Goal: Task Accomplishment & Management: Use online tool/utility

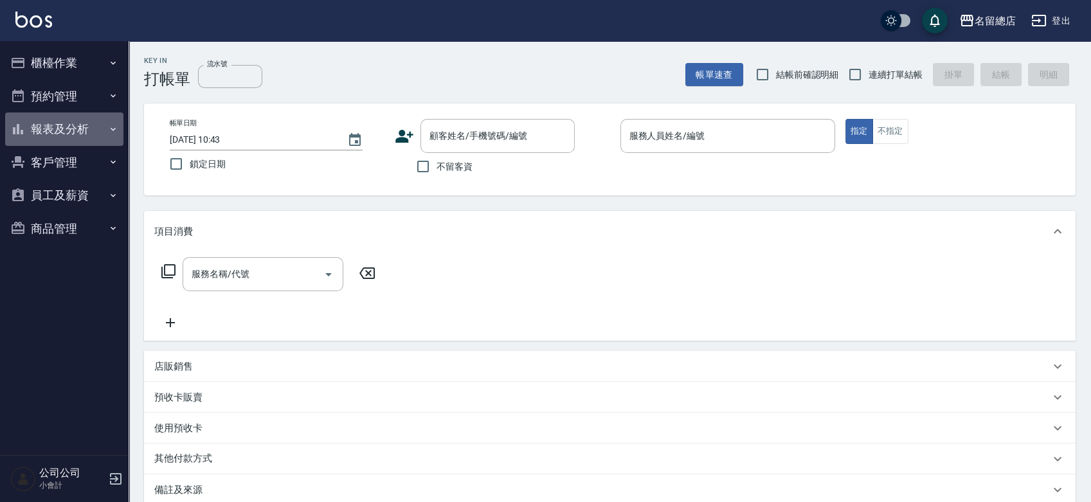
click at [60, 138] on button "報表及分析" at bounding box center [64, 129] width 118 height 33
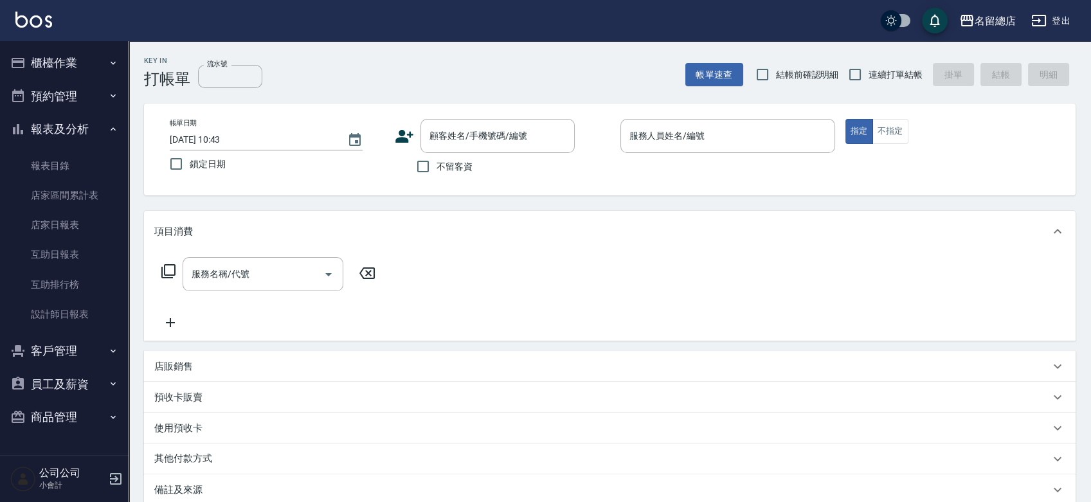
click at [116, 478] on icon "button" at bounding box center [116, 479] width 12 height 12
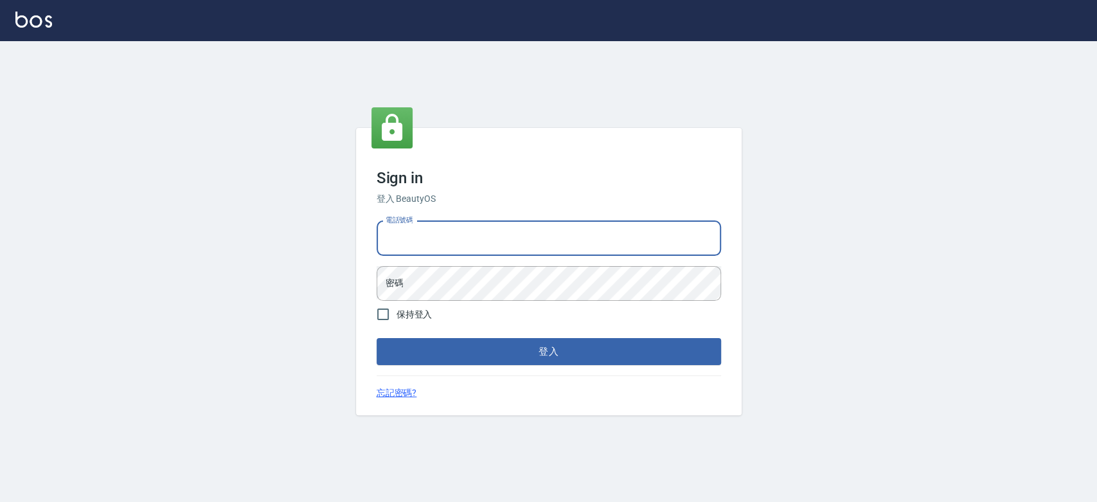
click at [424, 239] on input "電話號碼" at bounding box center [549, 238] width 345 height 35
type input "0989886729"
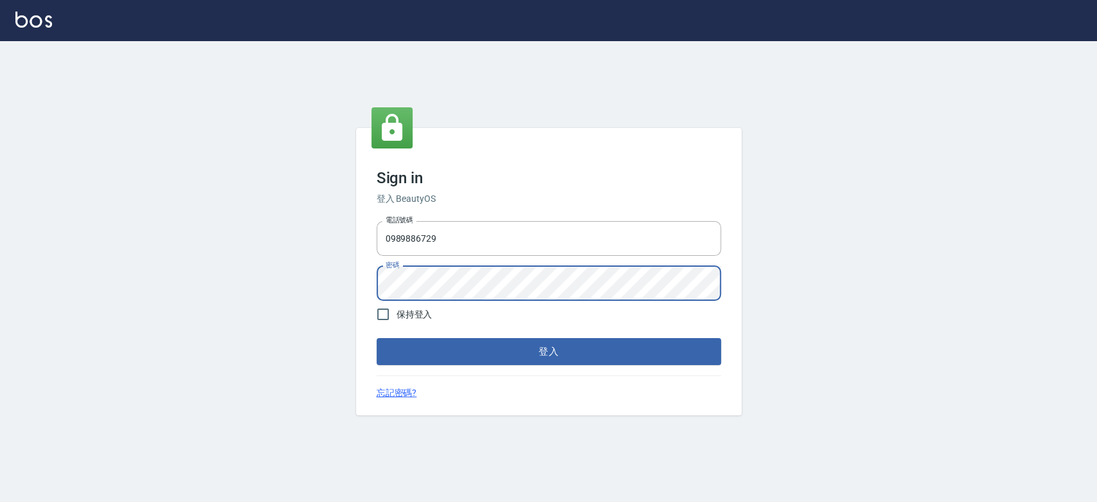
click at [377, 338] on button "登入" at bounding box center [549, 351] width 345 height 27
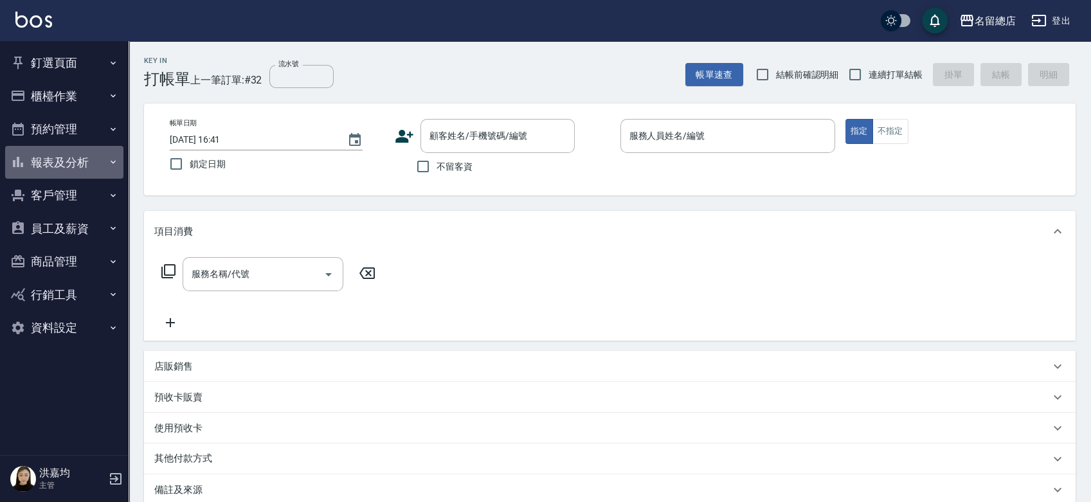
click at [69, 153] on button "報表及分析" at bounding box center [64, 162] width 118 height 33
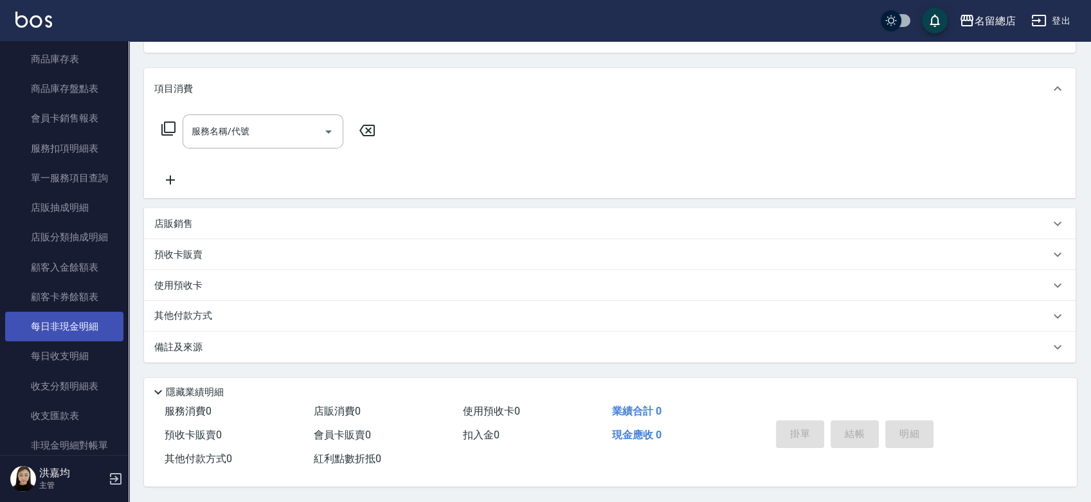
scroll to position [1000, 0]
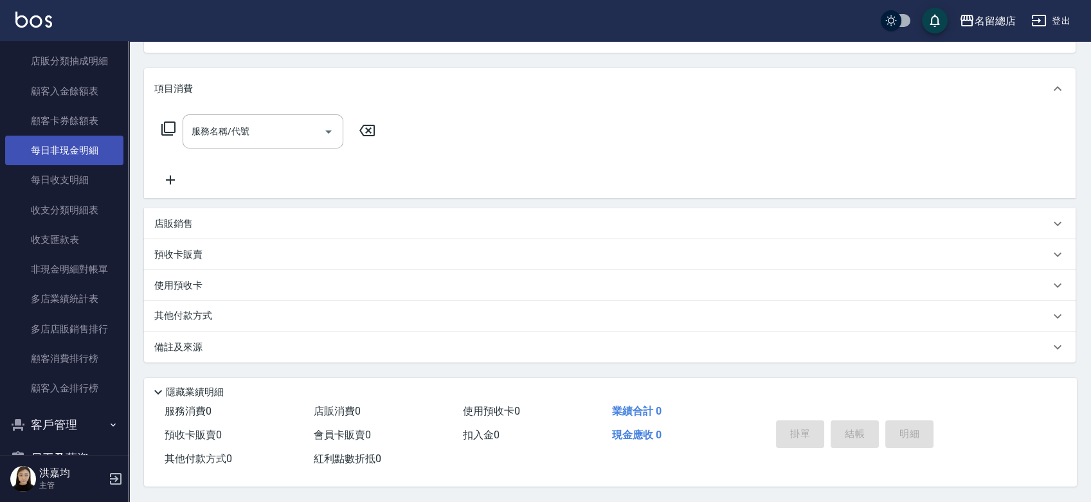
click at [65, 148] on link "每日非現金明細" at bounding box center [64, 151] width 118 height 30
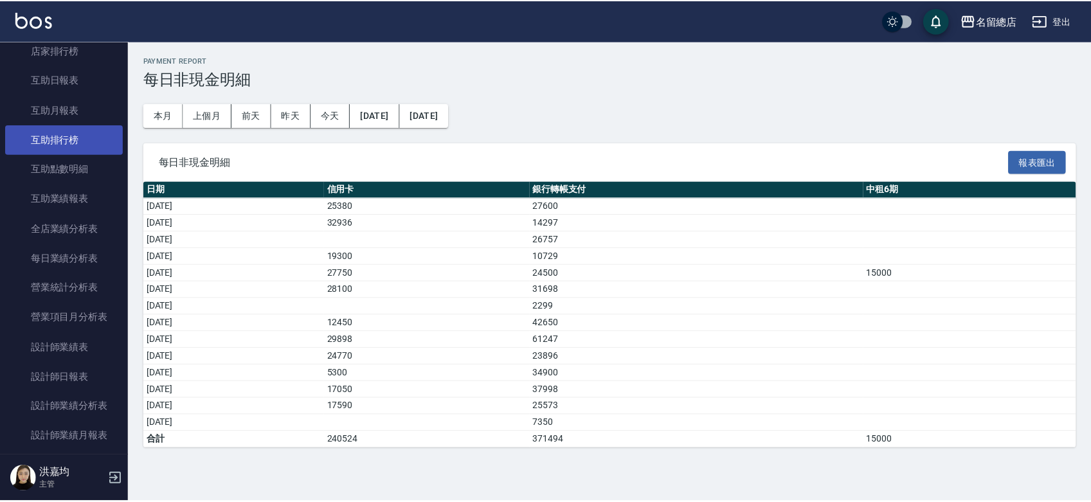
scroll to position [71, 0]
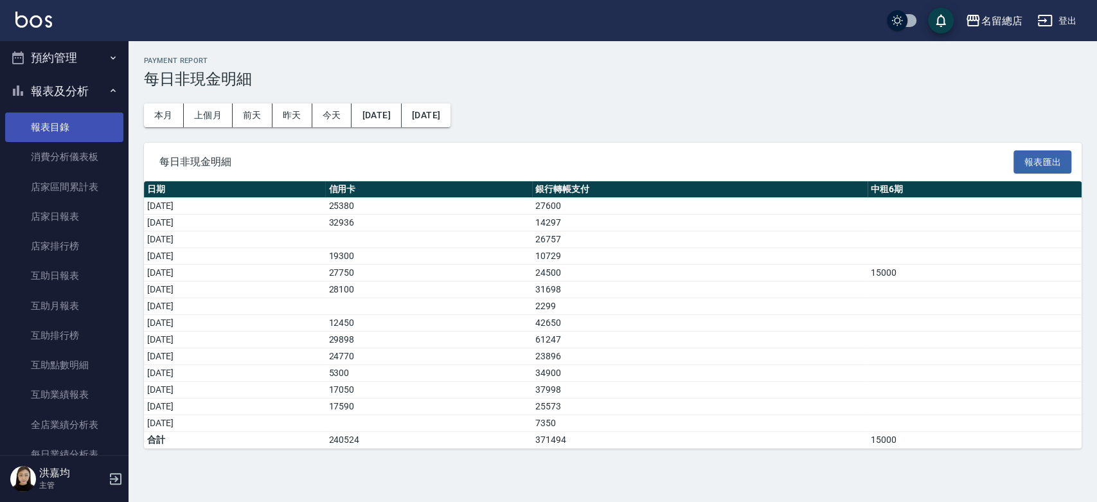
click at [51, 127] on link "報表目錄" at bounding box center [64, 128] width 118 height 30
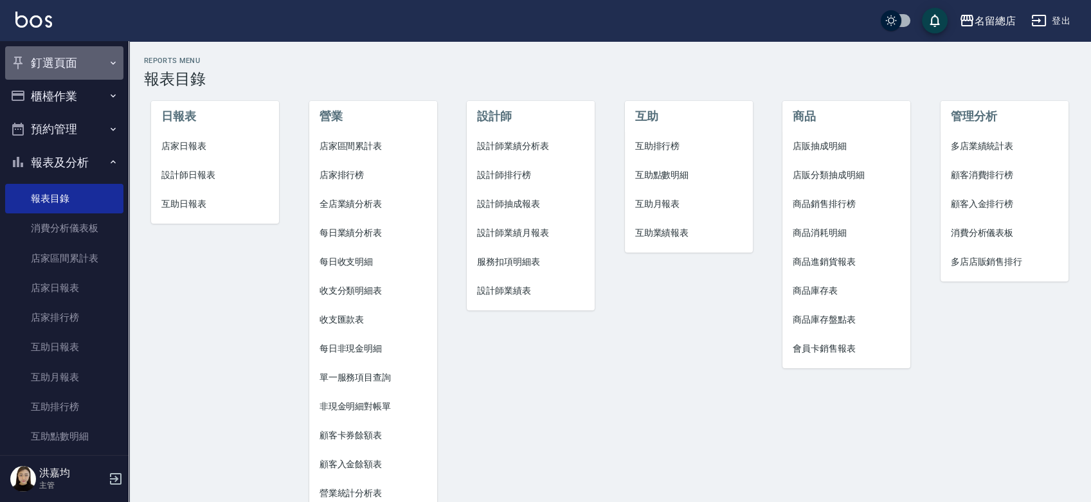
click at [71, 59] on button "釘選頁面" at bounding box center [64, 62] width 118 height 33
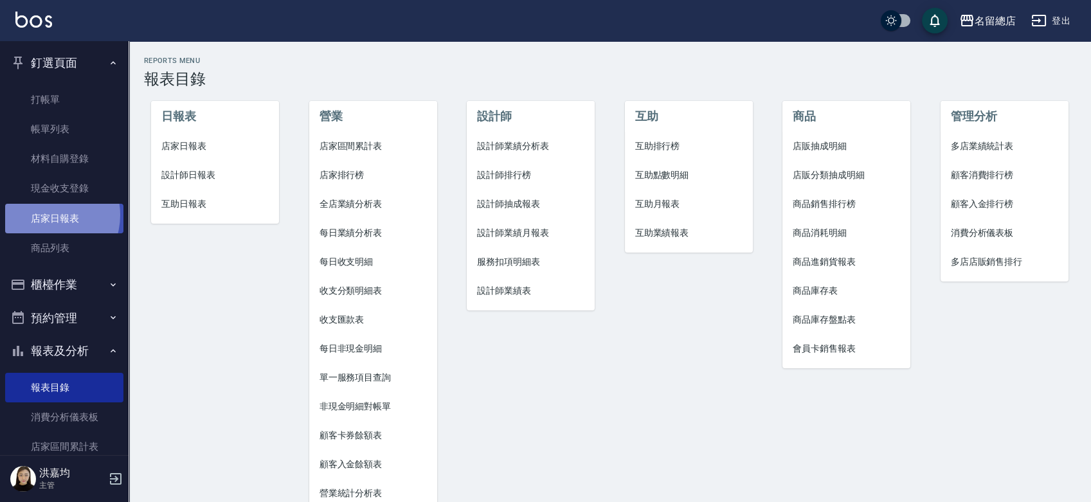
click at [45, 215] on link "店家日報表" at bounding box center [64, 219] width 118 height 30
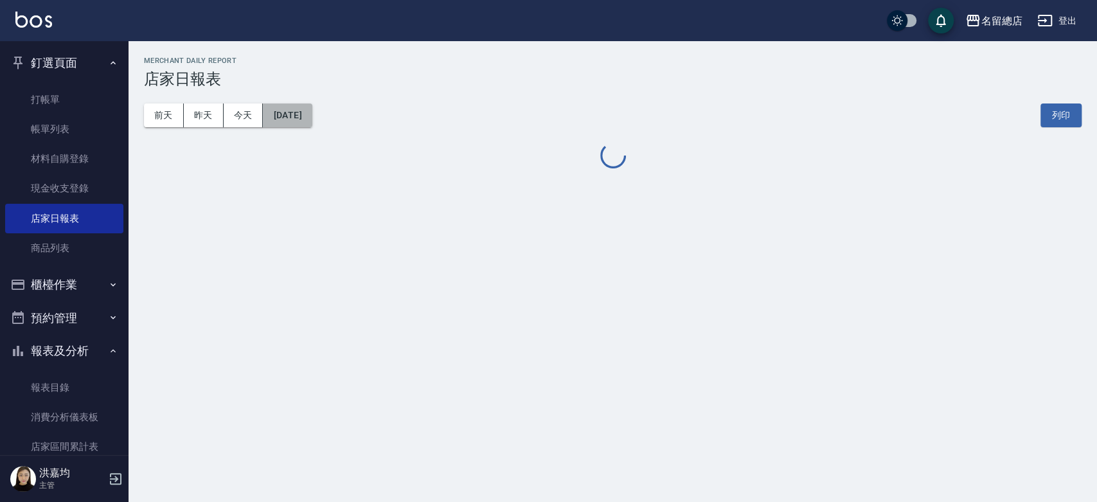
click at [300, 112] on button "2025/08/14" at bounding box center [287, 116] width 49 height 24
click at [312, 114] on button "2025/08/14" at bounding box center [287, 116] width 49 height 24
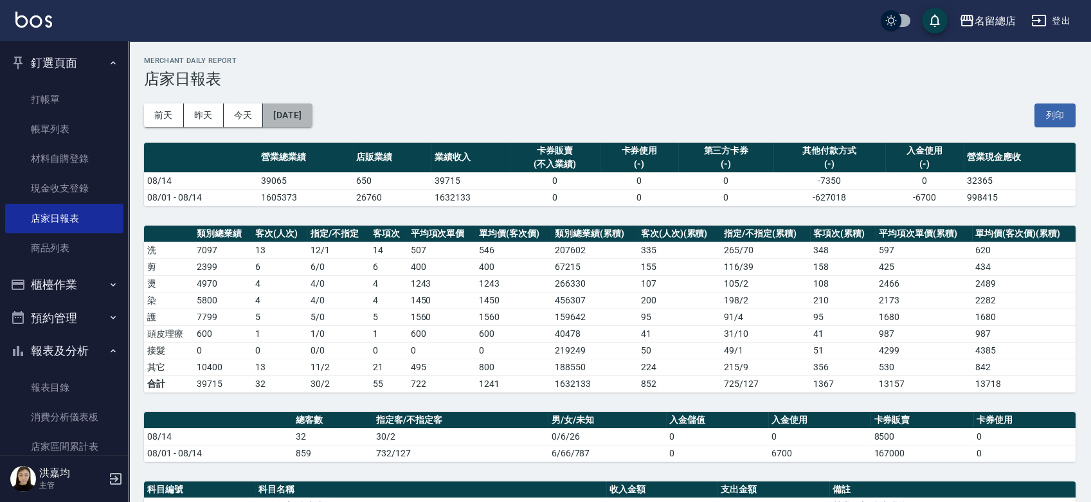
click at [294, 118] on button "2025/08/14" at bounding box center [287, 116] width 49 height 24
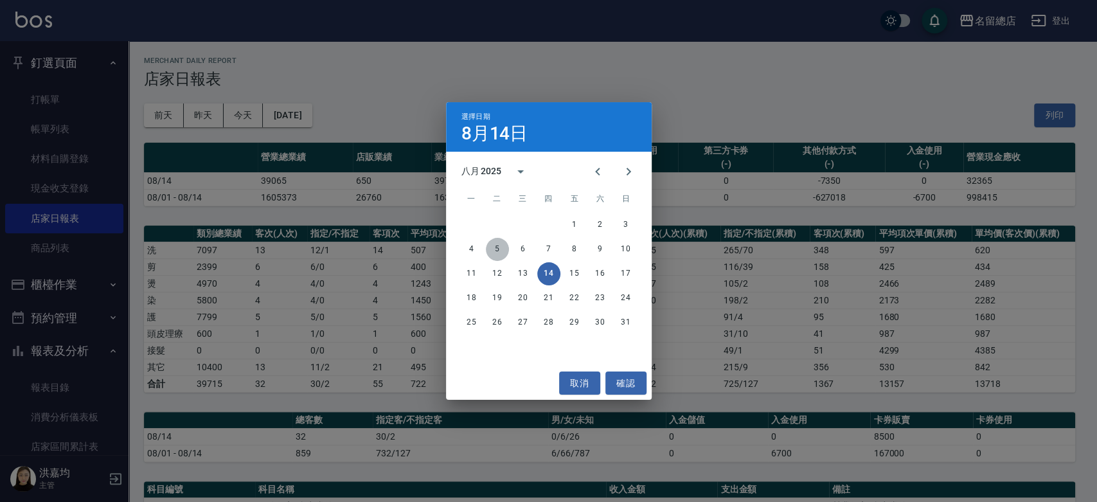
click at [500, 250] on button "5" at bounding box center [497, 249] width 23 height 23
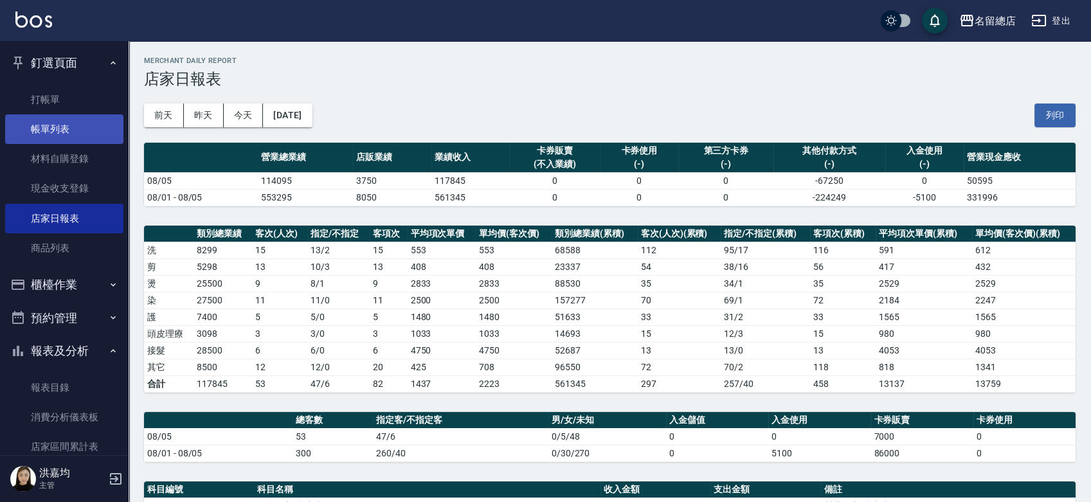
click at [78, 122] on link "帳單列表" at bounding box center [64, 129] width 118 height 30
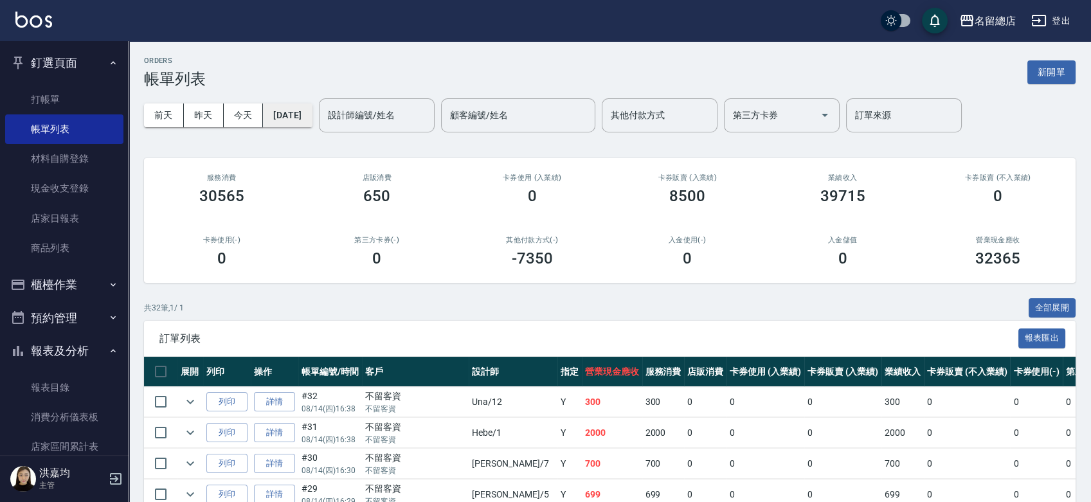
click at [309, 116] on button "2025/08/14" at bounding box center [287, 116] width 49 height 24
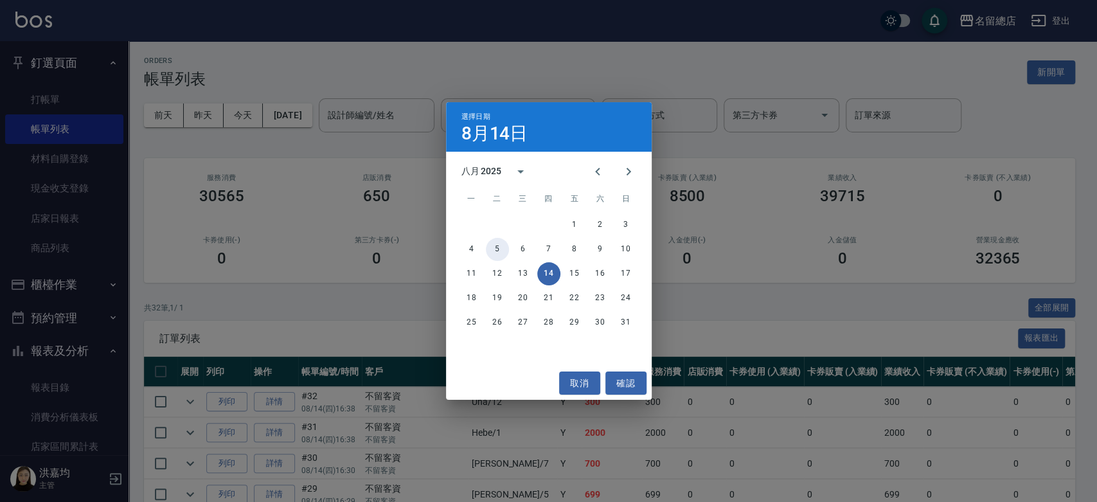
click at [496, 249] on button "5" at bounding box center [497, 249] width 23 height 23
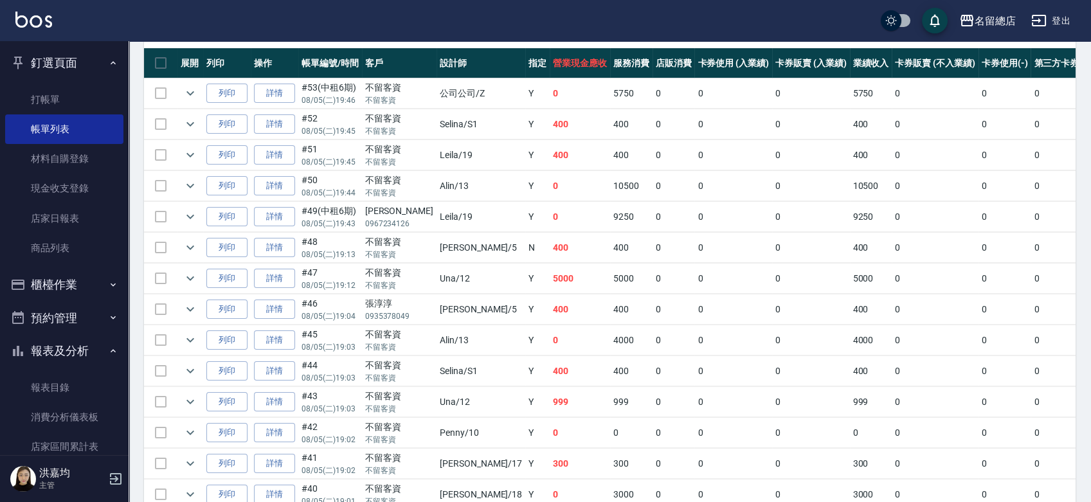
scroll to position [285, 0]
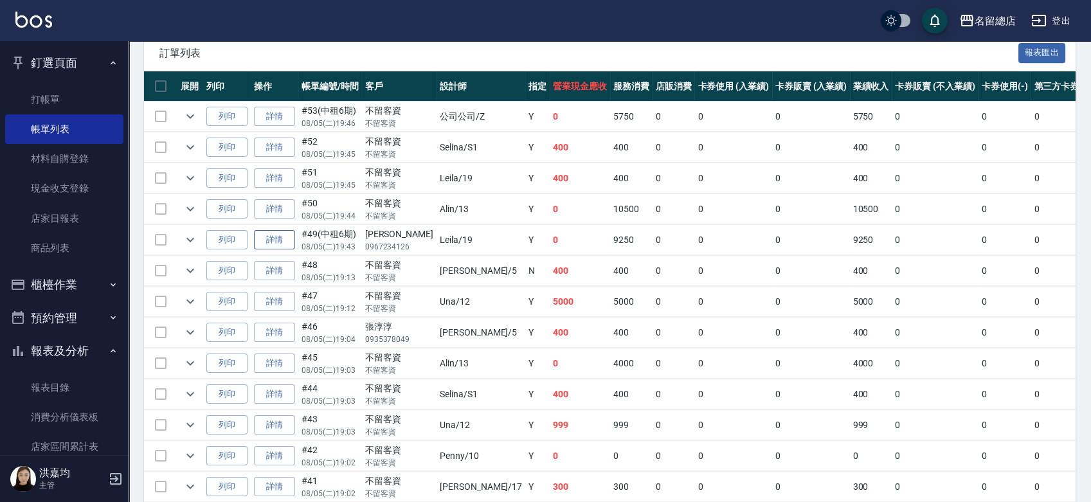
click at [259, 236] on link "詳情" at bounding box center [274, 240] width 41 height 20
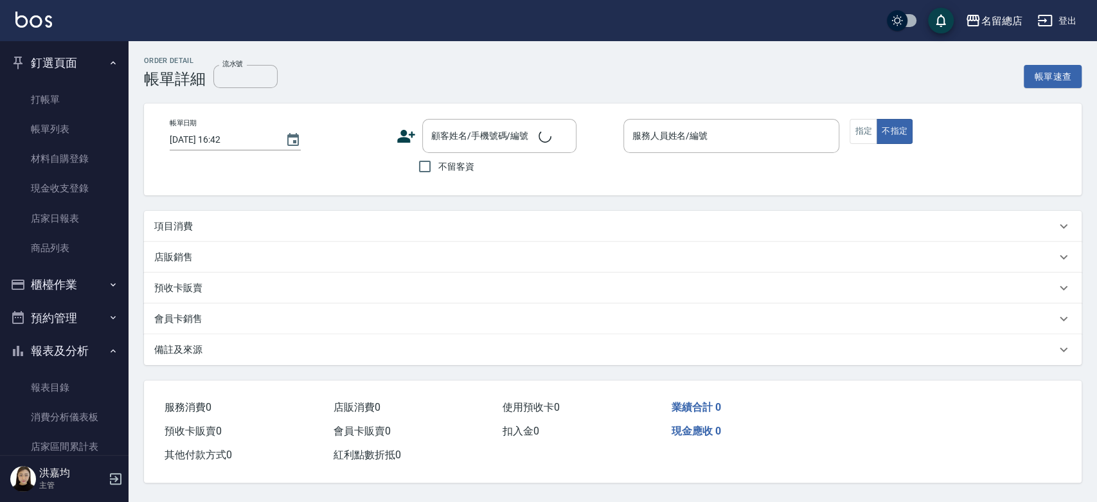
type input "中租6期"
type input "2025/08/05 19:43"
type input "Leila-19"
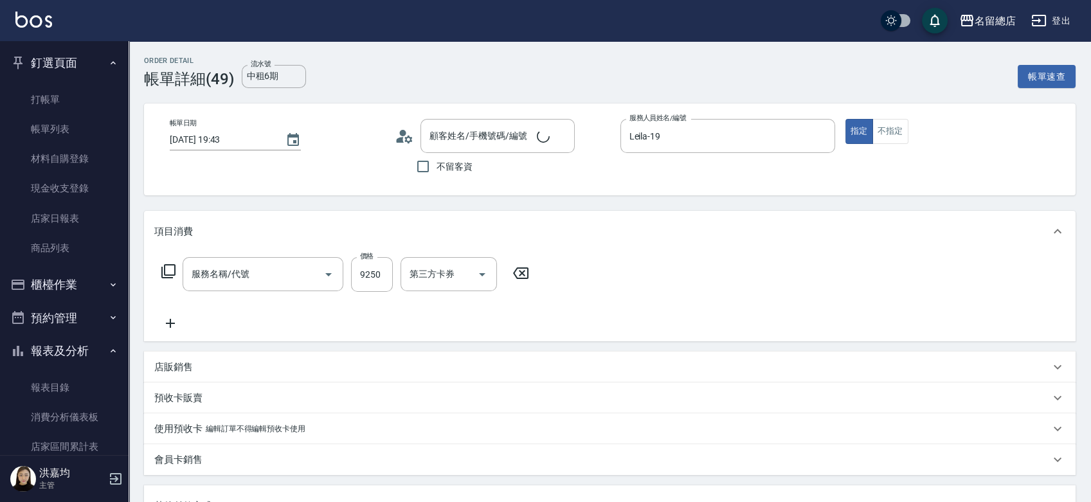
type input "詹佳穎/0967234126/null"
type input "自備接髮(616)"
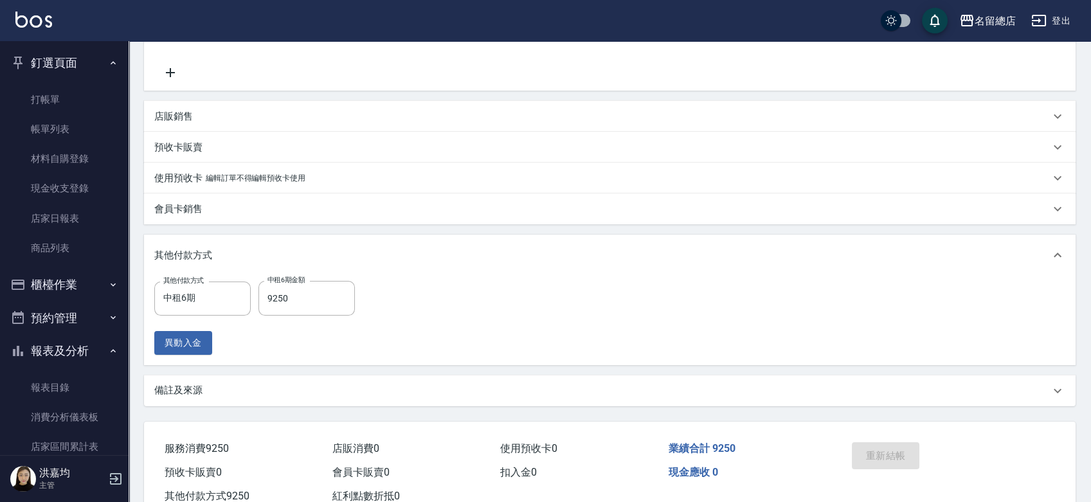
scroll to position [292, 0]
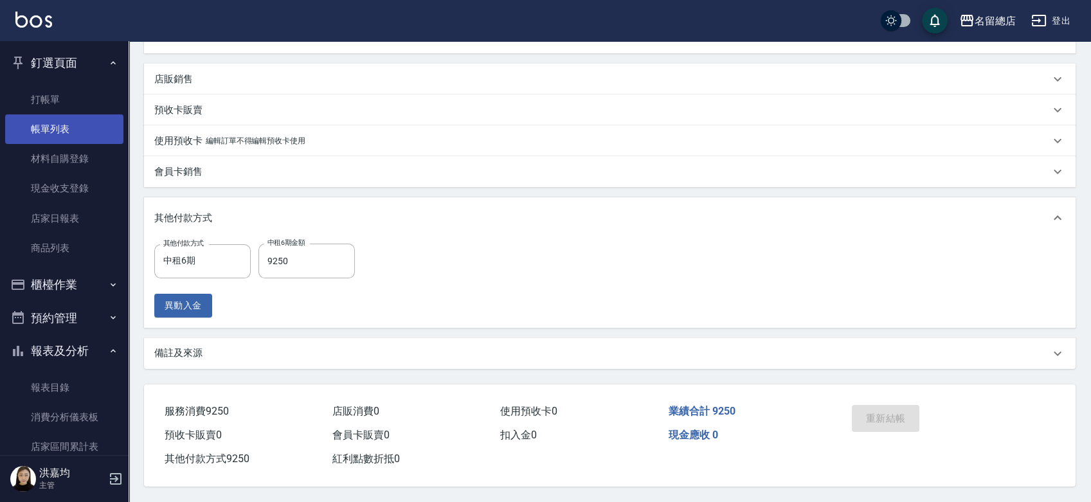
click at [48, 131] on link "帳單列表" at bounding box center [64, 129] width 118 height 30
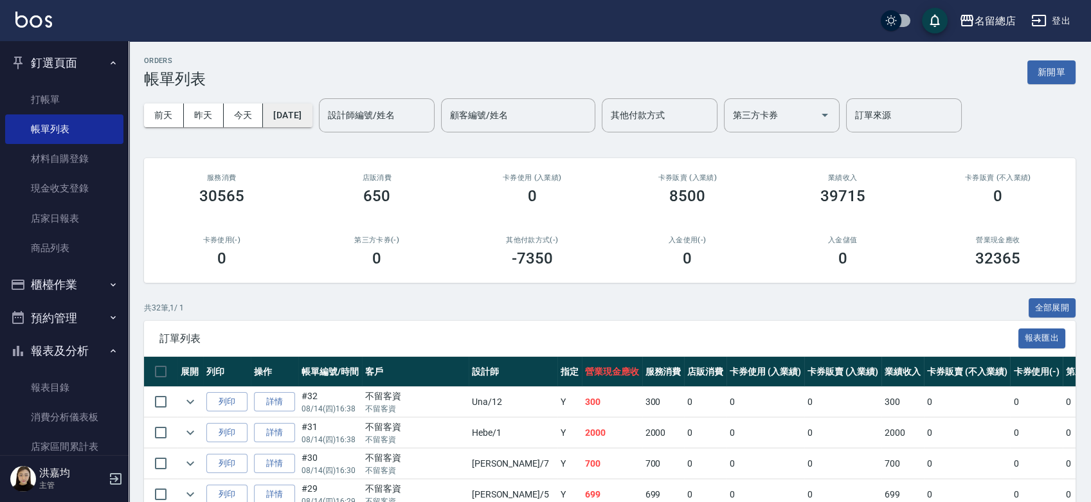
click at [302, 110] on button "2025/08/14" at bounding box center [287, 116] width 49 height 24
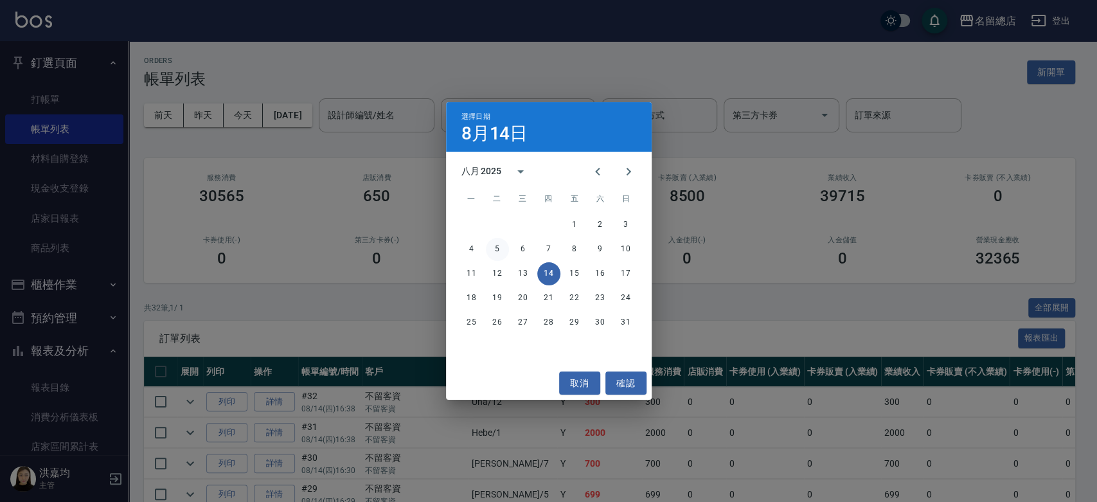
click at [500, 246] on button "5" at bounding box center [497, 249] width 23 height 23
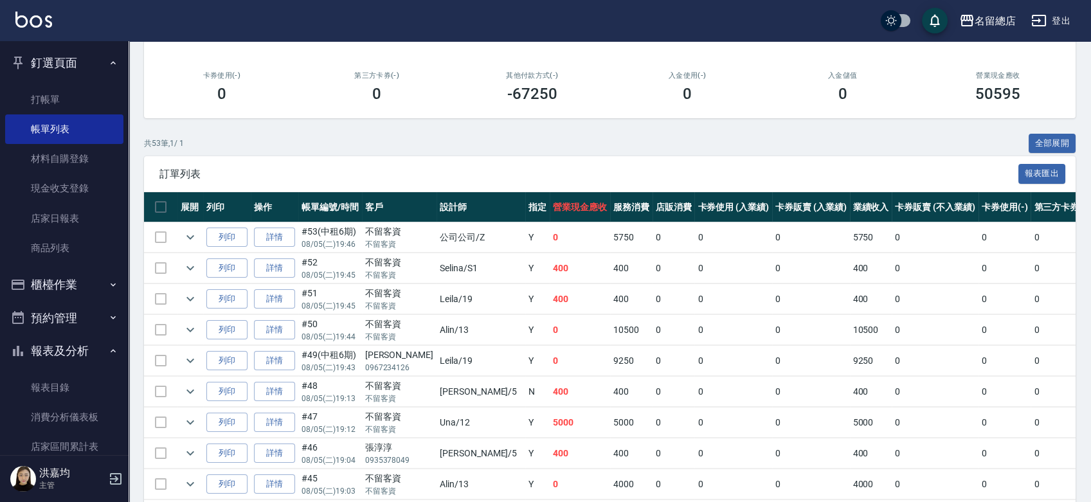
scroll to position [285, 0]
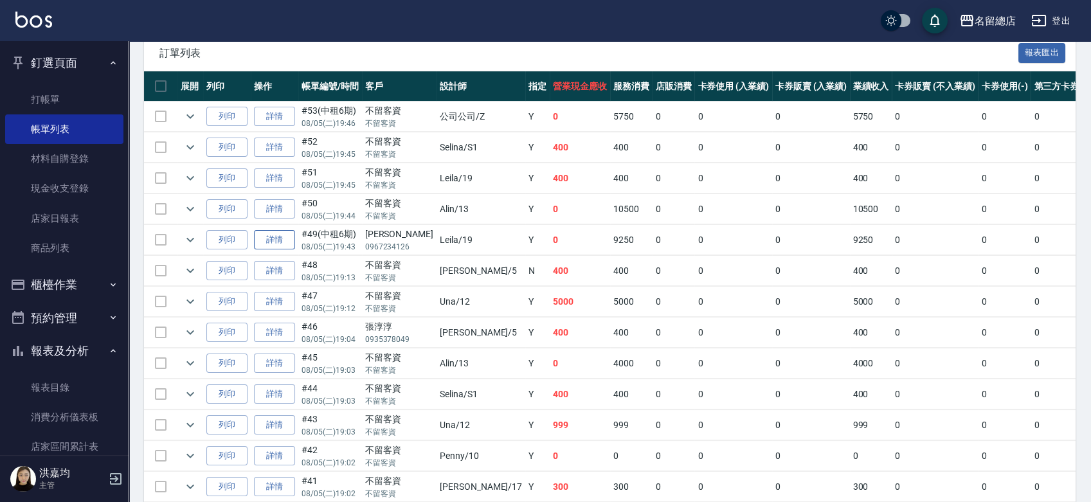
click at [292, 239] on link "詳情" at bounding box center [274, 240] width 41 height 20
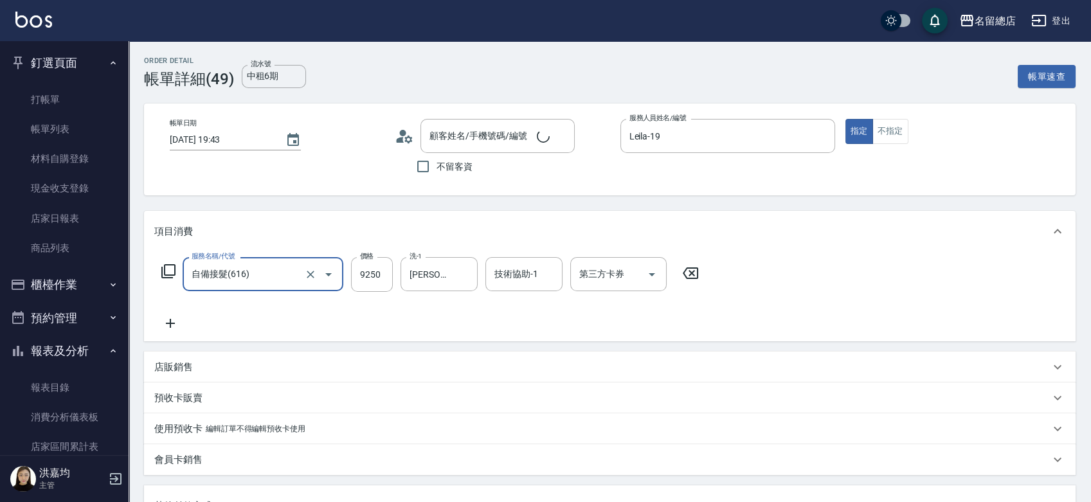
type input "詹佳穎/0967234126/null"
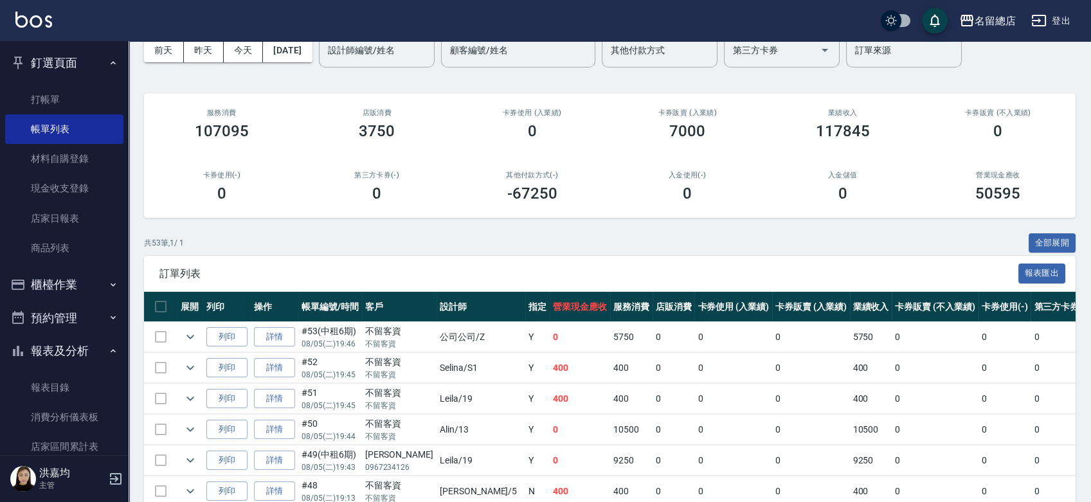
scroll to position [143, 0]
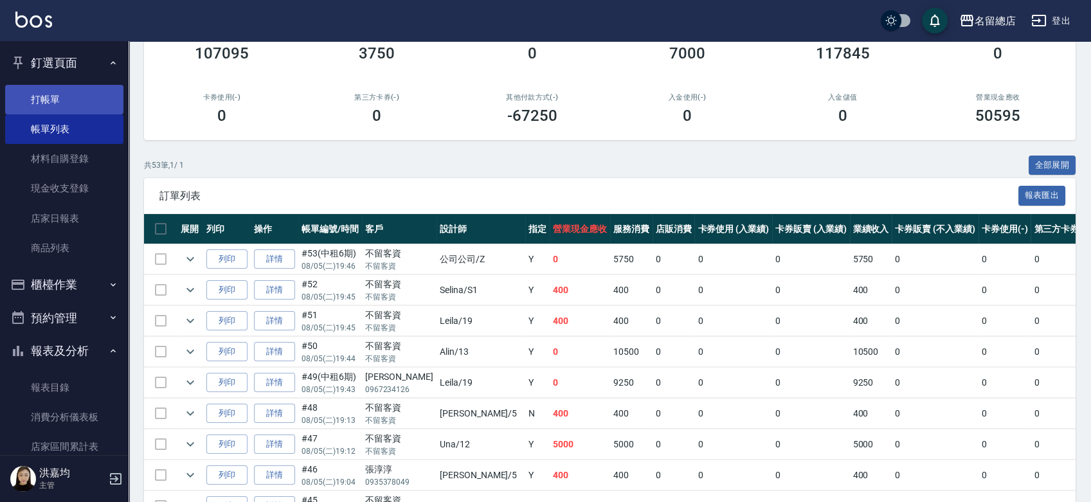
click at [62, 96] on link "打帳單" at bounding box center [64, 100] width 118 height 30
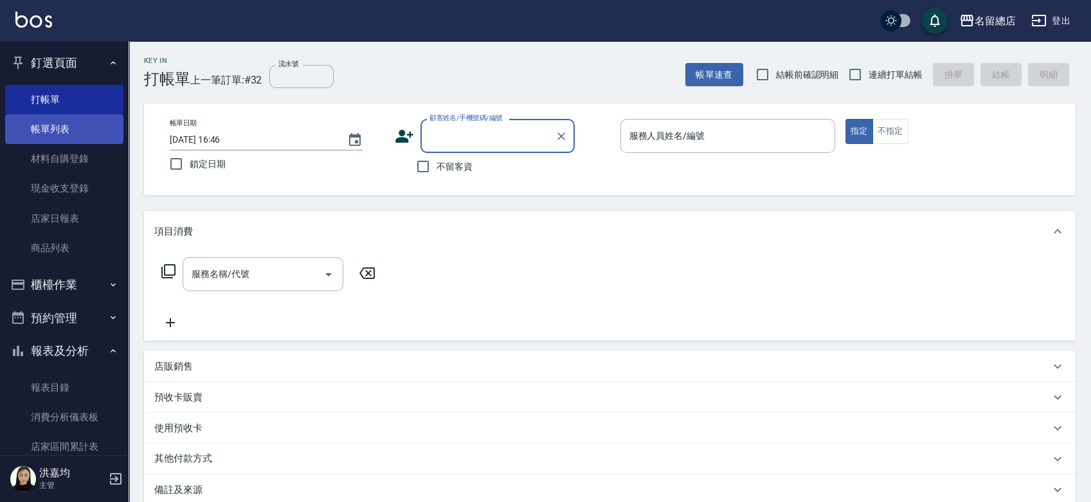
click at [60, 119] on link "帳單列表" at bounding box center [64, 129] width 118 height 30
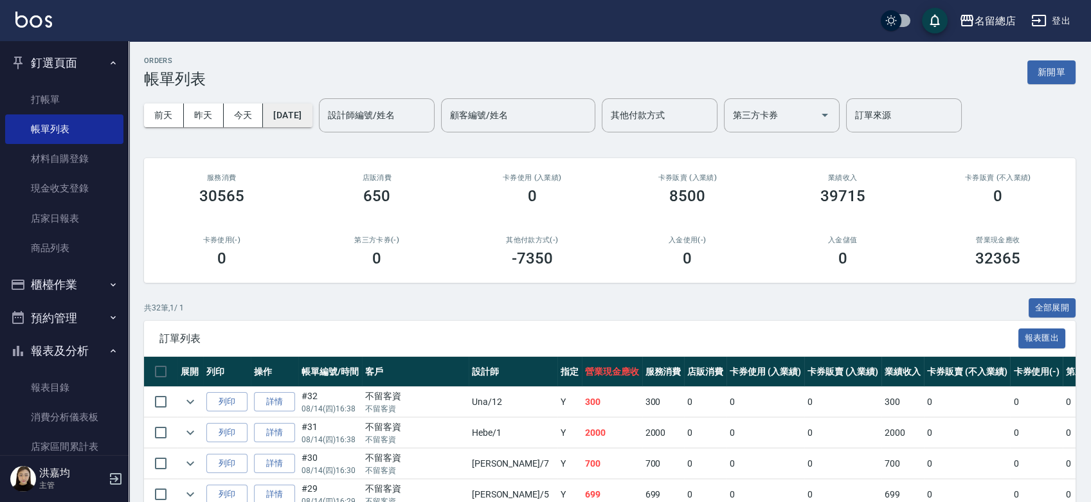
click at [312, 119] on button "2025/08/14" at bounding box center [287, 116] width 49 height 24
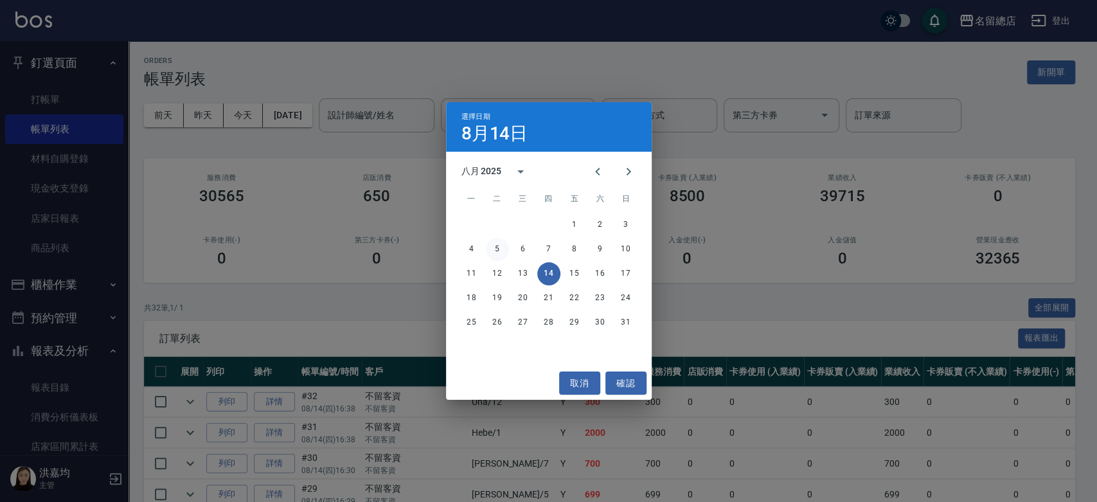
click at [498, 248] on button "5" at bounding box center [497, 249] width 23 height 23
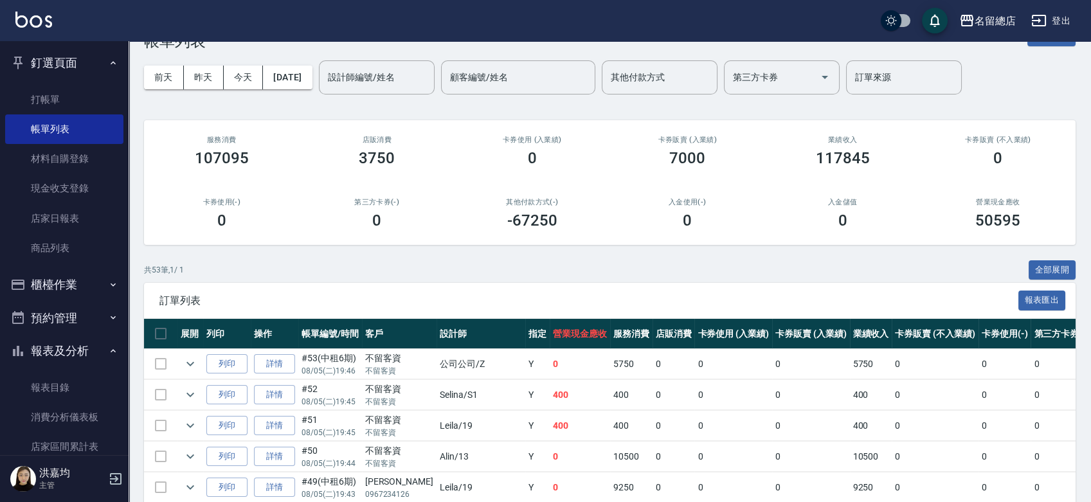
scroll to position [71, 0]
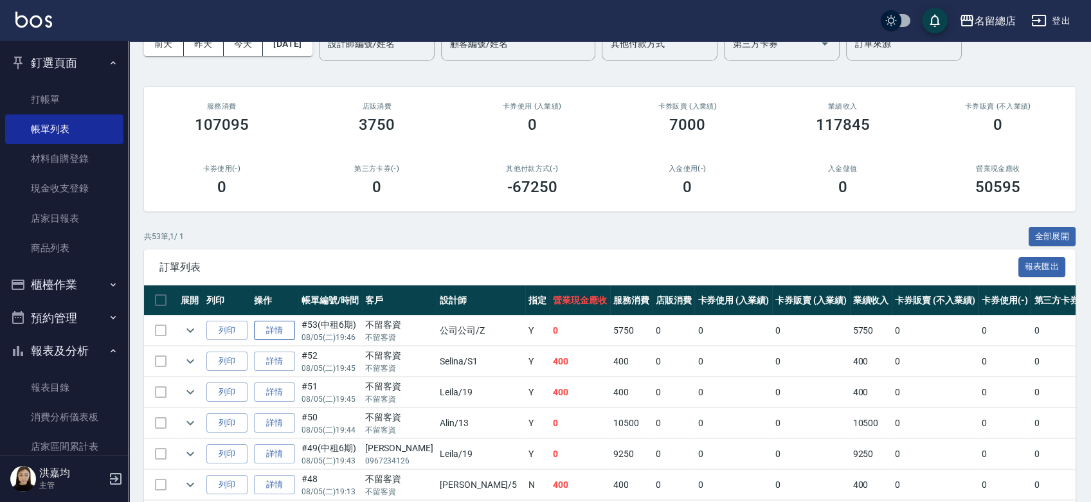
click at [282, 325] on link "詳情" at bounding box center [274, 331] width 41 height 20
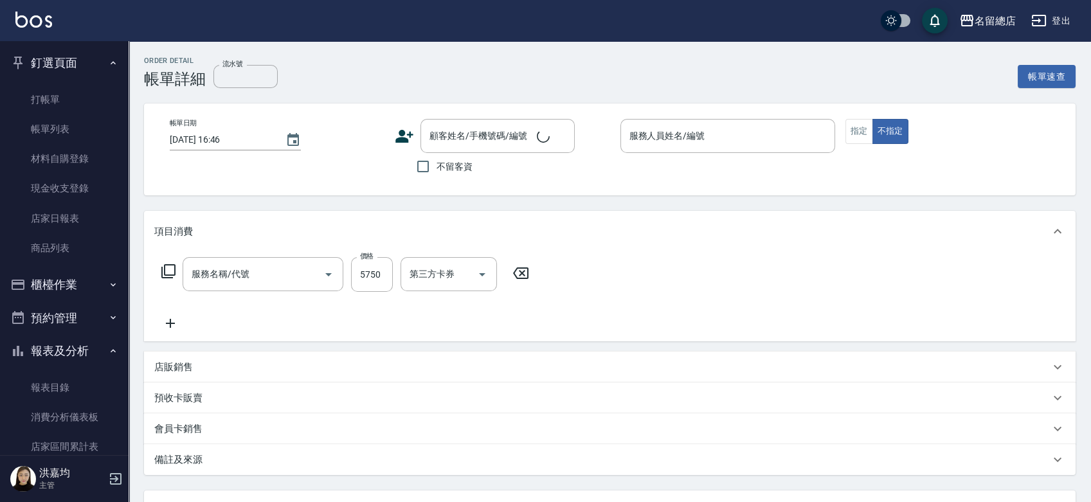
type input "中租6期"
type input "2025/08/05 19:46"
checkbox input "true"
type input "公司公司-Z"
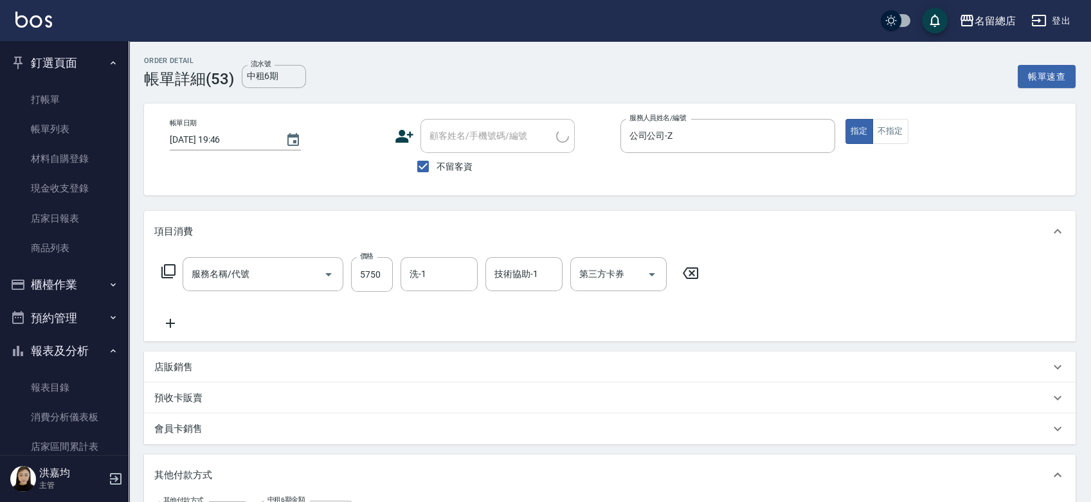
type input "自備接髮(616)"
click at [48, 129] on link "帳單列表" at bounding box center [64, 129] width 118 height 30
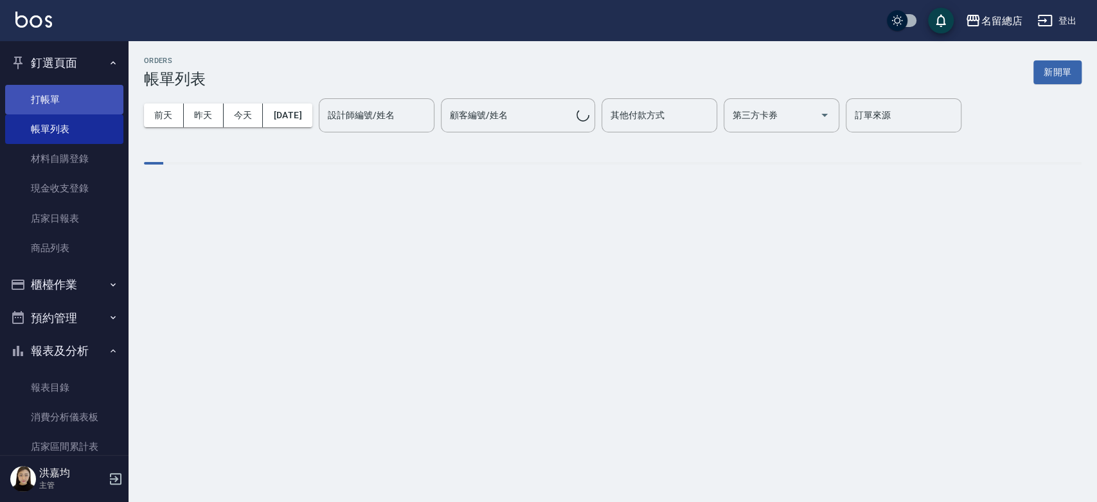
click at [44, 91] on link "打帳單" at bounding box center [64, 100] width 118 height 30
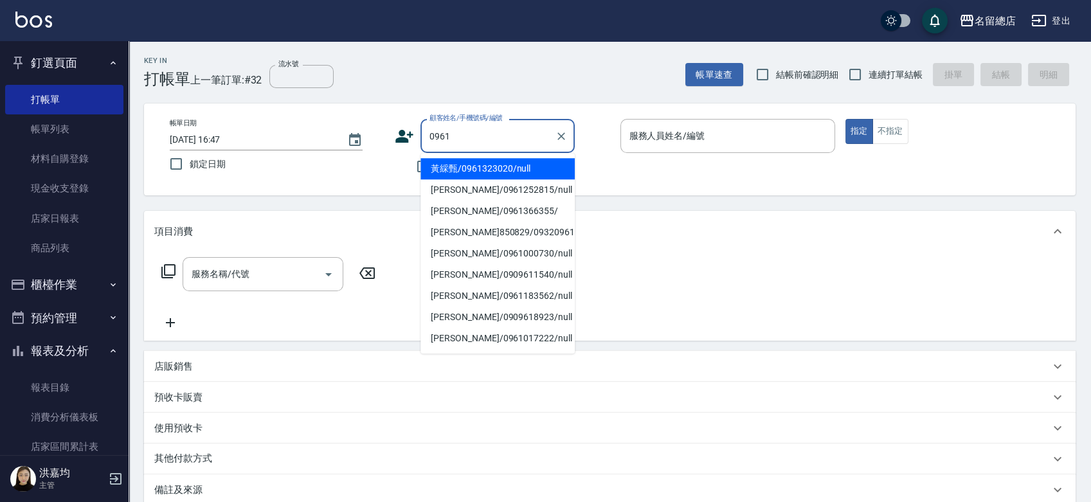
click at [497, 164] on li "黃綵甄/0961323020/null" at bounding box center [497, 168] width 154 height 21
type input "黃綵甄/0961323020/null"
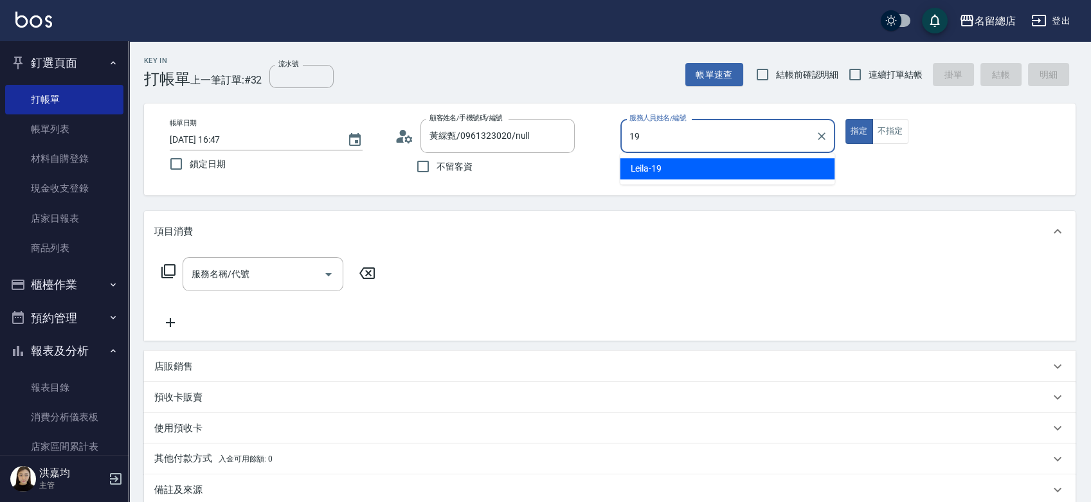
type input "Leila-19"
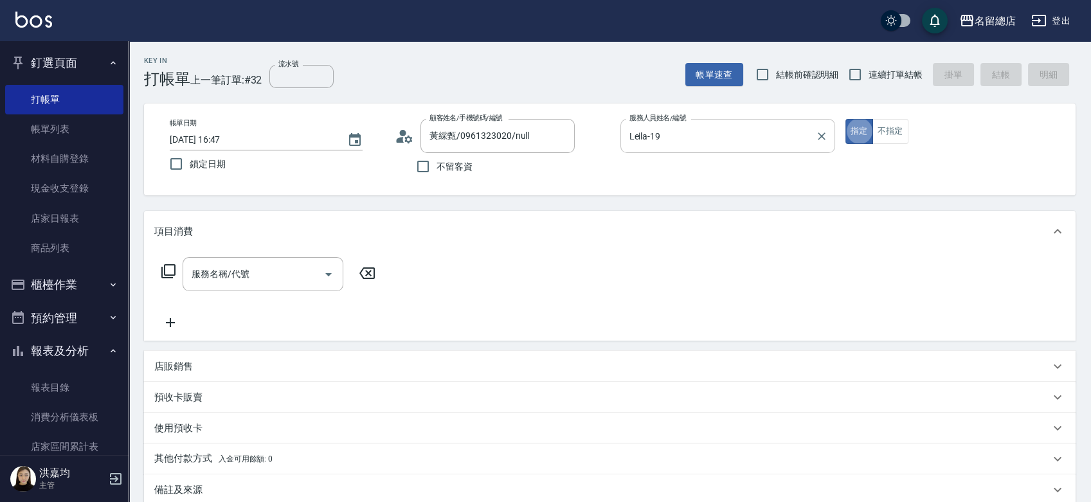
type button "true"
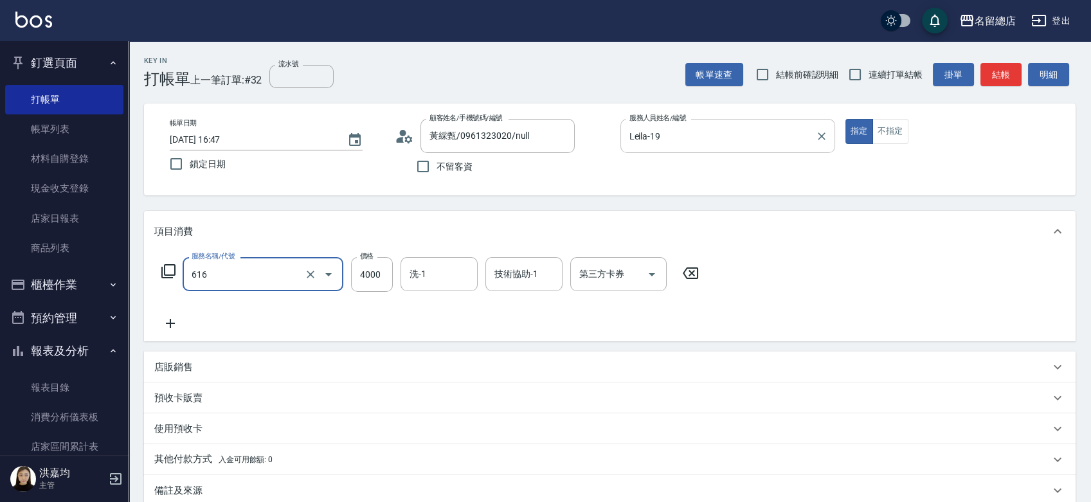
type input "自備接髮(616)"
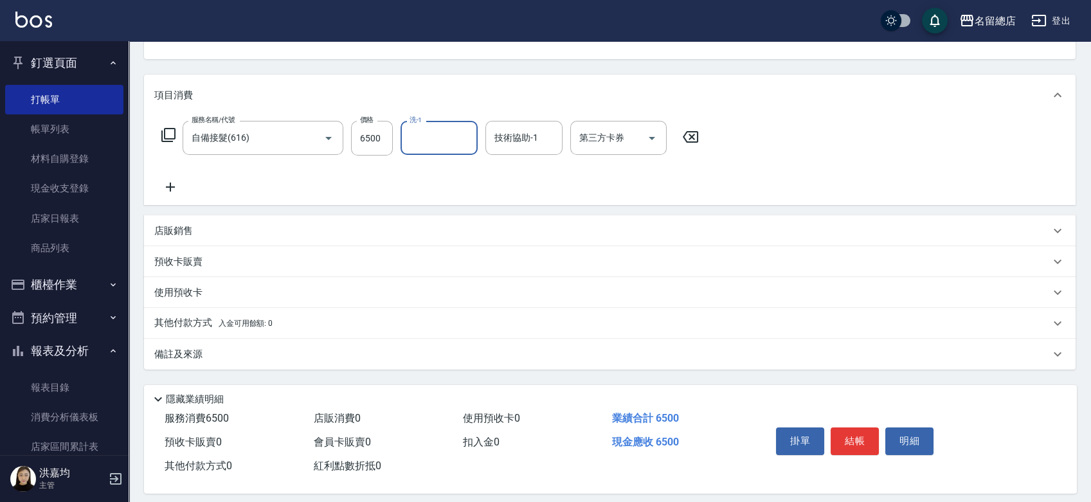
scroll to position [143, 0]
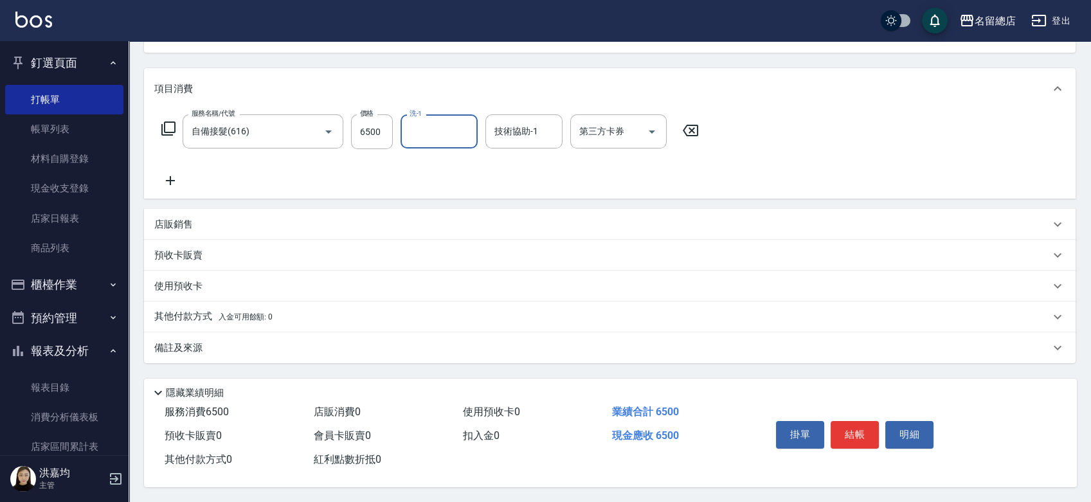
click at [324, 168] on div "服務名稱/代號 自備接髮(616) 服務名稱/代號 價格 6500 價格 洗-1 洗-1 技術協助-1 技術協助-1 第三方卡券 第三方卡券" at bounding box center [430, 151] width 552 height 74
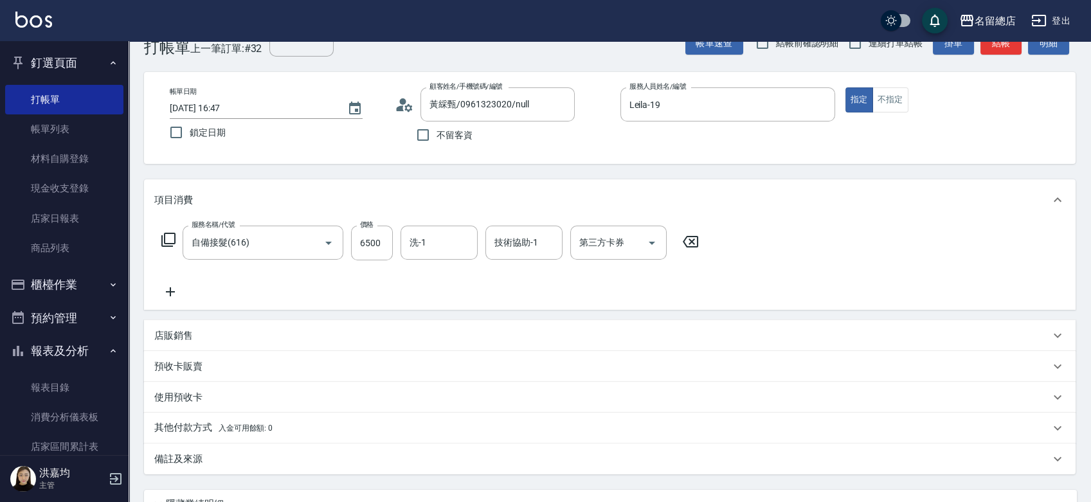
scroll to position [0, 0]
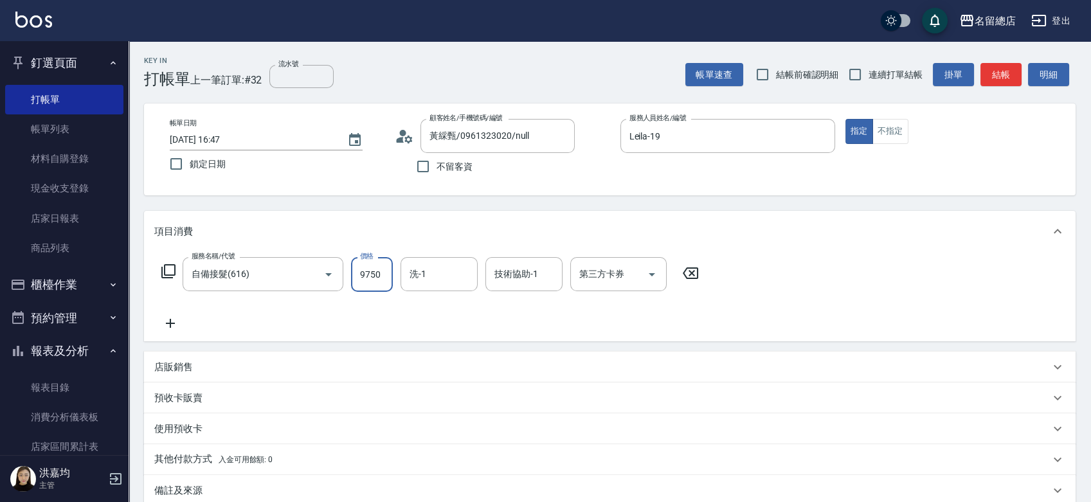
type input "9750"
click at [385, 310] on div "服務名稱/代號 自備接髮(616) 服務名稱/代號 價格 9750 價格 洗-1 洗-1 技術協助-1 技術協助-1 第三方卡券 第三方卡券" at bounding box center [430, 294] width 552 height 74
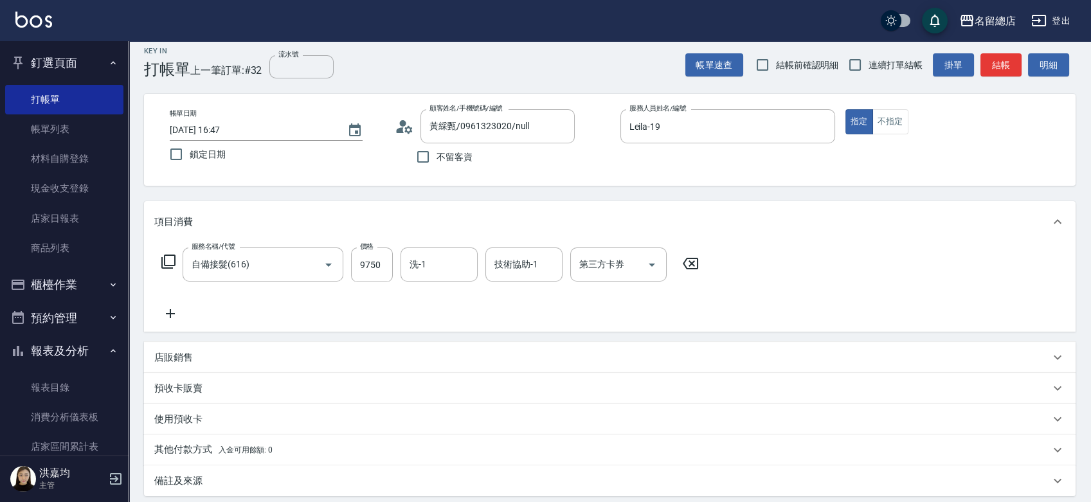
scroll to position [71, 0]
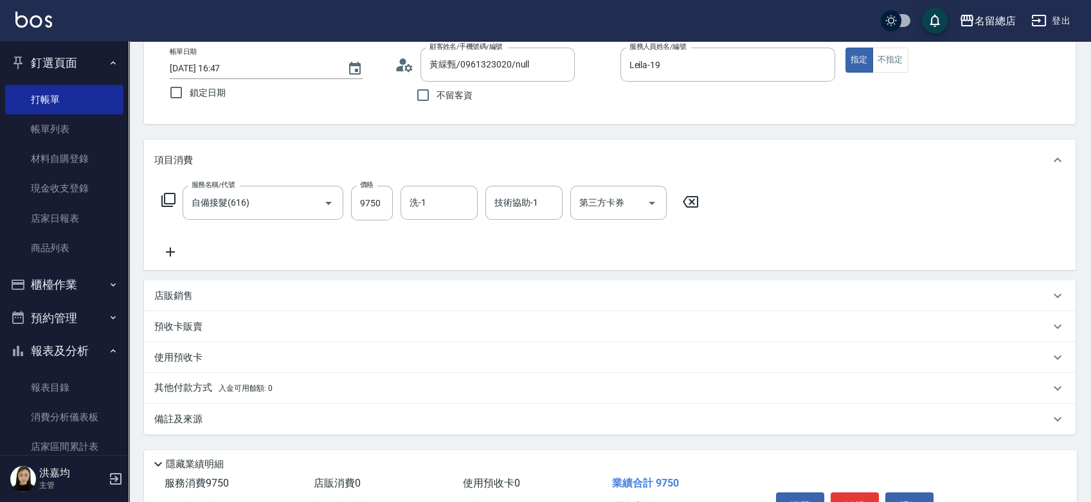
click at [179, 391] on p "其他付款方式 入金可用餘額: 0" at bounding box center [213, 388] width 118 height 14
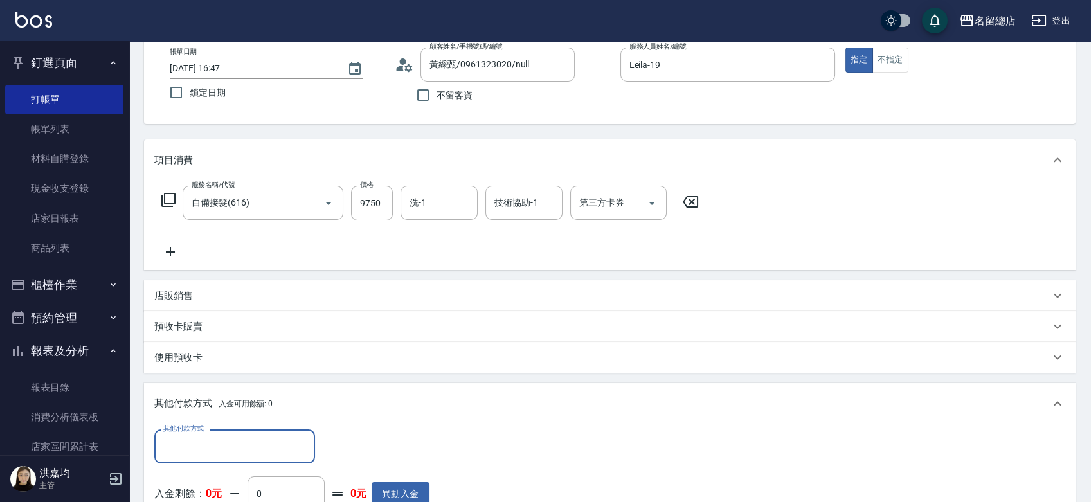
scroll to position [0, 0]
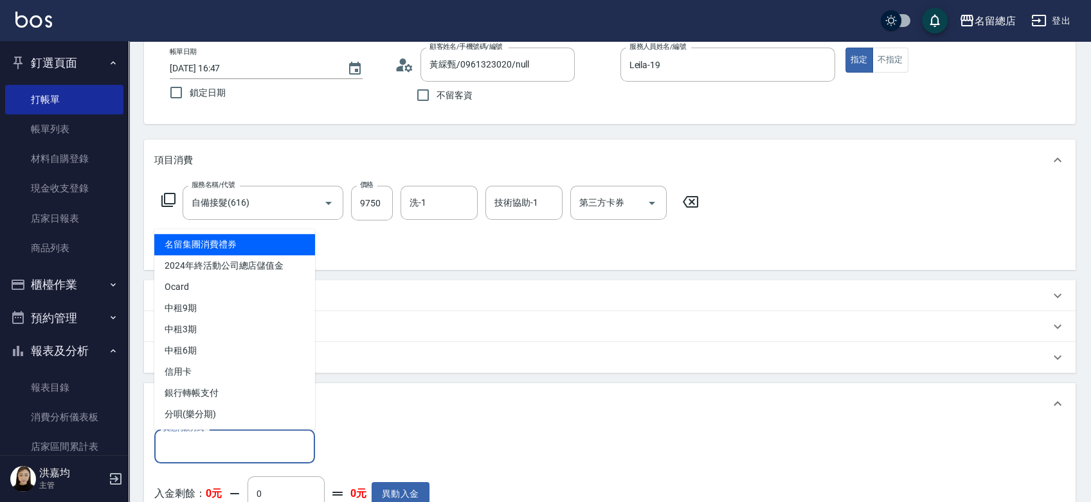
click at [204, 445] on input "其他付款方式" at bounding box center [234, 446] width 149 height 23
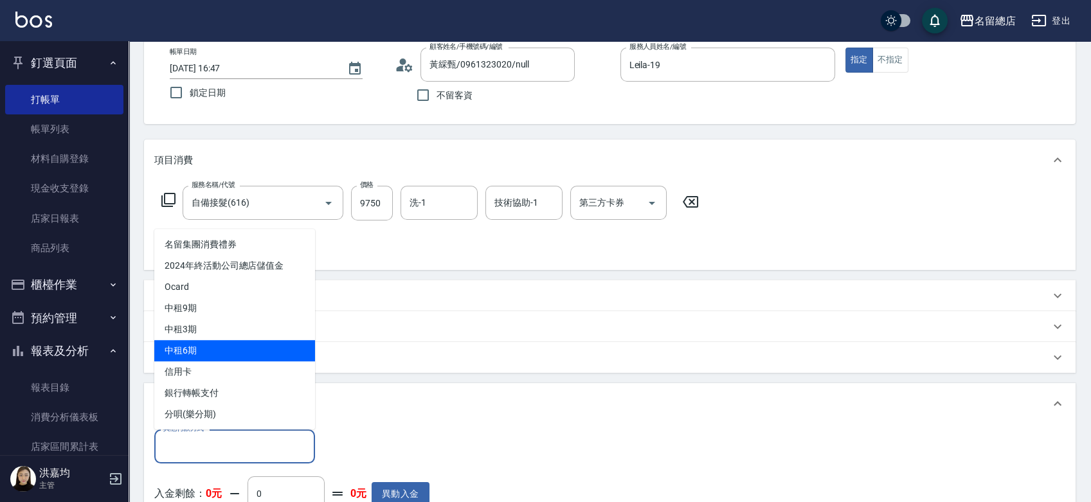
click at [195, 345] on span "中租6期" at bounding box center [234, 350] width 161 height 21
type input "中租6期"
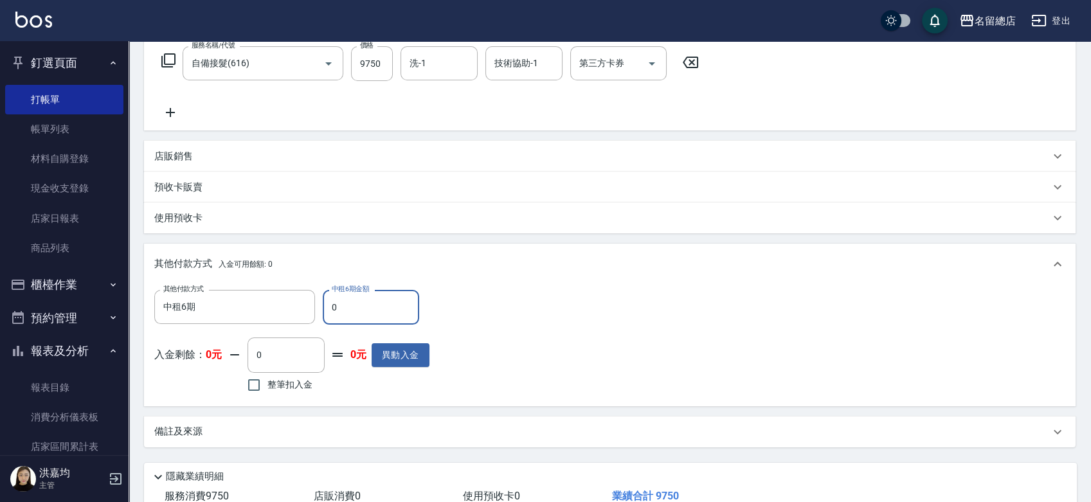
scroll to position [214, 0]
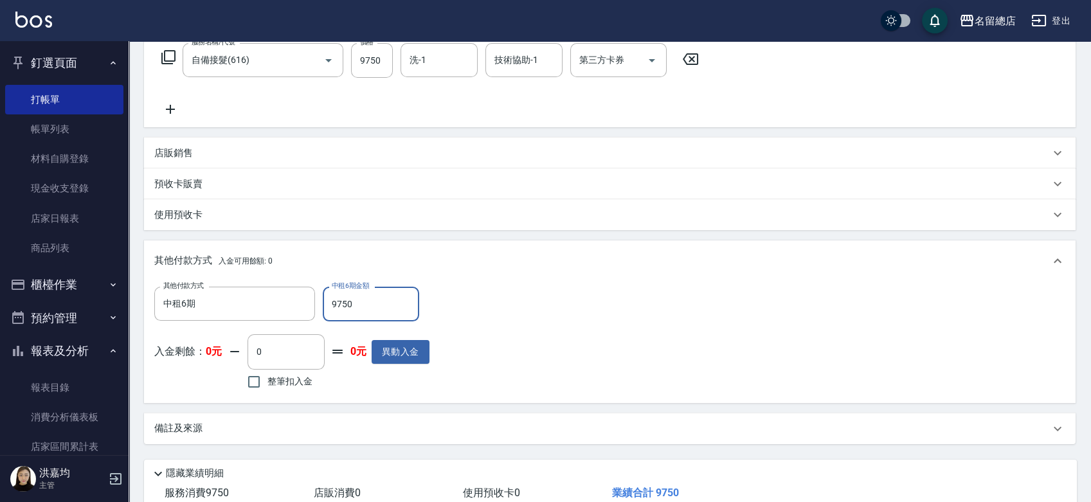
type input "9750"
drag, startPoint x: 518, startPoint y: 336, endPoint x: 511, endPoint y: 331, distance: 7.8
click at [511, 333] on div "其他付款方式 中租6期 其他付款方式 中租6期金額 9750 中租6期金額 入金剩餘： 0元 0 ​ 整筆扣入金 0元 異動入金" at bounding box center [609, 339] width 911 height 105
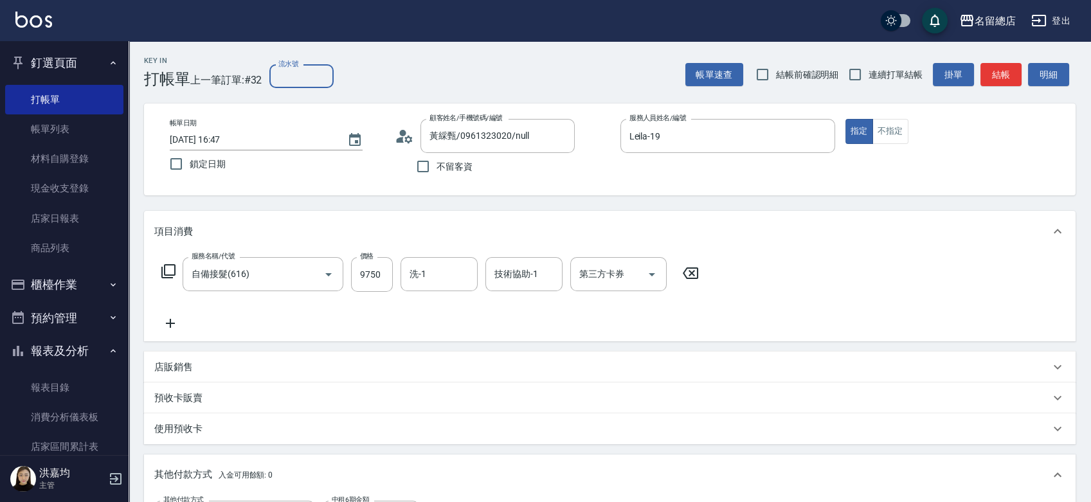
click at [301, 74] on input "流水號" at bounding box center [301, 76] width 64 height 23
type input "5"
type input "中租6期"
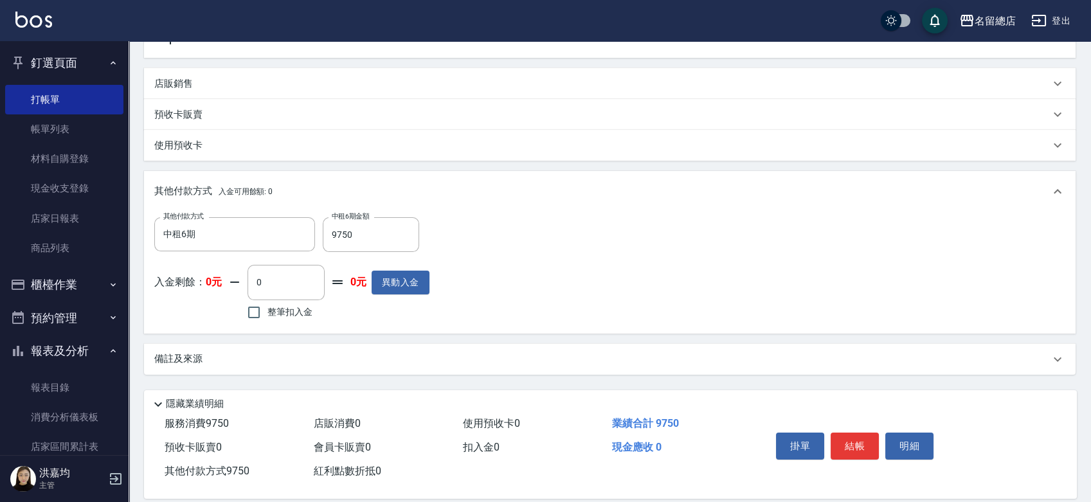
scroll to position [299, 0]
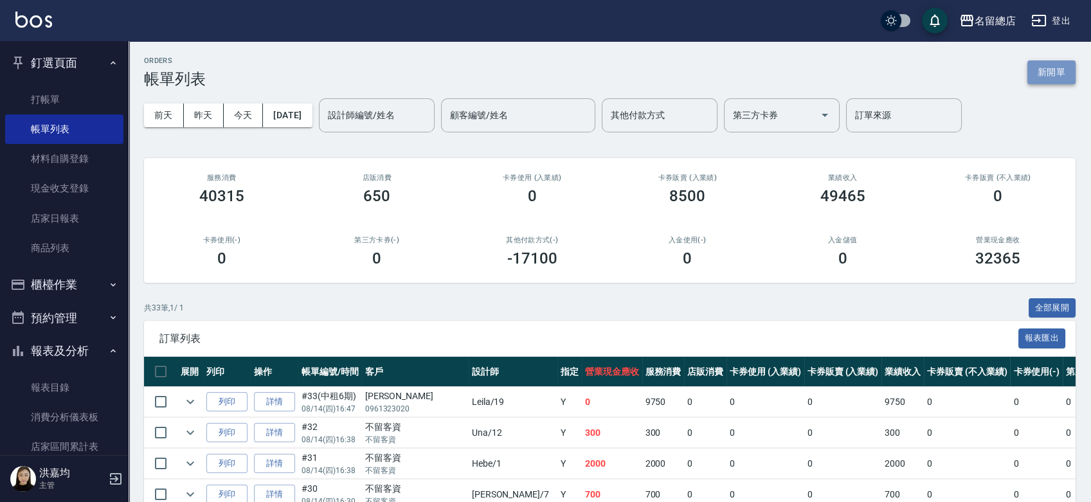
click at [1038, 76] on button "新開單" at bounding box center [1051, 72] width 48 height 24
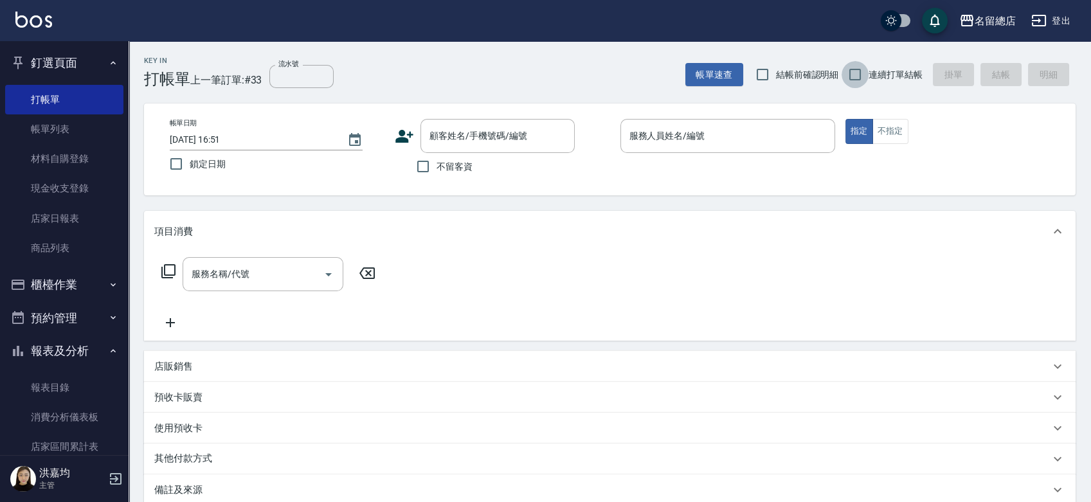
click at [865, 75] on input "連續打單結帳" at bounding box center [855, 74] width 27 height 27
checkbox input "true"
click at [643, 138] on input "服務人員姓名/編號" at bounding box center [727, 136] width 203 height 23
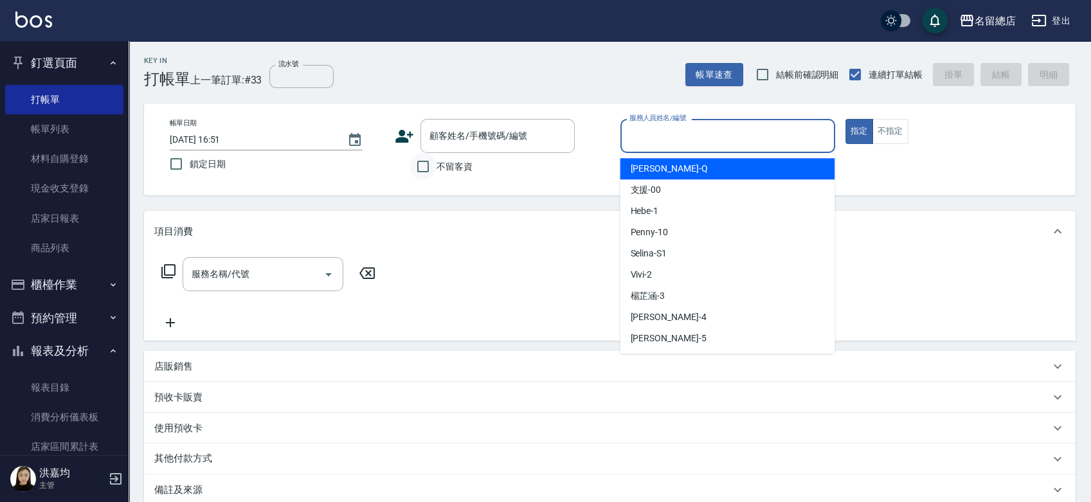
click at [417, 167] on input "不留客資" at bounding box center [423, 166] width 27 height 27
checkbox input "true"
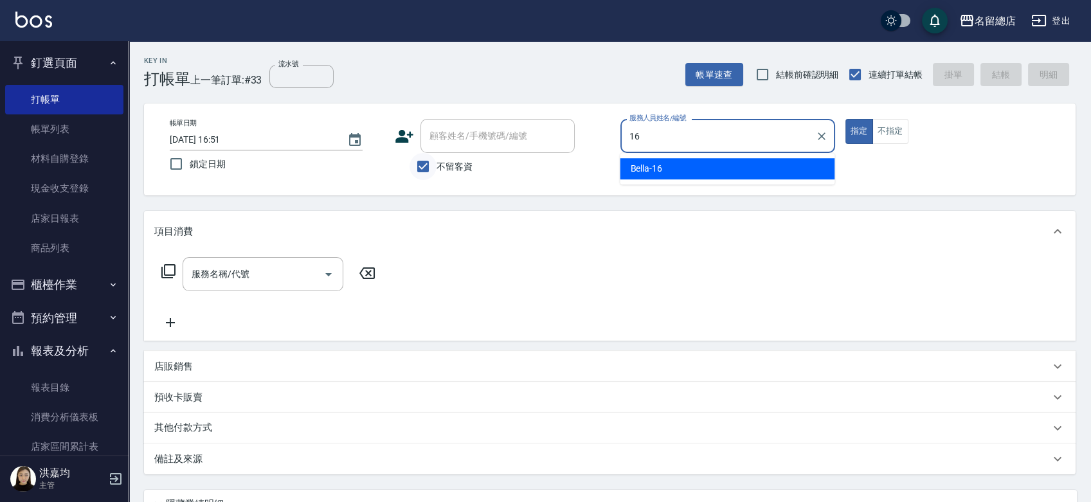
type input "Bella-16"
type button "true"
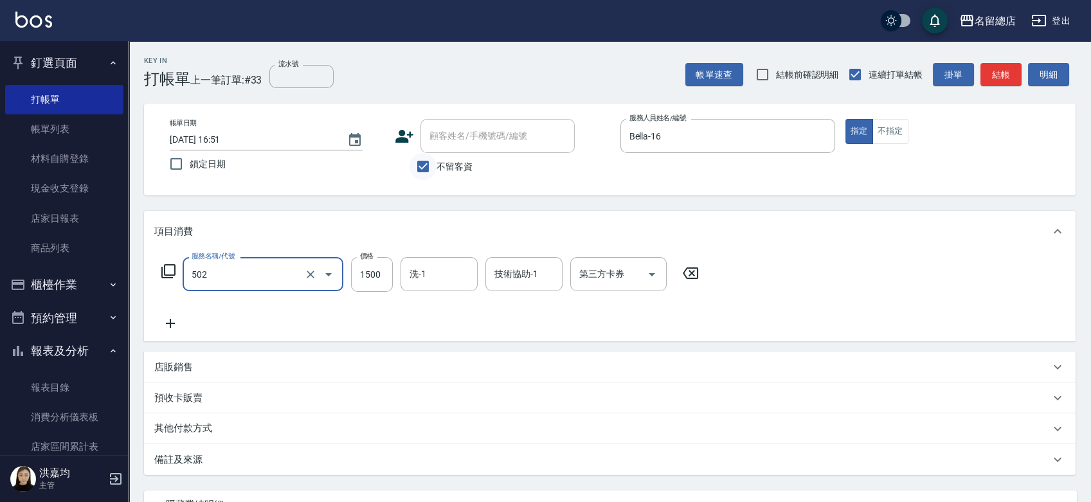
type input "染髮1500以上(502)"
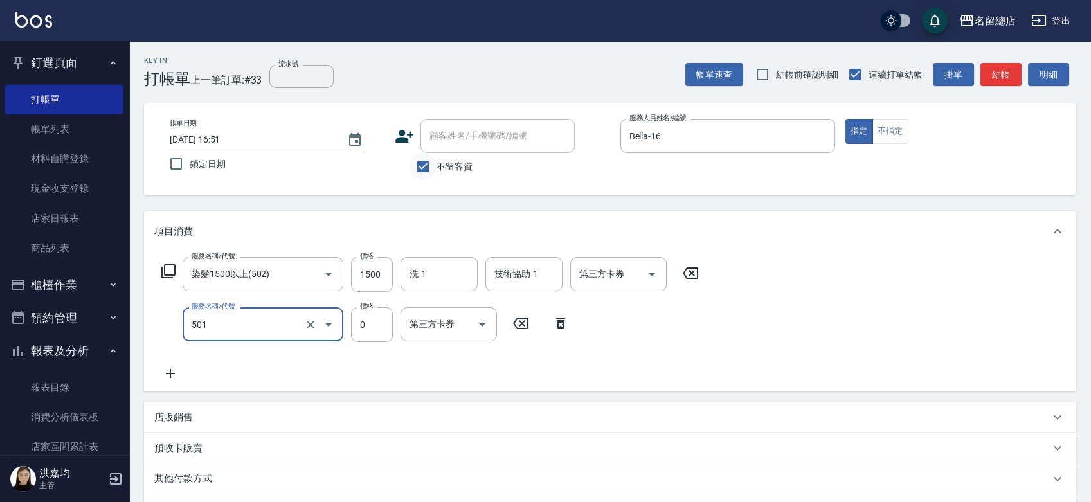
type input "2段蓋卡1300以上(501)"
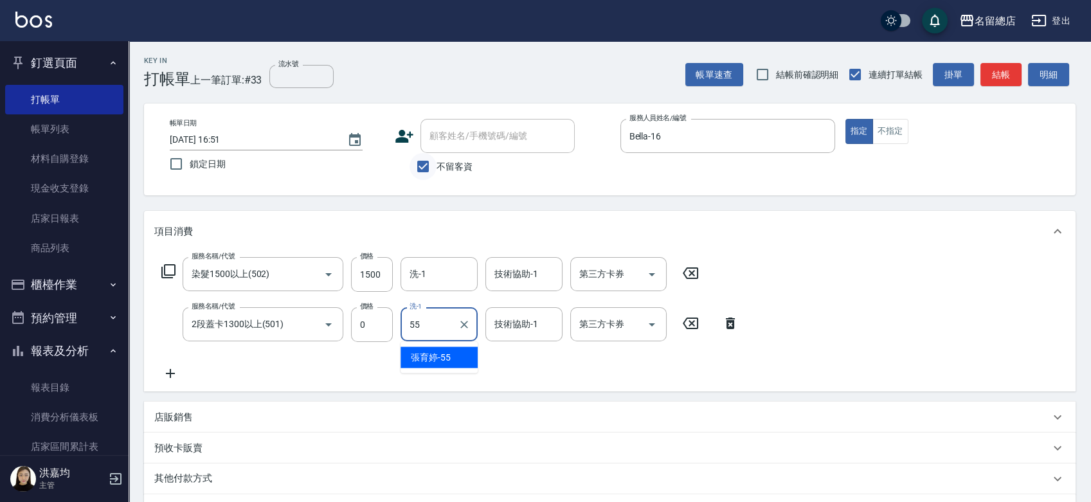
type input "張育婷-55"
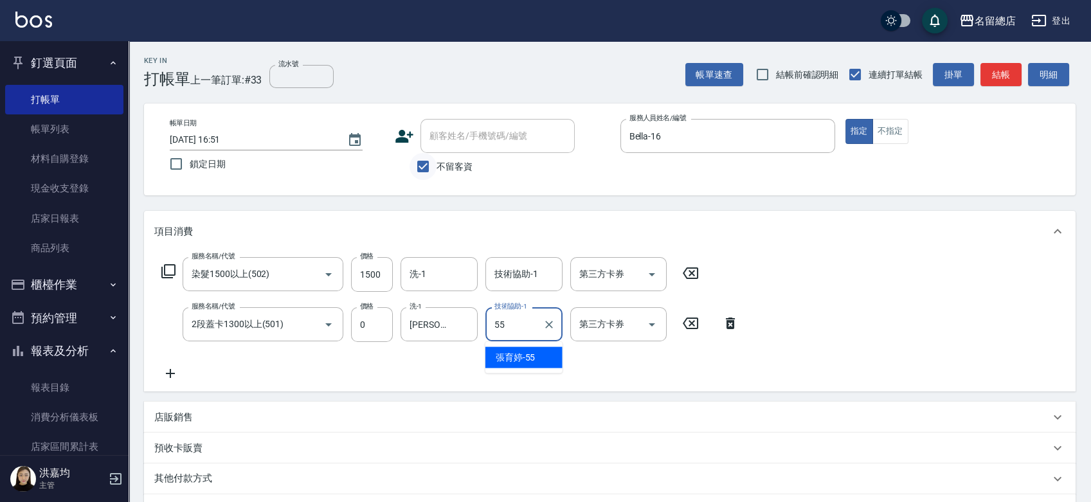
type input "張育婷-55"
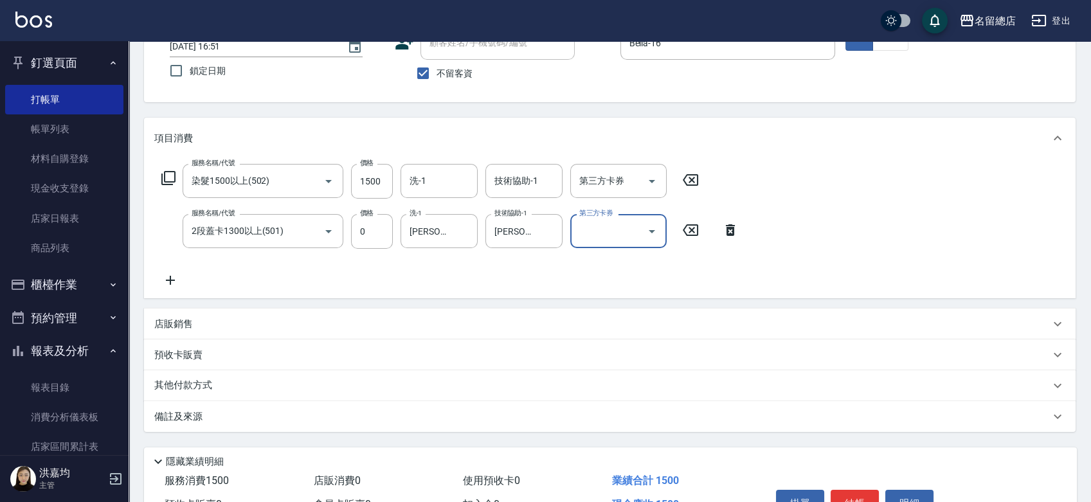
scroll to position [167, 0]
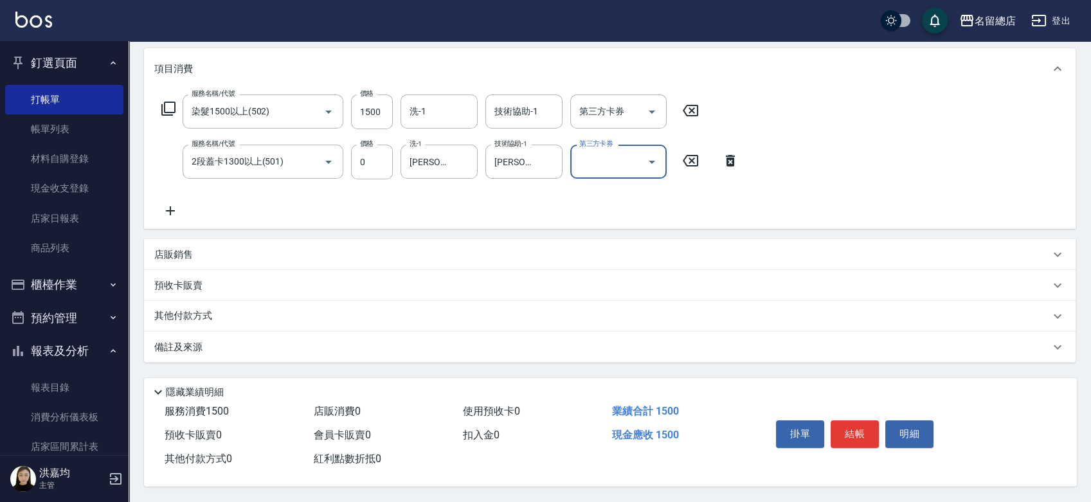
click at [188, 309] on p "其他付款方式" at bounding box center [186, 316] width 64 height 14
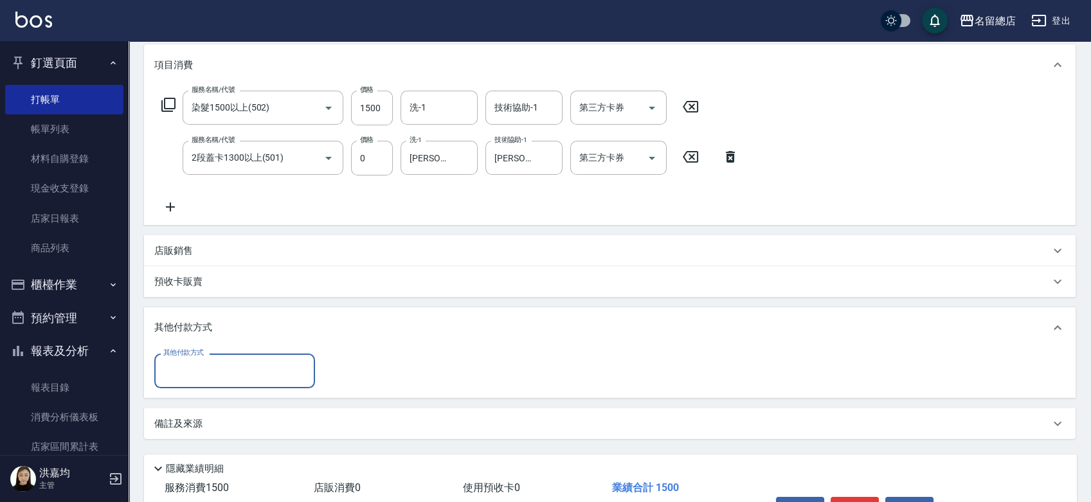
scroll to position [0, 0]
click at [224, 374] on input "其他付款方式" at bounding box center [234, 370] width 149 height 23
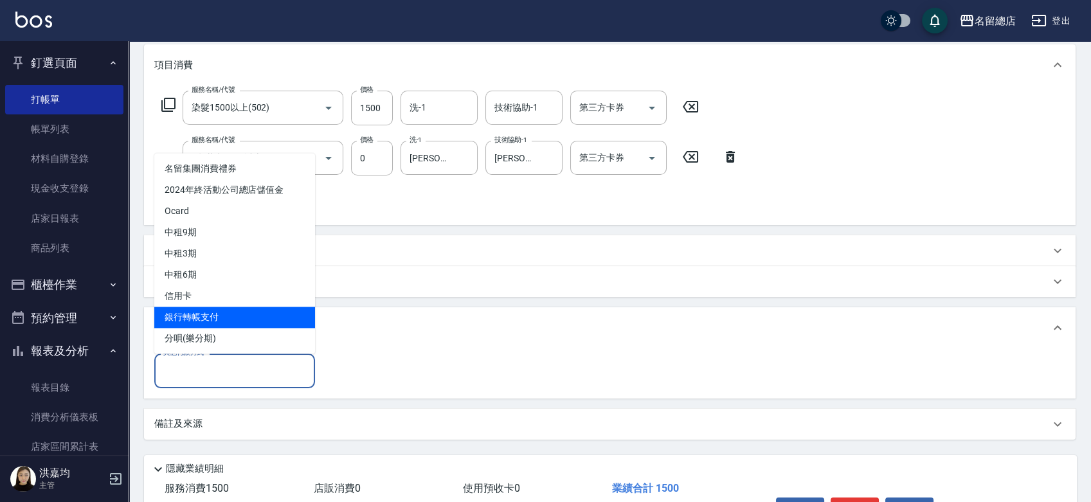
click at [206, 316] on span "銀行轉帳支付" at bounding box center [234, 317] width 161 height 21
type input "銀行轉帳支付"
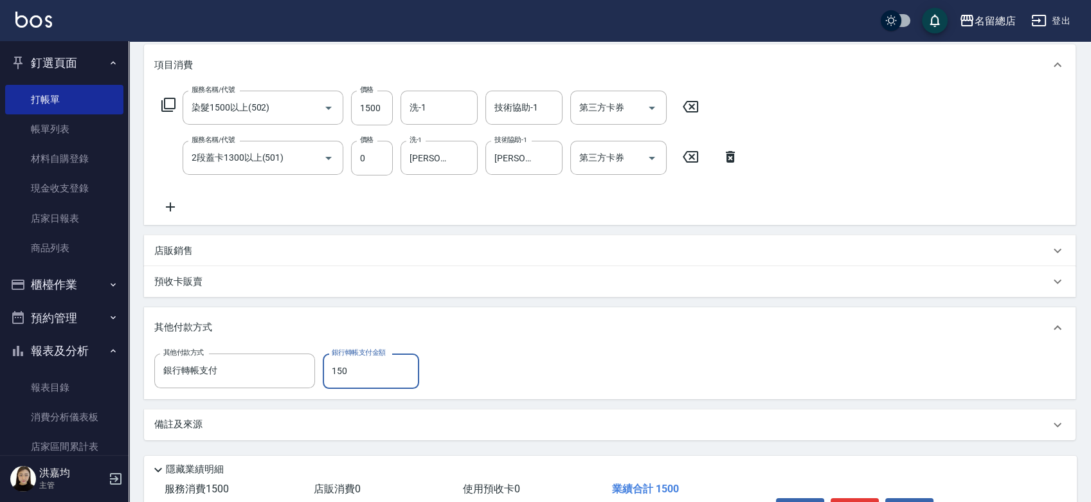
type input "1500"
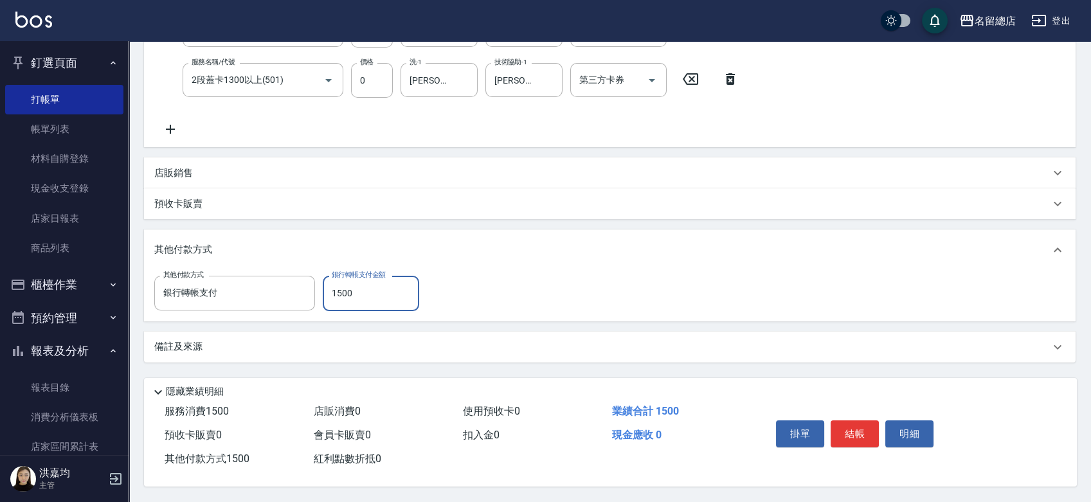
scroll to position [248, 0]
type input "2025/08/14 16:52"
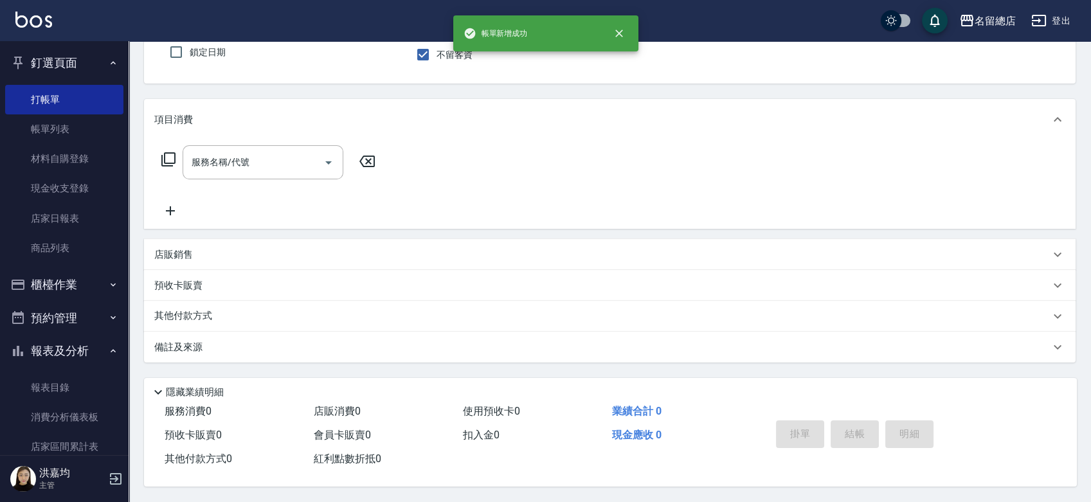
scroll to position [0, 0]
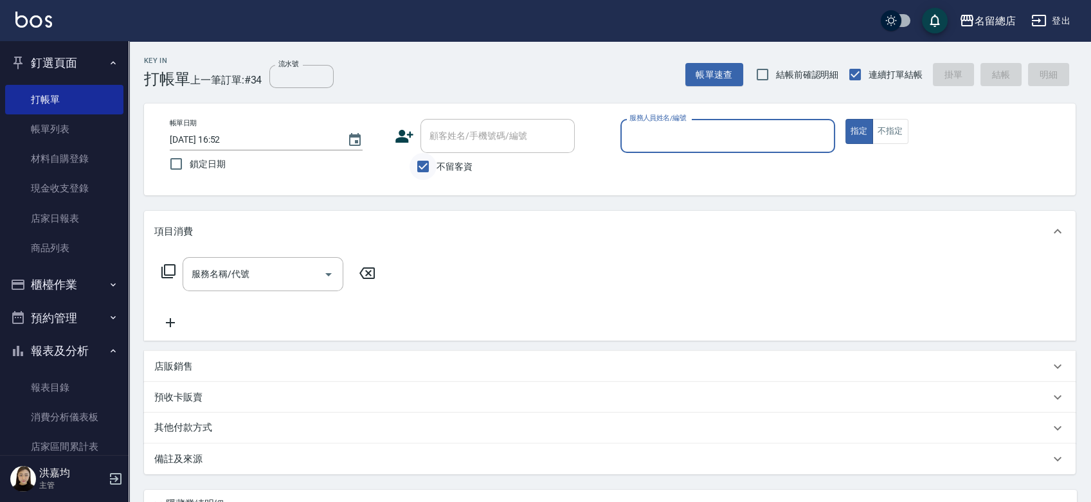
click at [422, 168] on input "不留客資" at bounding box center [423, 166] width 27 height 27
checkbox input "false"
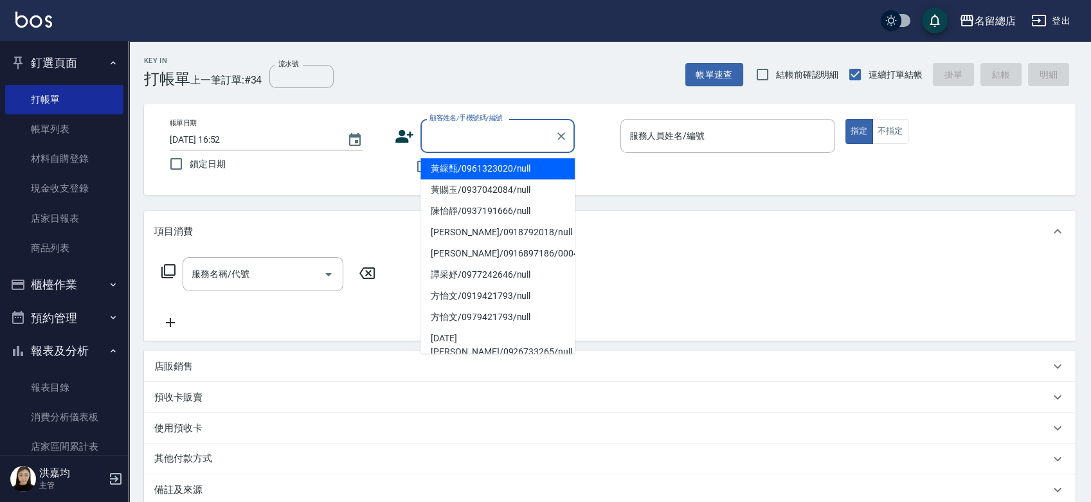
click at [442, 143] on input "顧客姓名/手機號碼/編號" at bounding box center [487, 136] width 123 height 23
click at [447, 168] on li "黃綵甄/0961323020/null" at bounding box center [497, 168] width 154 height 21
type input "黃綵甄/0961323020/null"
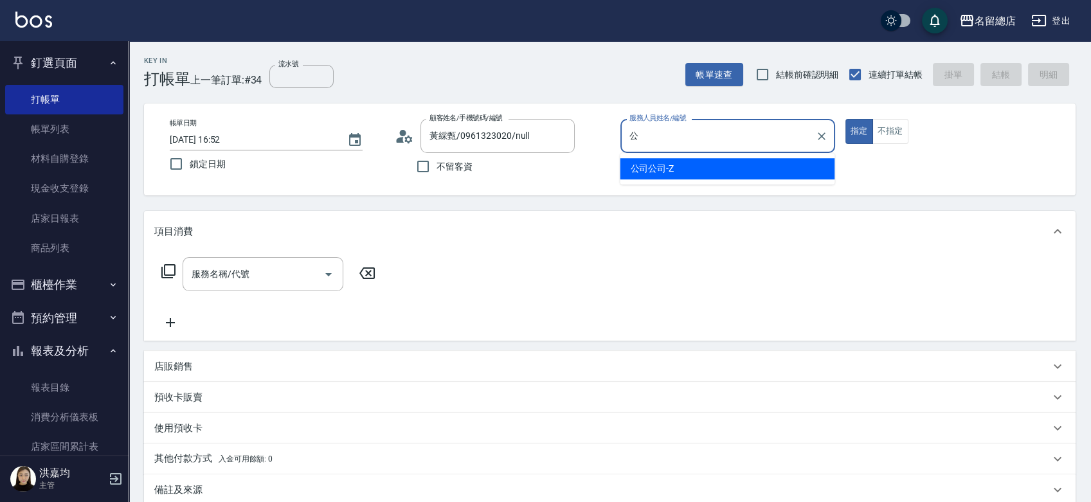
click at [662, 171] on span "公司公司 -Z" at bounding box center [652, 169] width 44 height 14
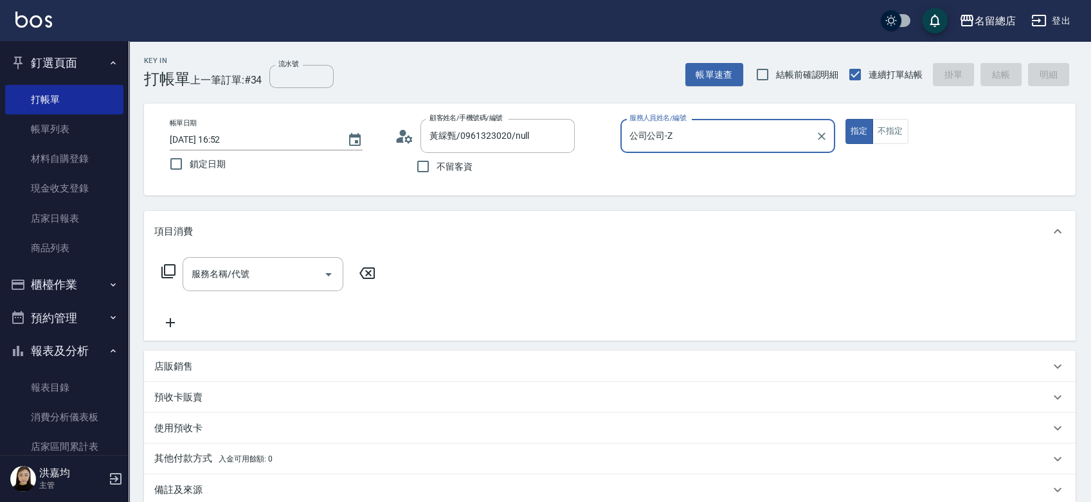
type input "公司公司-Z"
click at [845, 119] on button "指定" at bounding box center [859, 131] width 28 height 25
click at [286, 81] on input "流水號" at bounding box center [301, 76] width 64 height 23
type input "中租6期"
click at [226, 271] on div "服務名稱/代號 服務名稱/代號" at bounding box center [263, 274] width 161 height 34
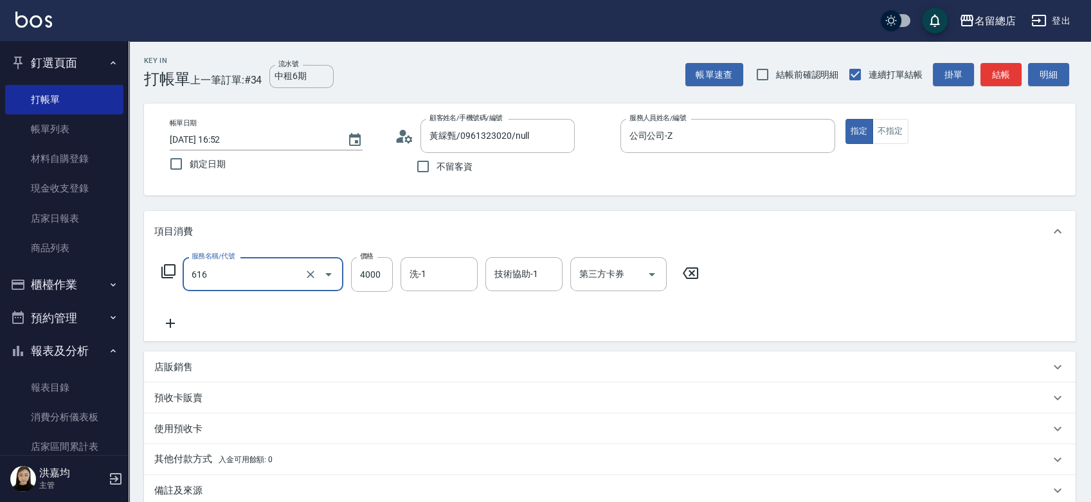
type input "自備接髮(616)"
type input "6500"
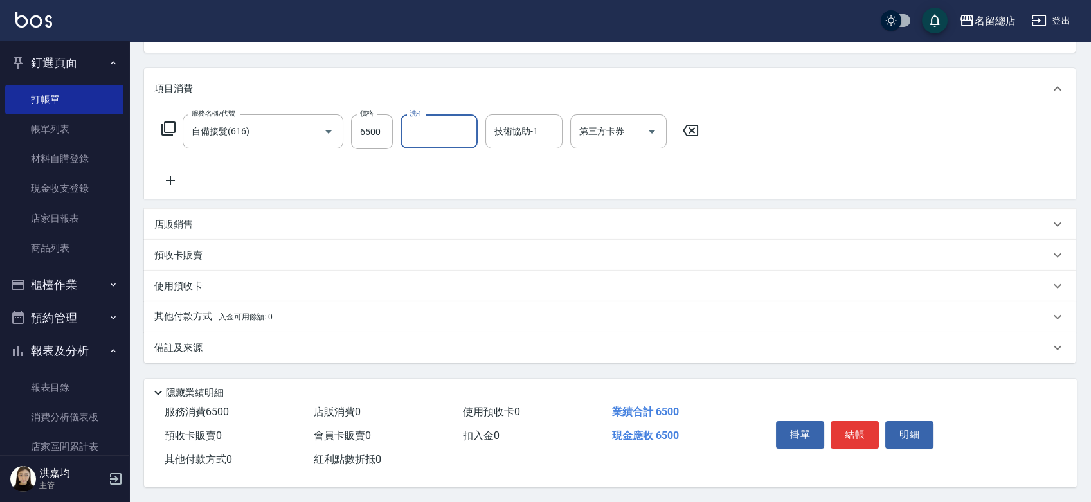
scroll to position [147, 0]
click at [181, 309] on p "其他付款方式 入金可用餘額: 0" at bounding box center [213, 316] width 118 height 14
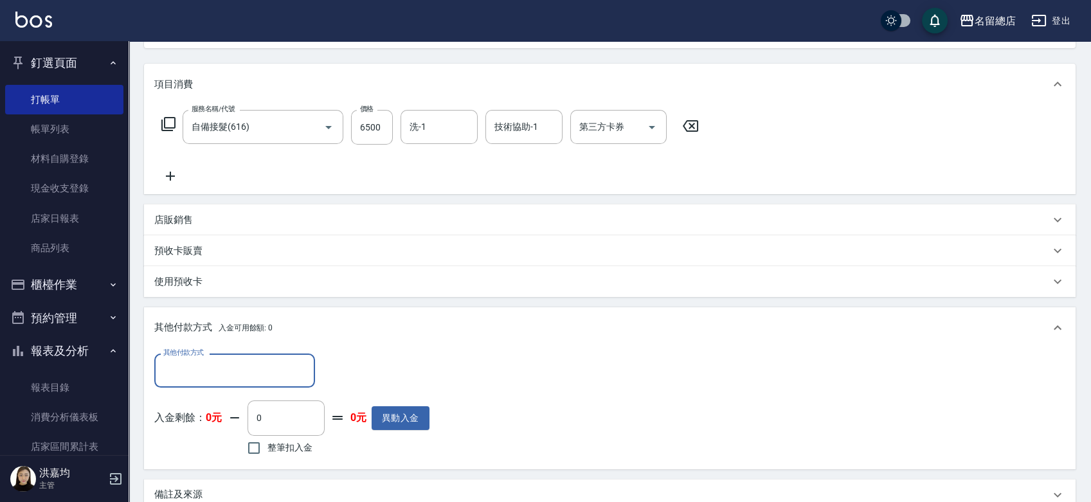
scroll to position [0, 0]
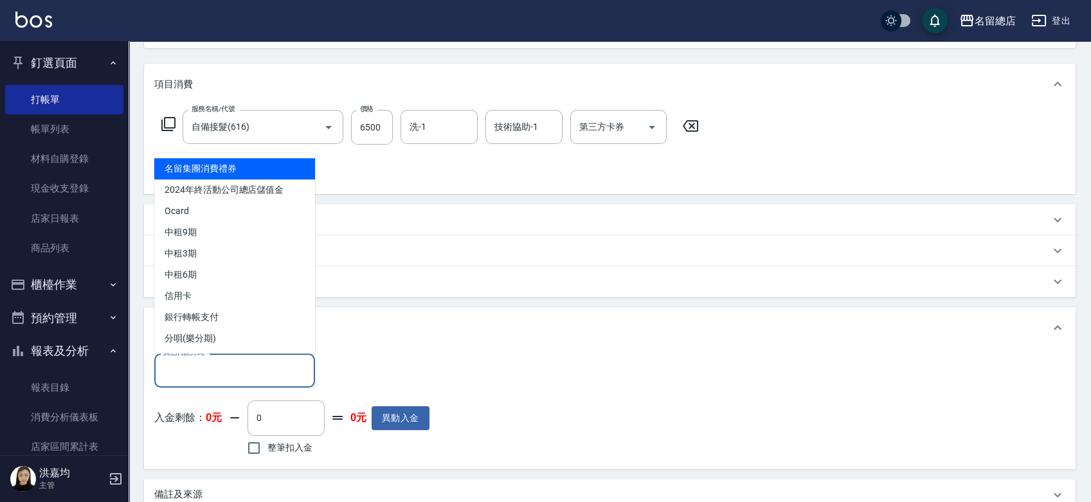
click at [177, 374] on input "其他付款方式" at bounding box center [234, 370] width 149 height 23
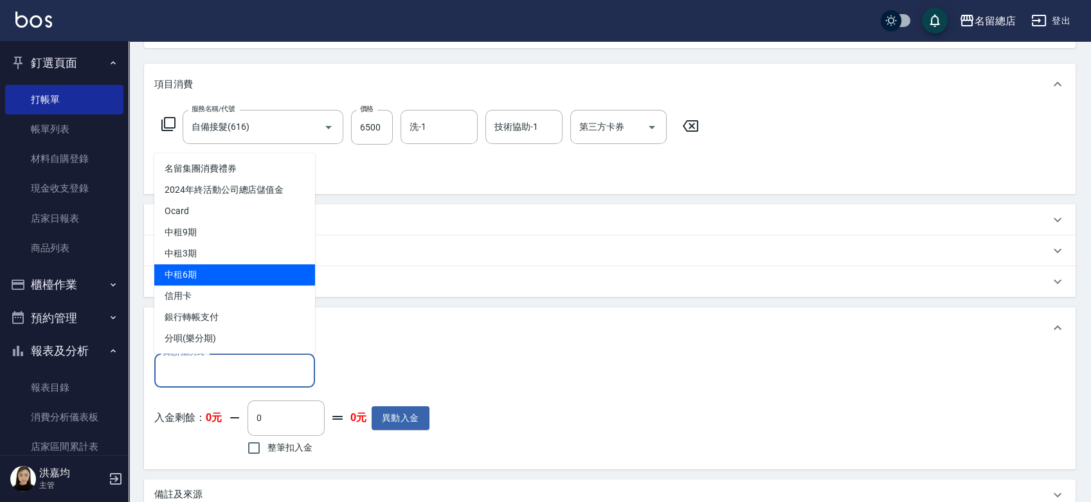
click at [199, 275] on span "中租6期" at bounding box center [234, 274] width 161 height 21
type input "中租6期"
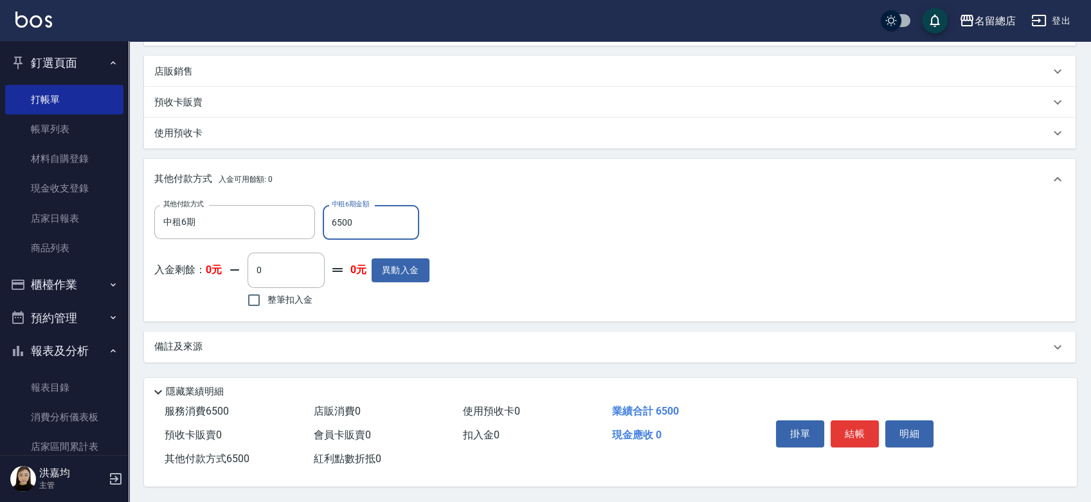
scroll to position [299, 0]
type input "6500"
click at [585, 333] on div "備註及來源" at bounding box center [610, 347] width 932 height 31
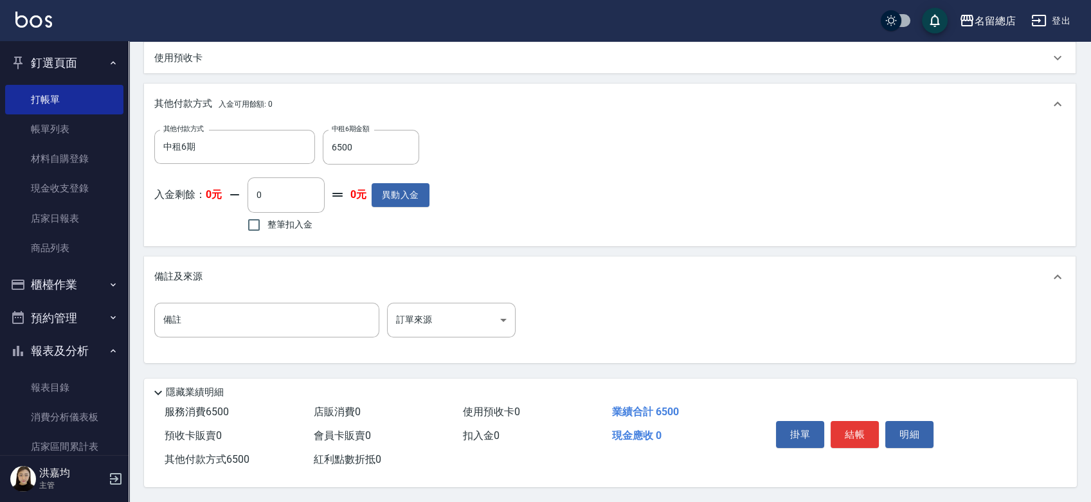
scroll to position [375, 0]
type input "2025/08/14 16:53"
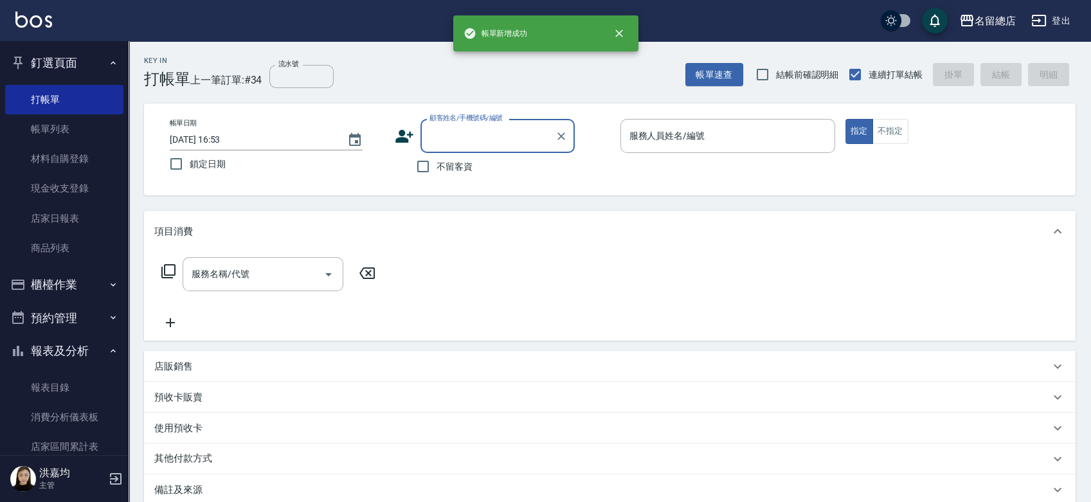
scroll to position [0, 0]
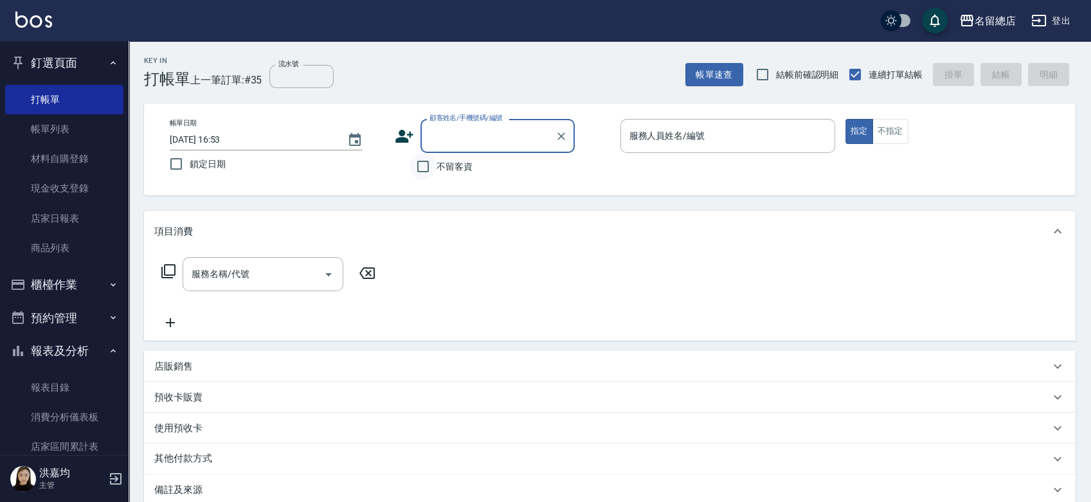
click at [425, 163] on input "不留客資" at bounding box center [423, 166] width 27 height 27
checkbox input "true"
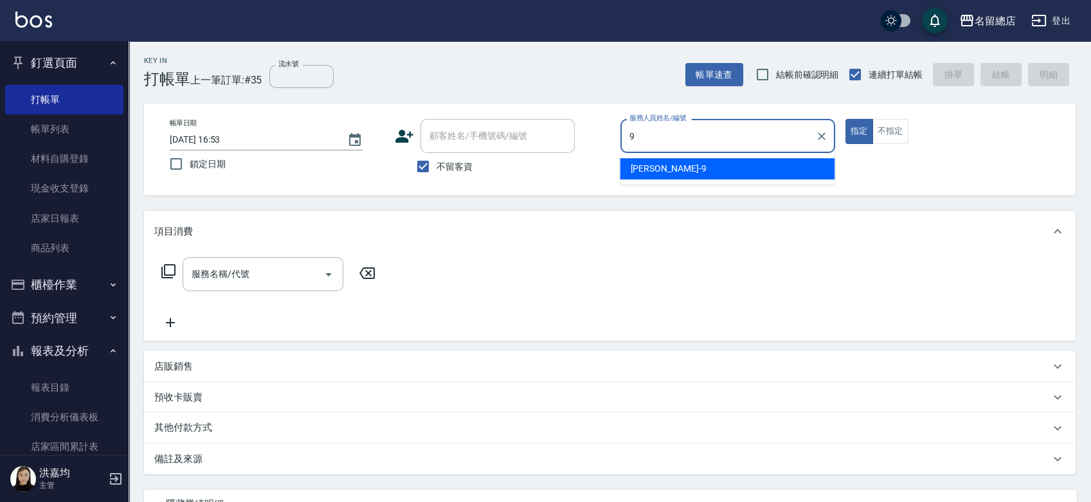
type input "Rosa-9"
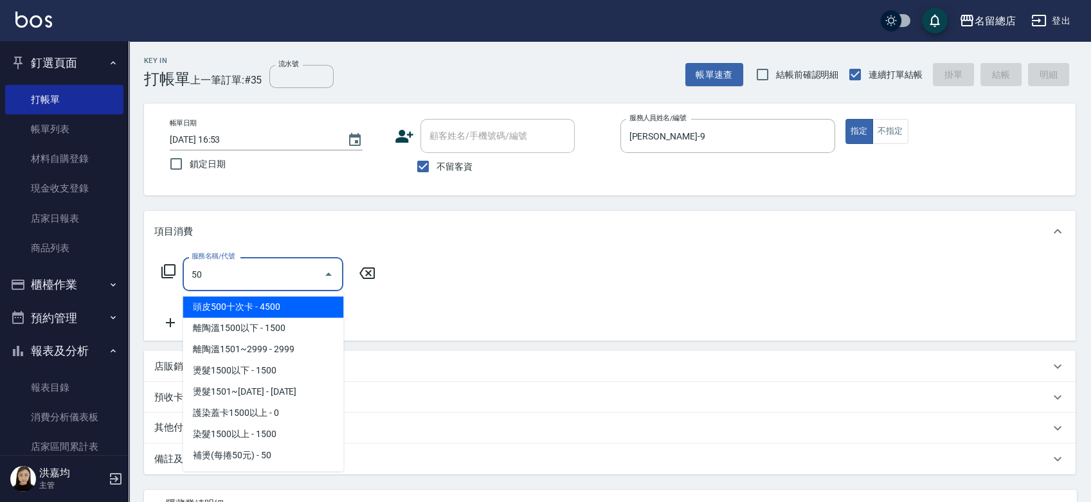
type input "503"
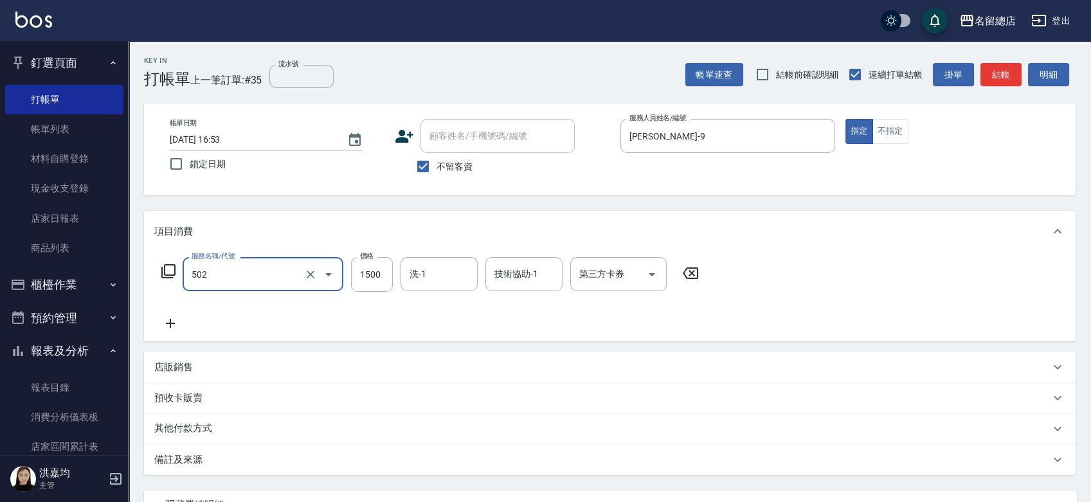
type input "染髮1500以上(502)"
type input "2780"
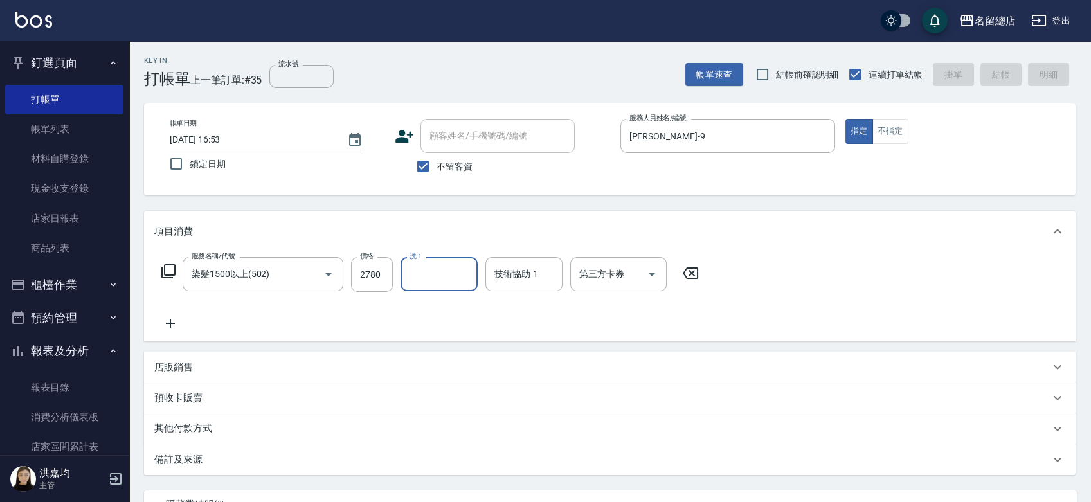
type input "2025/08/14 16:54"
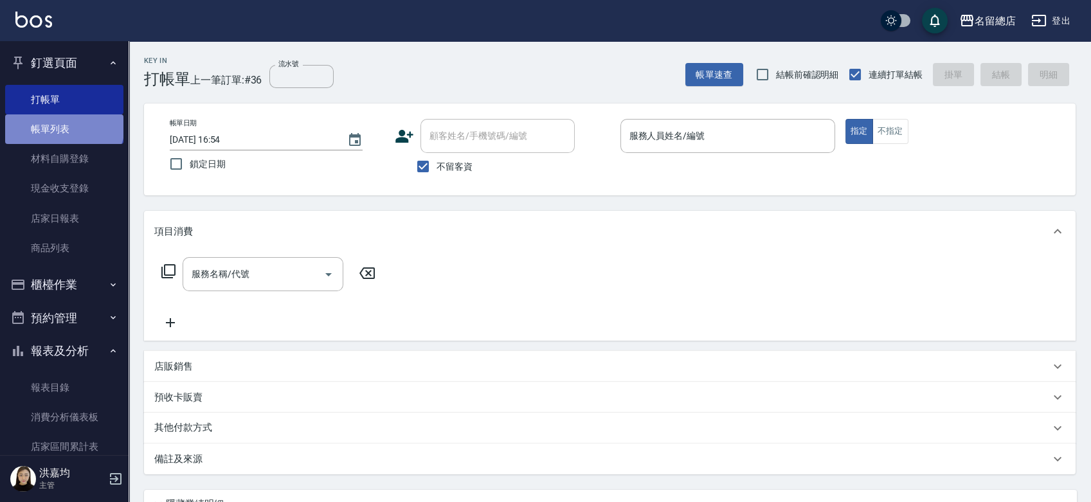
click at [63, 123] on link "帳單列表" at bounding box center [64, 129] width 118 height 30
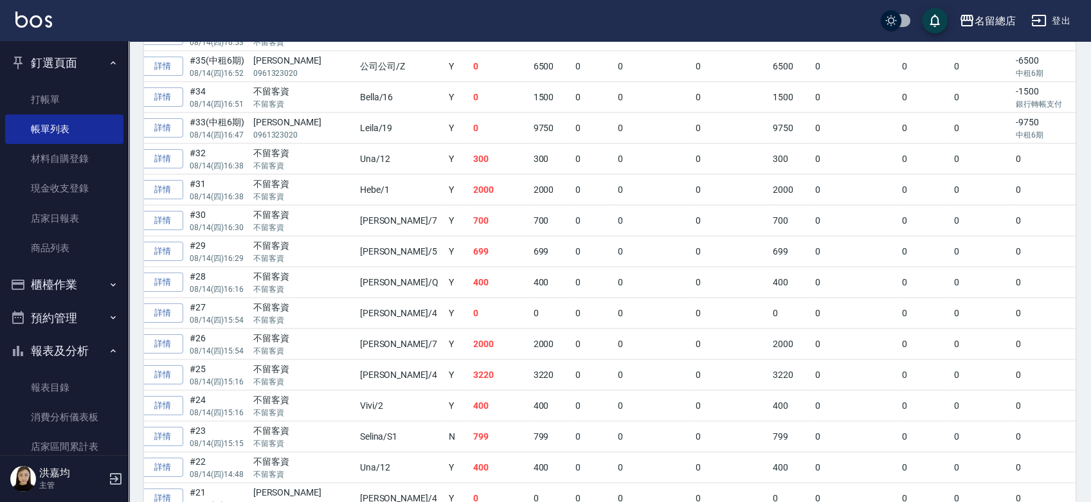
scroll to position [123, 0]
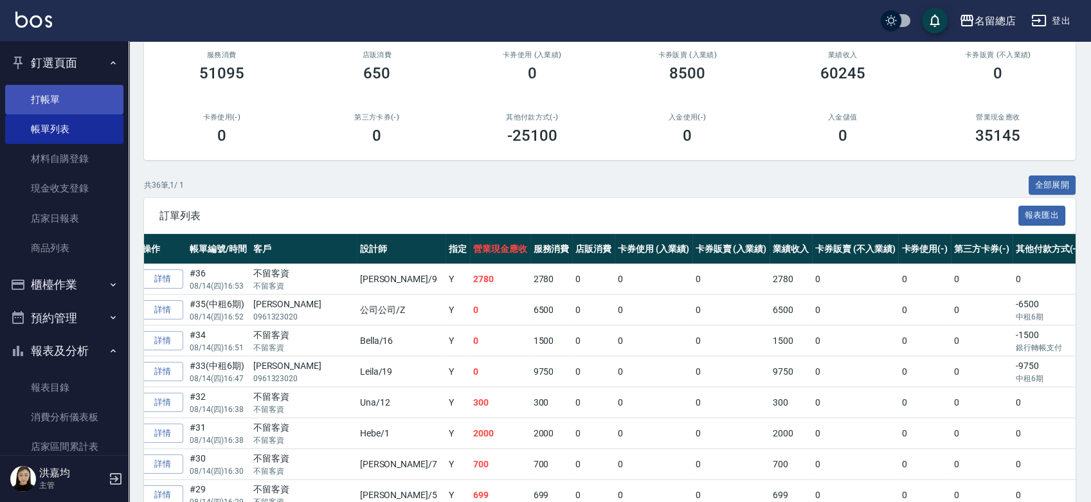
click at [48, 100] on link "打帳單" at bounding box center [64, 100] width 118 height 30
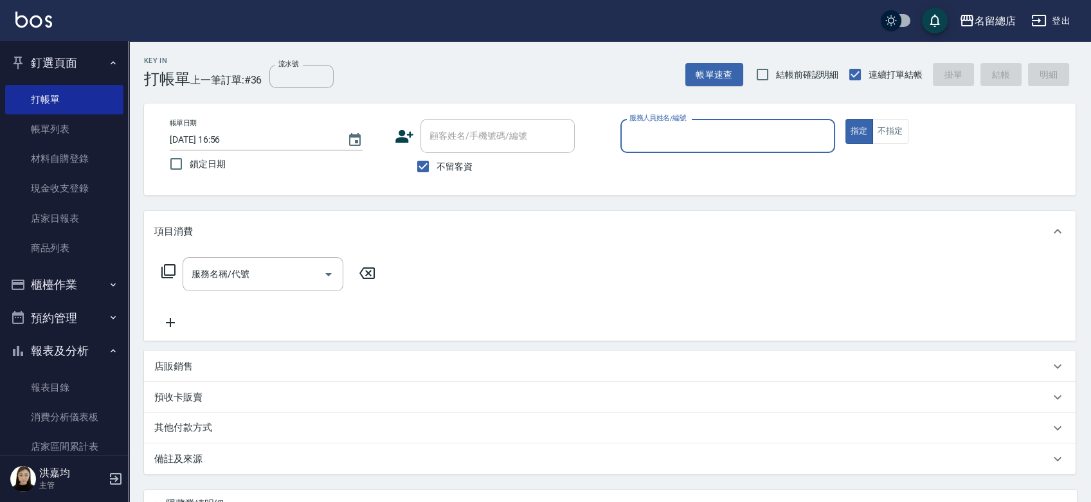
type input "ㄏ"
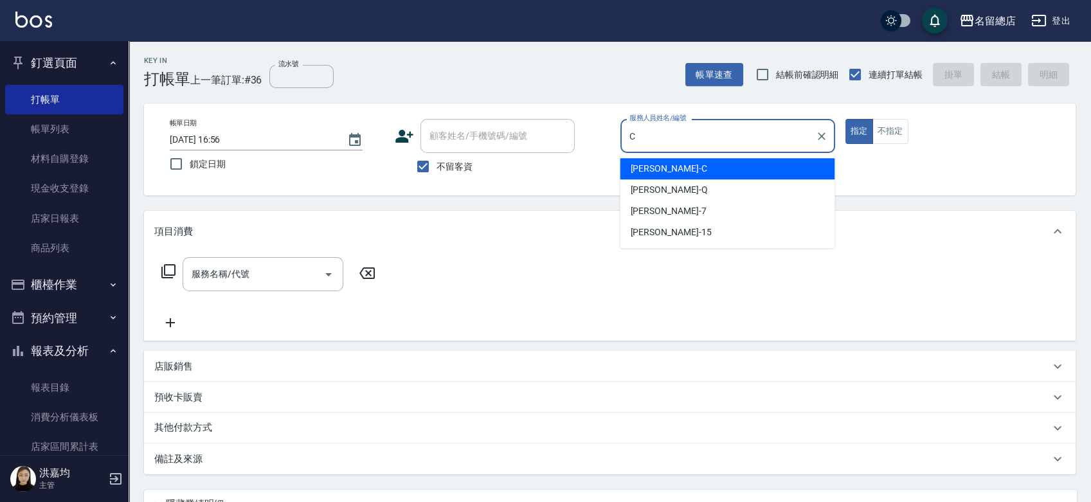
type input "麗花鄭-C"
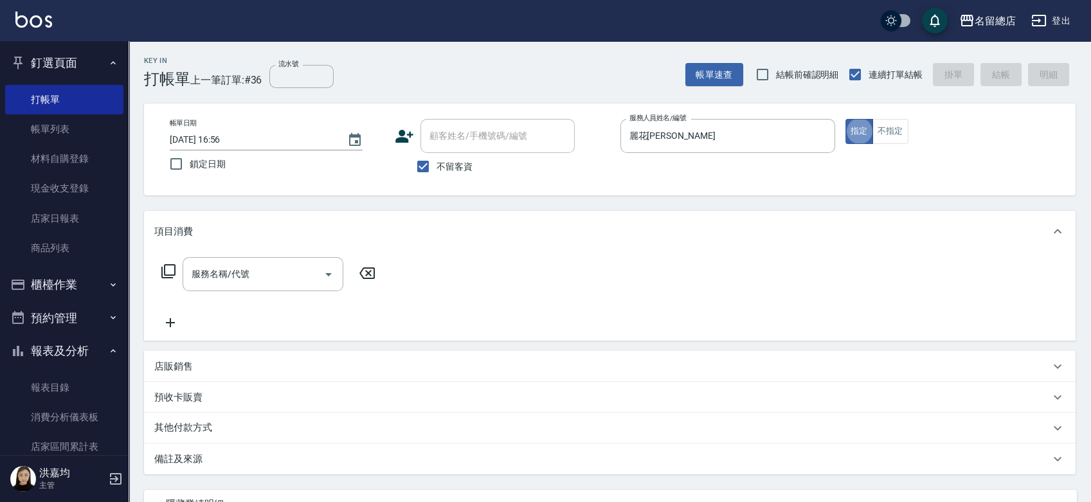
type button "true"
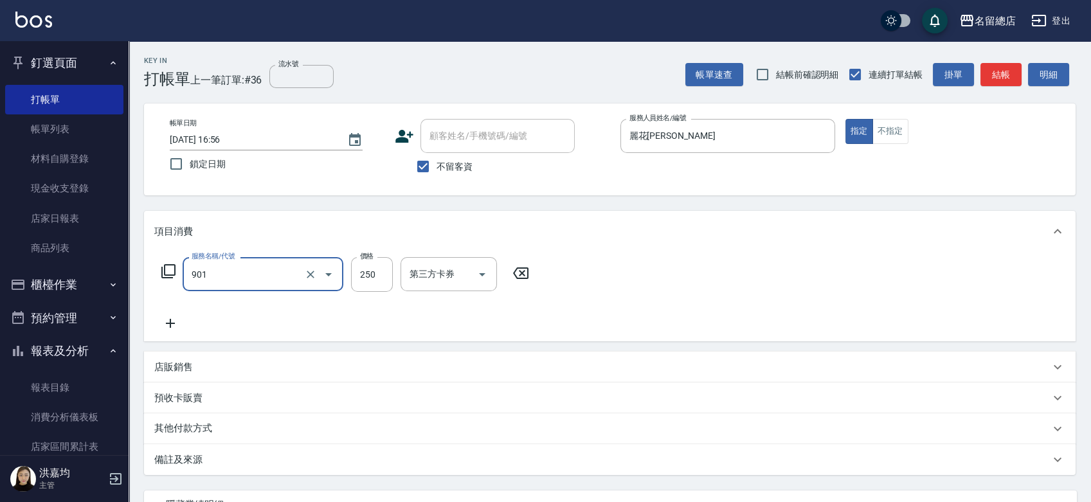
type input "手指甲女(901)"
type input "750"
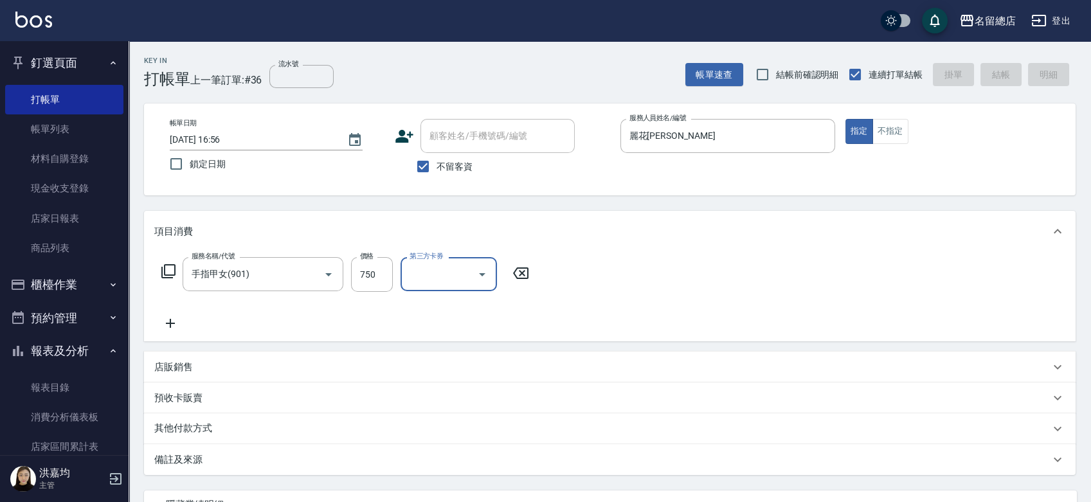
type input "2025/08/14 17:14"
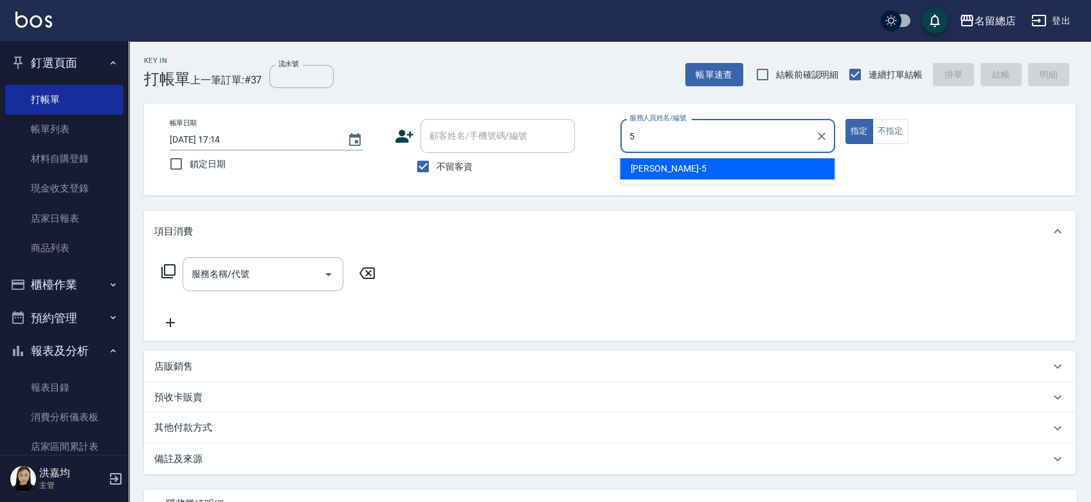
type input "Kelly-5"
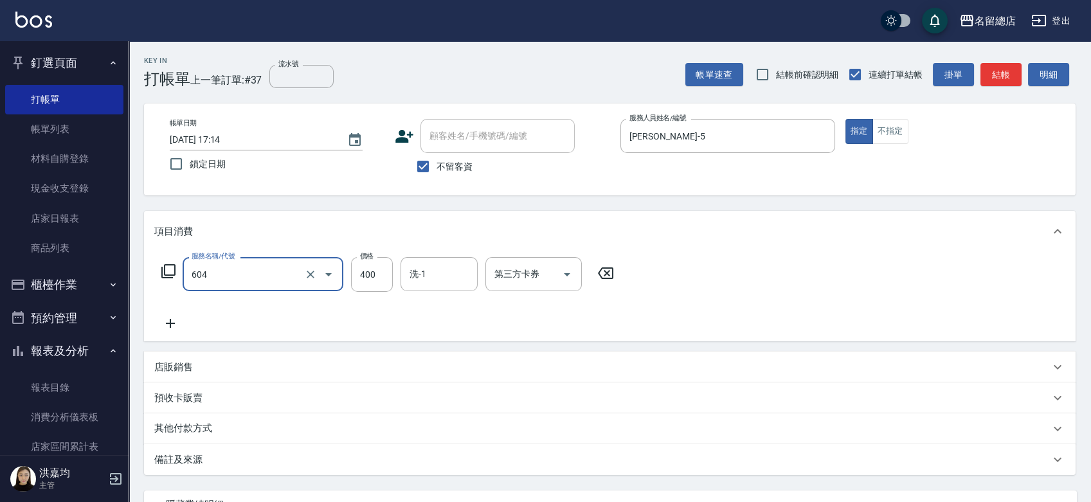
type input "健康洗髮(604)"
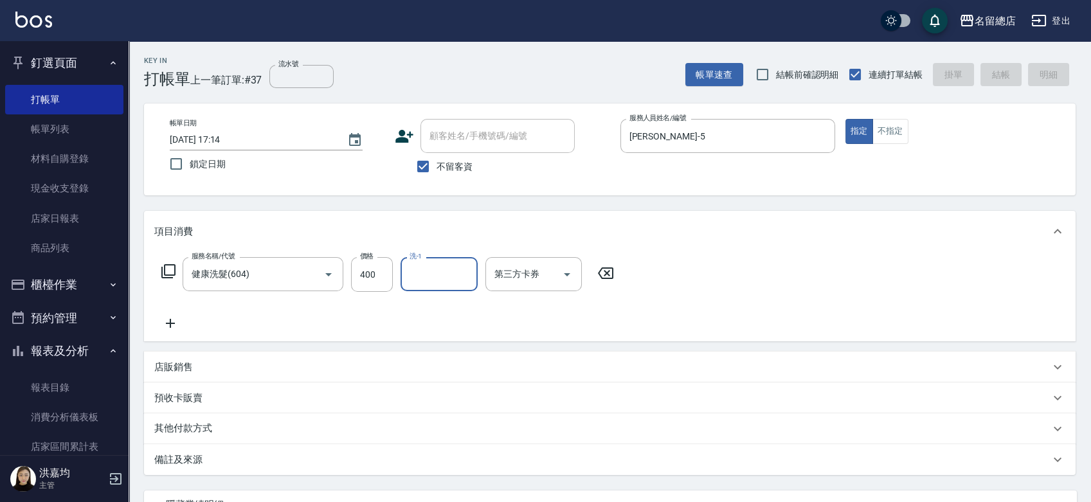
type input "2025/08/14 17:15"
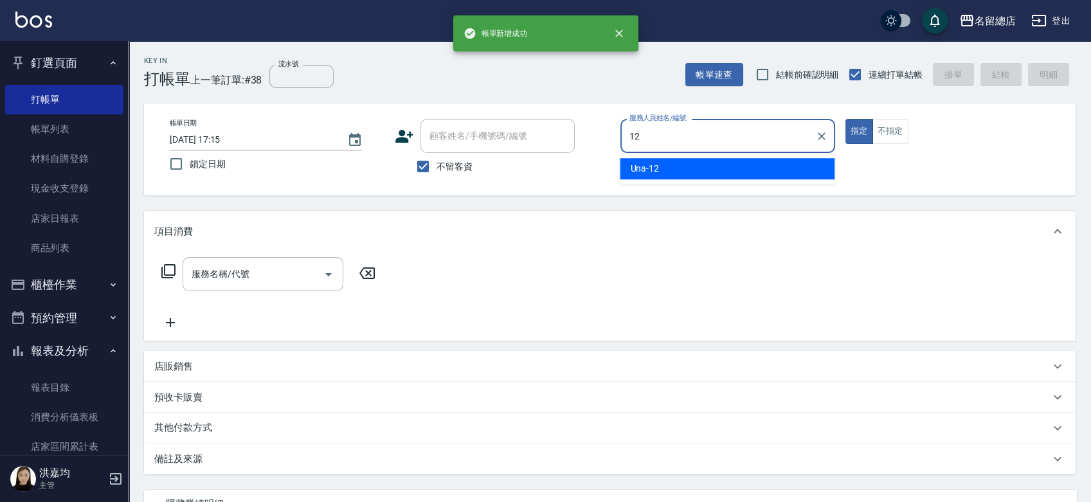
type input "Una-12"
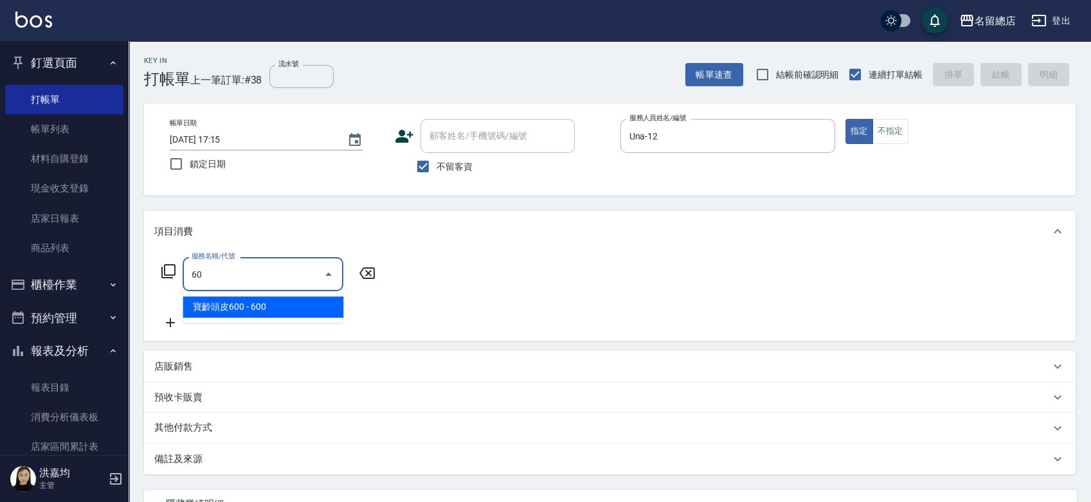
type input "6"
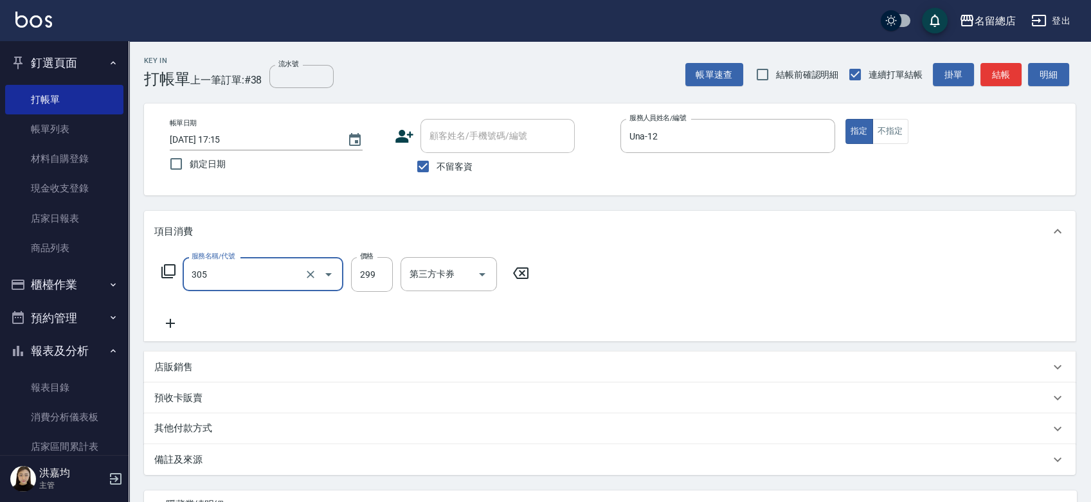
type input "剪髮(305)"
type input "400"
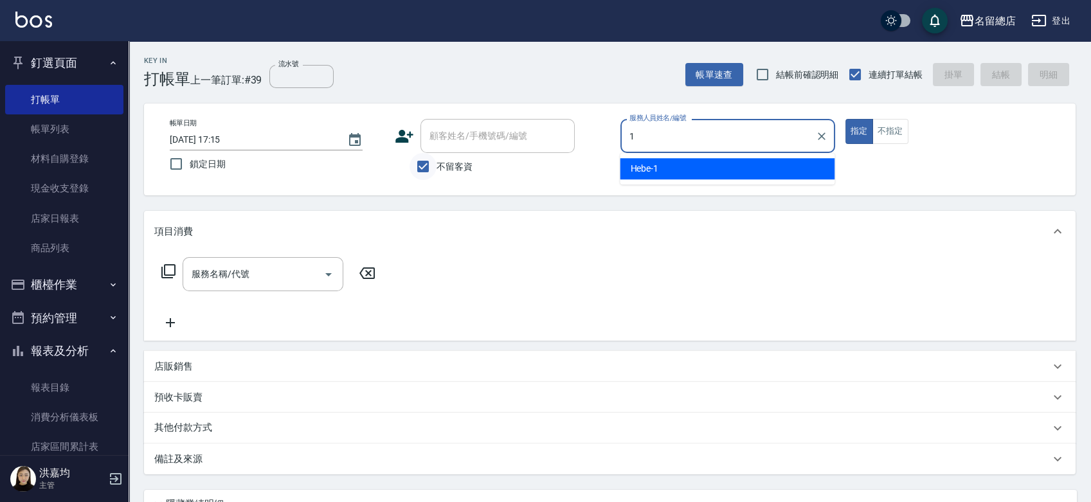
type input "1"
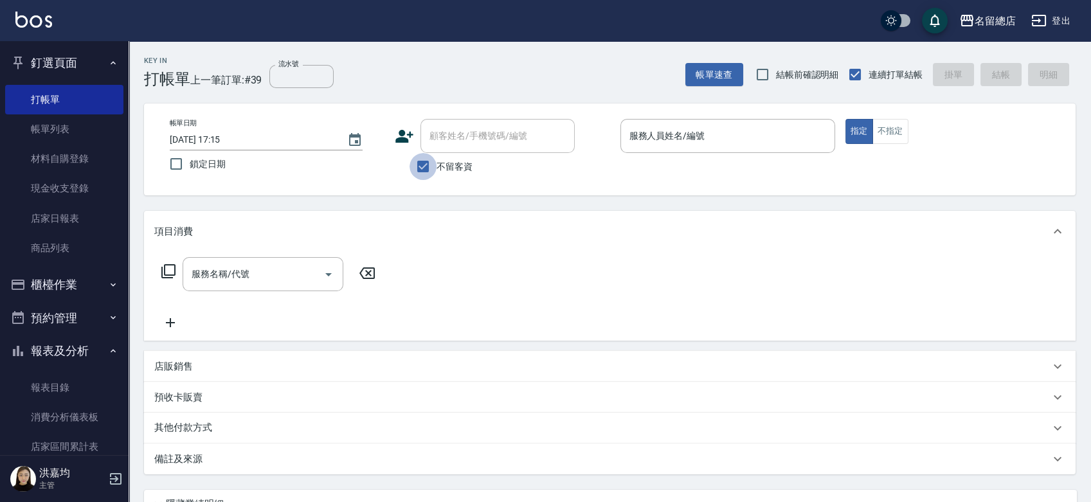
click at [422, 166] on input "不留客資" at bounding box center [423, 166] width 27 height 27
checkbox input "false"
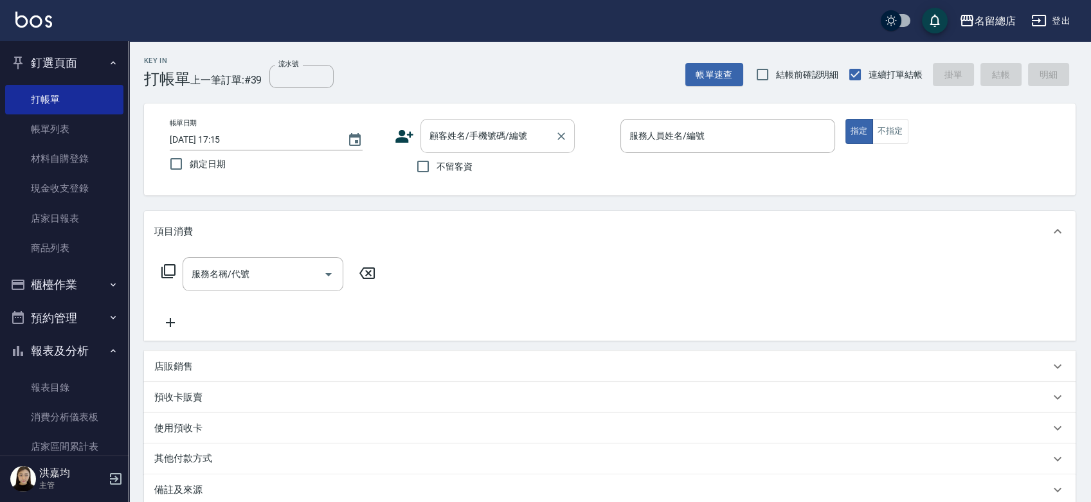
click at [445, 139] on input "顧客姓名/手機號碼/編號" at bounding box center [487, 136] width 123 height 23
click at [489, 175] on li "周晏伶/0935570013/null" at bounding box center [497, 168] width 154 height 21
type input "周晏伶/0935570013/null"
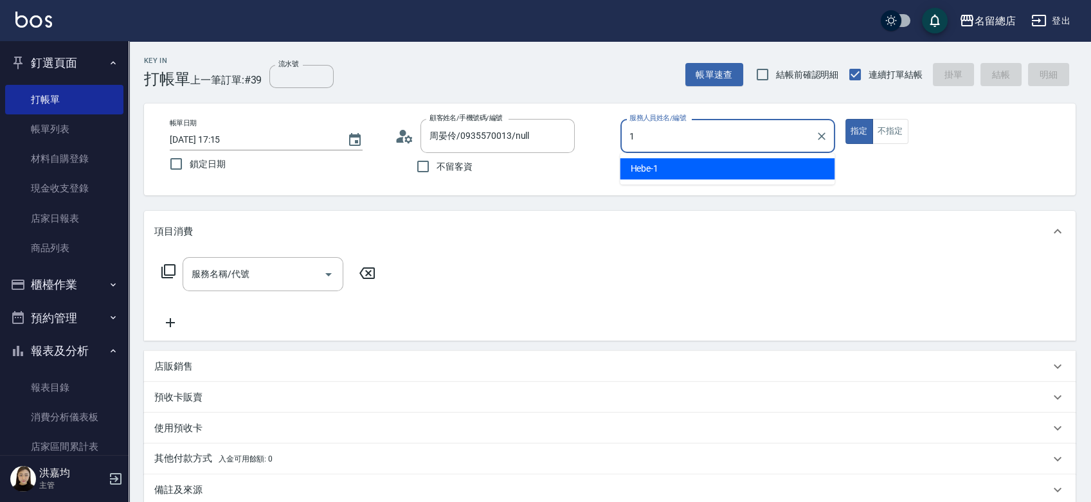
type input "Hebe-1"
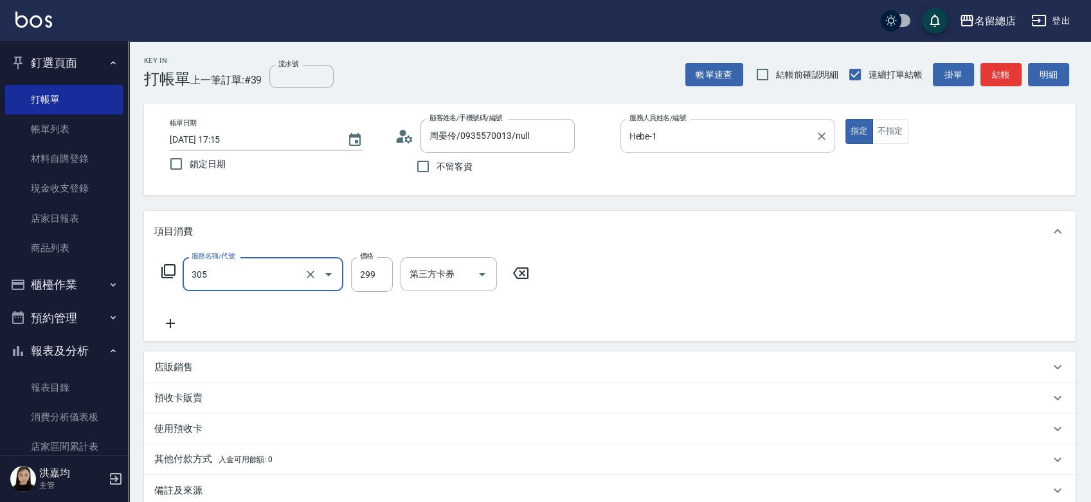
type input "剪髮(305)"
type input "500"
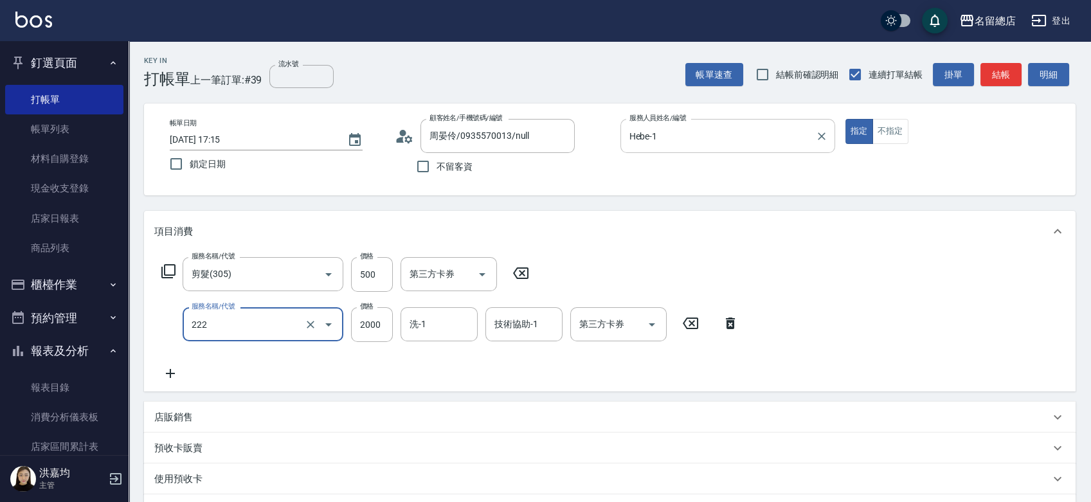
type input "燙髮2000以上(222)"
type input "3000"
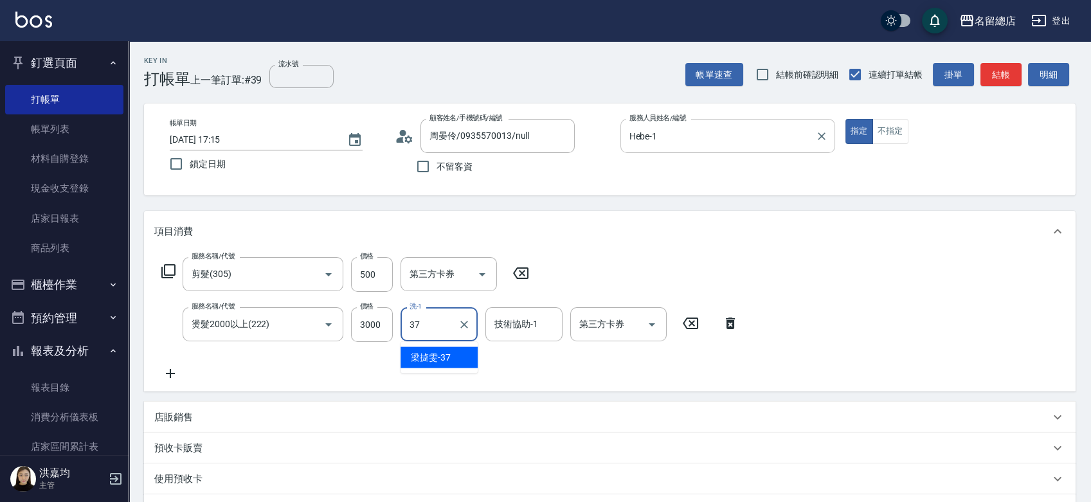
type input "梁㨗雯-37"
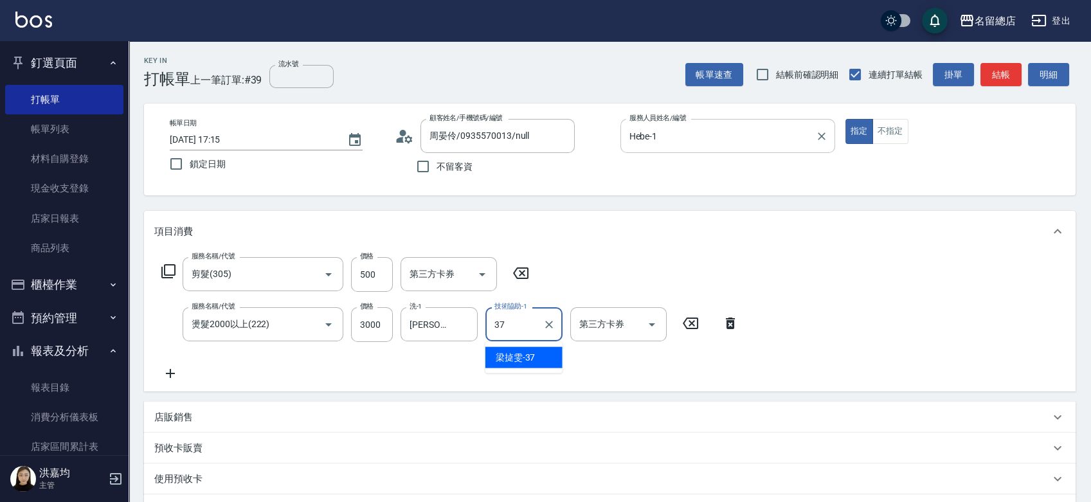
type input "梁㨗雯-37"
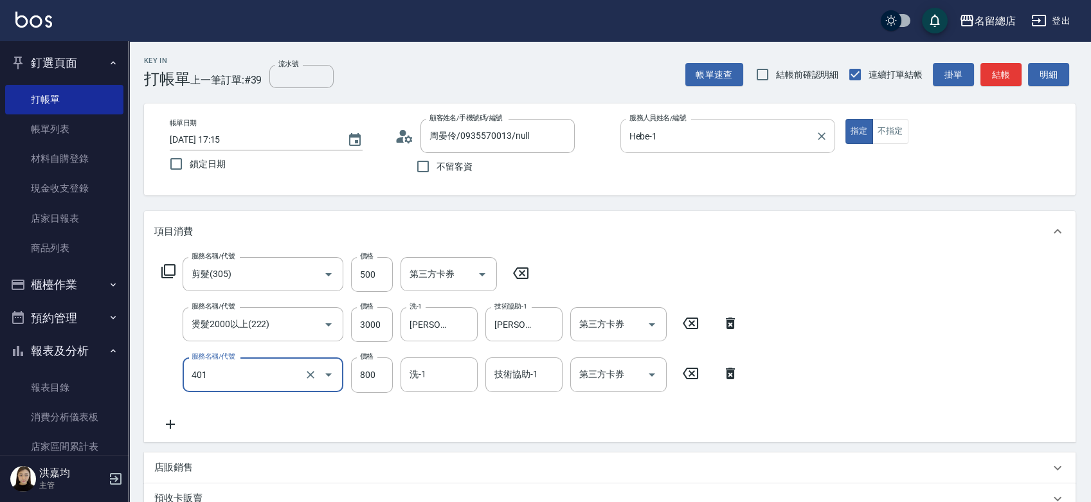
type input "自備護髮(401)"
type input "1500"
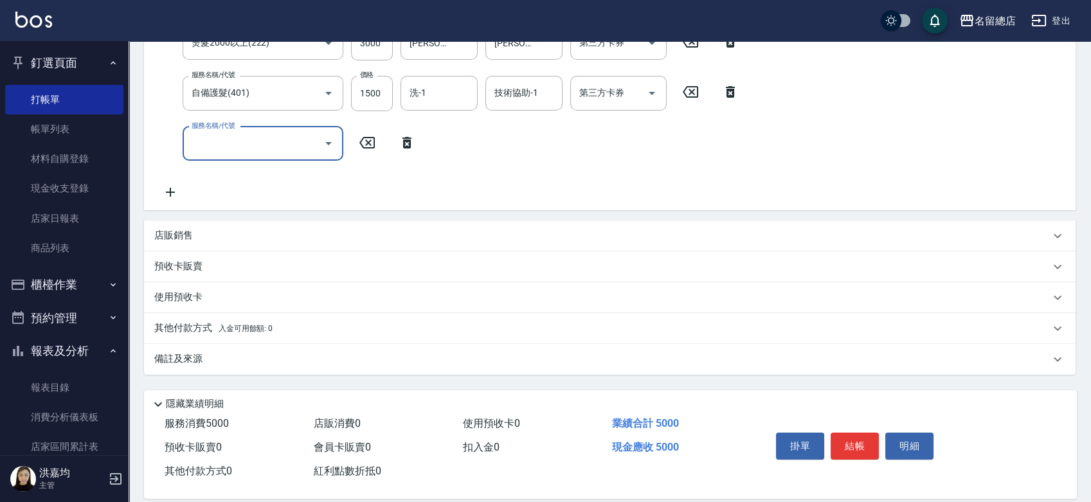
scroll to position [297, 0]
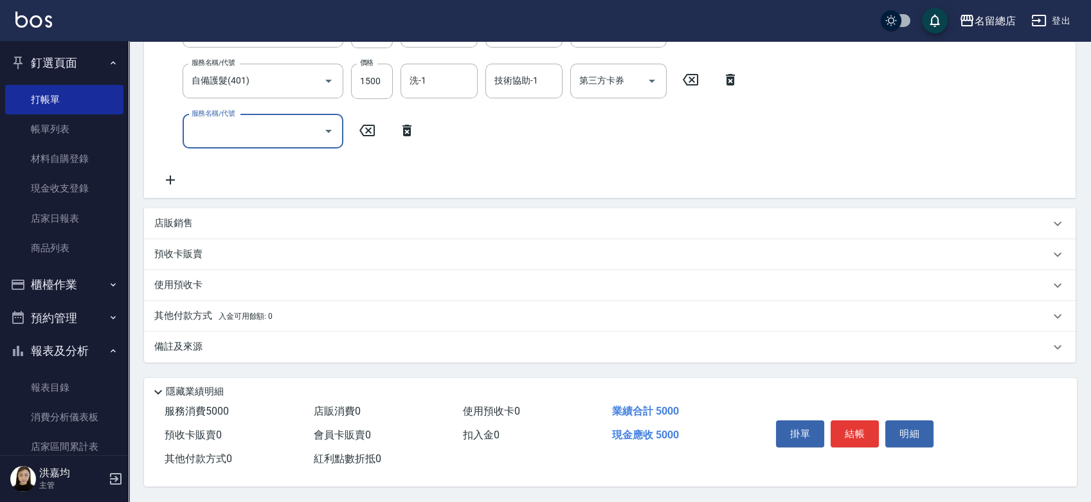
click at [178, 287] on p "使用預收卡" at bounding box center [178, 285] width 48 height 14
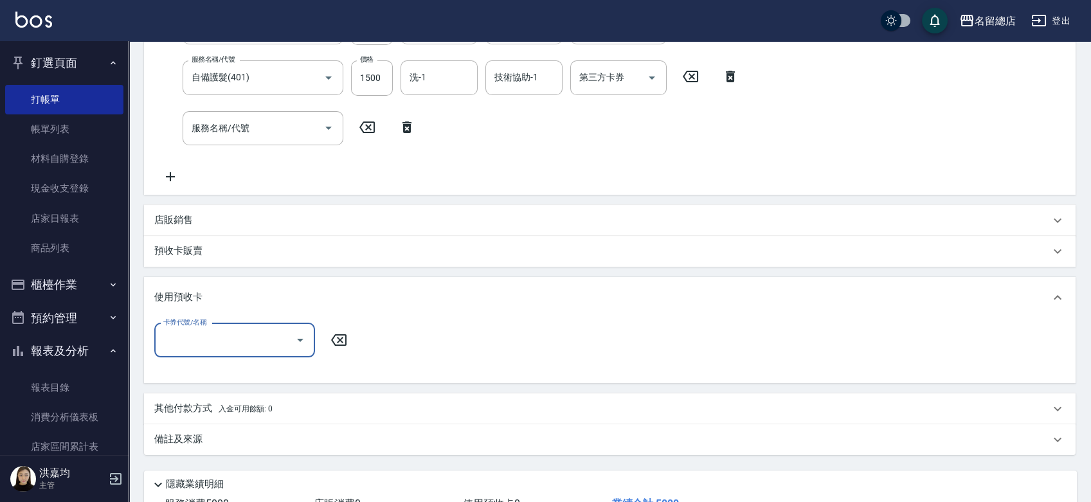
scroll to position [0, 0]
click at [176, 252] on p "預收卡販賣" at bounding box center [178, 251] width 48 height 14
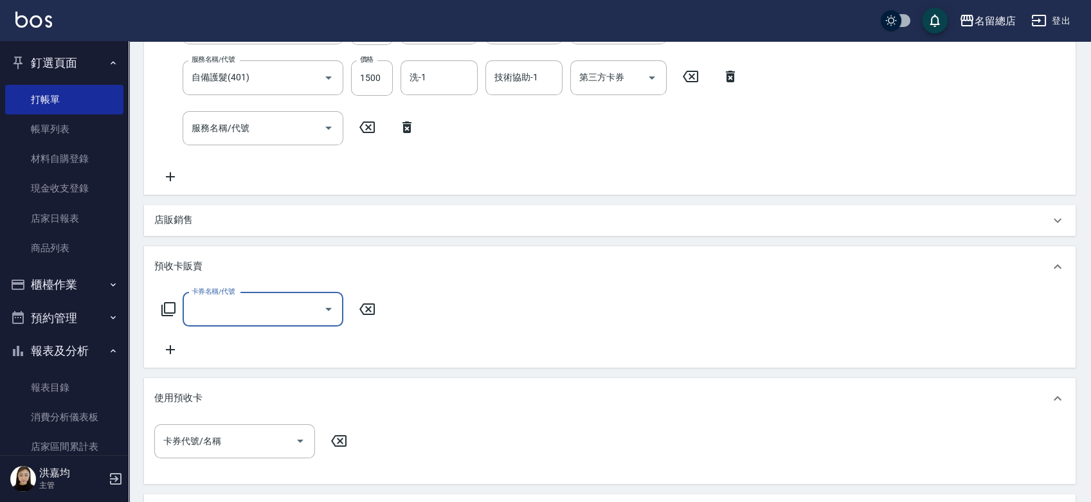
click at [224, 315] on input "卡券名稱/代號" at bounding box center [253, 309] width 130 height 23
type input "二段自備卡(407)"
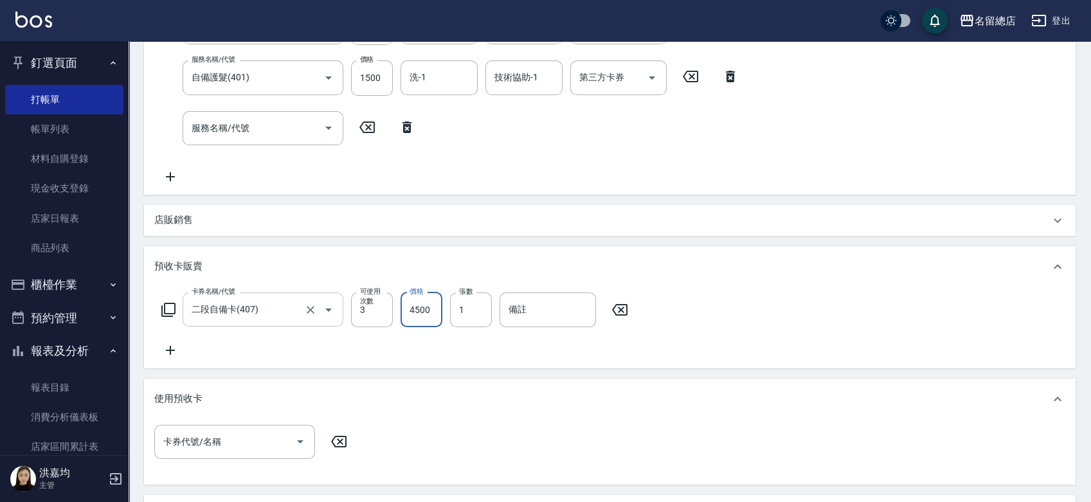
type input "4500"
type input "9127"
click at [551, 247] on div "預收卡販賣" at bounding box center [610, 266] width 932 height 41
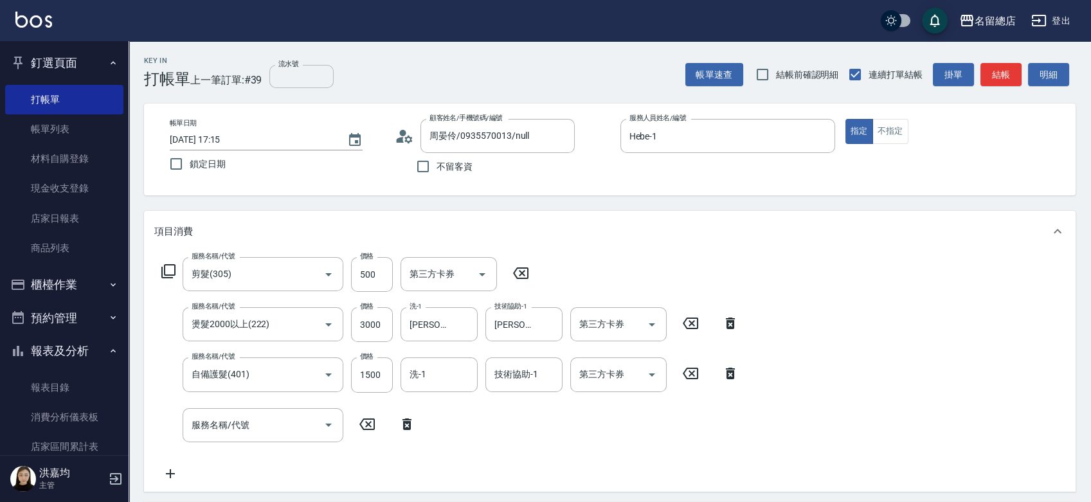
click at [311, 75] on input "流水號" at bounding box center [301, 76] width 64 height 23
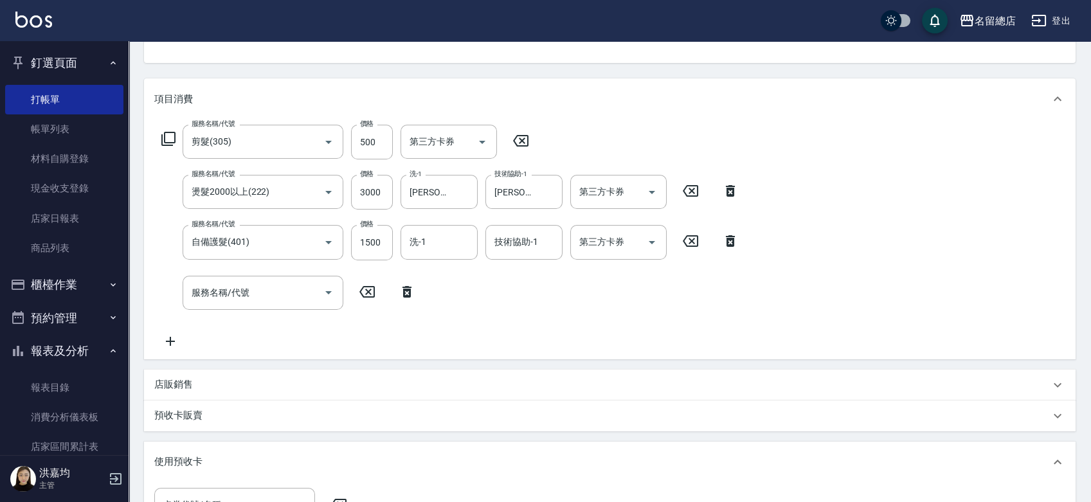
scroll to position [214, 0]
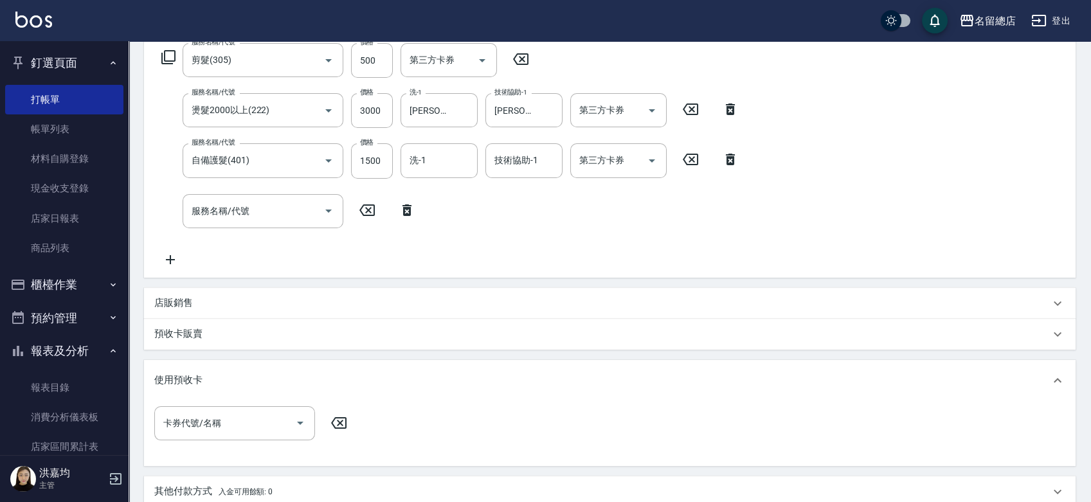
type input "9127"
click at [482, 211] on div "服務名稱/代號 剪髮(305) 服務名稱/代號 價格 500 價格 第三方卡券 第三方卡券 服務名稱/代號 燙髮2000以上(222) 服務名稱/代號 價格 …" at bounding box center [450, 155] width 592 height 224
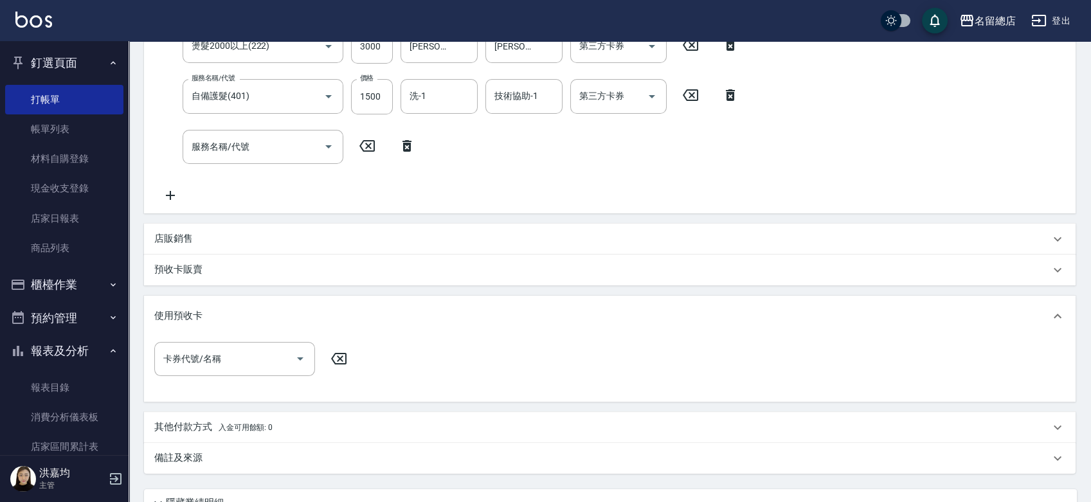
scroll to position [393, 0]
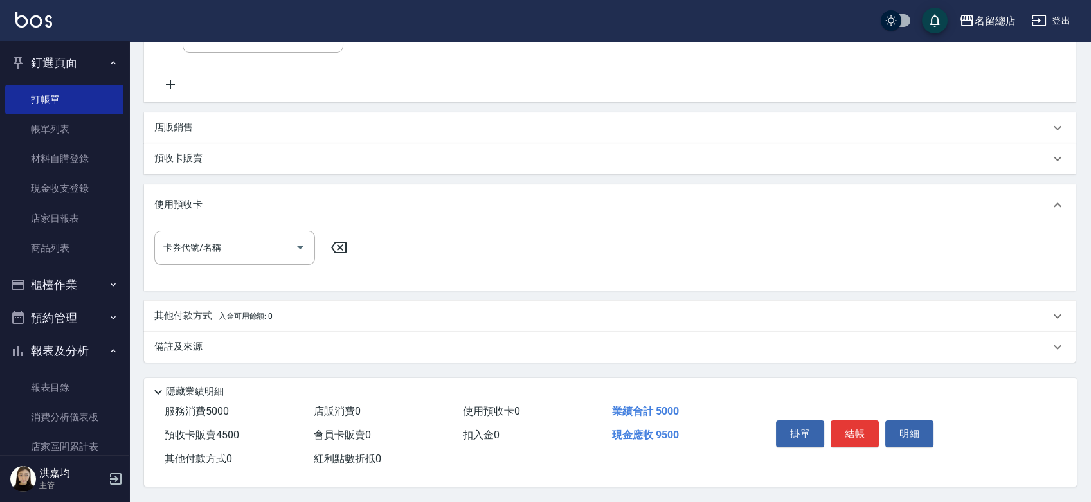
click at [210, 318] on p "其他付款方式 入金可用餘額: 0" at bounding box center [213, 316] width 118 height 14
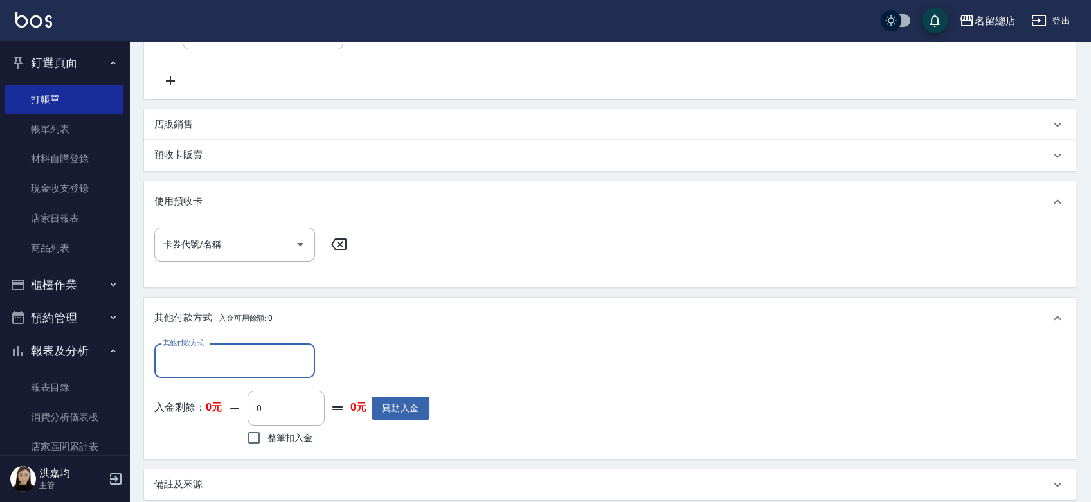
scroll to position [0, 0]
click at [188, 362] on input "其他付款方式" at bounding box center [234, 361] width 149 height 23
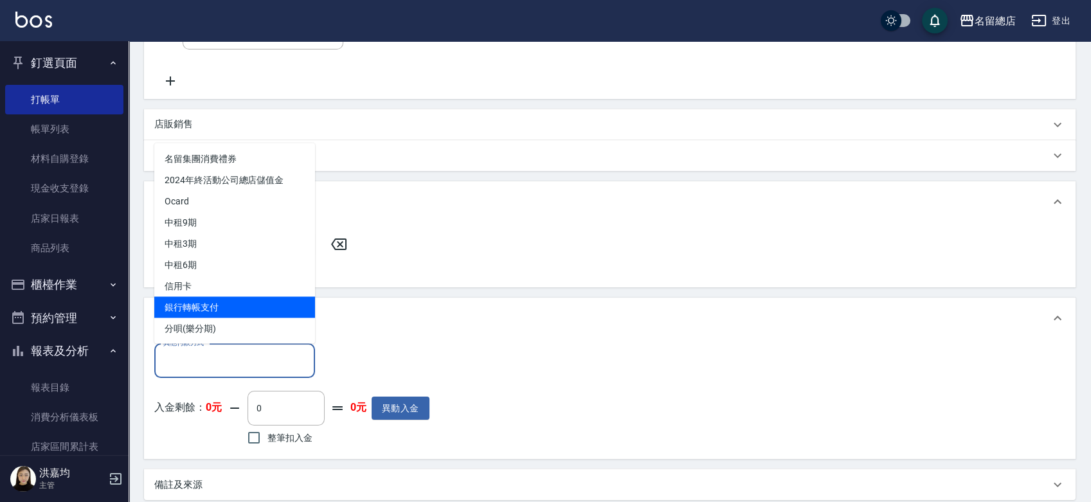
drag, startPoint x: 185, startPoint y: 305, endPoint x: 192, endPoint y: 306, distance: 6.5
click at [185, 305] on span "銀行轉帳支付" at bounding box center [234, 306] width 161 height 21
type input "銀行轉帳支付"
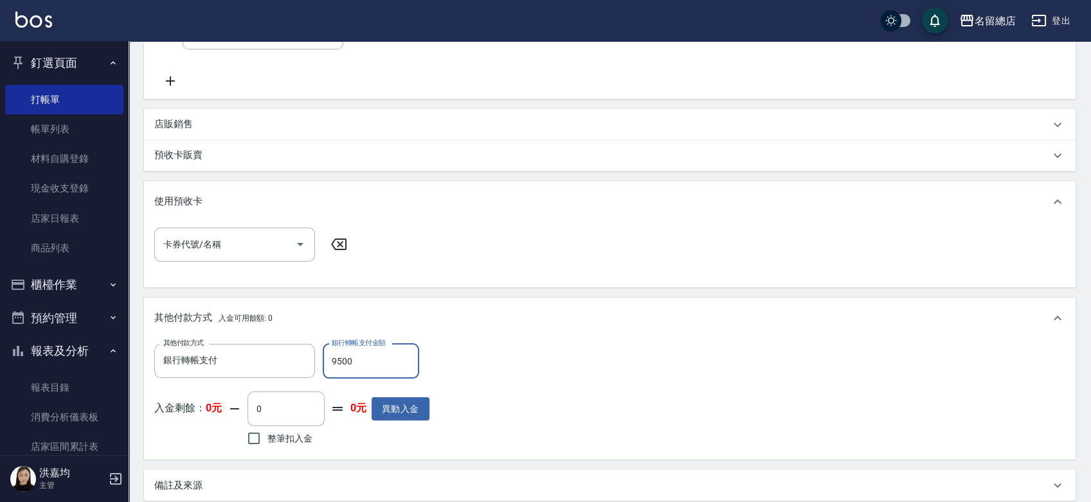
type input "9500"
click at [473, 330] on div "其他付款方式 入金可用餘額: 0" at bounding box center [610, 318] width 932 height 41
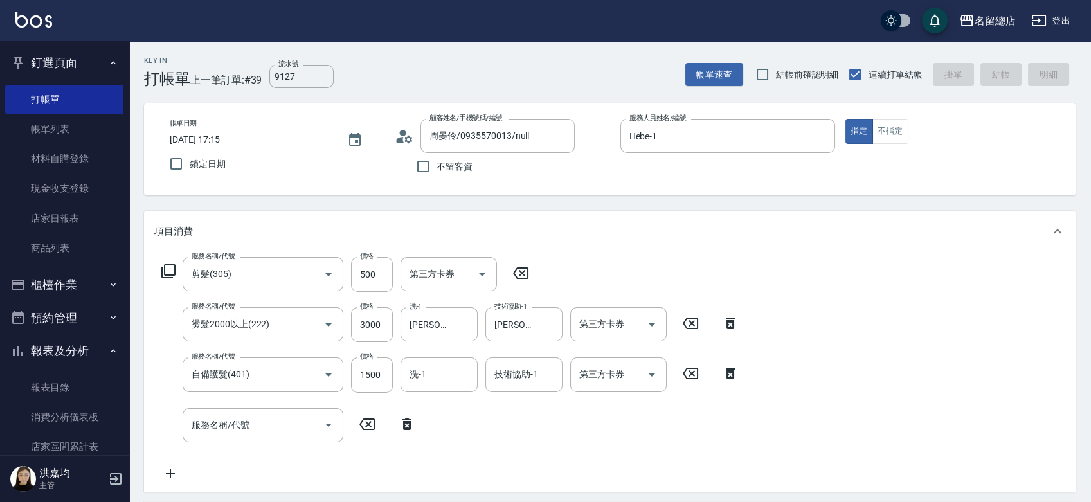
type input "2025/08/14 17:17"
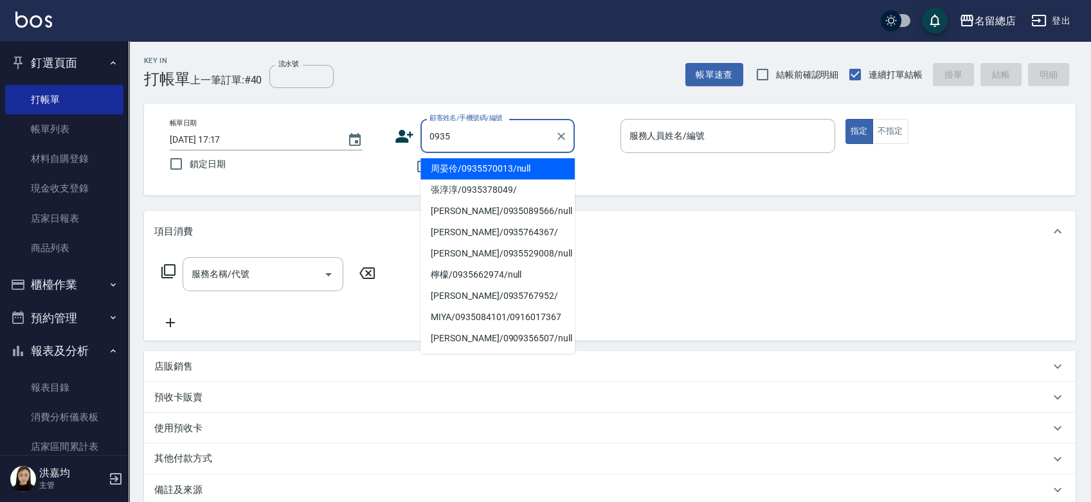
click at [516, 174] on li "周晏伶/0935570013/null" at bounding box center [497, 168] width 154 height 21
type input "周晏伶/0935570013/null"
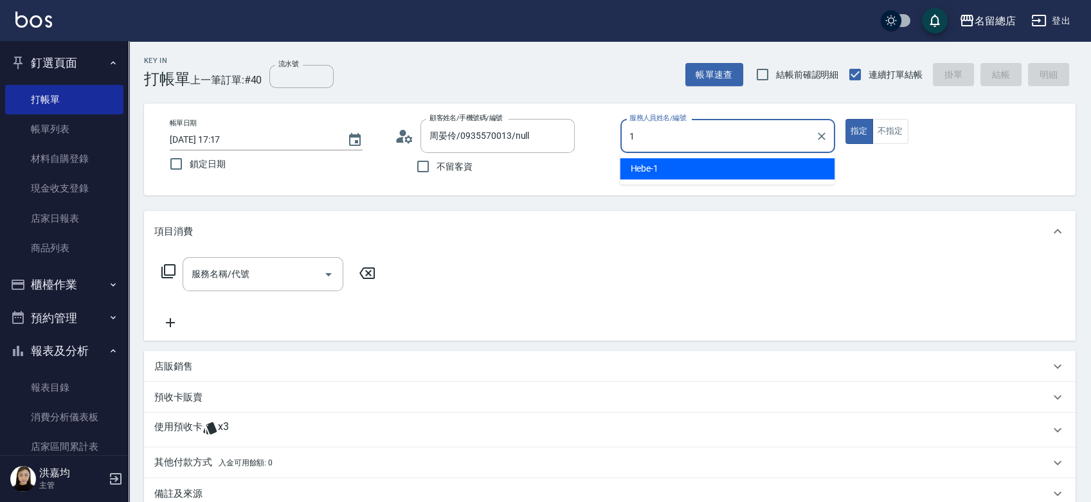
type input "Hebe-1"
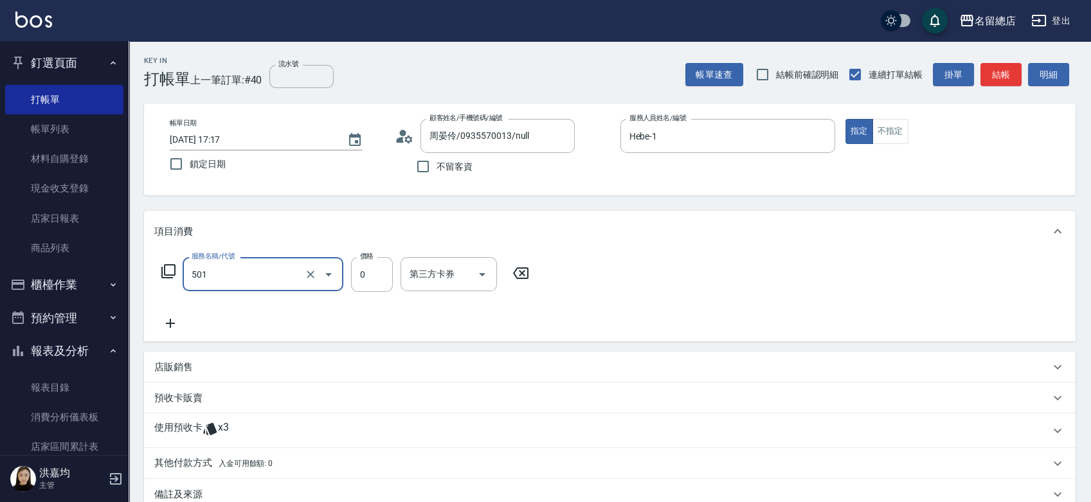
type input "2段蓋卡1300以上(501)"
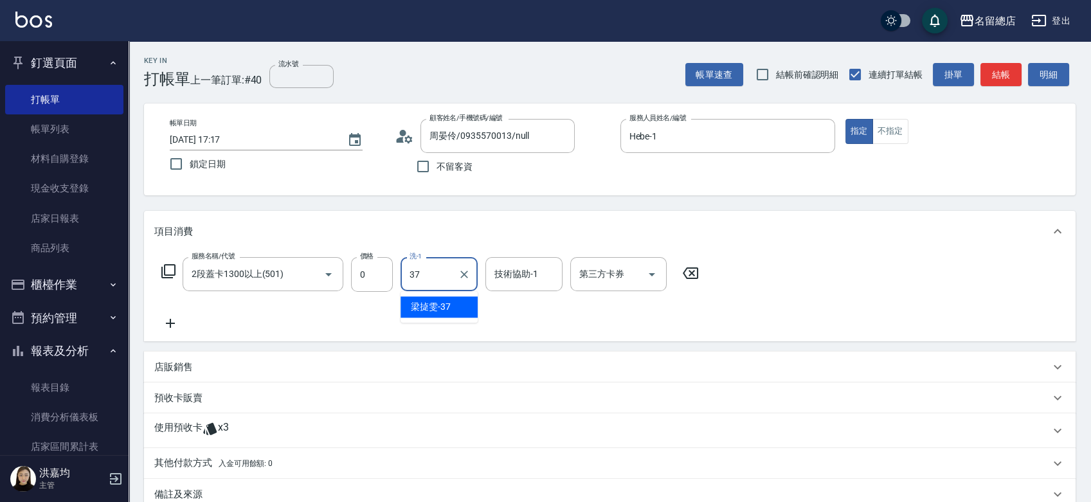
type input "梁㨗雯-37"
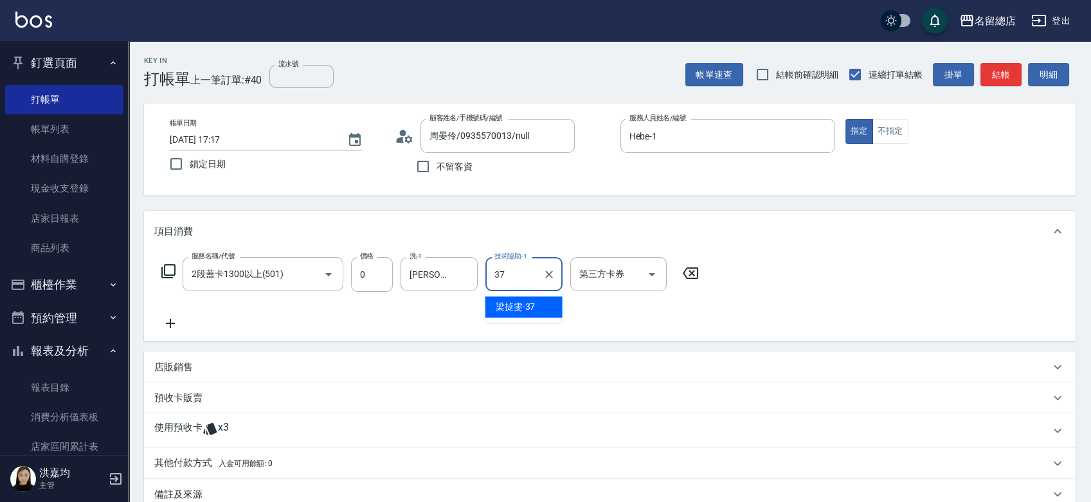
type input "梁㨗雯-37"
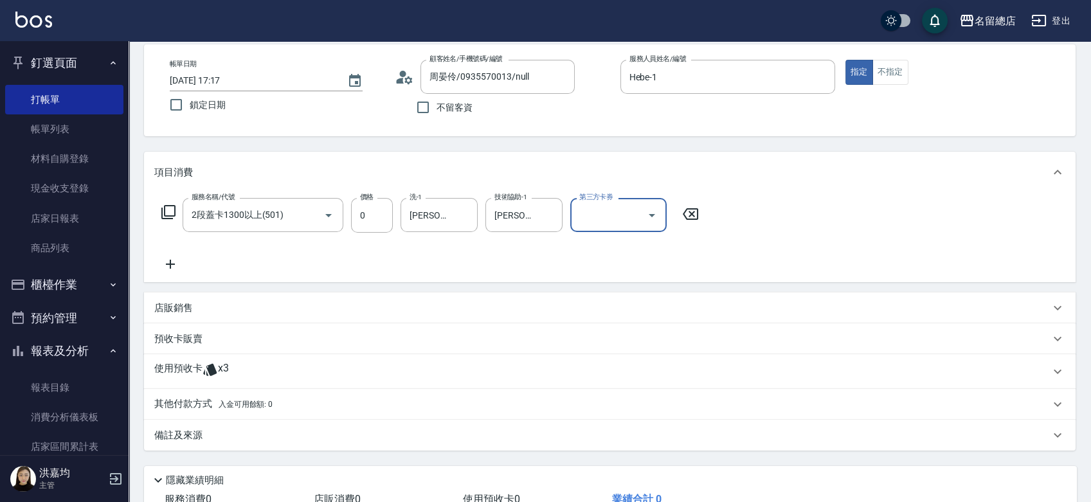
scroll to position [143, 0]
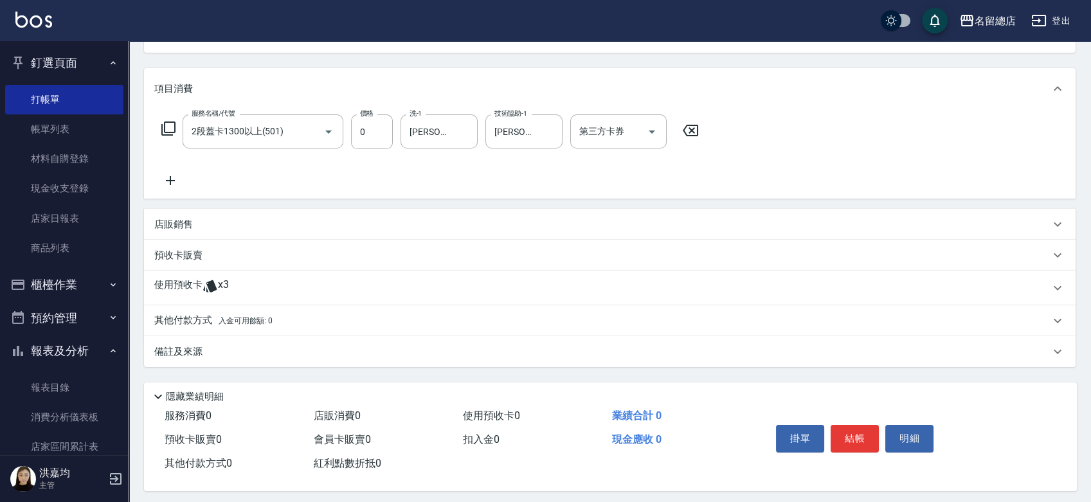
click at [188, 295] on p "使用預收卡" at bounding box center [178, 287] width 48 height 19
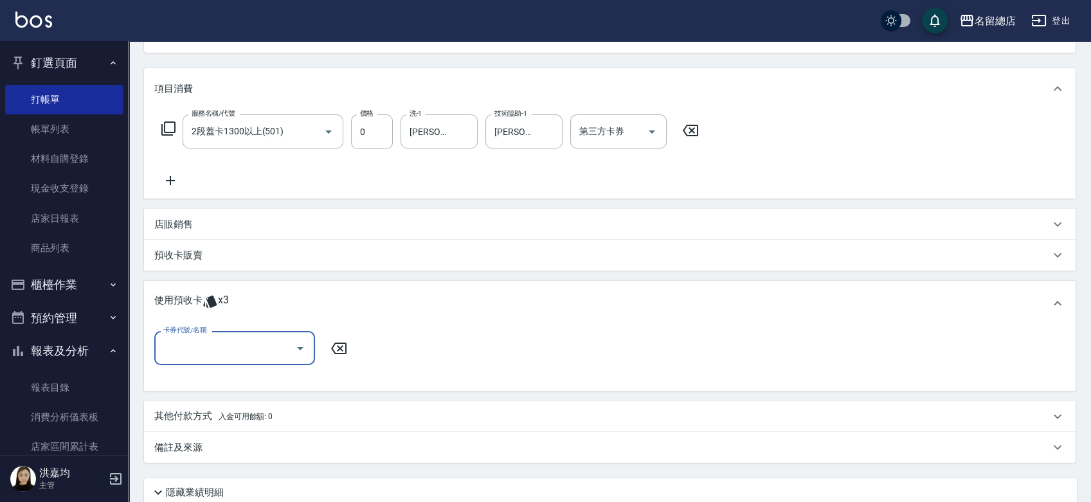
scroll to position [0, 0]
click at [235, 352] on input "卡券代號/名稱" at bounding box center [225, 348] width 130 height 23
click at [211, 379] on div "二段自備卡 剩餘3張 9127" at bounding box center [234, 380] width 161 height 21
type input "二段自備卡 9127"
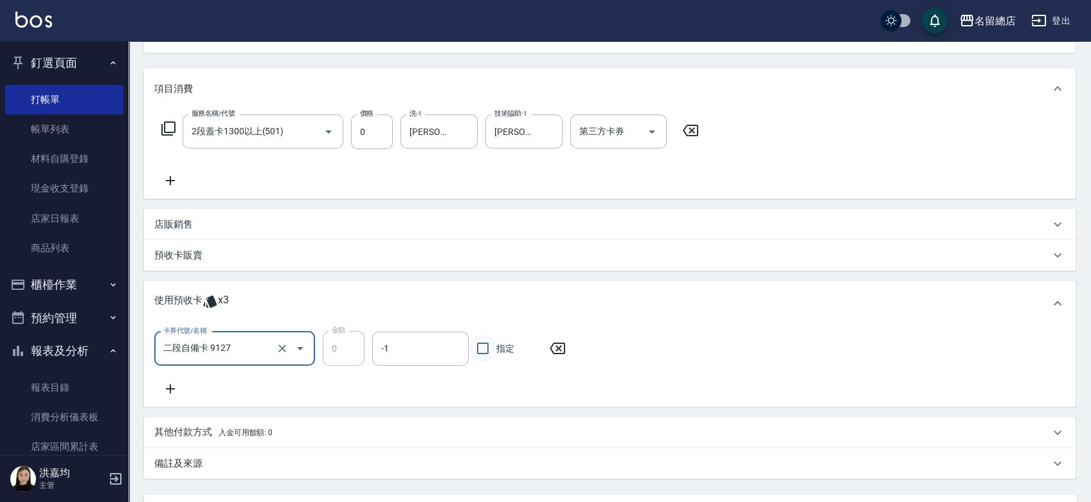
click at [489, 352] on input "指定" at bounding box center [482, 348] width 27 height 27
checkbox input "true"
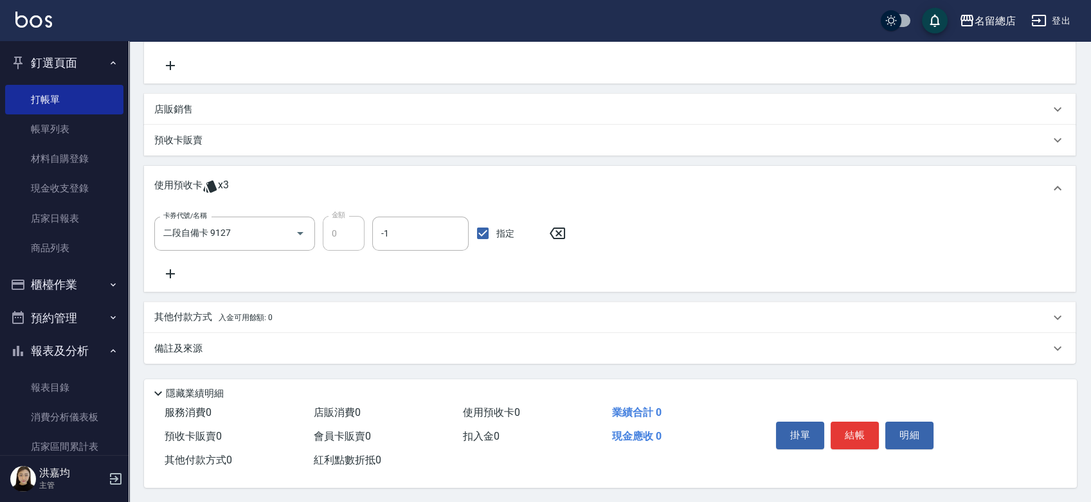
scroll to position [262, 0]
type input "2025/08/14 17:18"
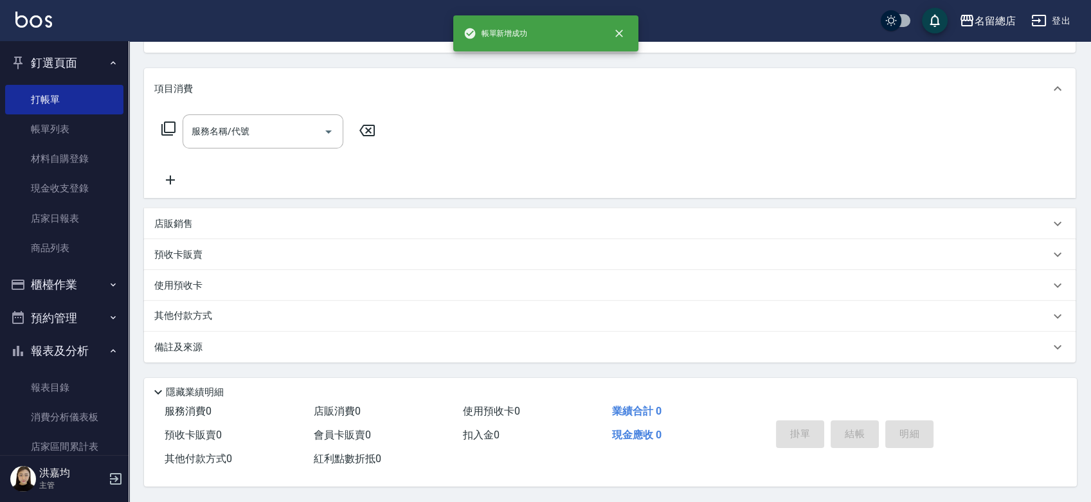
scroll to position [0, 0]
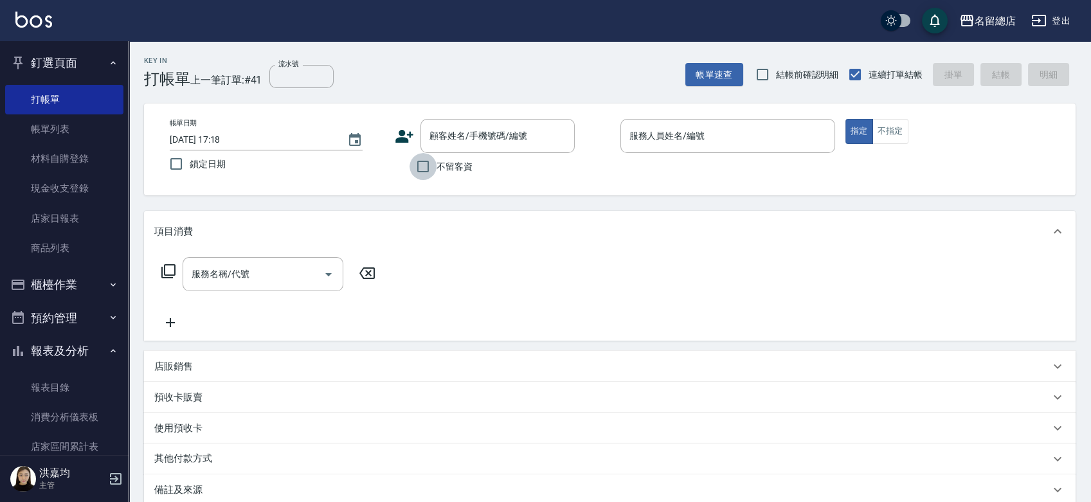
click at [420, 165] on input "不留客資" at bounding box center [423, 166] width 27 height 27
checkbox input "true"
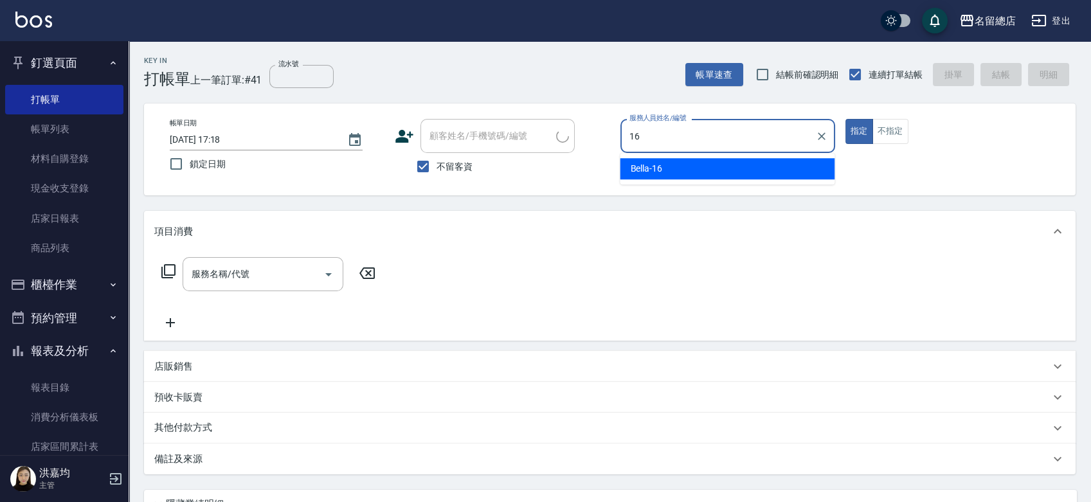
type input "Bella-16"
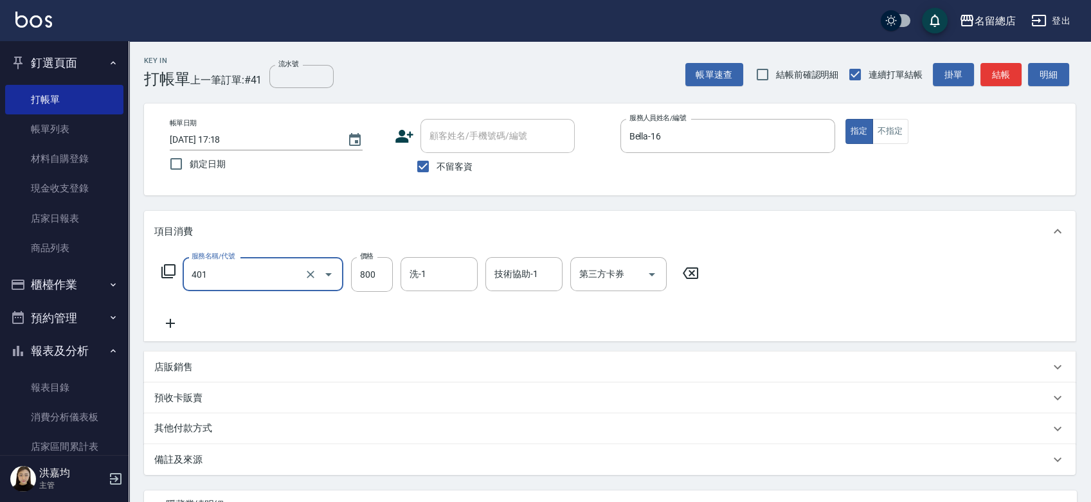
type input "自備護髮(401)"
type input "1800"
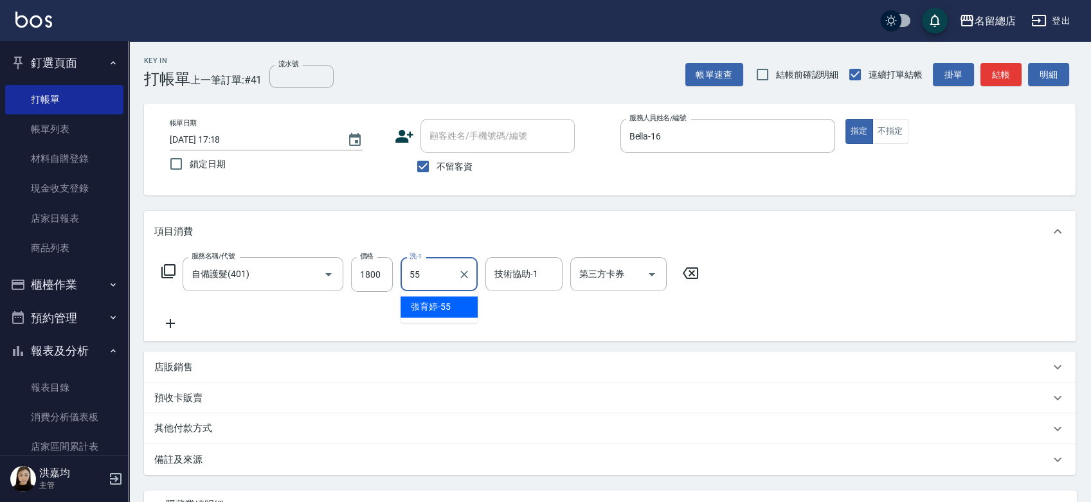
type input "張育婷-55"
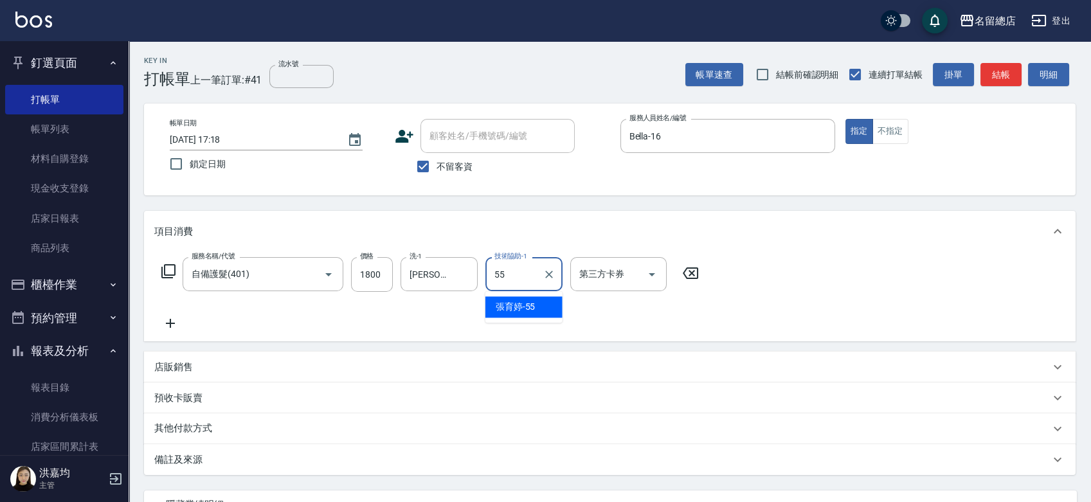
type input "張育婷-55"
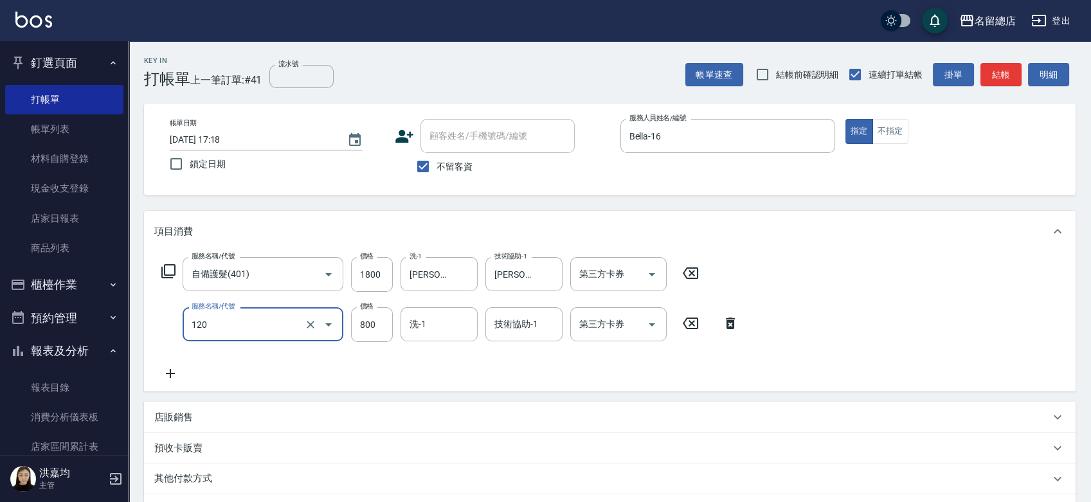
type input "自備頭皮(120)"
type input "1099"
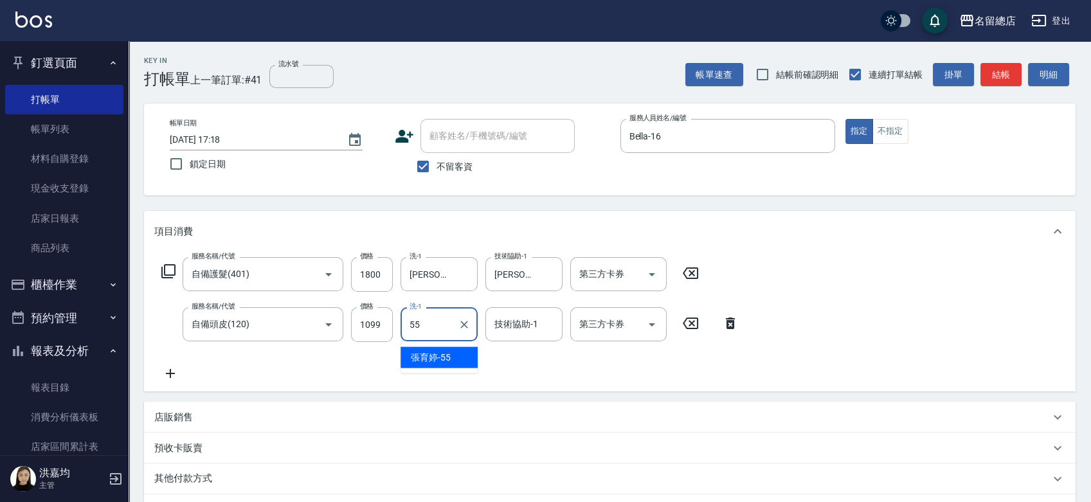
type input "張育婷-55"
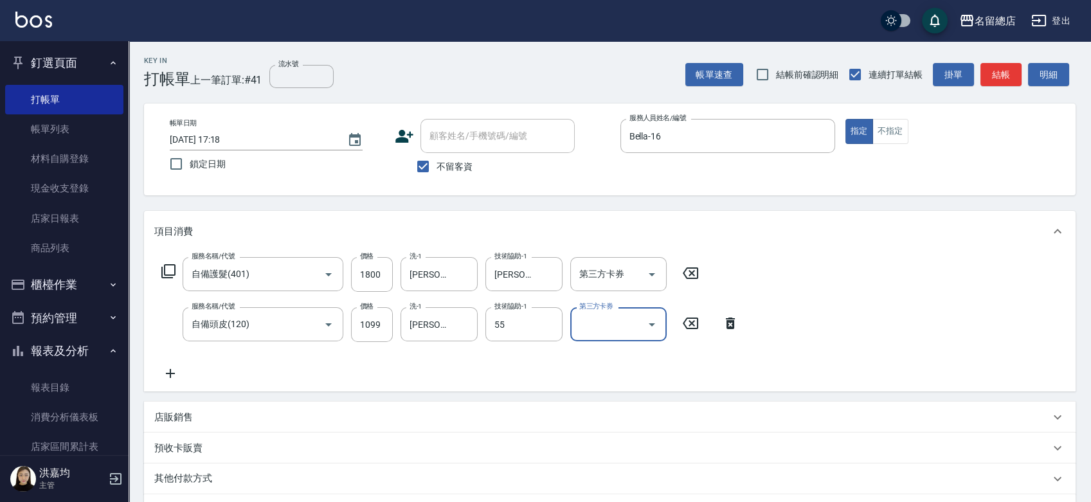
type input "張育婷-55"
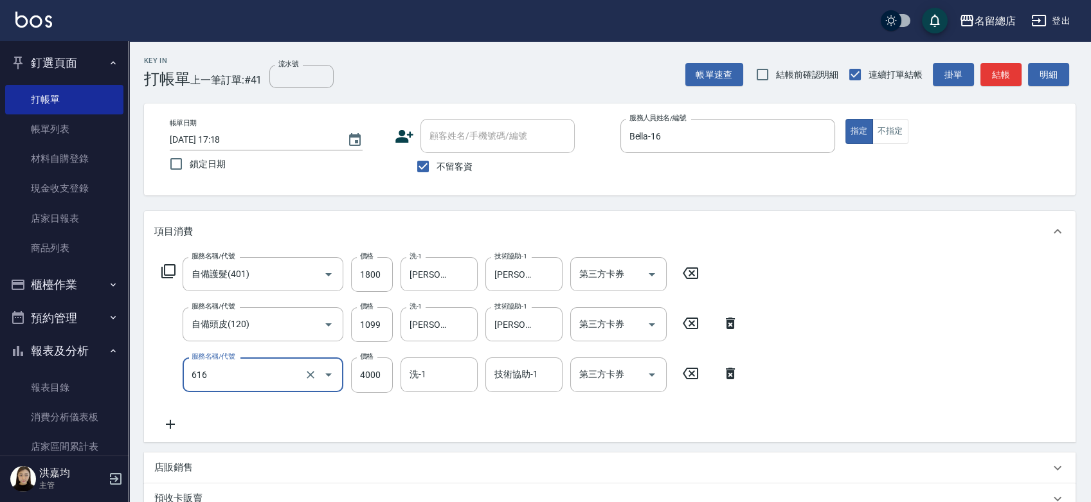
type input "自備接髮(616)"
type input "4500"
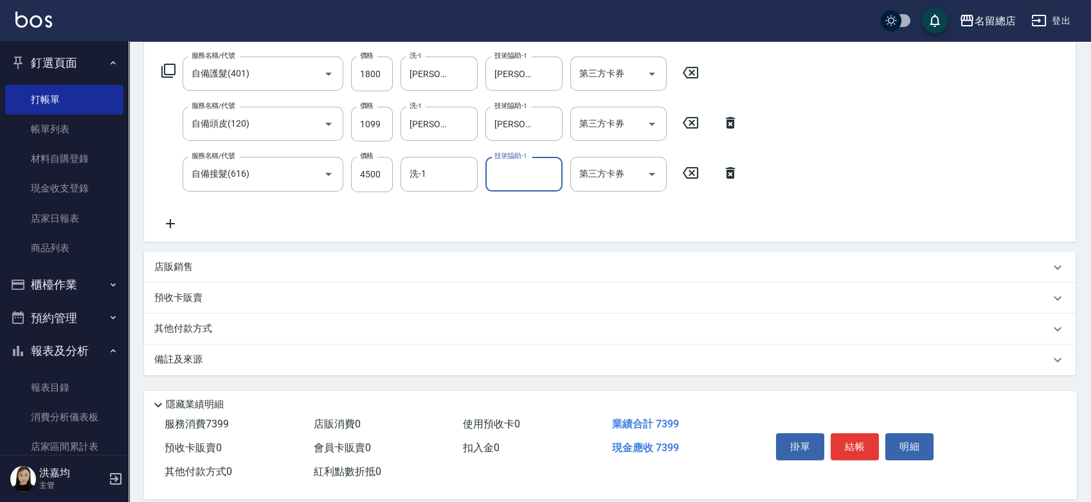
scroll to position [217, 0]
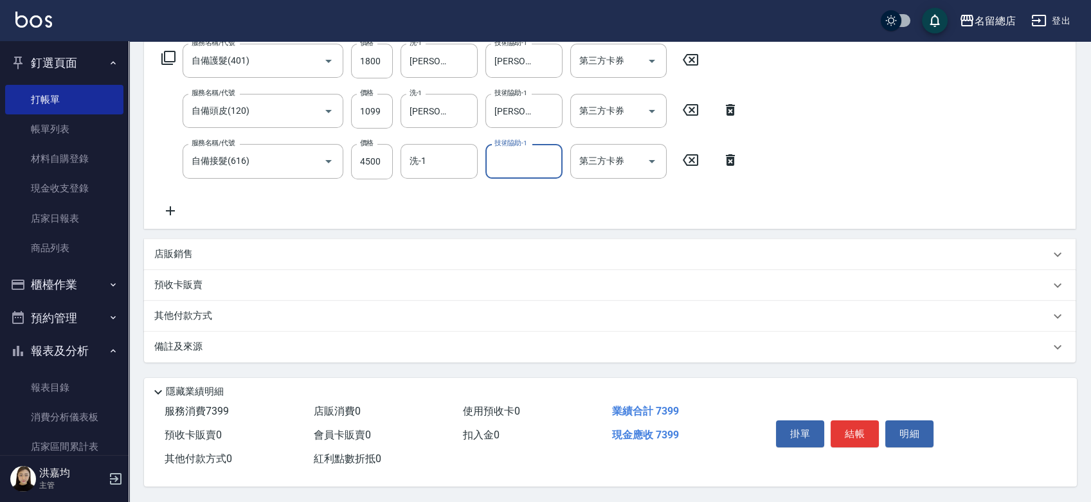
click at [189, 310] on p "其他付款方式" at bounding box center [186, 316] width 64 height 14
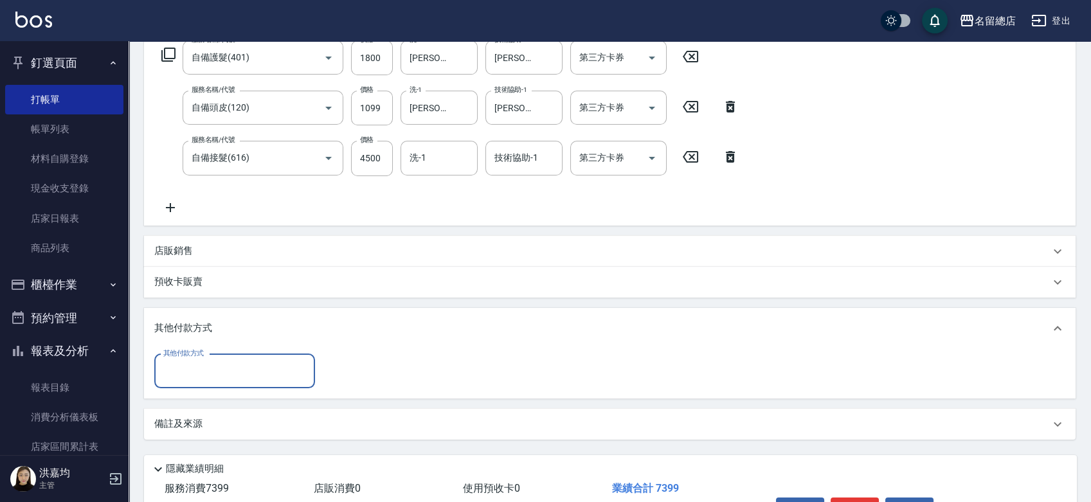
scroll to position [0, 0]
click at [233, 380] on input "其他付款方式" at bounding box center [234, 371] width 149 height 23
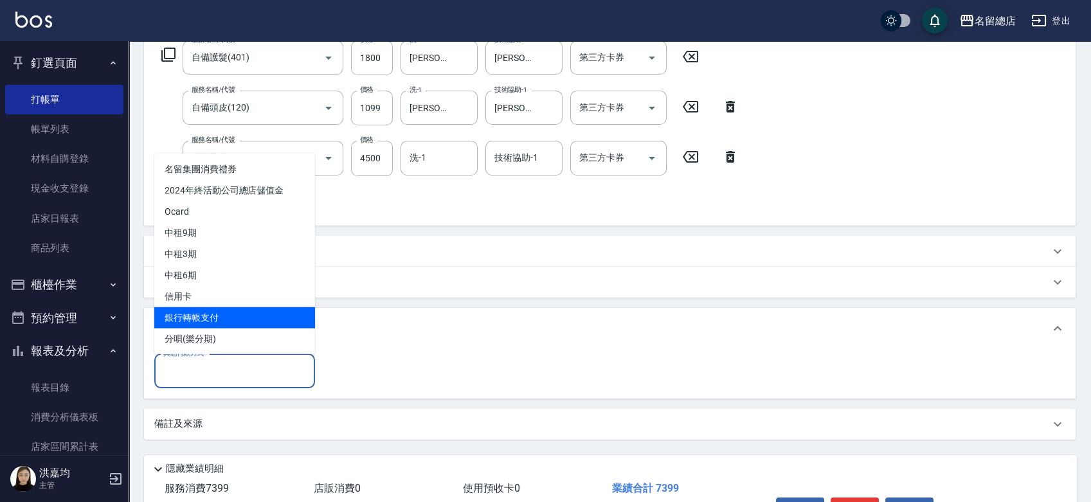
click at [201, 312] on span "銀行轉帳支付" at bounding box center [234, 317] width 161 height 21
type input "銀行轉帳支付"
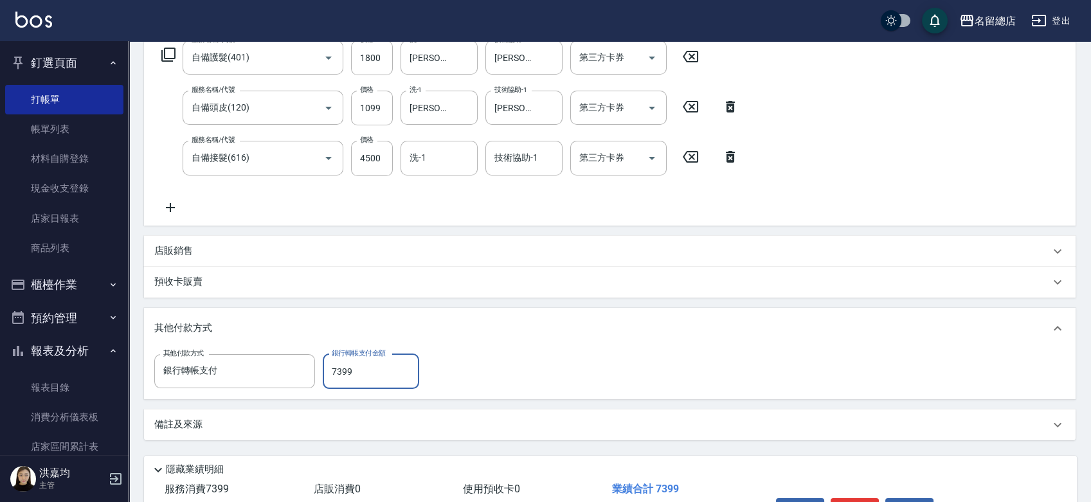
type input "7399"
click at [611, 360] on div "其他付款方式 銀行轉帳支付 其他付款方式 銀行轉帳支付金額 7399 銀行轉帳支付金額" at bounding box center [609, 371] width 911 height 35
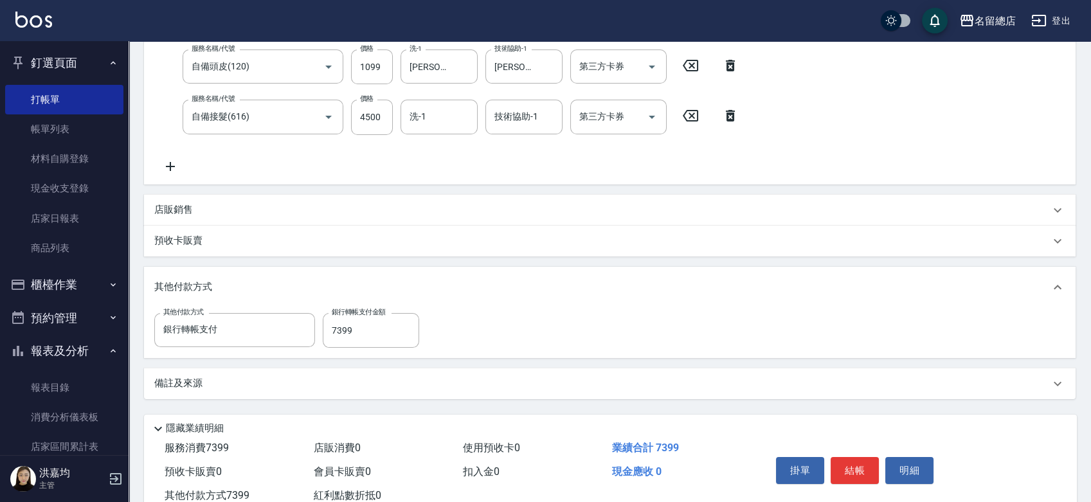
scroll to position [298, 0]
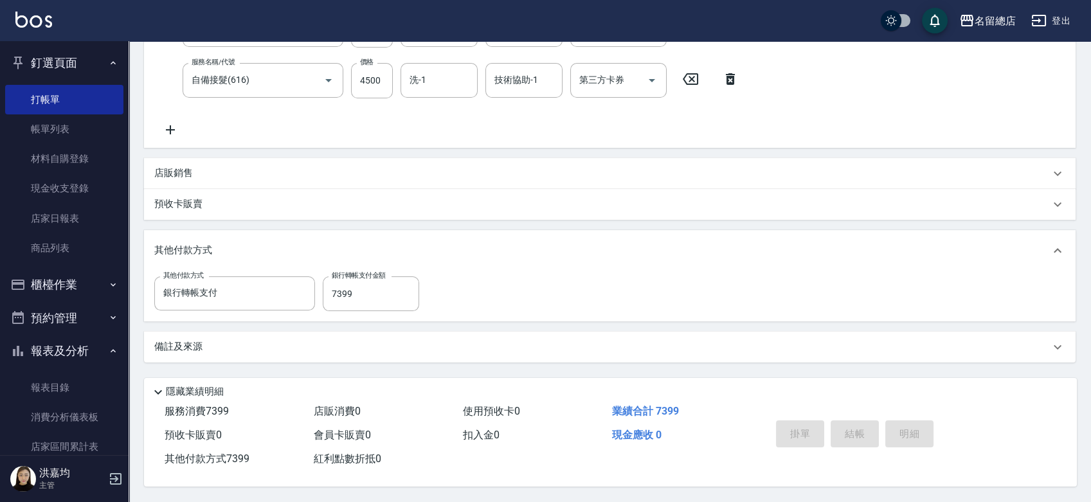
type input "2025/08/14 17:21"
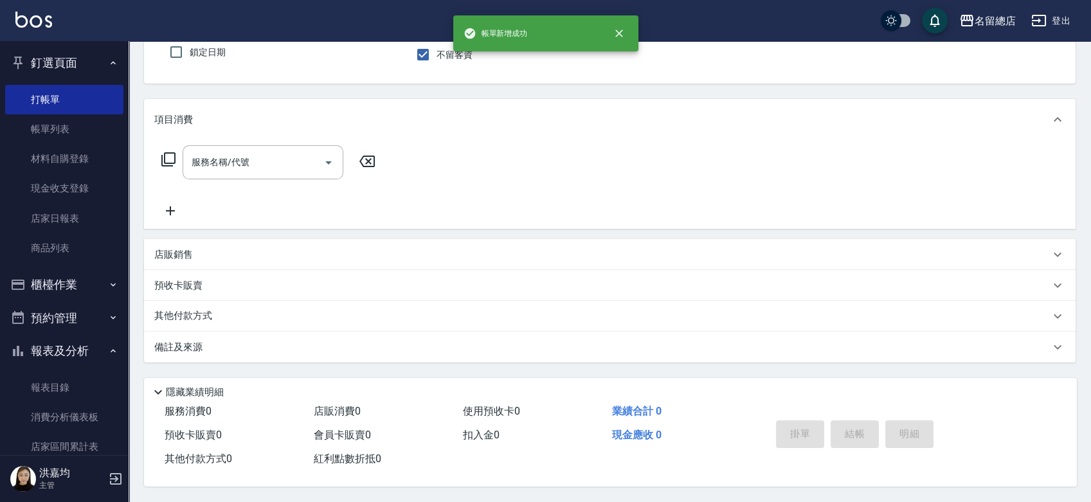
scroll to position [0, 0]
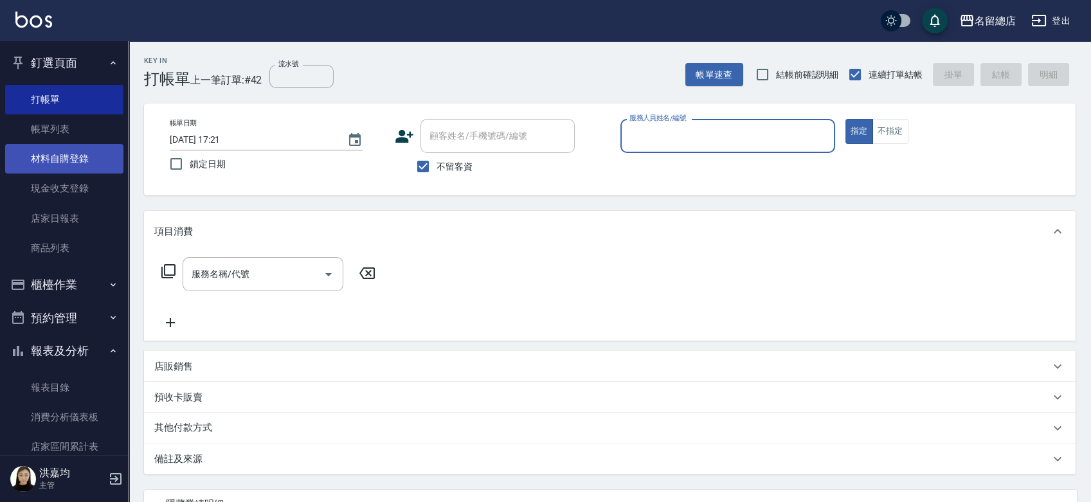
click at [59, 154] on link "材料自購登錄" at bounding box center [64, 159] width 118 height 30
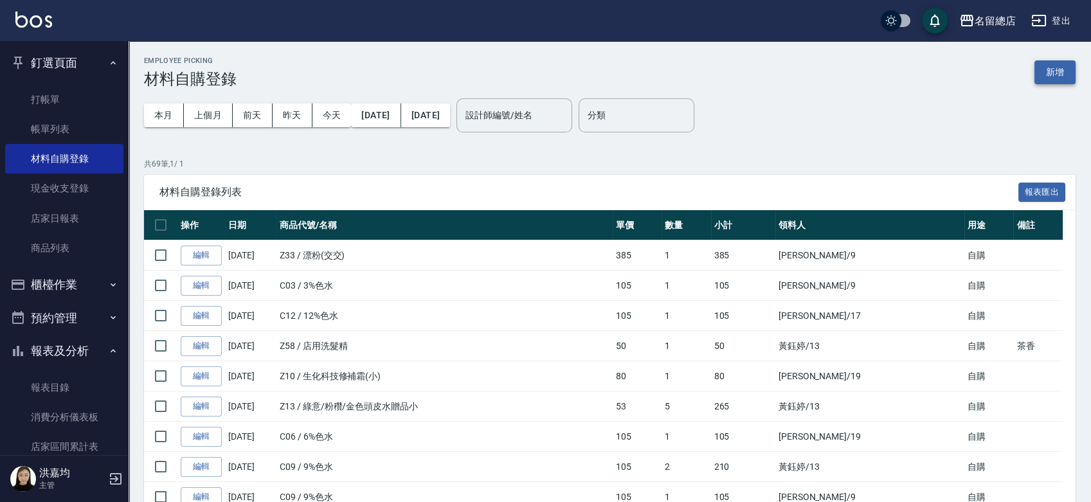
click at [1054, 69] on button "新增" at bounding box center [1054, 72] width 41 height 24
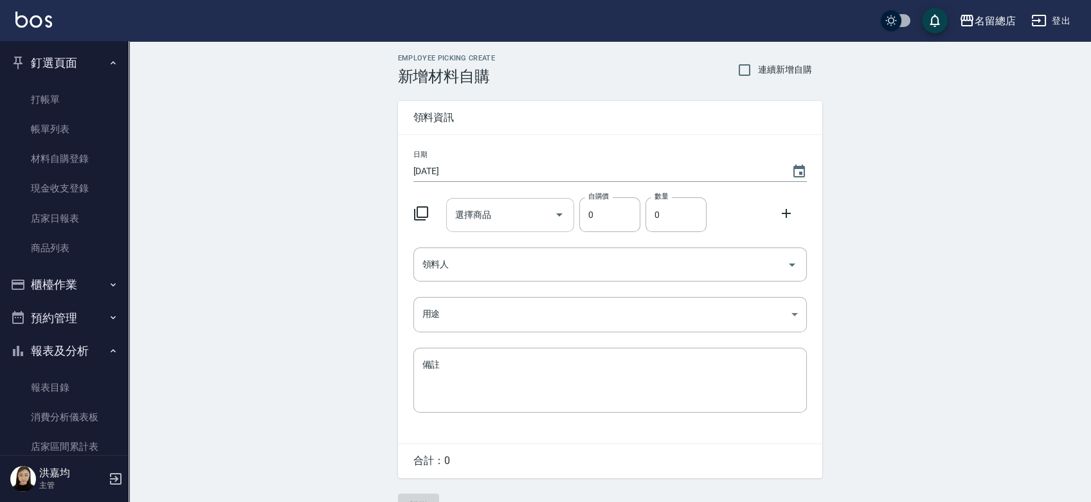
click at [514, 213] on input "選擇商品" at bounding box center [500, 215] width 97 height 23
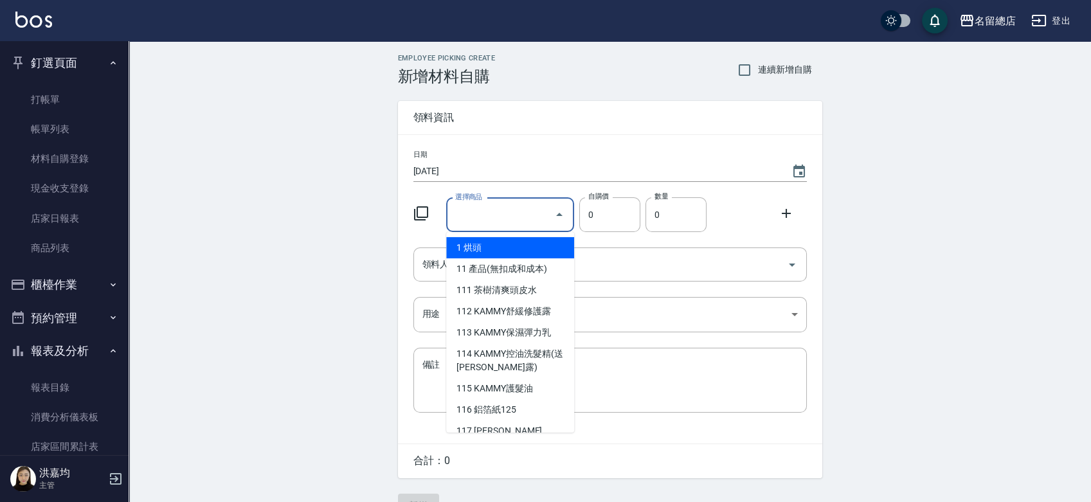
click at [489, 215] on input "選擇商品" at bounding box center [500, 215] width 97 height 23
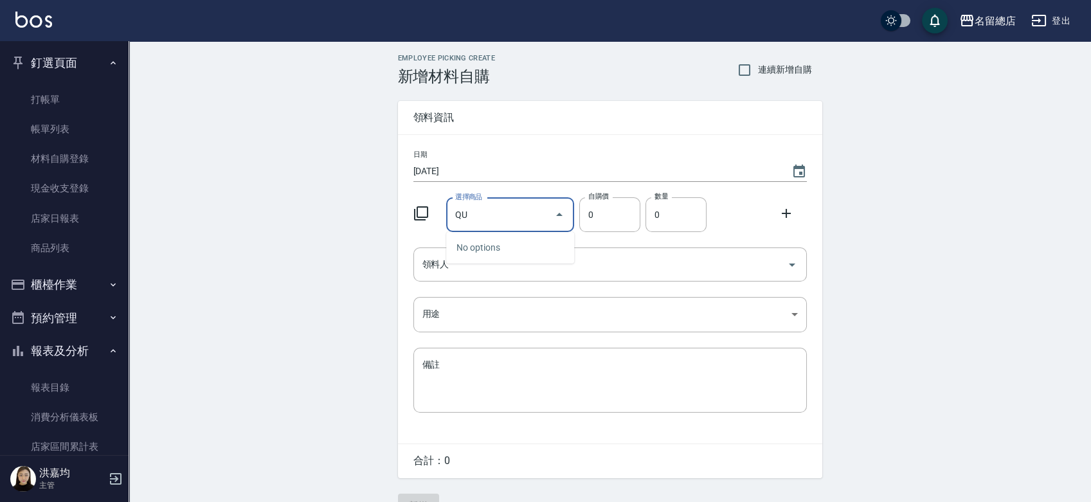
type input "Q"
click at [517, 293] on li "Z33 漂粉(交交)" at bounding box center [510, 303] width 128 height 21
type input "漂粉(交交)"
type input "385"
type input "1"
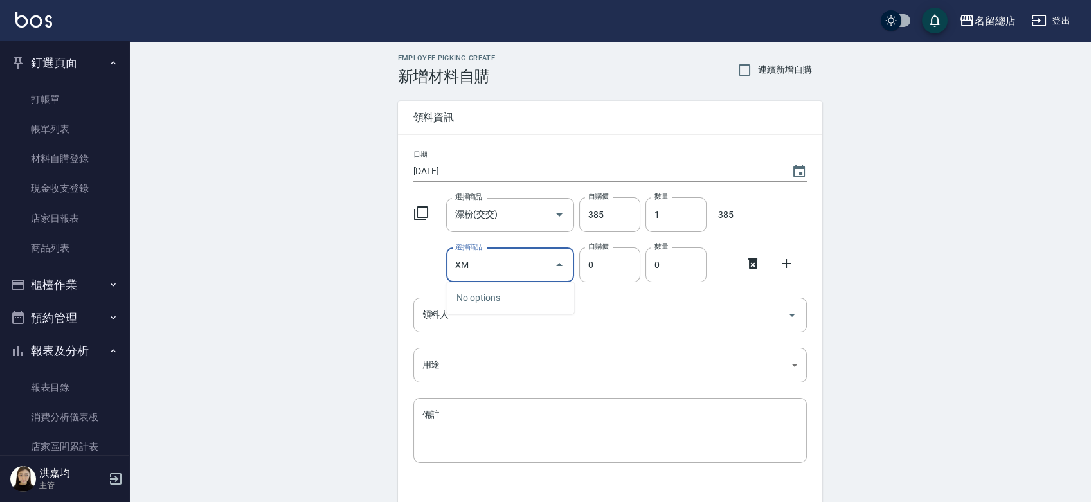
type input "X"
type input "鋁箔紙125鋁箔"
type input "125"
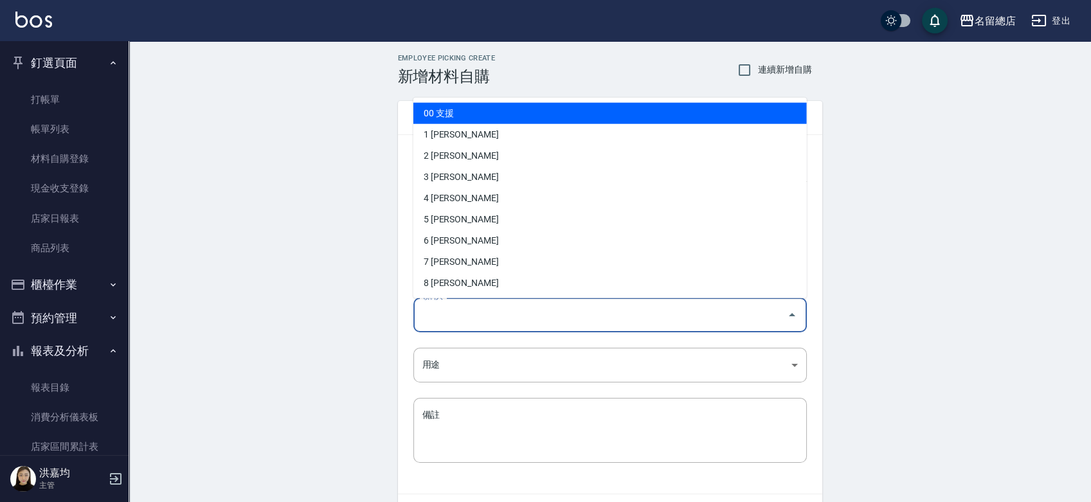
click at [489, 319] on input "領料人" at bounding box center [600, 314] width 363 height 23
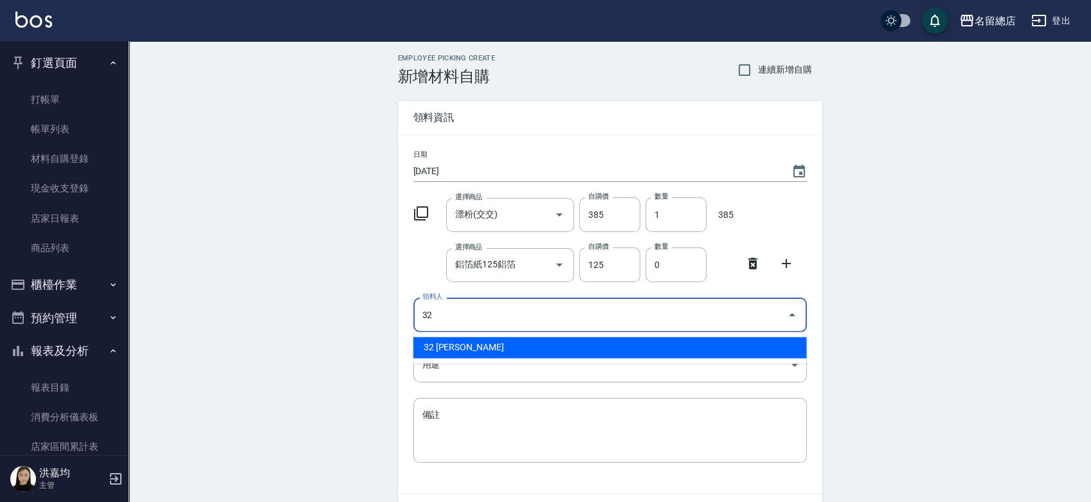
type input "32 王筱婷"
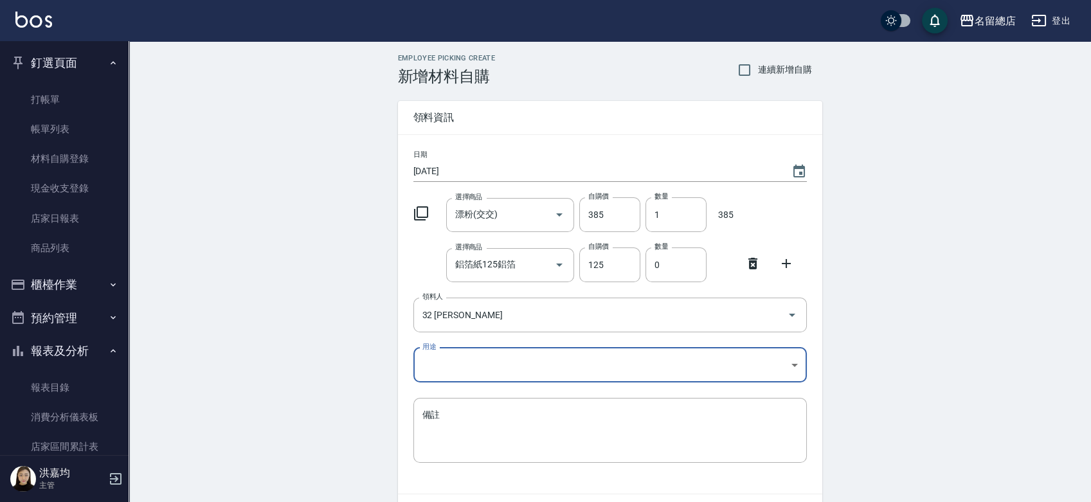
click at [536, 364] on body "名留總店 登出 釘選頁面 打帳單 帳單列表 材料自購登錄 現金收支登錄 店家日報表 商品列表 櫃檯作業 打帳單 帳單列表 掛單列表 營業儀表板 現金收支登錄 …" at bounding box center [545, 290] width 1091 height 580
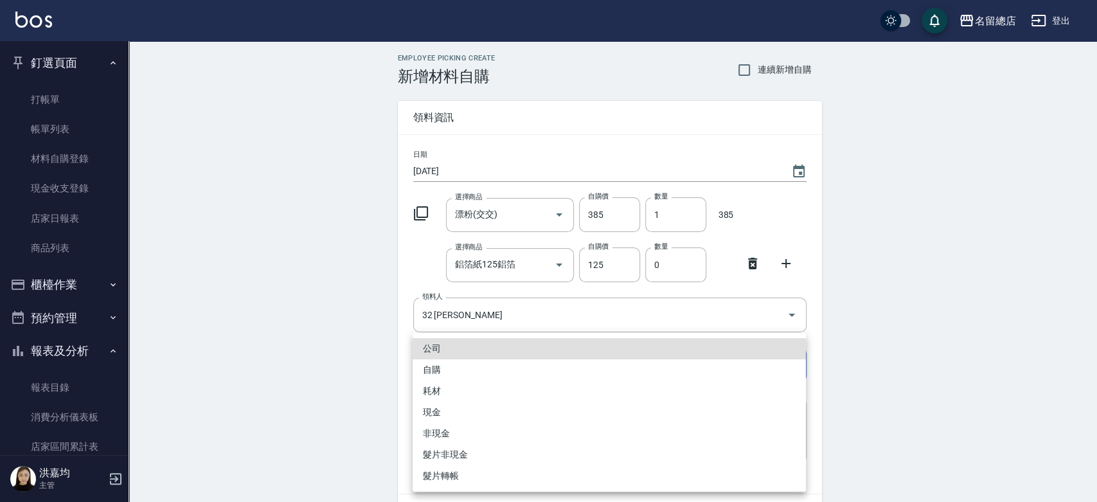
click at [436, 372] on li "自購" at bounding box center [609, 369] width 393 height 21
type input "自購"
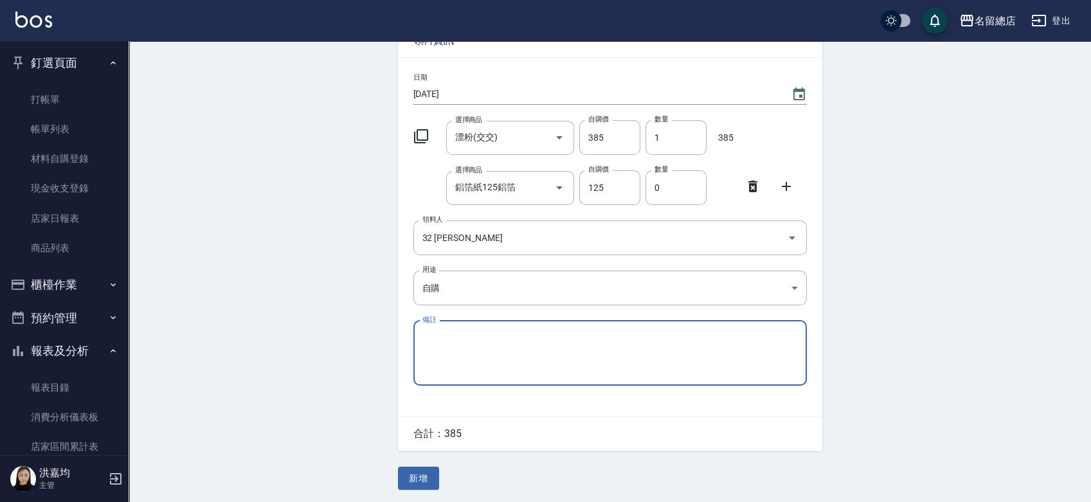
scroll to position [78, 0]
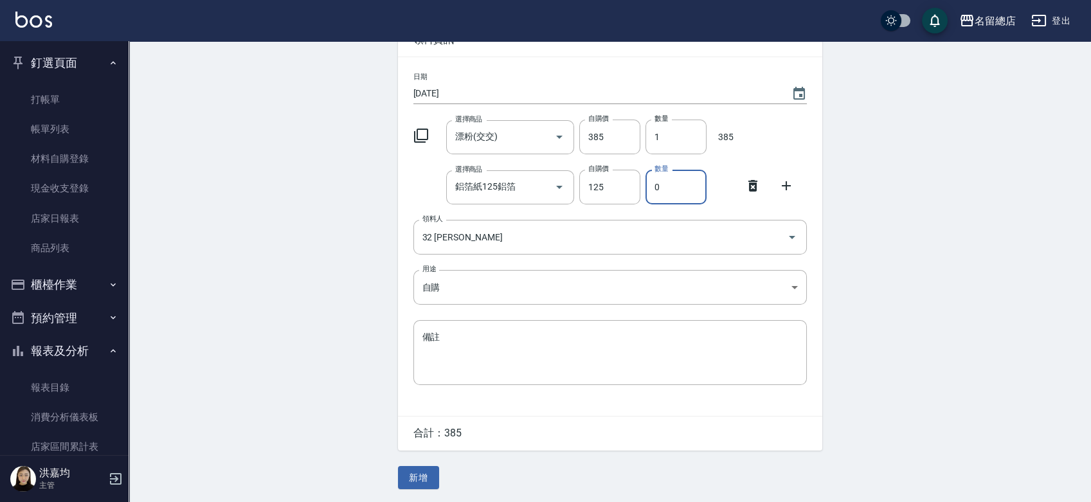
click at [671, 179] on input "0" at bounding box center [675, 187] width 61 height 35
type input "01"
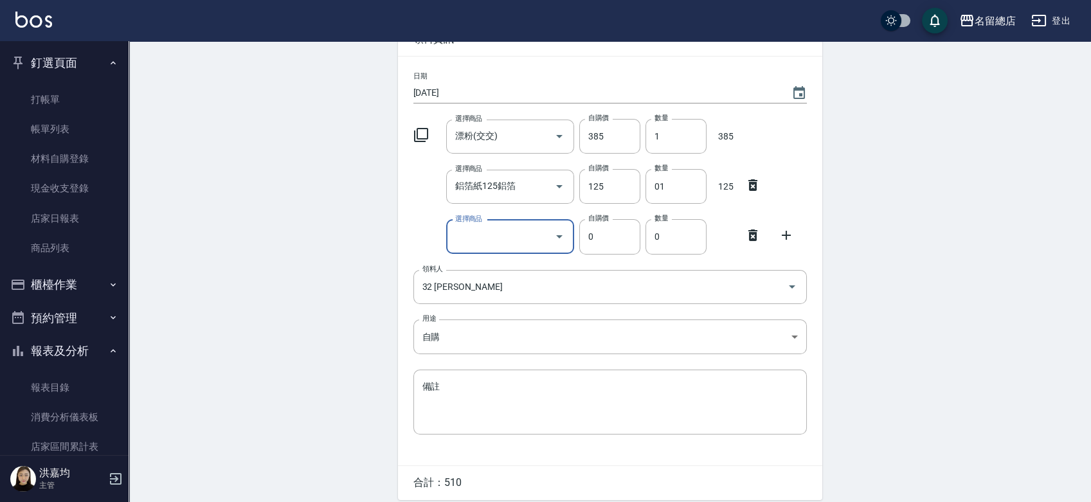
click at [752, 230] on icon at bounding box center [752, 236] width 9 height 12
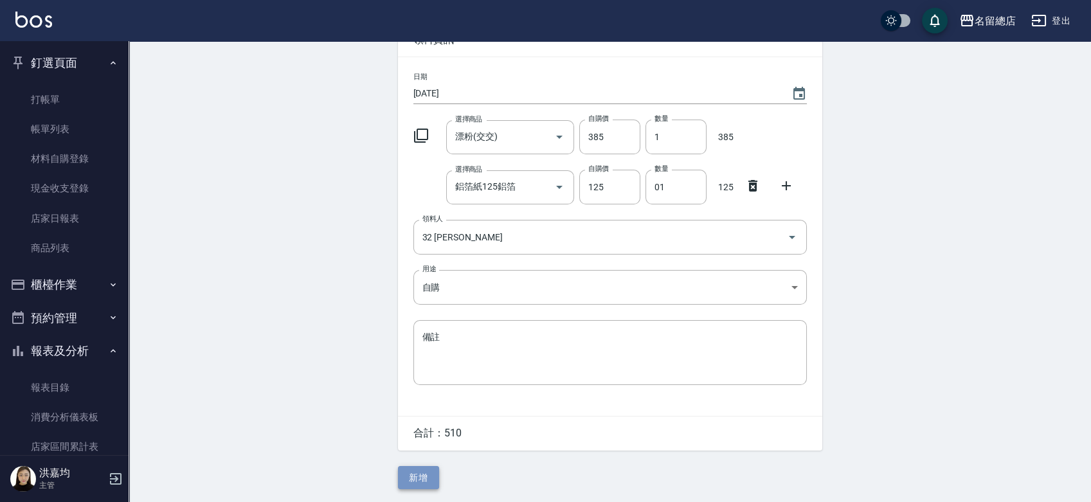
click at [417, 468] on button "新增" at bounding box center [418, 478] width 41 height 24
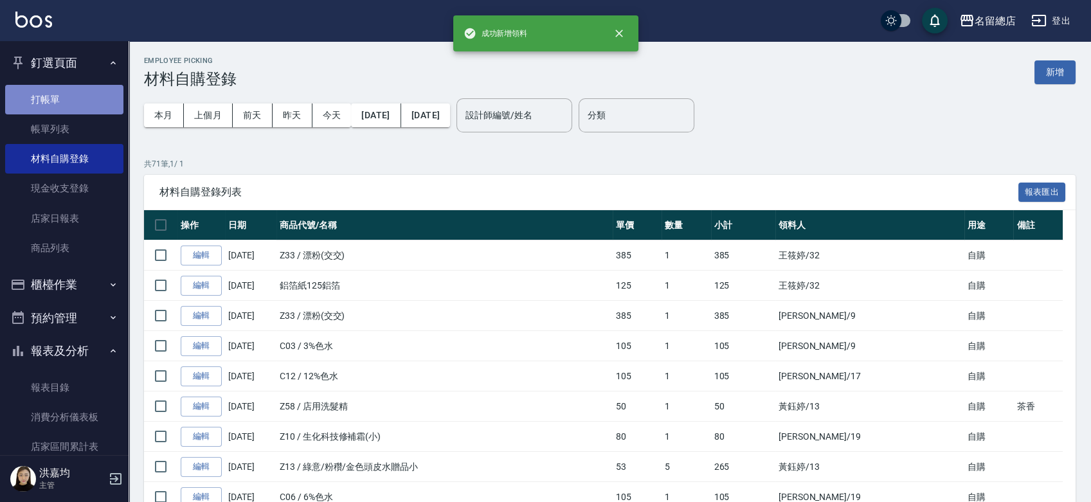
click at [64, 104] on link "打帳單" at bounding box center [64, 100] width 118 height 30
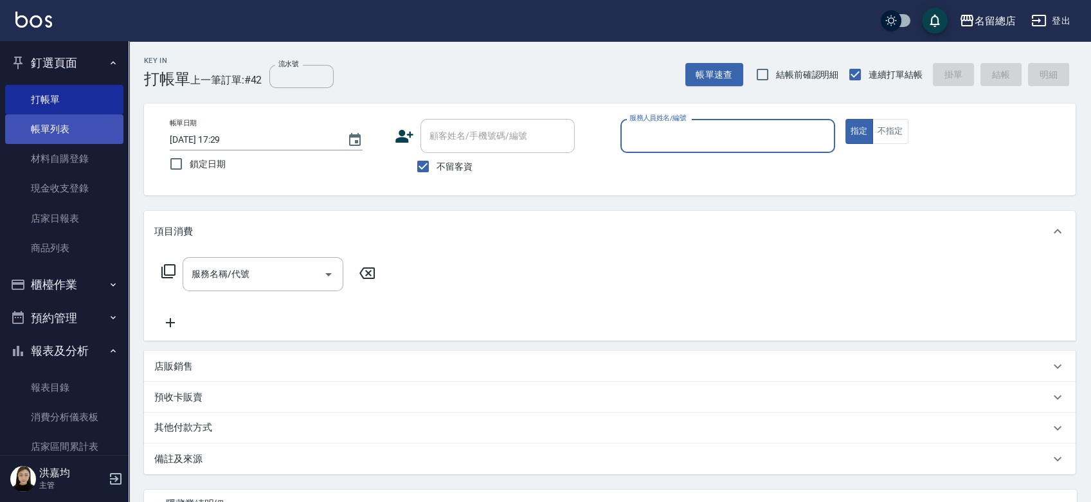
click at [57, 131] on link "帳單列表" at bounding box center [64, 129] width 118 height 30
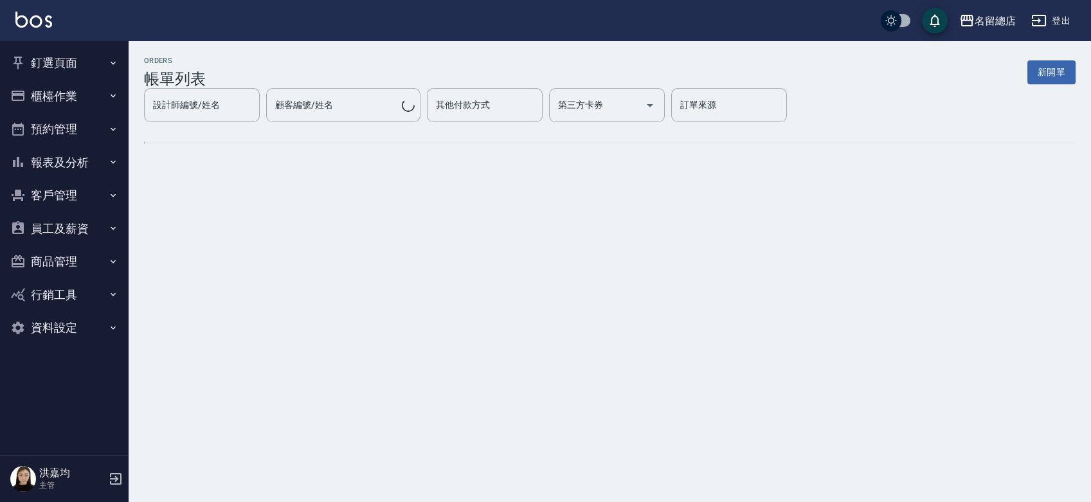
click at [62, 68] on button "釘選頁面" at bounding box center [64, 62] width 118 height 33
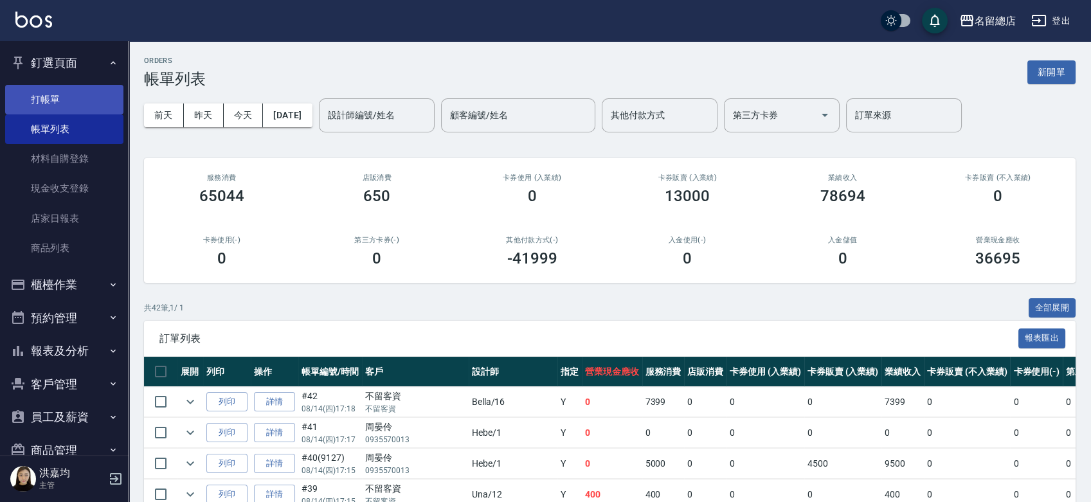
click at [71, 104] on link "打帳單" at bounding box center [64, 100] width 118 height 30
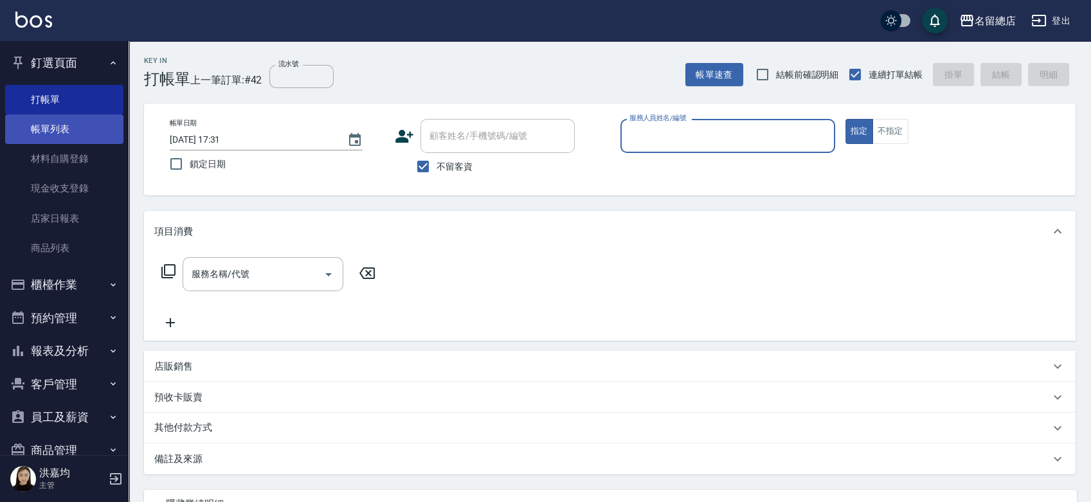
click at [61, 118] on link "帳單列表" at bounding box center [64, 129] width 118 height 30
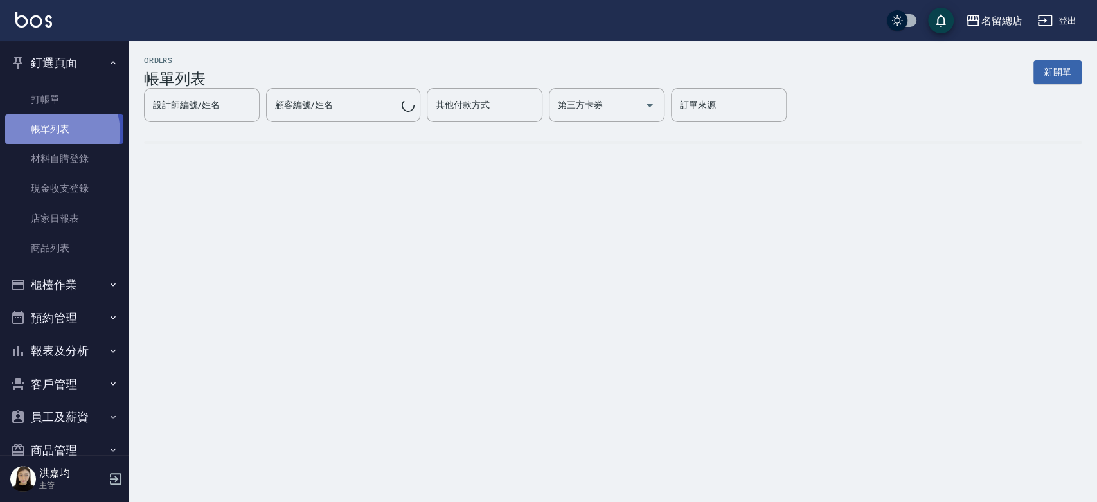
click at [53, 133] on link "帳單列表" at bounding box center [64, 129] width 118 height 30
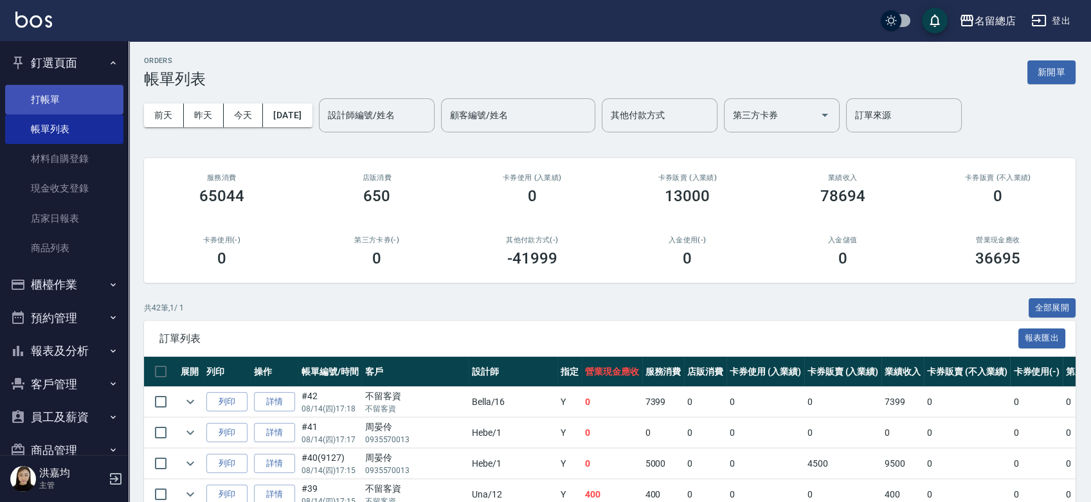
click at [60, 95] on link "打帳單" at bounding box center [64, 100] width 118 height 30
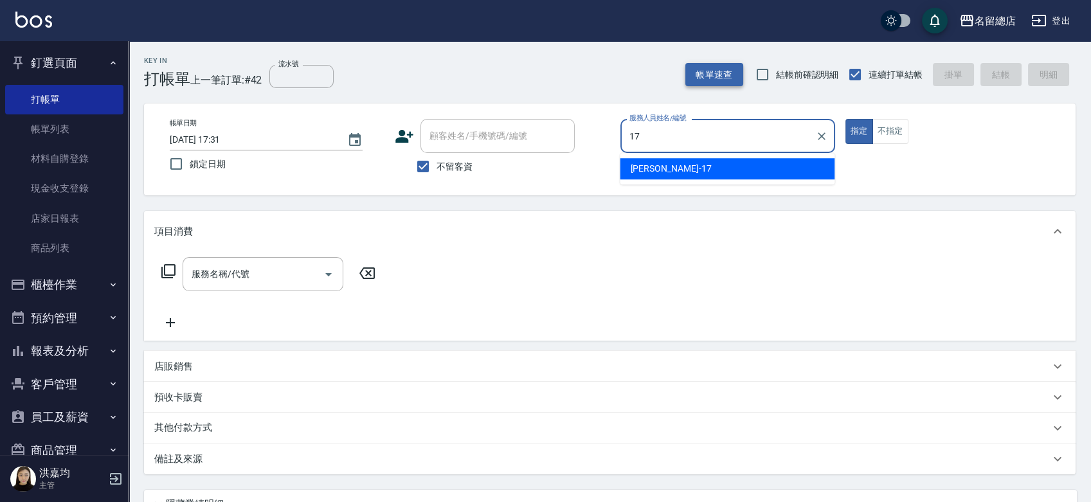
type input "Peter-17"
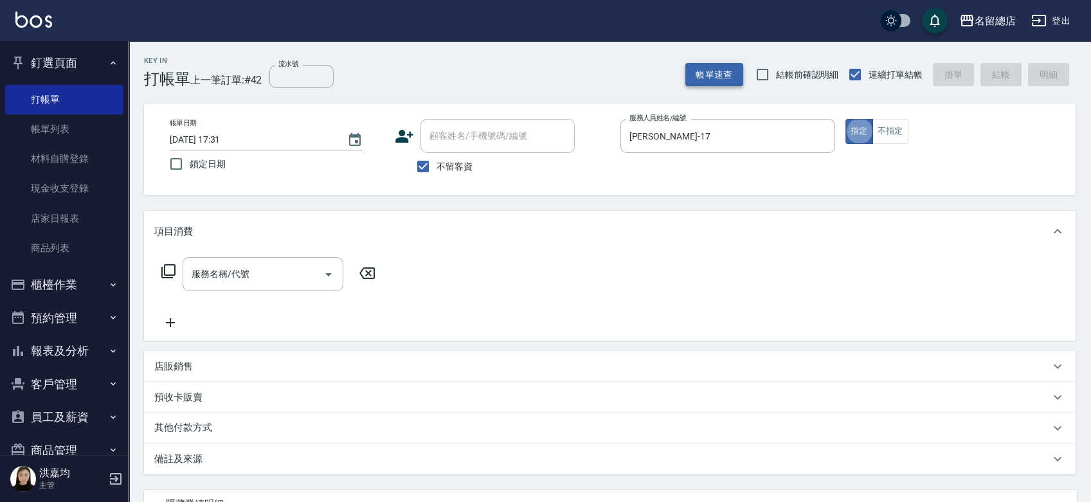
type button "true"
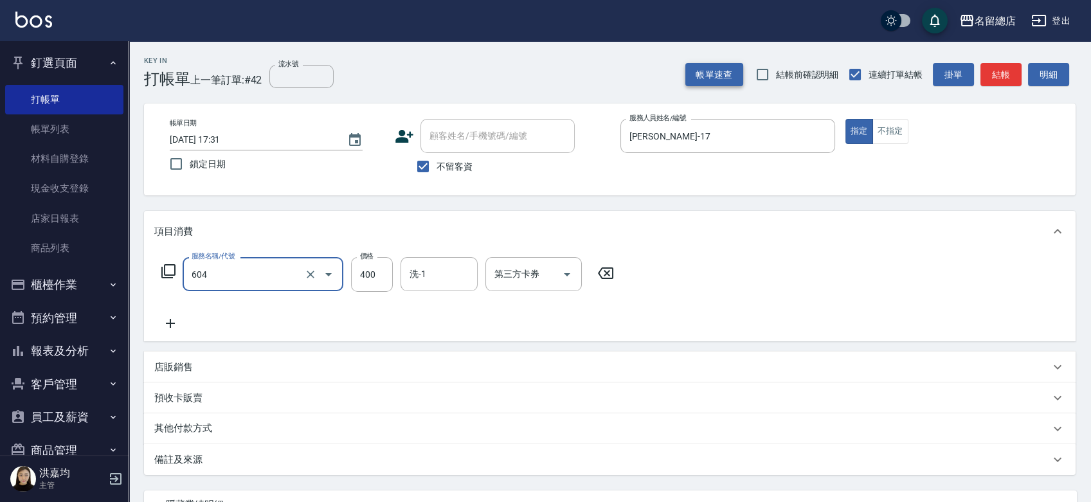
type input "健康洗髮(604)"
type input "300"
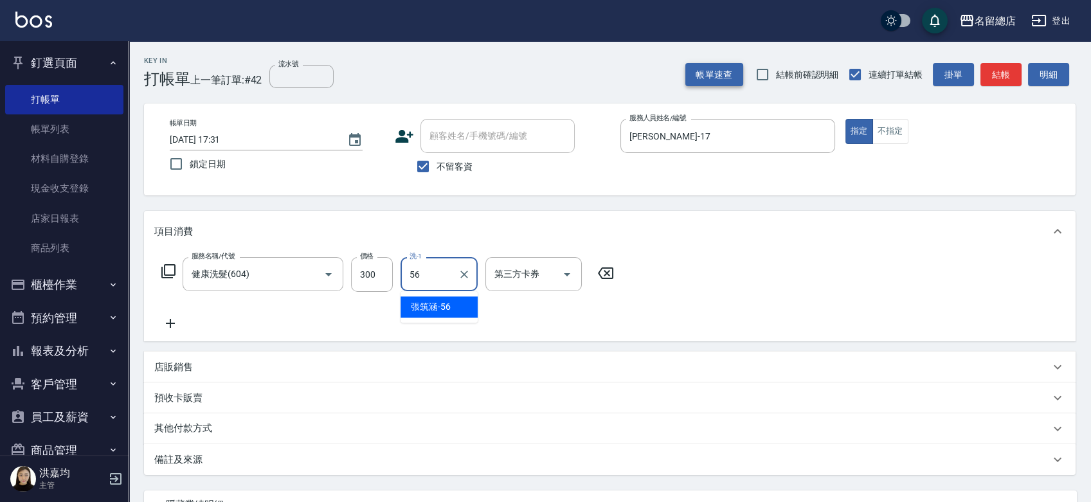
type input "張筑涵-56"
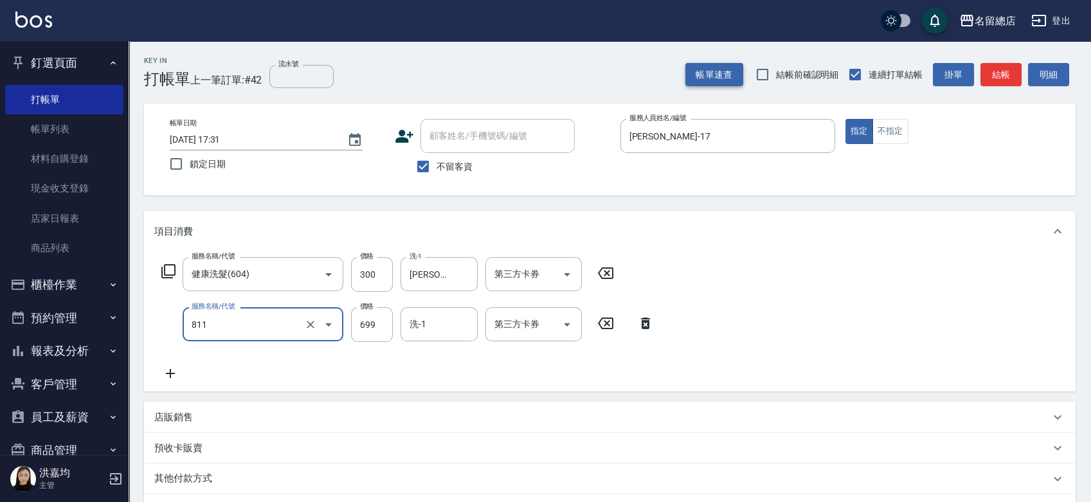
type input "洗+剪(811)"
type input "500"
type input "."
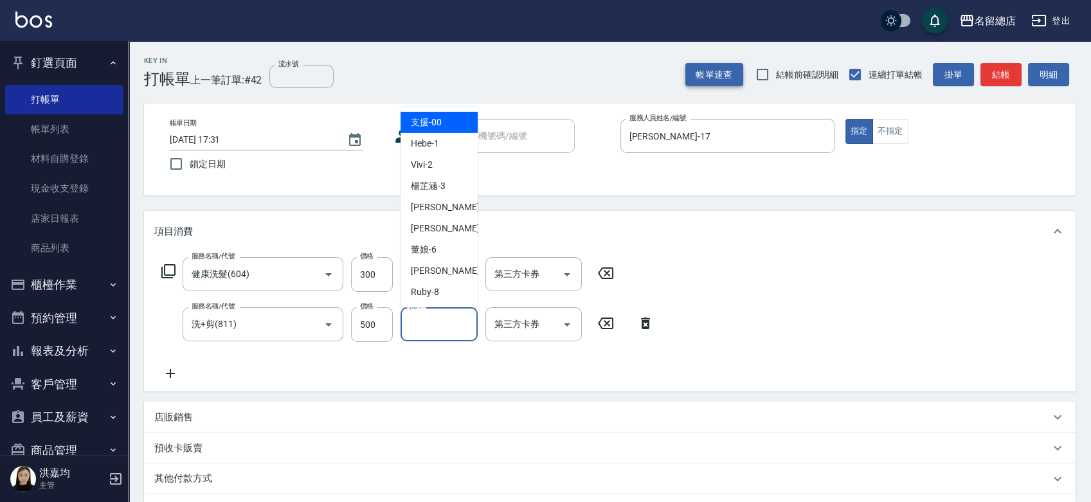
type input "8"
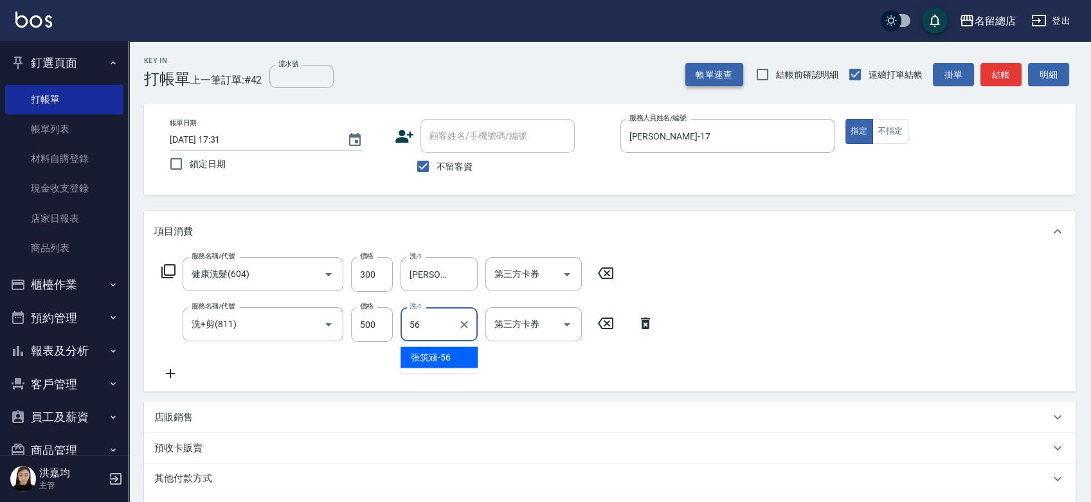
type input "張筑涵-56"
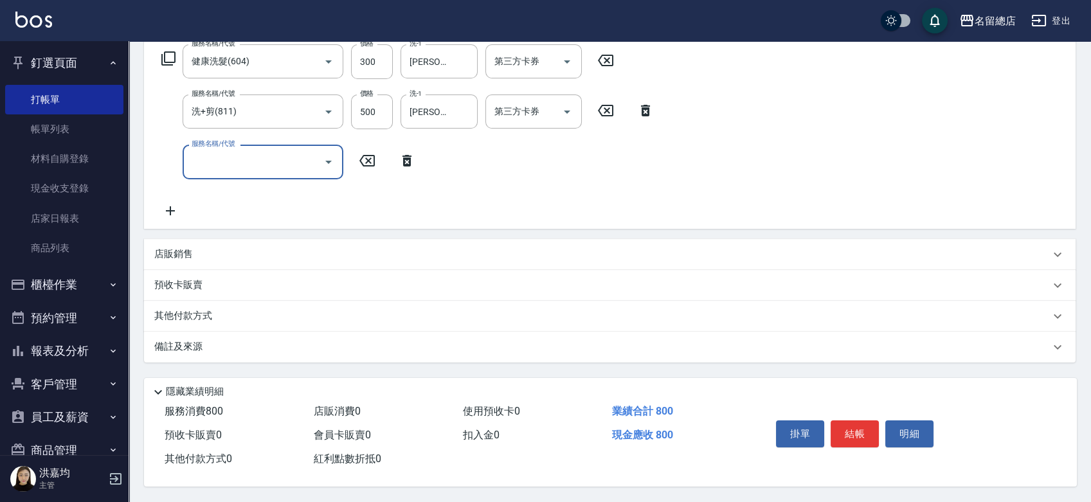
scroll to position [216, 0]
click at [190, 313] on p "其他付款方式" at bounding box center [186, 316] width 64 height 14
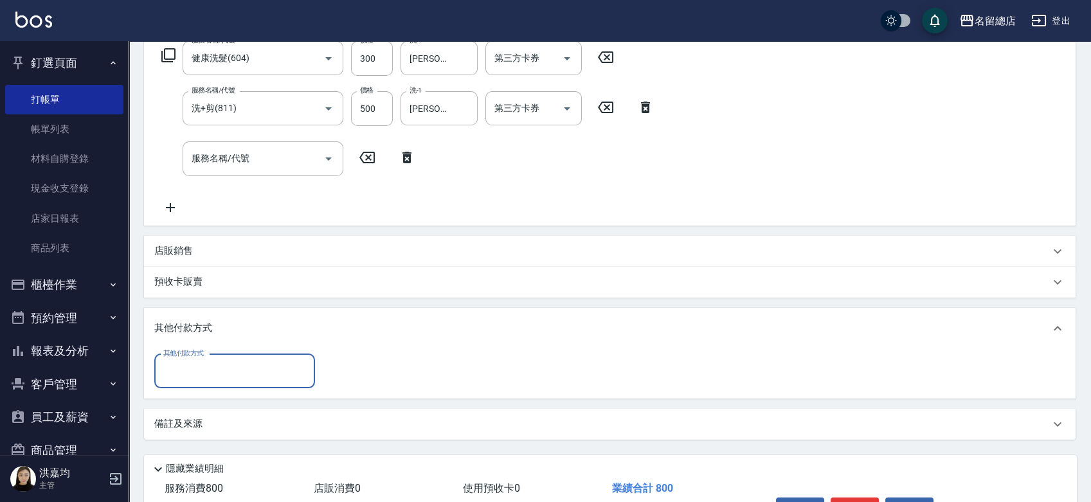
scroll to position [0, 0]
click at [231, 374] on input "其他付款方式" at bounding box center [234, 371] width 149 height 23
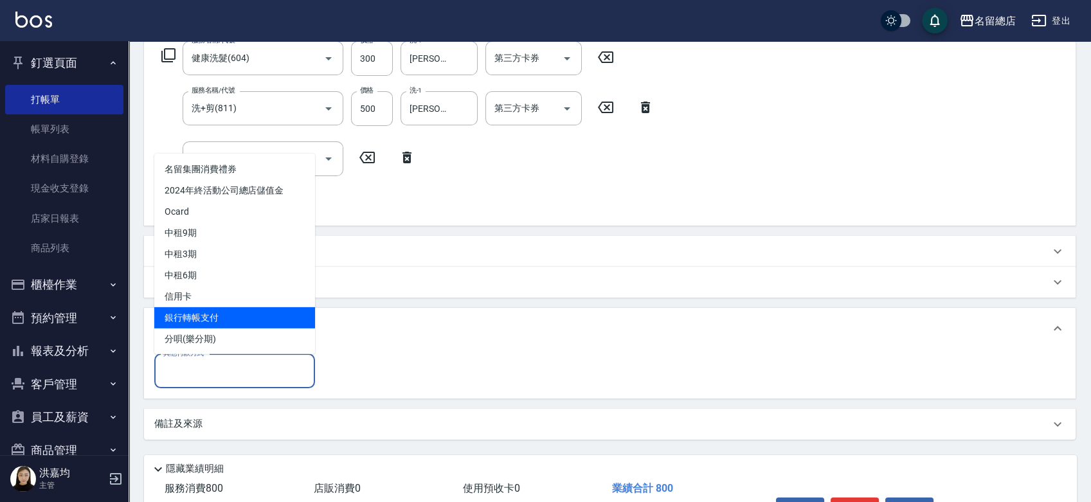
click at [218, 314] on span "銀行轉帳支付" at bounding box center [234, 317] width 161 height 21
type input "銀行轉帳支付"
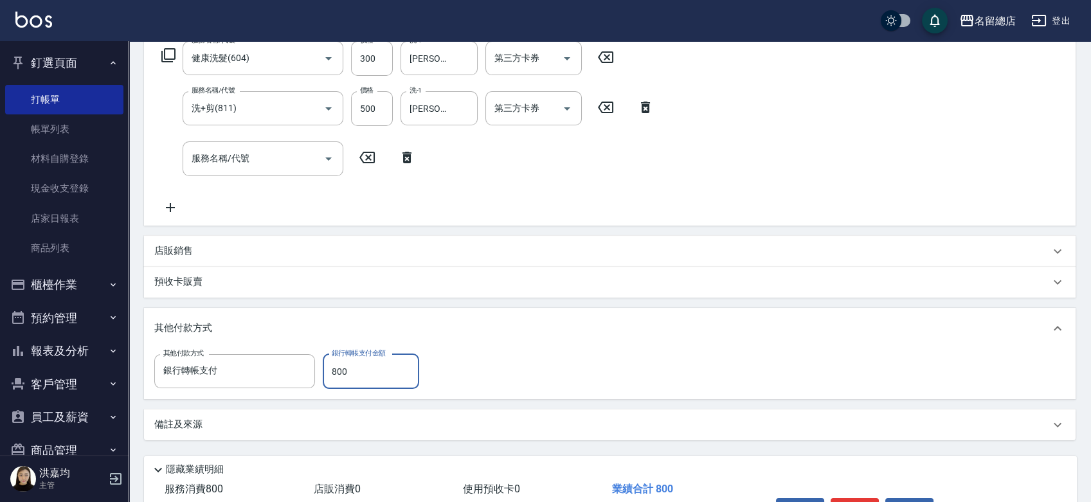
type input "800"
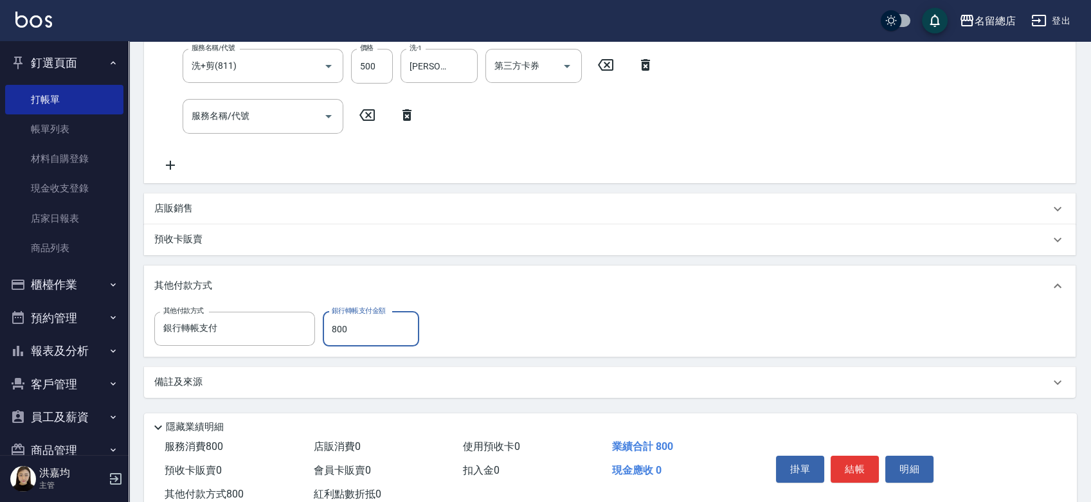
scroll to position [297, 0]
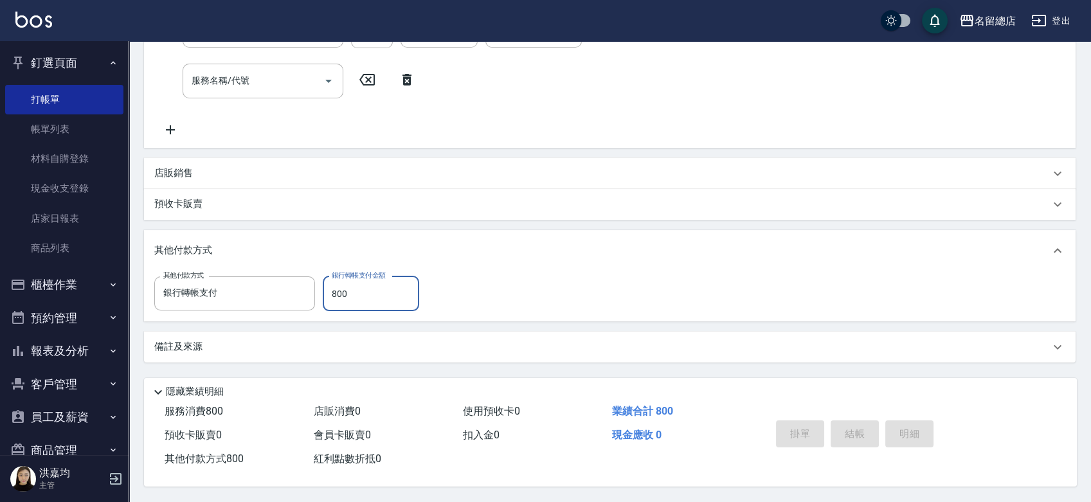
type input "2025/08/14 17:40"
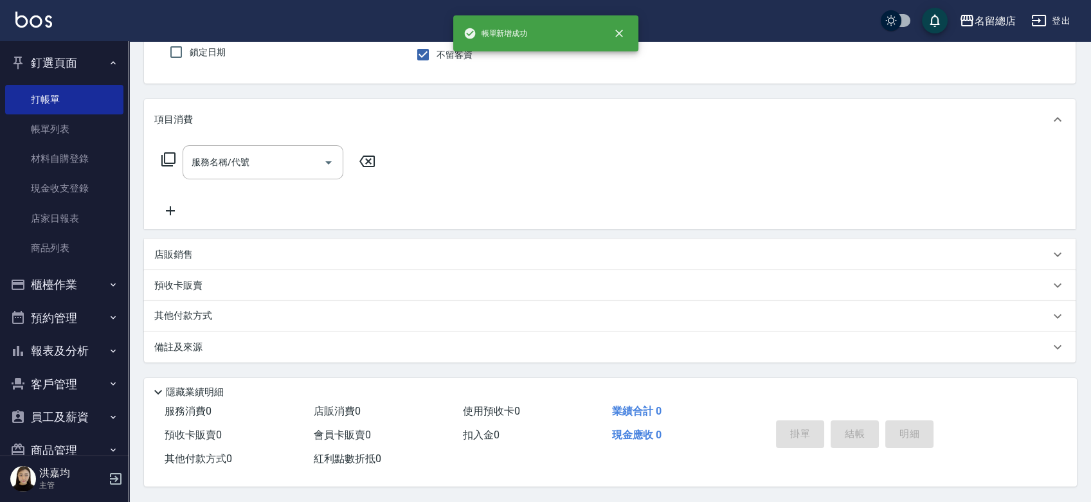
scroll to position [0, 0]
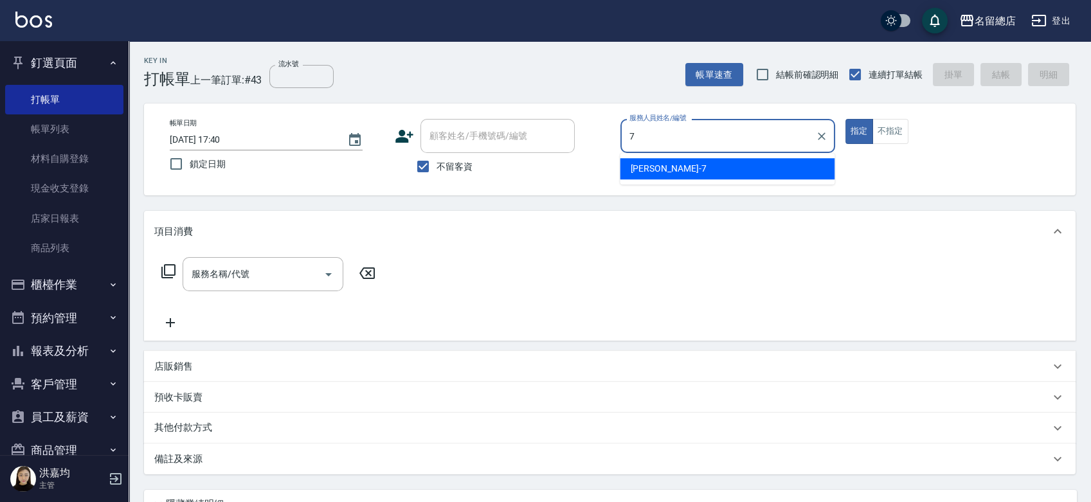
type input "Mick-7"
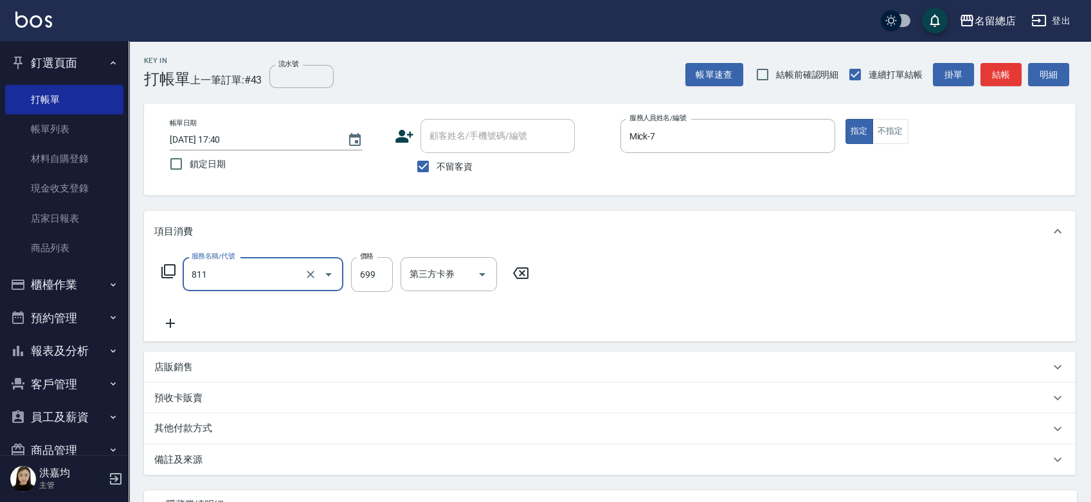
type input "洗+剪(811)"
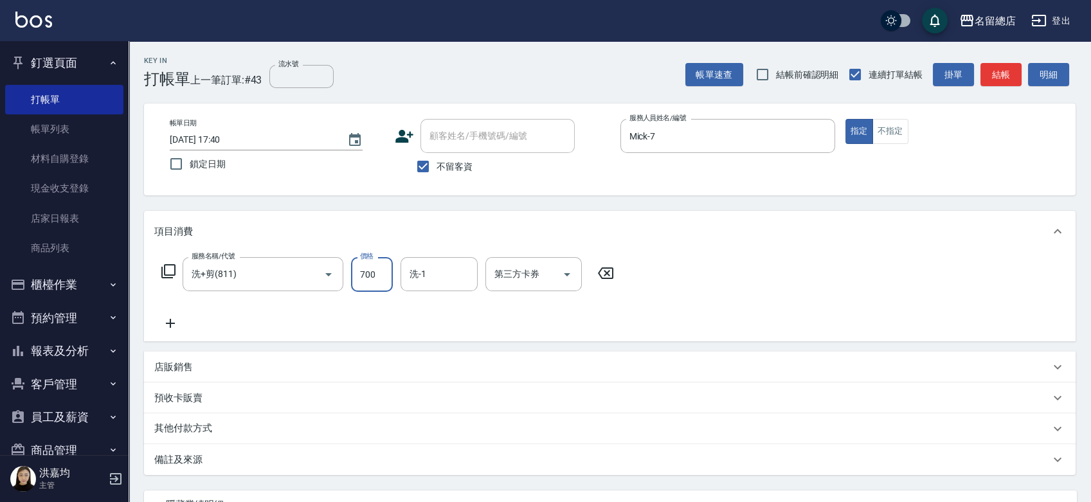
type input "700"
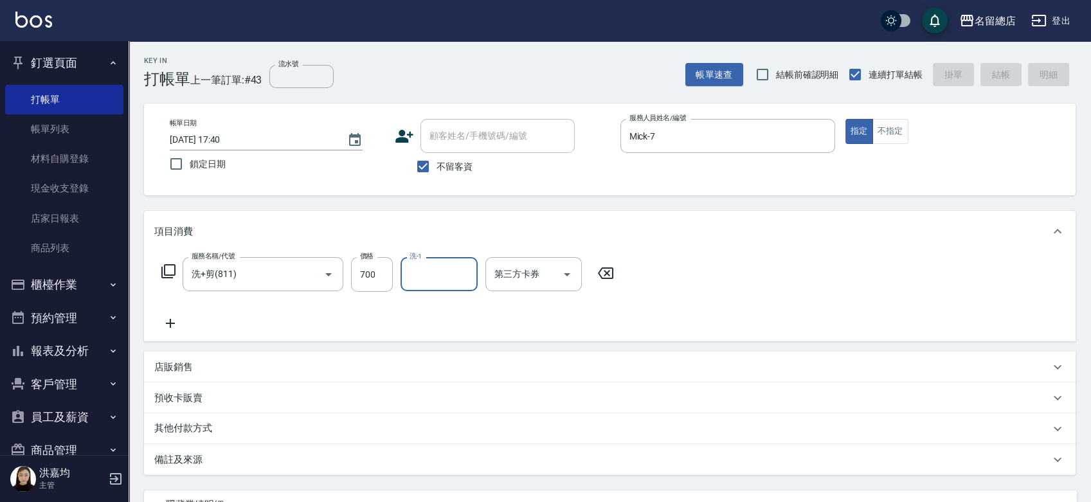
type input "2025/08/14 17:41"
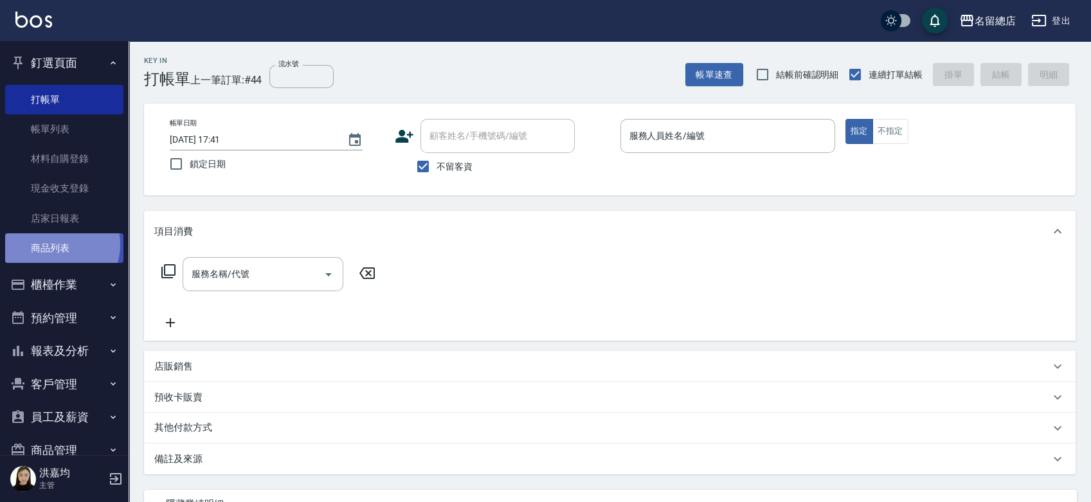
click at [57, 243] on link "商品列表" at bounding box center [64, 248] width 118 height 30
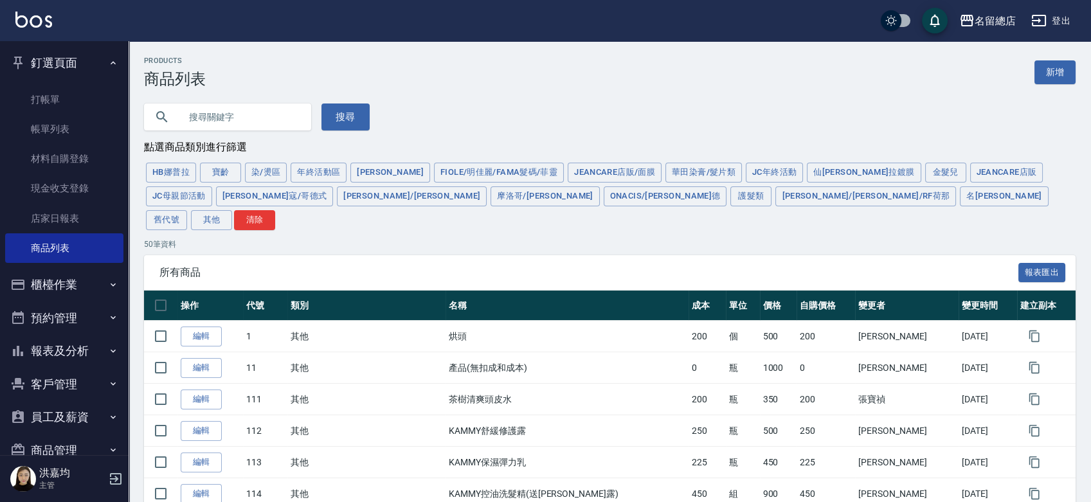
click at [232, 120] on input "text" at bounding box center [240, 117] width 121 height 35
type input "U"
type input "葉綠"
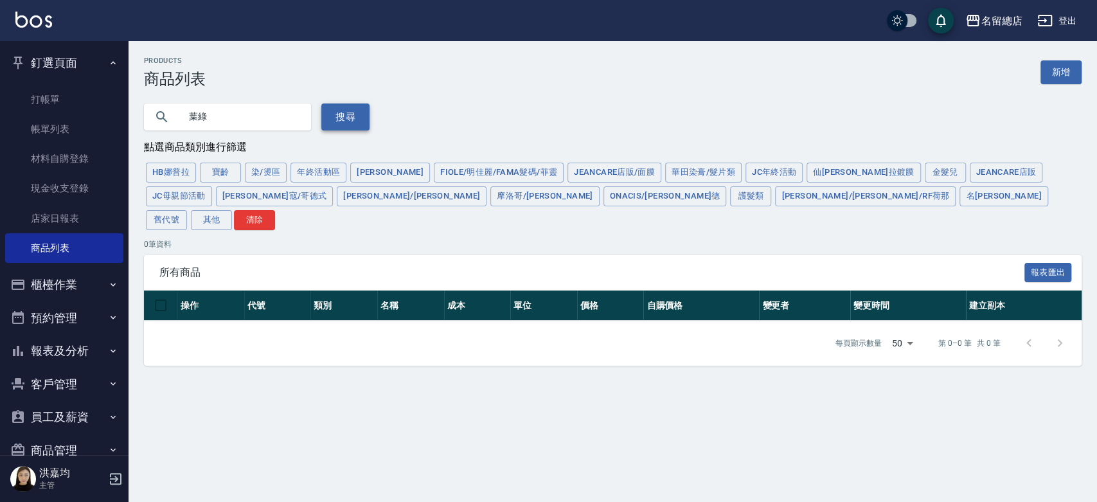
click at [347, 121] on button "搜尋" at bounding box center [345, 117] width 48 height 27
click at [51, 100] on link "打帳單" at bounding box center [64, 100] width 118 height 30
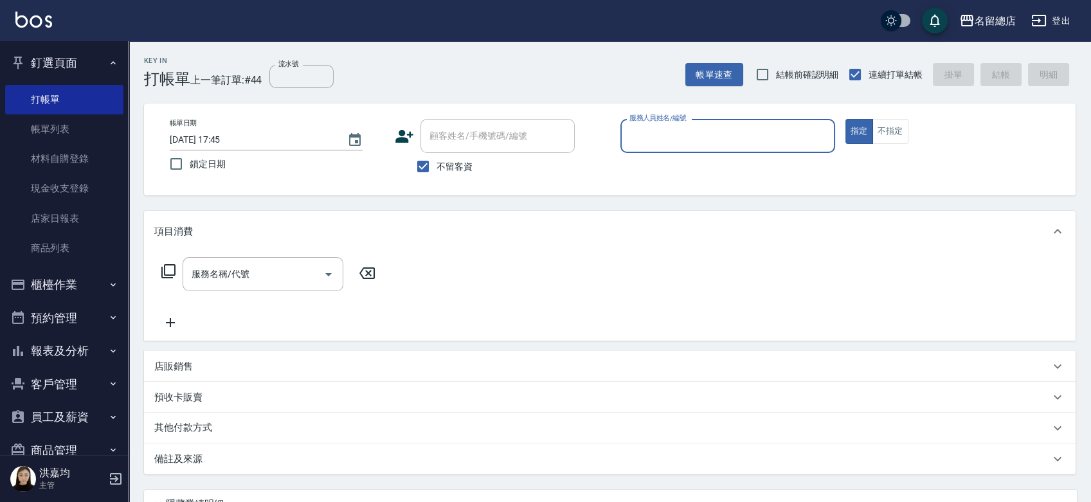
click at [54, 386] on button "客戶管理" at bounding box center [64, 384] width 118 height 33
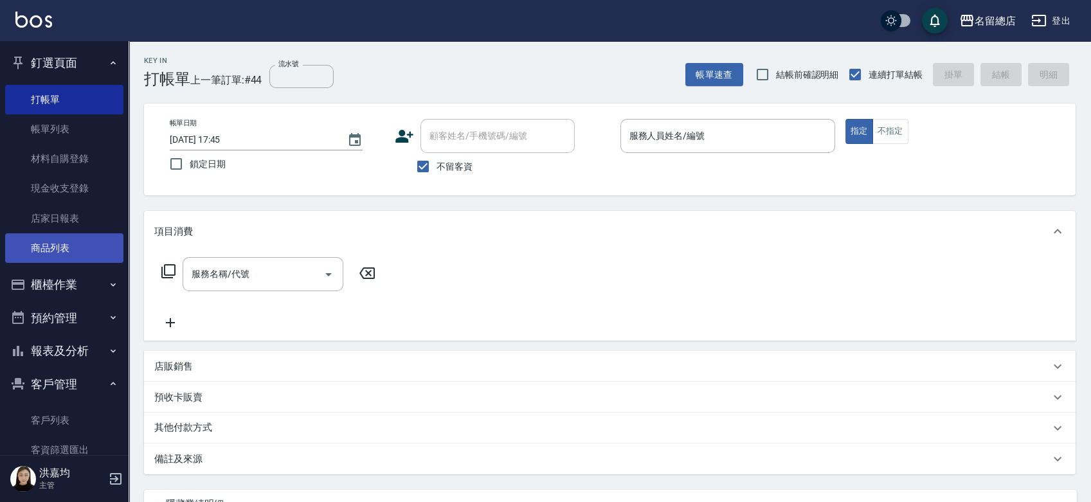
scroll to position [214, 0]
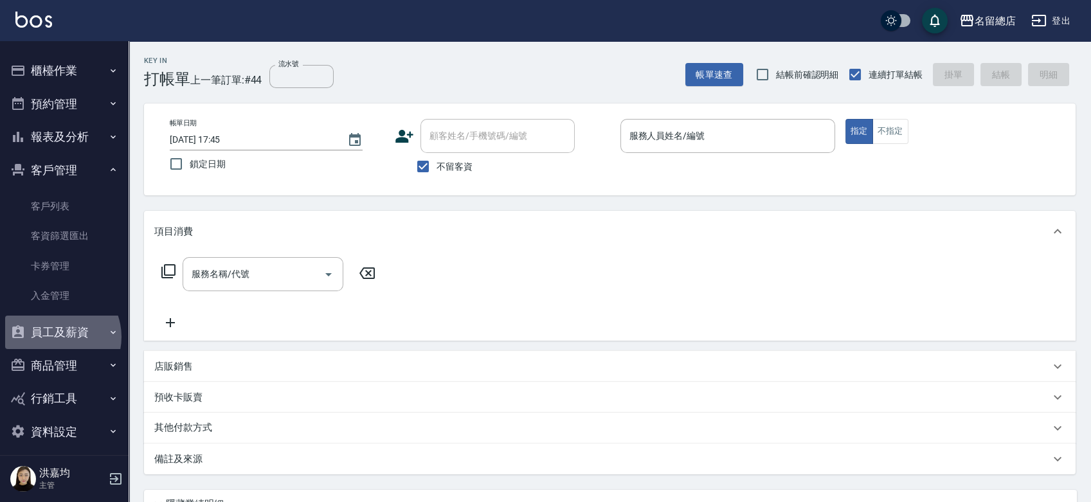
click at [56, 336] on button "員工及薪資" at bounding box center [64, 332] width 118 height 33
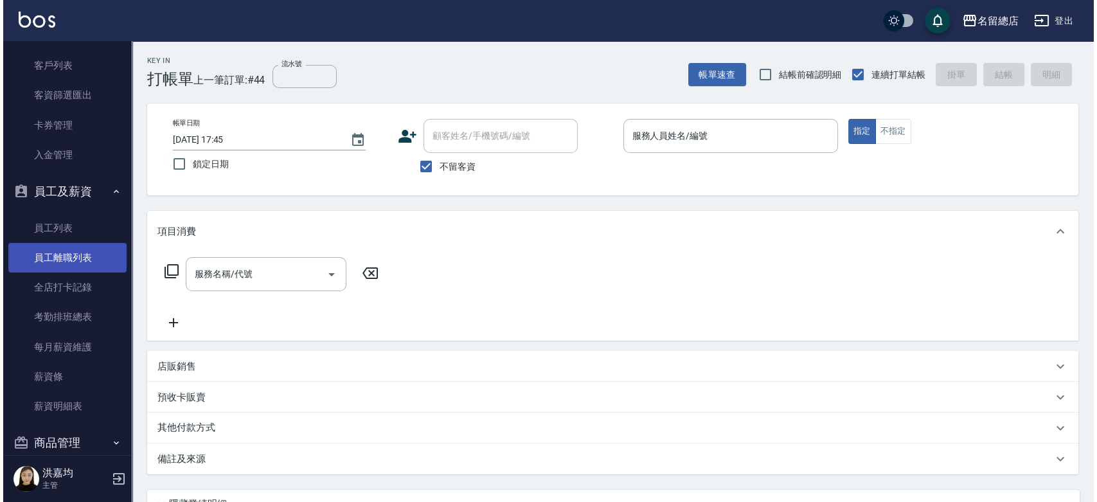
scroll to position [357, 0]
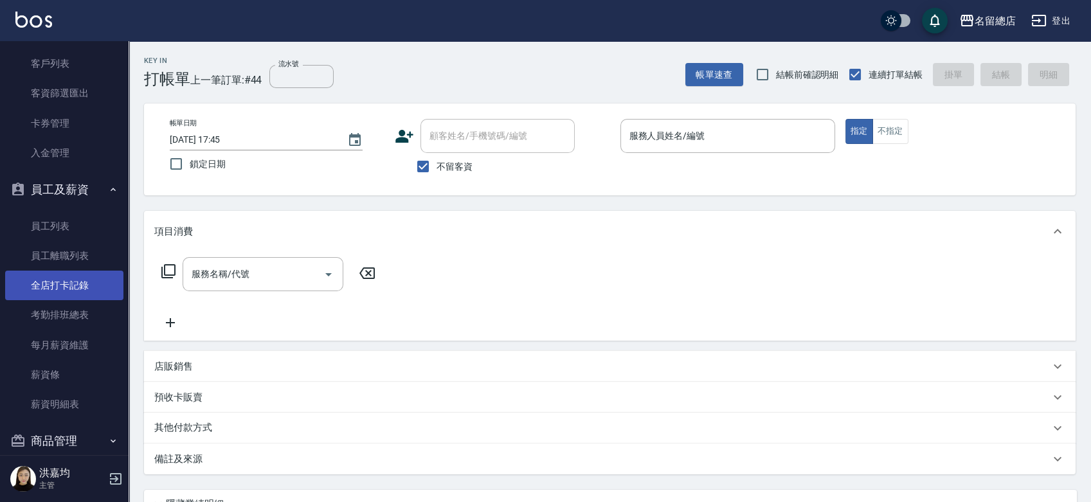
click at [65, 278] on link "全店打卡記錄" at bounding box center [64, 286] width 118 height 30
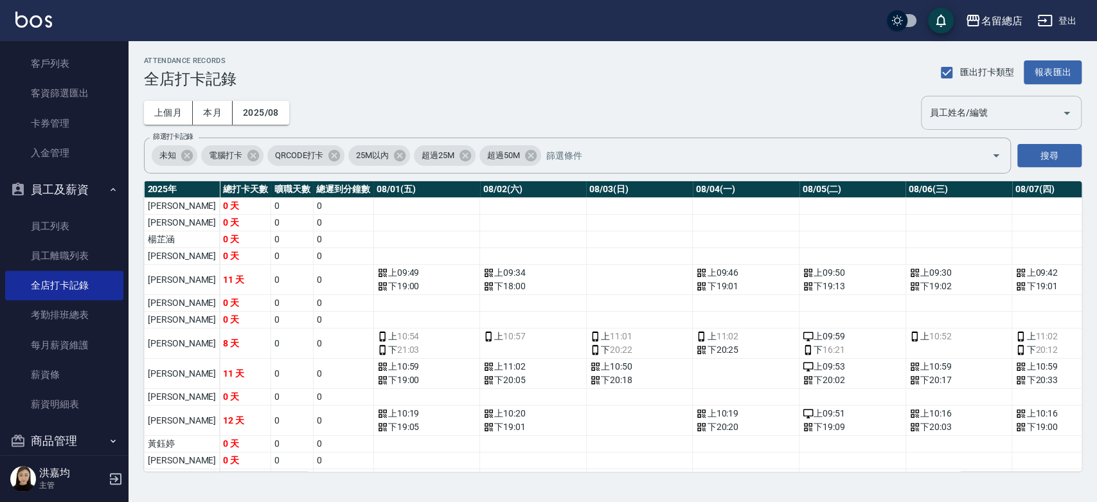
click at [1007, 117] on input "員工姓名/編號" at bounding box center [992, 113] width 130 height 23
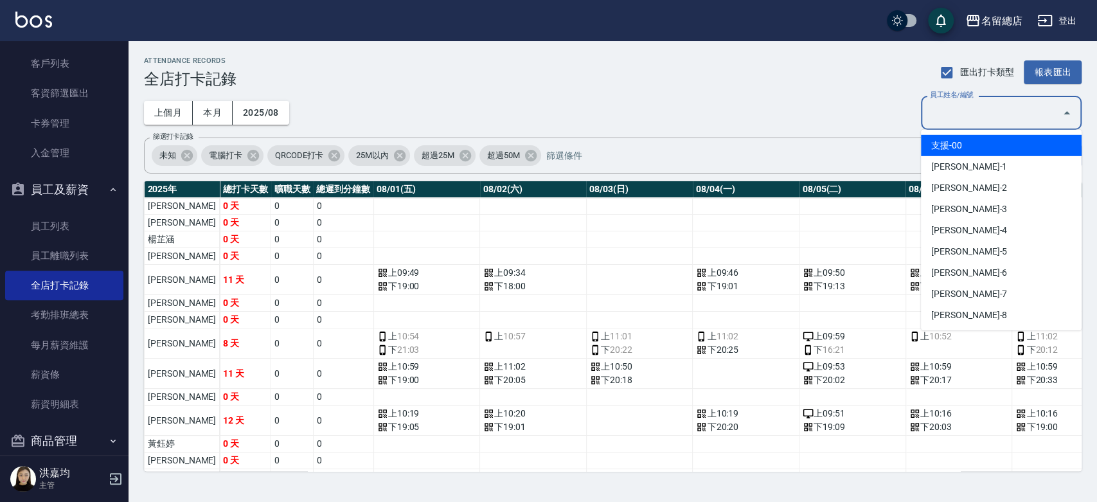
type input "ㄇ"
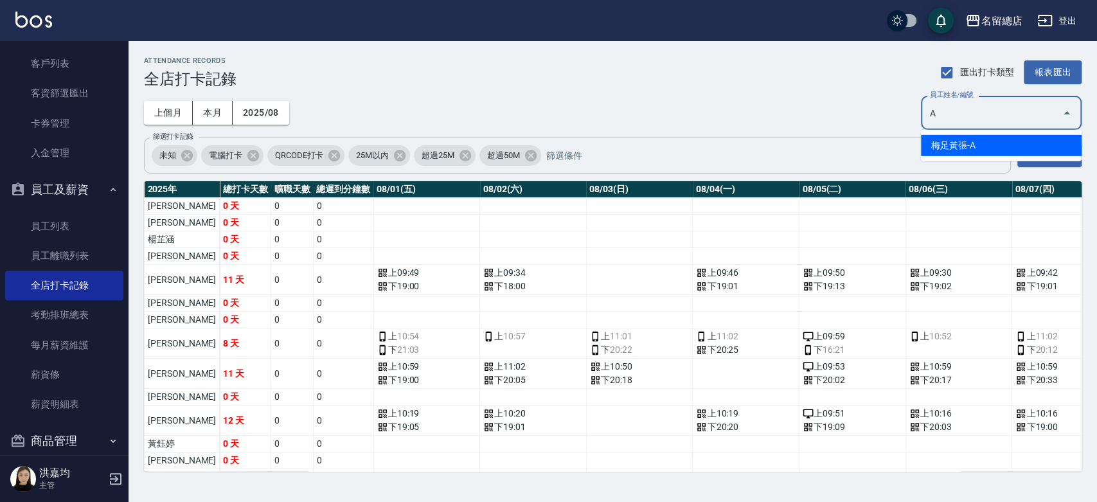
click at [1006, 147] on li "梅足黃張-A" at bounding box center [1001, 145] width 161 height 21
type input "梅足黃張"
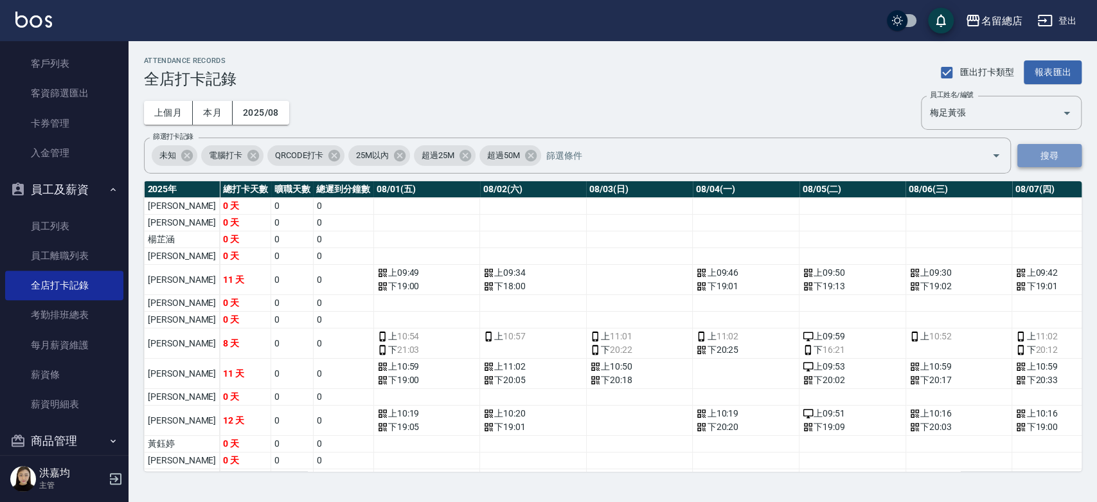
click at [1040, 153] on button "搜尋" at bounding box center [1050, 156] width 64 height 24
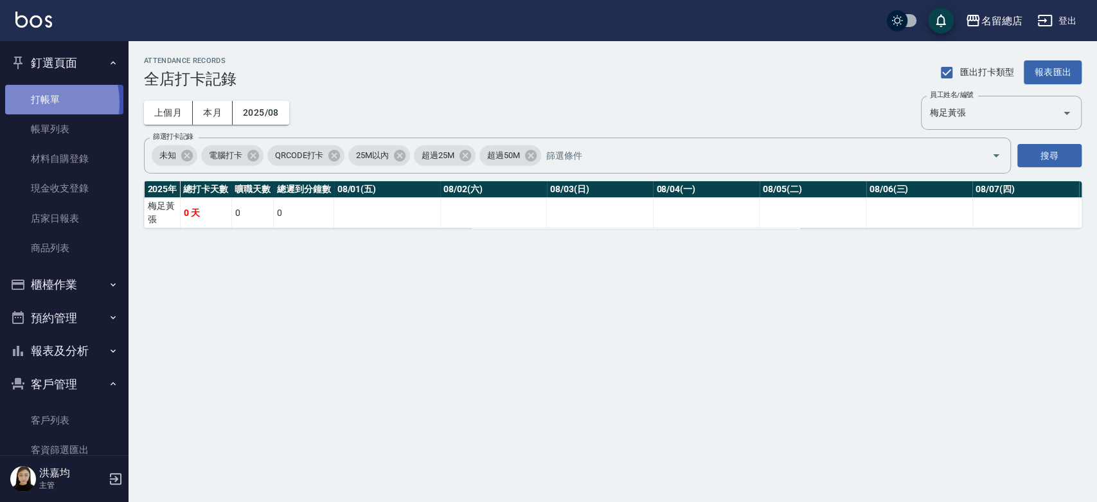
click at [36, 102] on link "打帳單" at bounding box center [64, 100] width 118 height 30
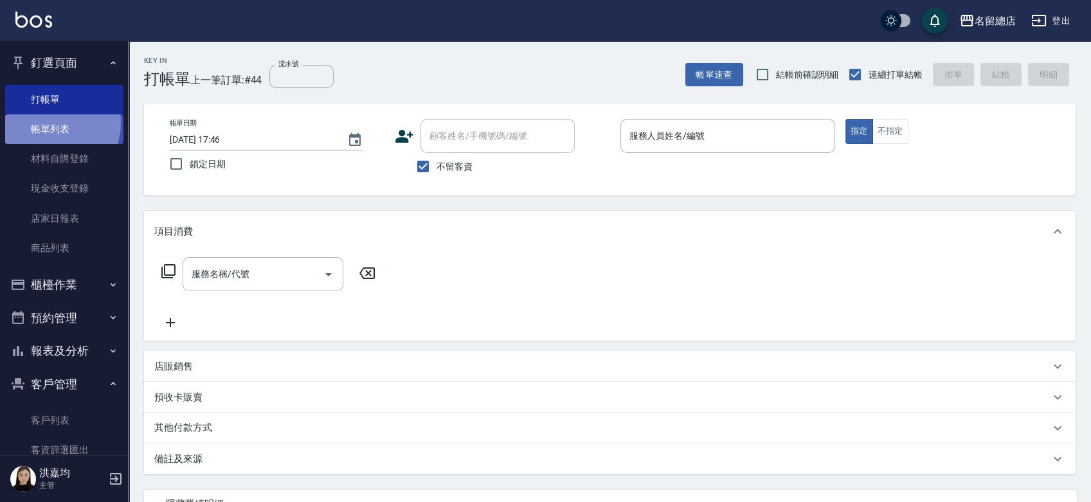
click at [55, 123] on link "帳單列表" at bounding box center [64, 129] width 118 height 30
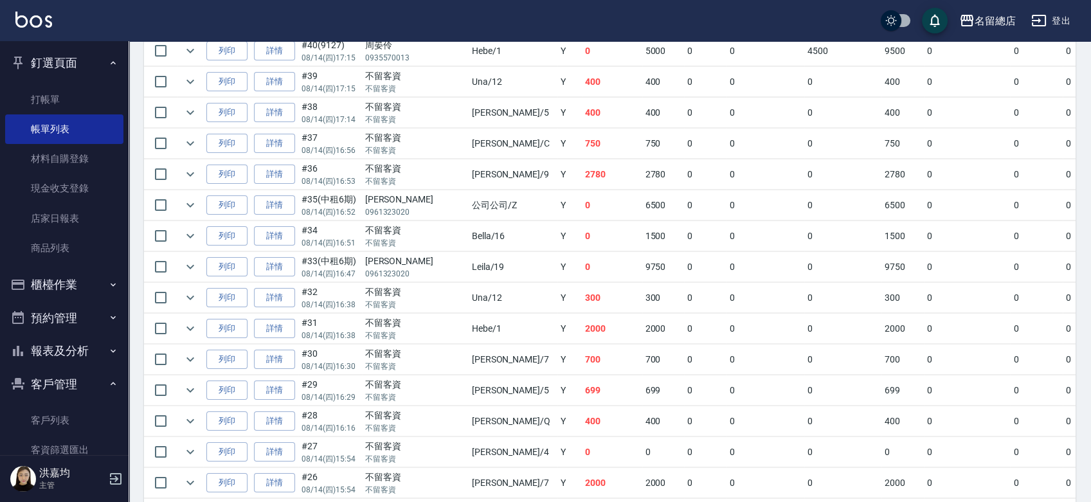
scroll to position [500, 0]
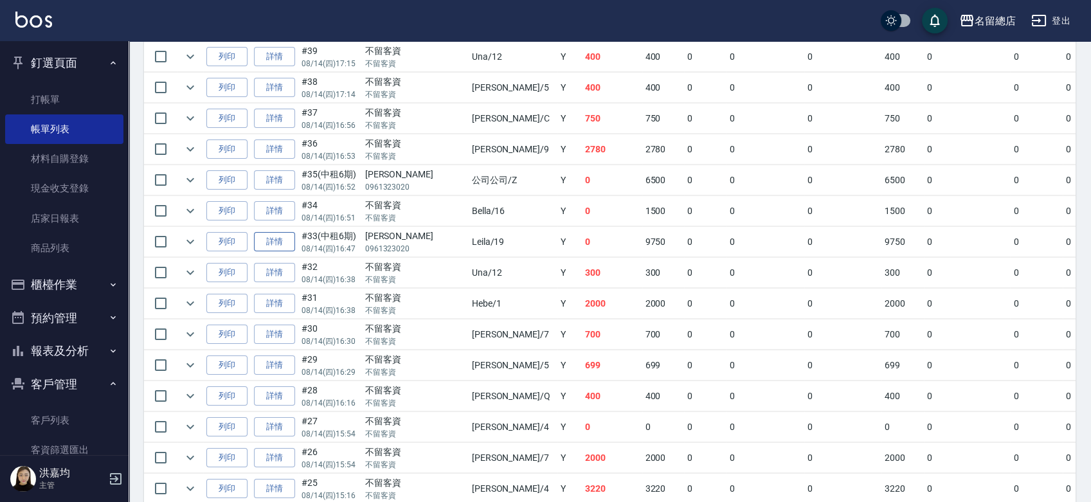
click at [286, 240] on link "詳情" at bounding box center [274, 242] width 41 height 20
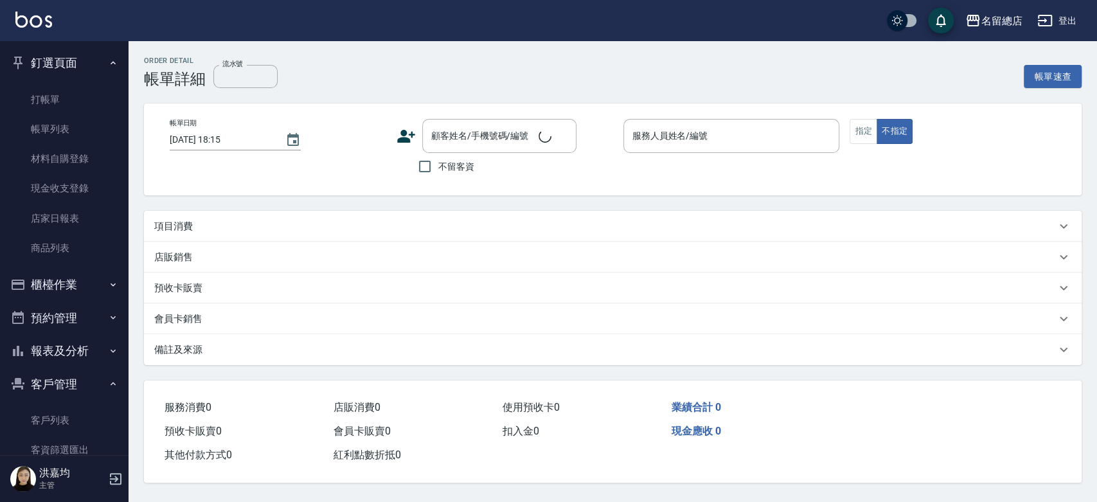
type input "中租6期"
type input "2025/08/14 16:47"
type input "Leila-19"
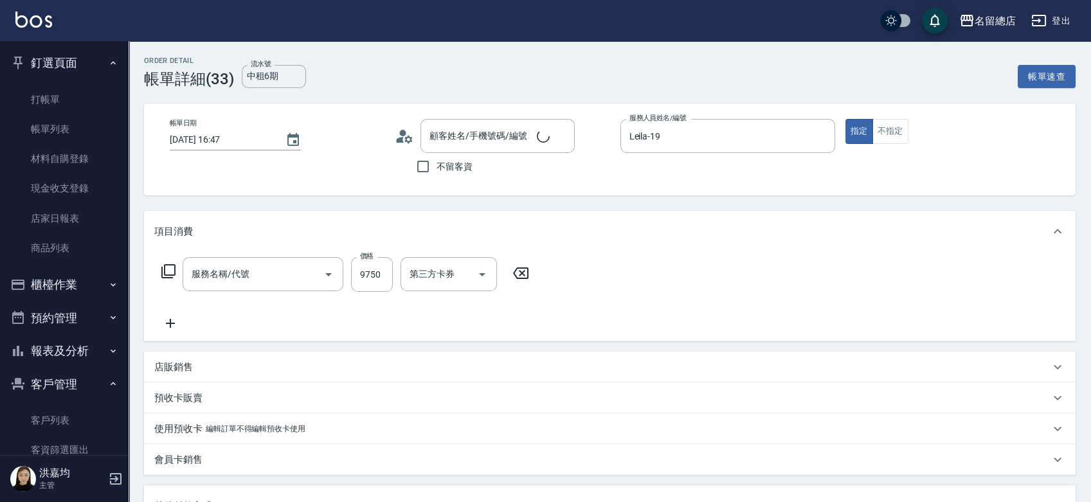
type input "黃綵甄/0961323020/null"
type input "自備接髮(616)"
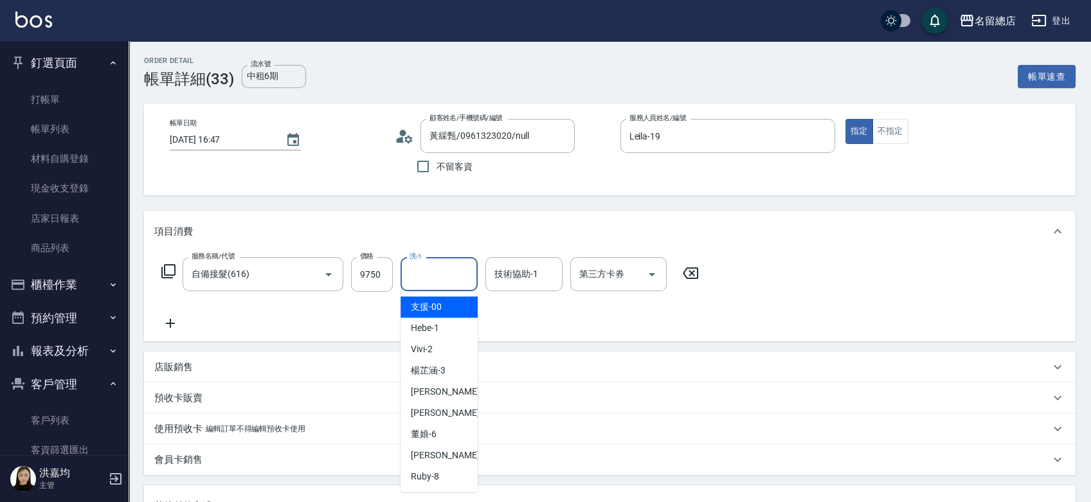
click at [437, 278] on input "洗-1" at bounding box center [439, 274] width 66 height 23
type input "支援-00"
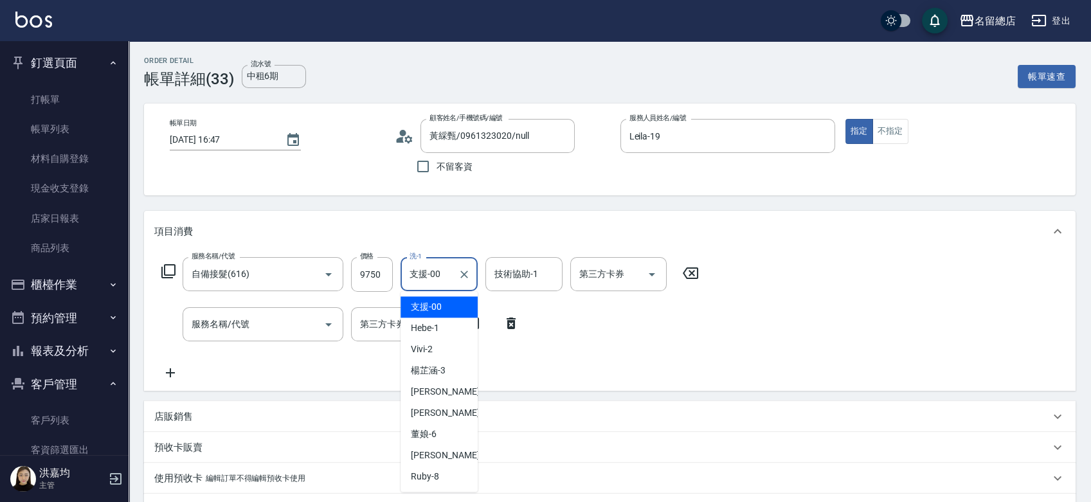
click at [432, 273] on input "支援-00" at bounding box center [429, 274] width 46 height 23
click at [460, 275] on icon "Clear" at bounding box center [464, 274] width 13 height 13
type input "陳予歆-28"
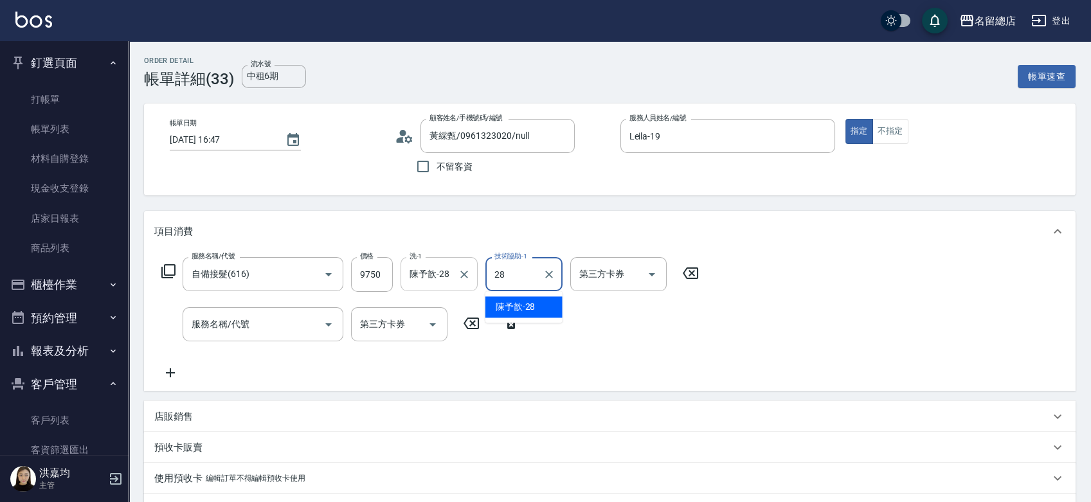
type input "陳予歆-28"
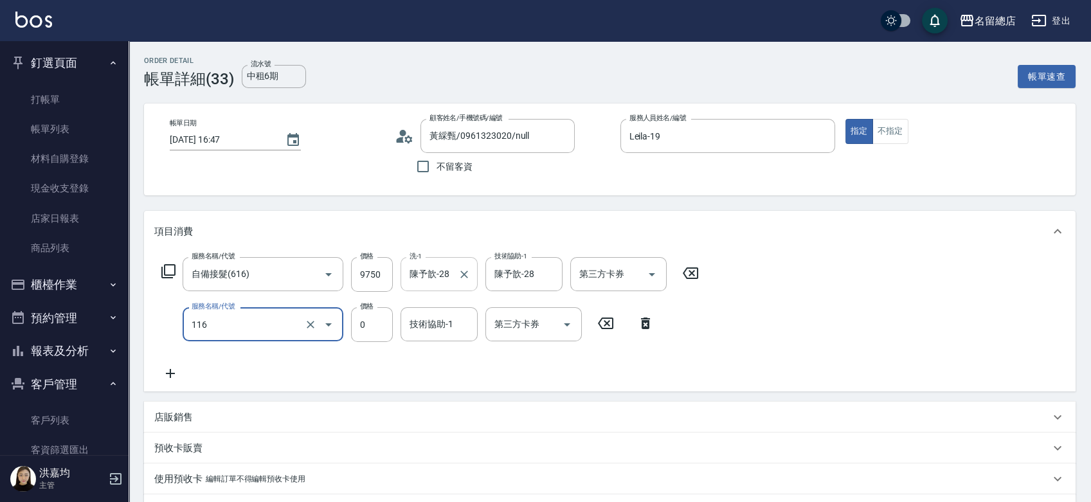
type input "頭皮蓋卡3點(116)"
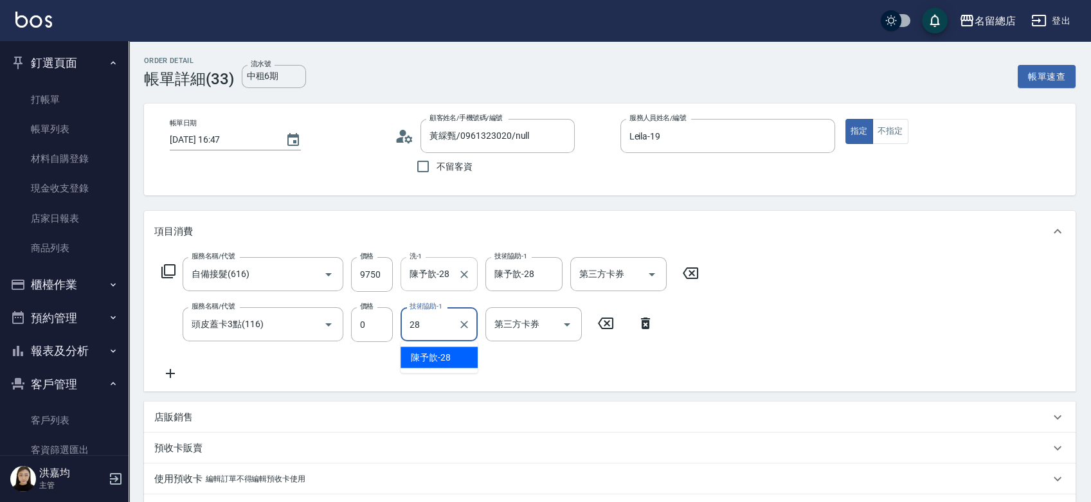
type input "陳予歆-28"
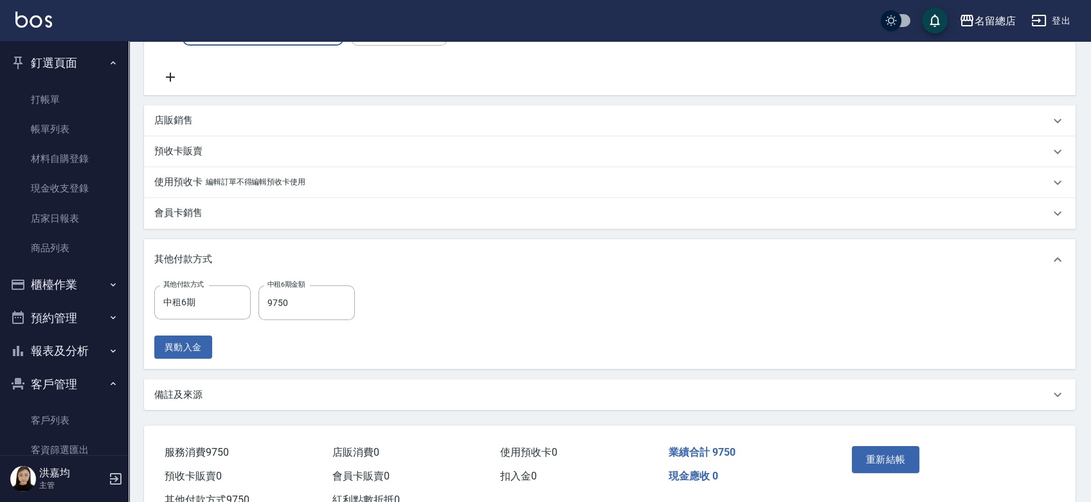
scroll to position [357, 0]
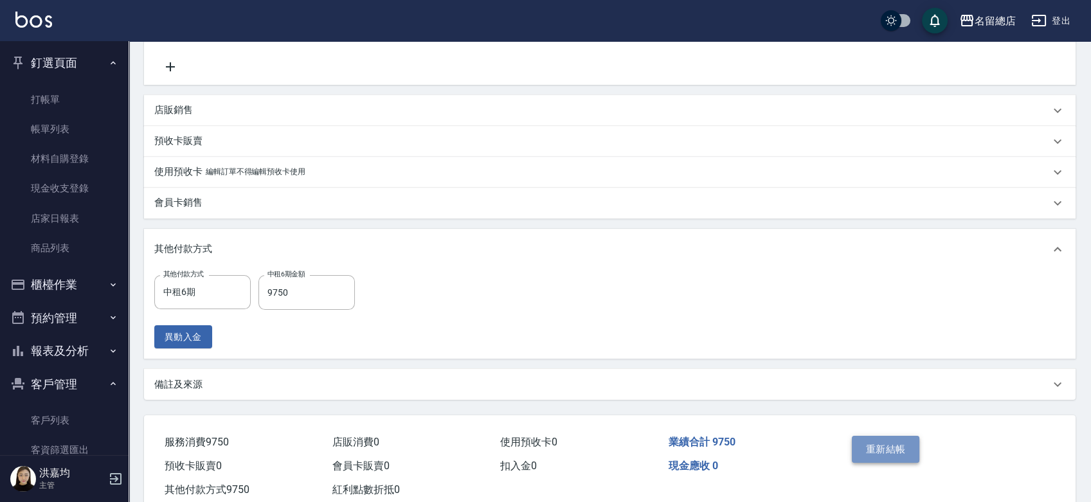
click at [874, 453] on button "重新結帳" at bounding box center [886, 449] width 68 height 27
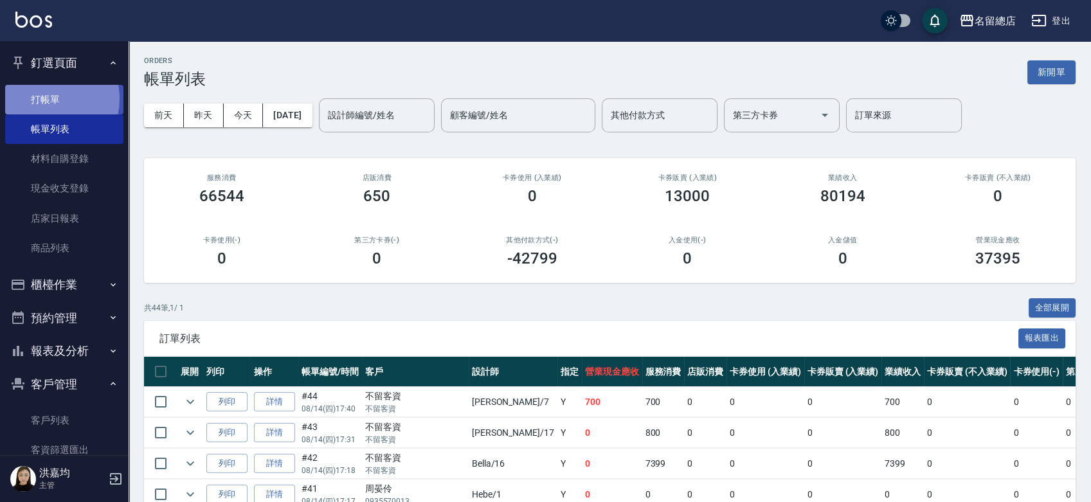
click at [39, 98] on link "打帳單" at bounding box center [64, 100] width 118 height 30
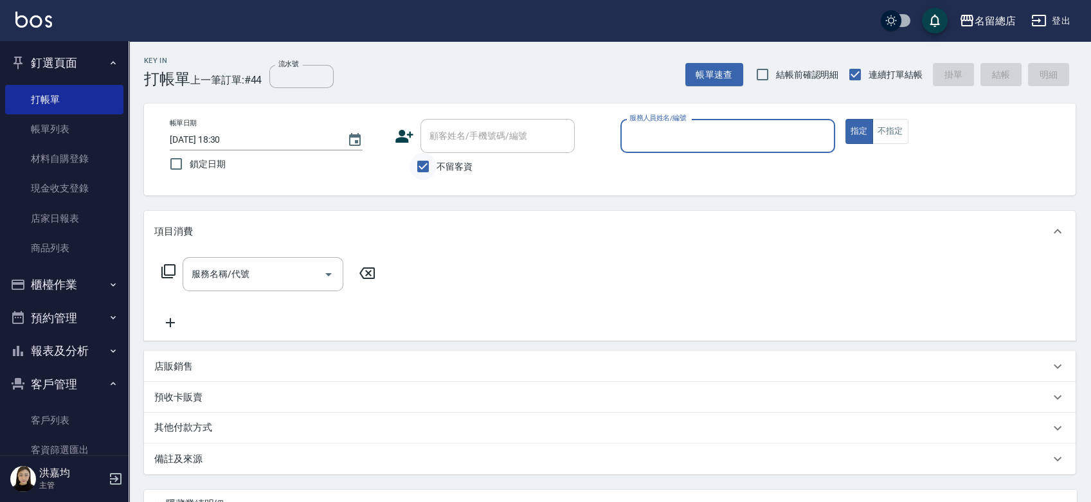
click at [422, 162] on input "不留客資" at bounding box center [423, 166] width 27 height 27
checkbox input "false"
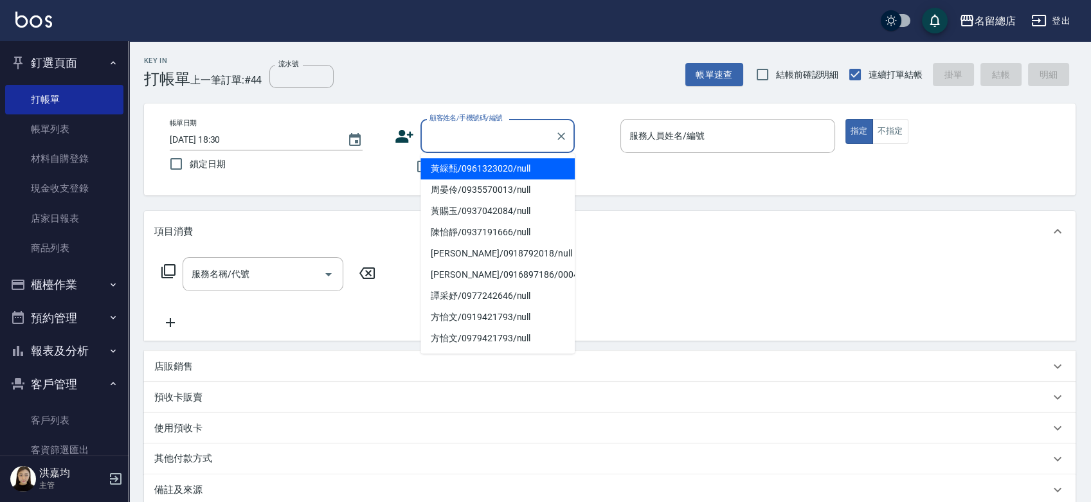
click at [442, 138] on input "顧客姓名/手機號碼/編號" at bounding box center [487, 136] width 123 height 23
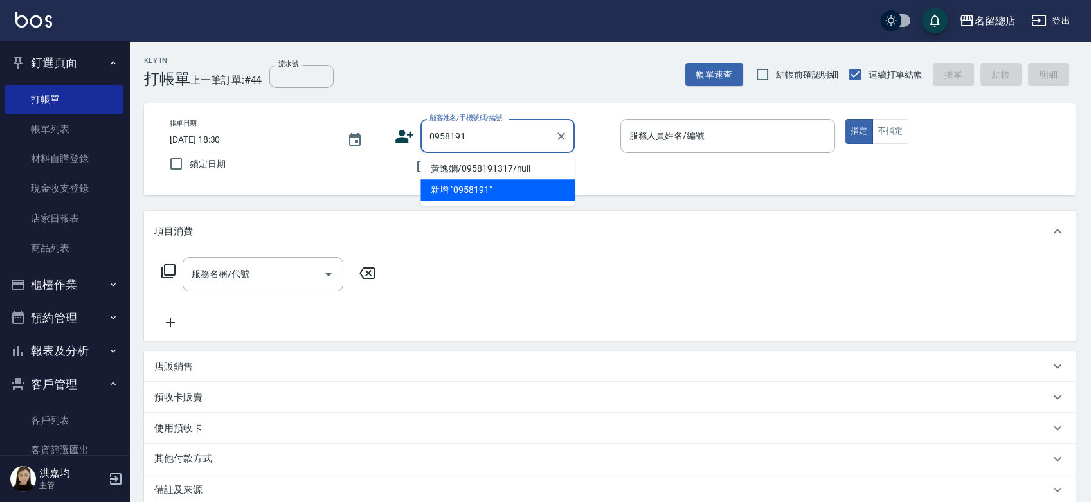
type input "0958191"
click at [492, 65] on div "Key In 打帳單 上一筆訂單:#44 流水號 流水號 帳單速查 結帳前確認明細 連續打單結帳 掛單 結帳 明細" at bounding box center [602, 64] width 947 height 47
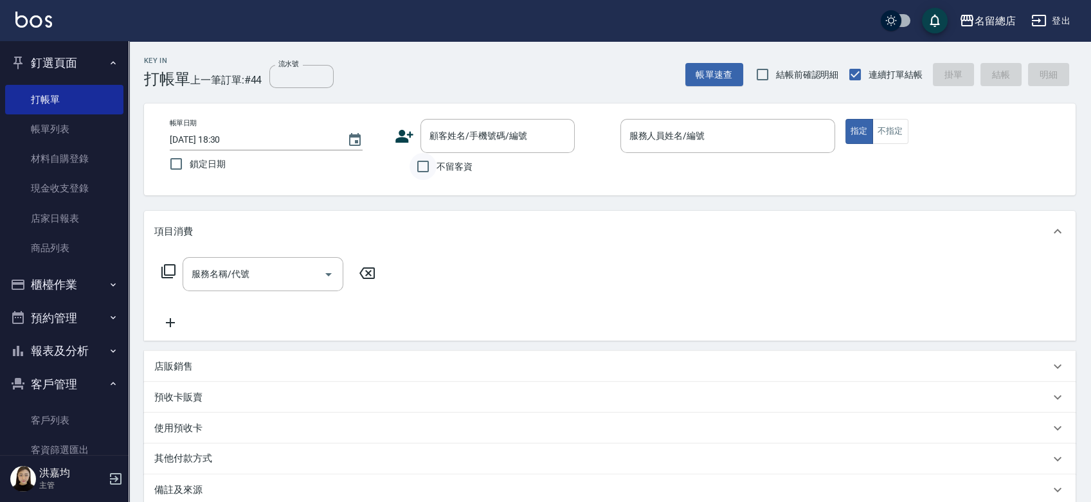
click at [417, 168] on input "不留客資" at bounding box center [423, 166] width 27 height 27
checkbox input "true"
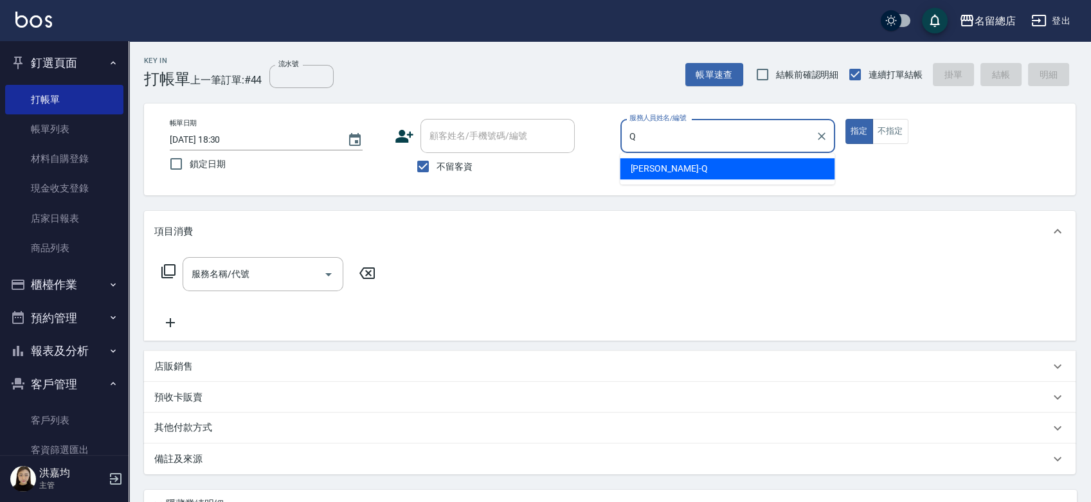
type input "Joyce-Q"
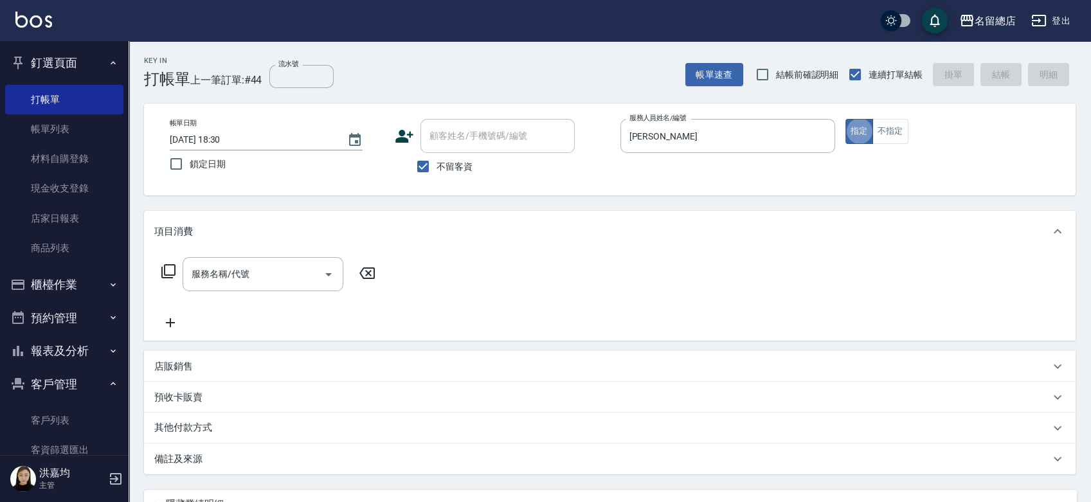
type button "true"
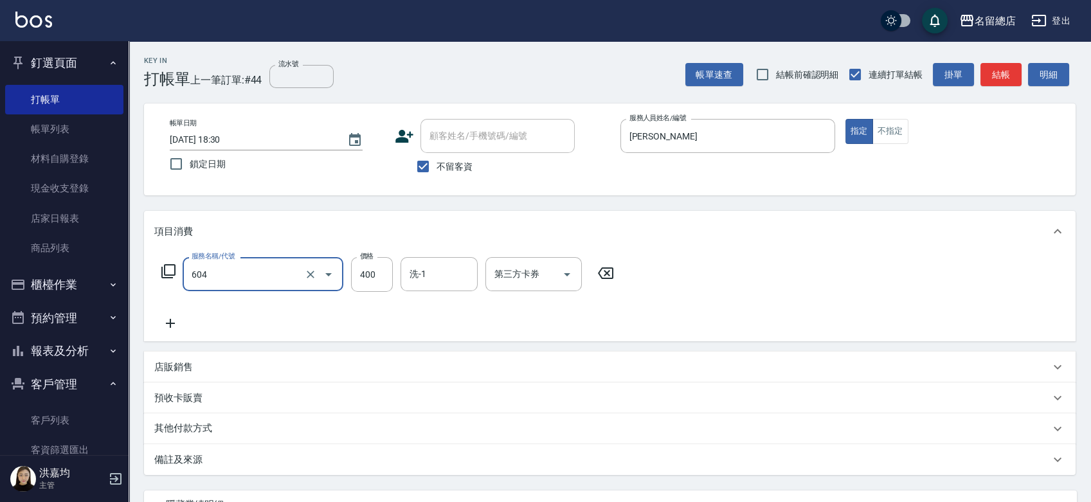
type input "健康洗髮(604)"
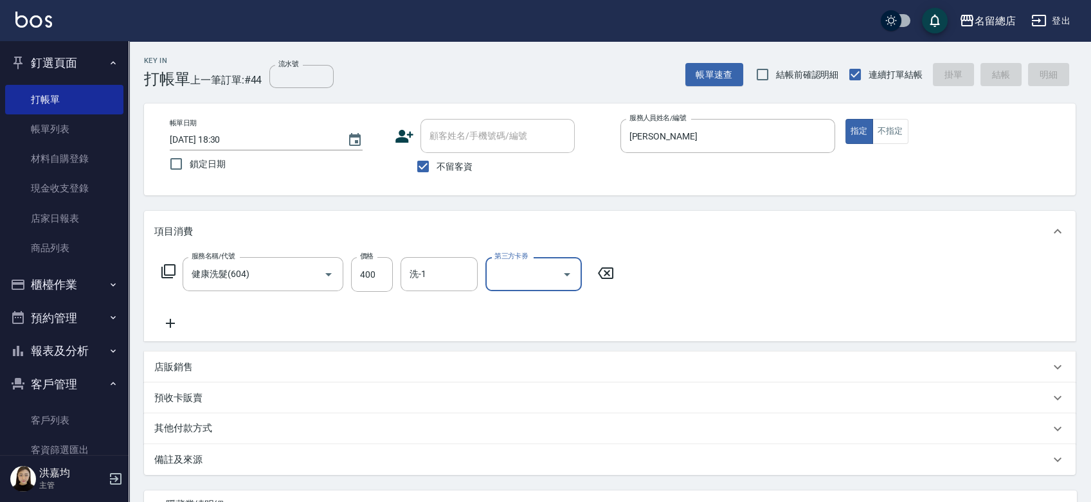
type input "2025/08/14 18:34"
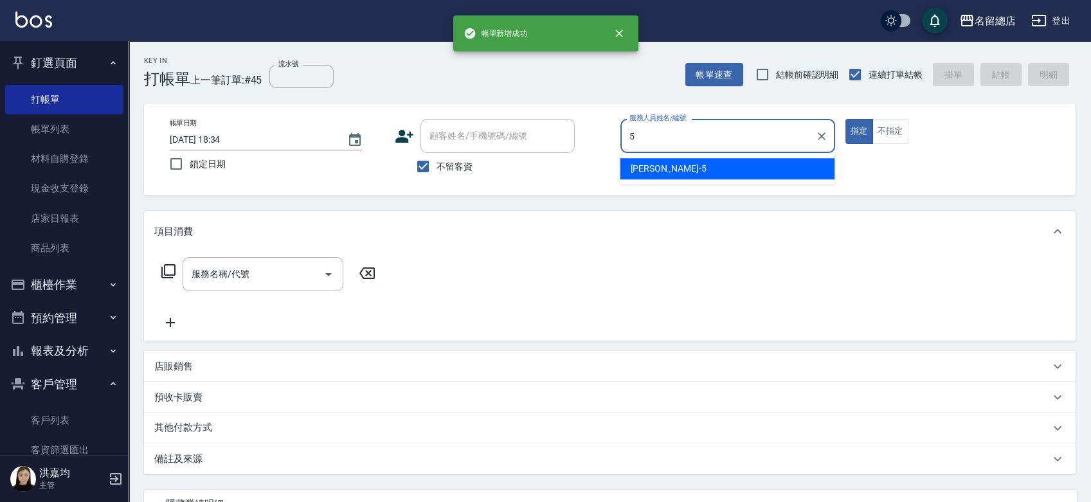
type input "Kelly-5"
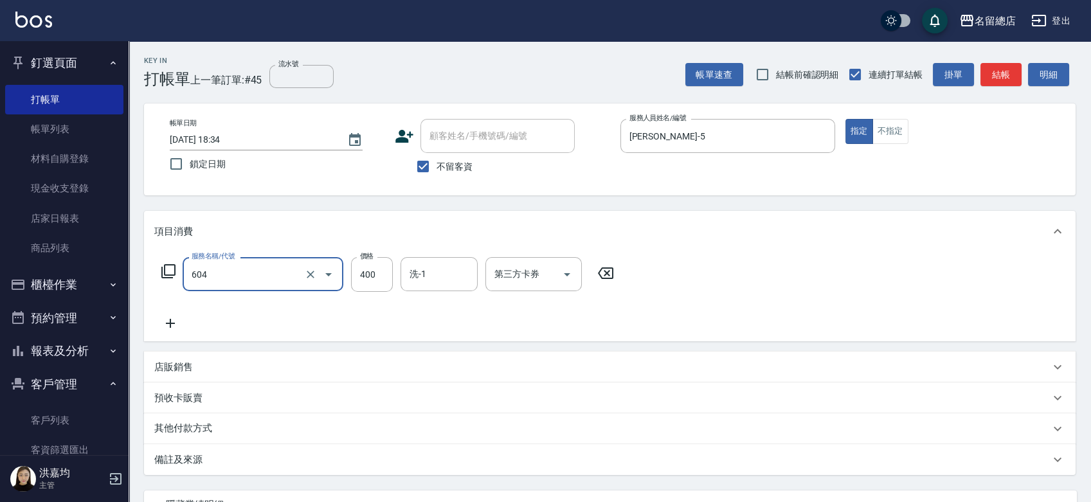
type input "健康洗髮(604)"
type input "500"
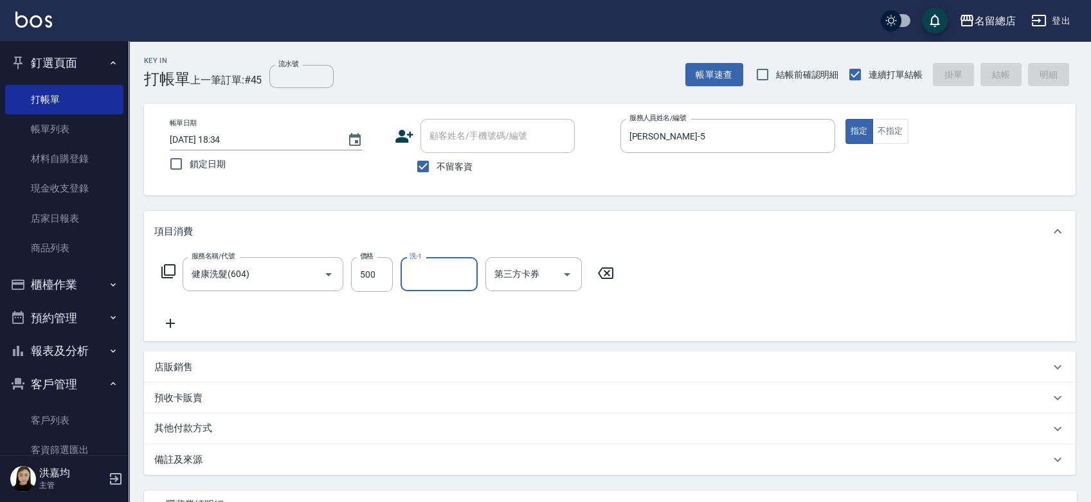
type input "2025/08/14 18:35"
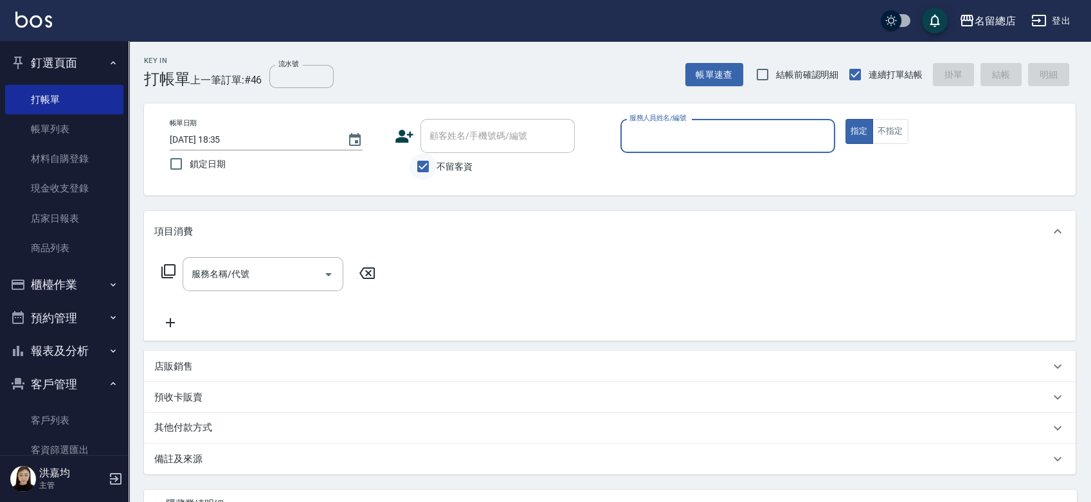
click at [425, 173] on input "不留客資" at bounding box center [423, 166] width 27 height 27
checkbox input "false"
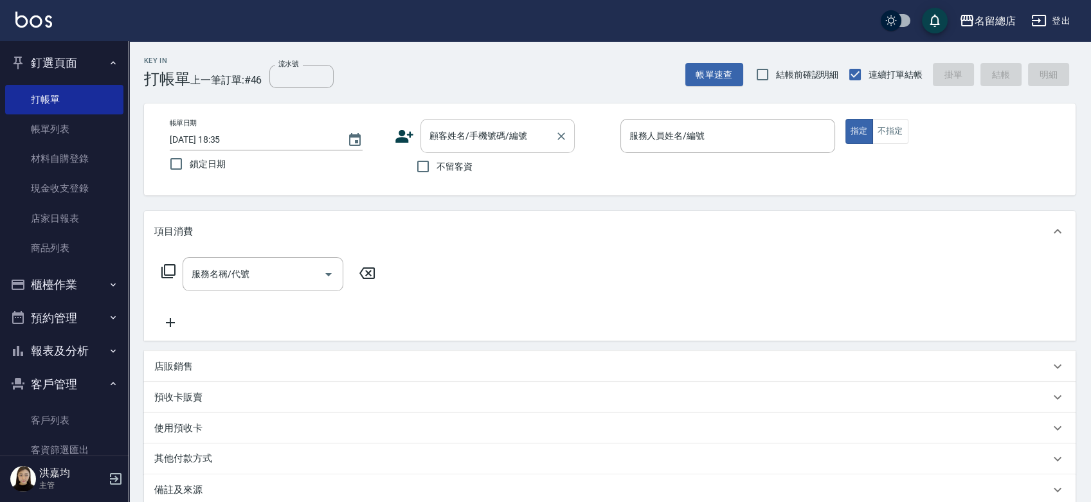
click at [458, 130] on input "顧客姓名/手機號碼/編號" at bounding box center [487, 136] width 123 height 23
click at [469, 138] on input "09581311317" at bounding box center [487, 136] width 123 height 23
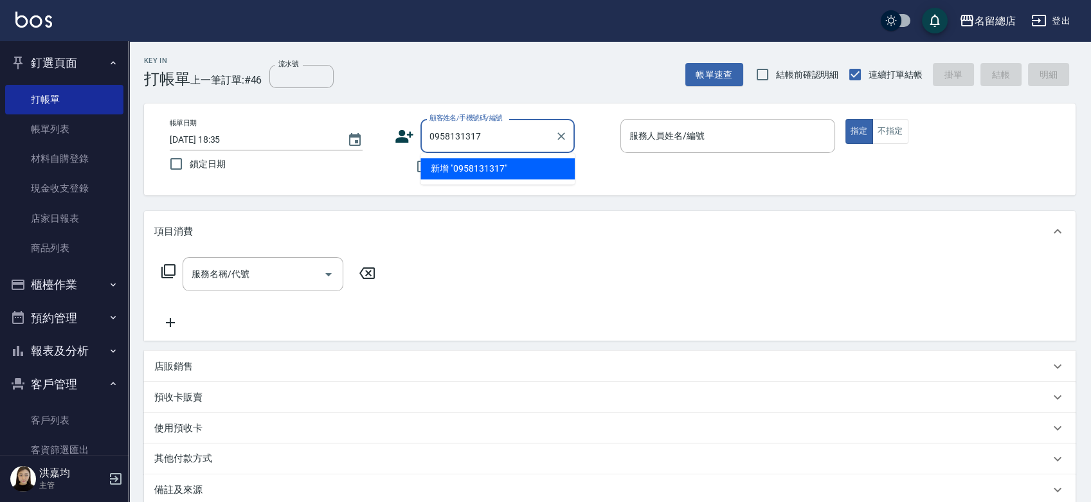
click at [507, 132] on input "0958131317" at bounding box center [487, 136] width 123 height 23
click at [453, 134] on input "0958131317" at bounding box center [487, 136] width 123 height 23
click at [463, 134] on input "0958131317" at bounding box center [487, 136] width 123 height 23
click at [458, 137] on input "0958131317" at bounding box center [487, 136] width 123 height 23
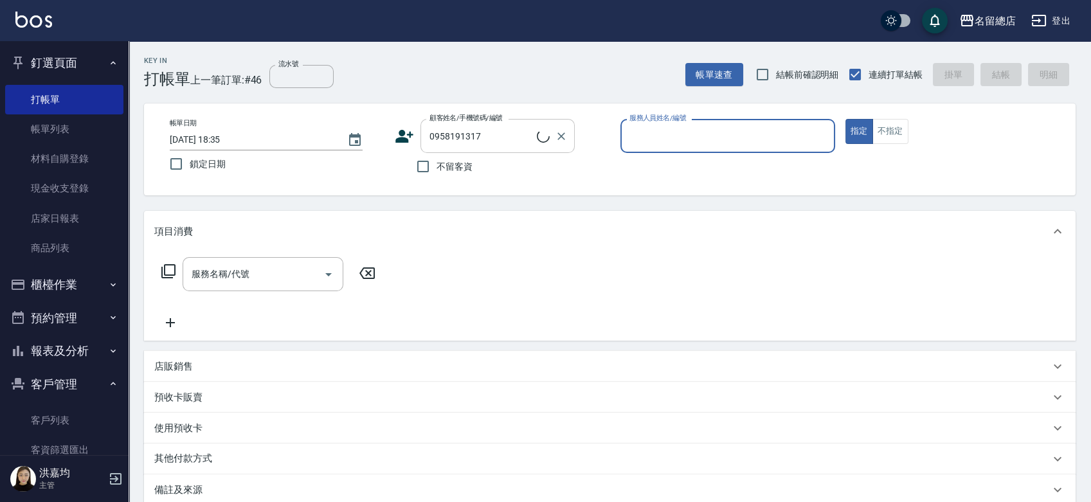
type input "黃逸嫻/0958191317/null"
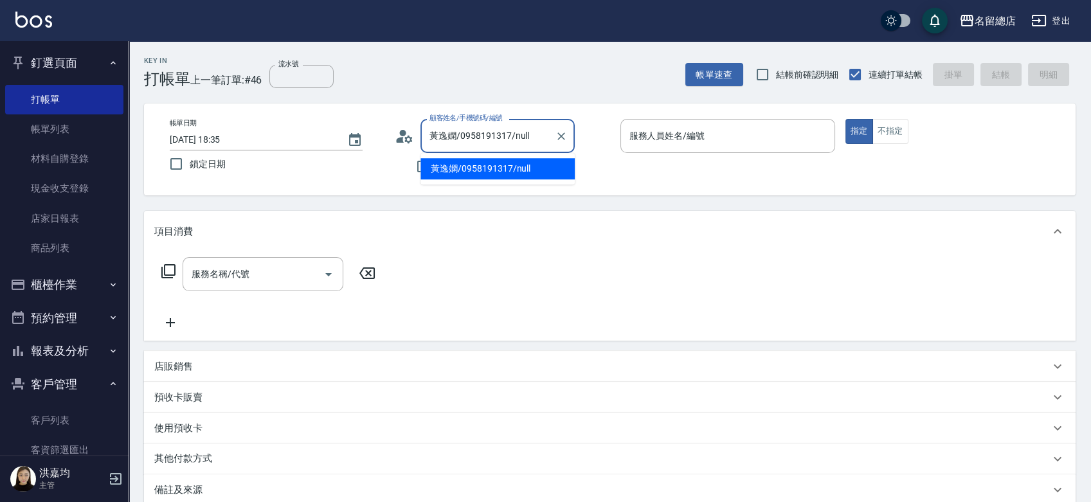
click at [505, 130] on input "黃逸嫻/0958191317/null" at bounding box center [487, 136] width 123 height 23
click at [493, 168] on li "黃逸嫻/0958191317/null" at bounding box center [497, 168] width 154 height 21
click at [668, 141] on input "服務人員姓名/編號" at bounding box center [727, 136] width 203 height 23
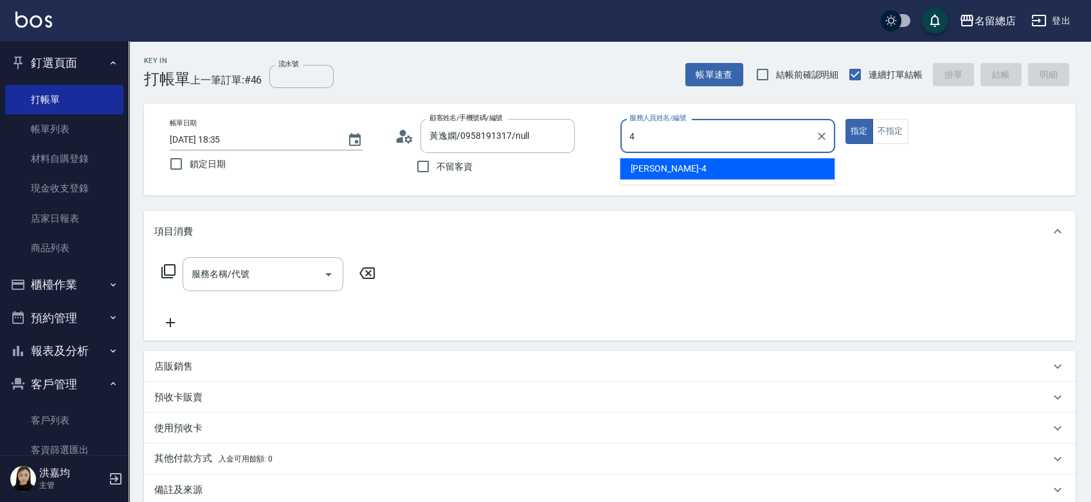
type input "Amy-4"
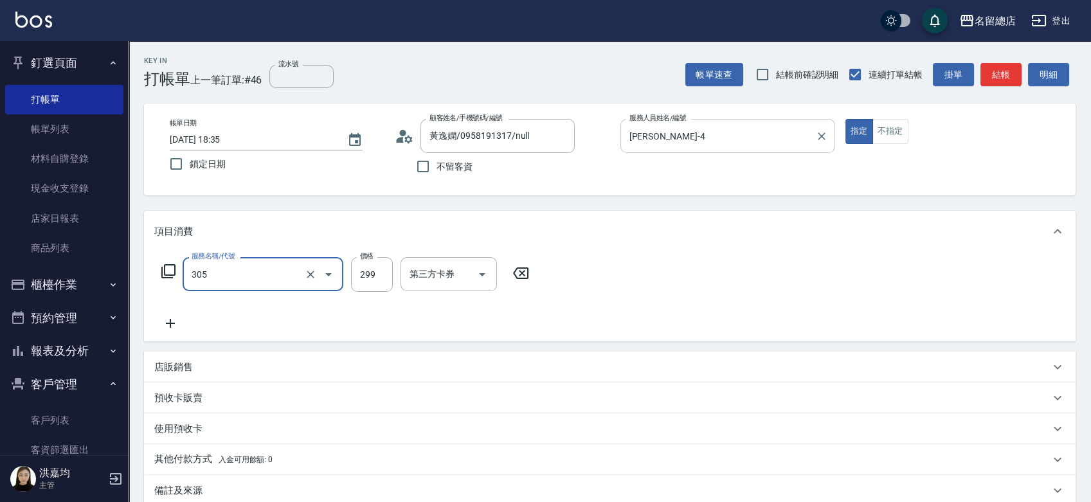
type input "剪髮(305)"
type input "500"
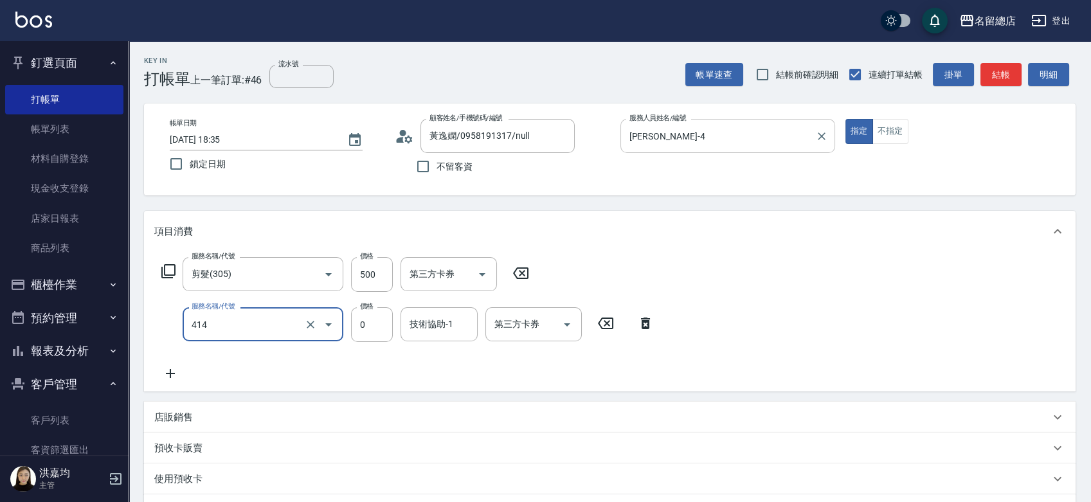
type input "護染蓋卡1000~1499(414)"
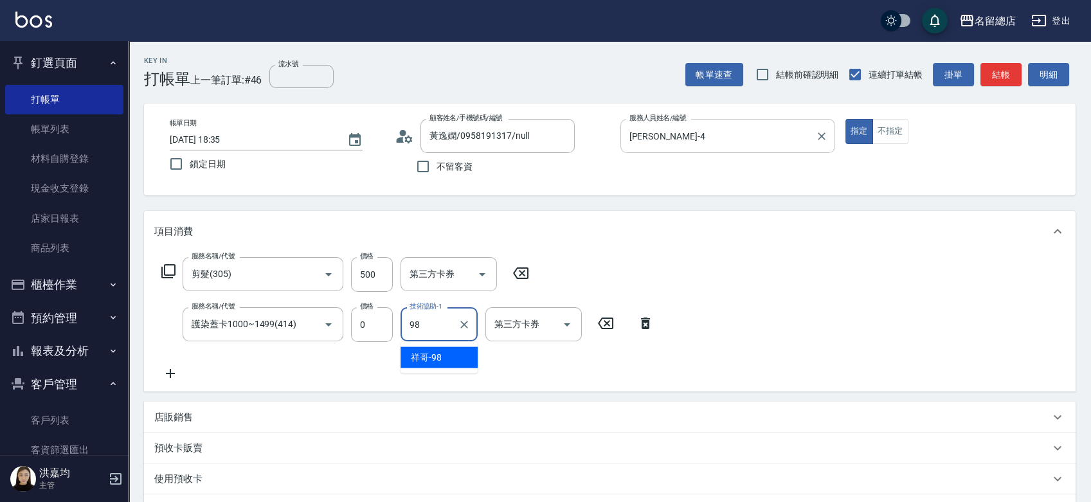
type input "祥哥-98"
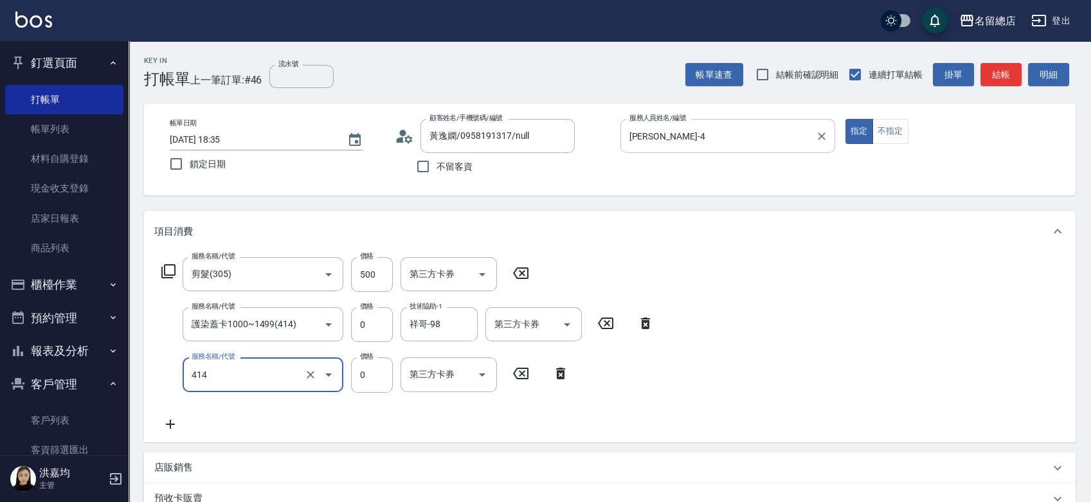
type input "護染蓋卡1000~1499(414)"
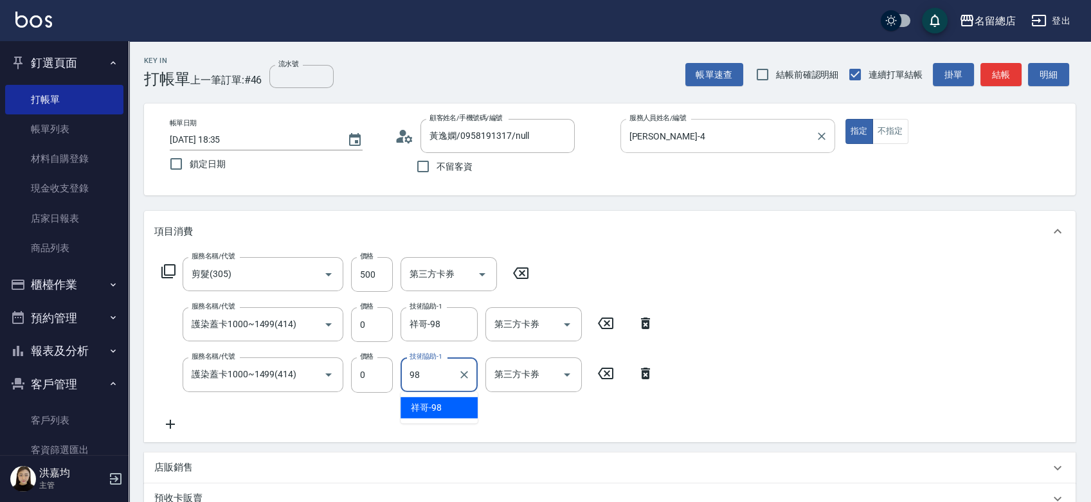
type input "祥哥-98"
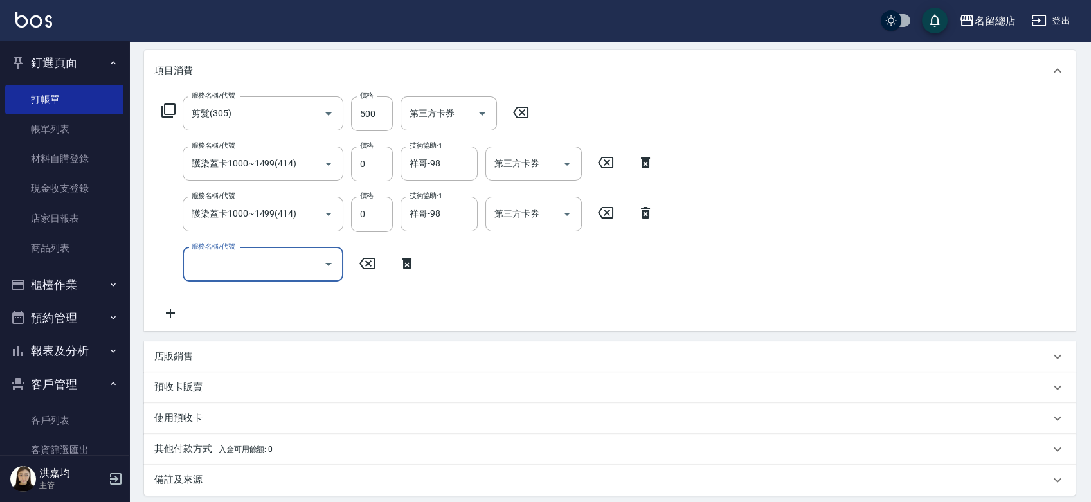
scroll to position [214, 0]
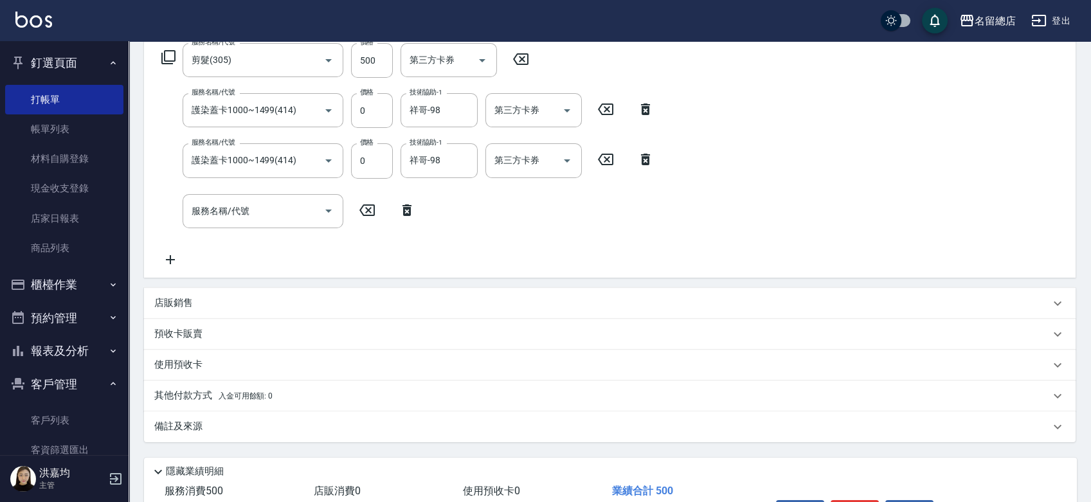
click at [192, 332] on p "預收卡販賣" at bounding box center [178, 334] width 48 height 14
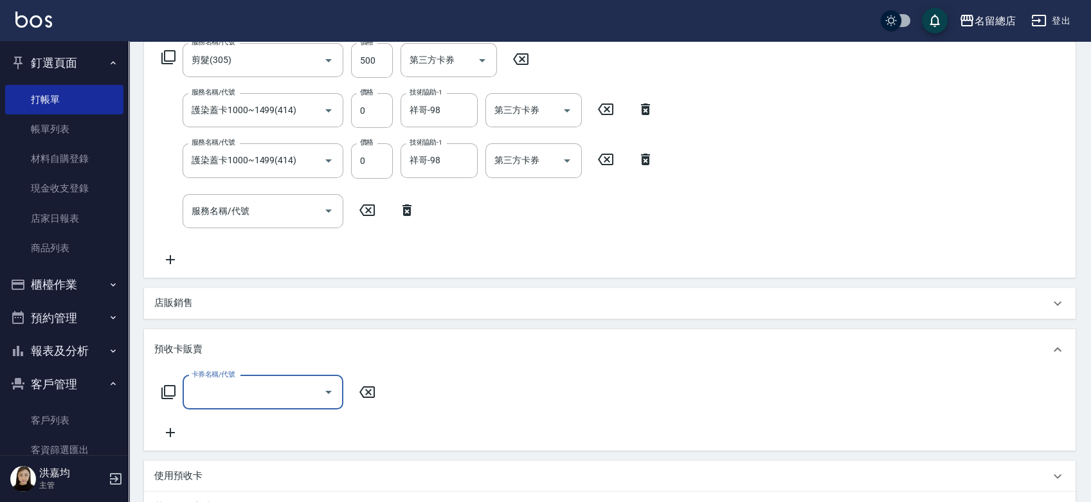
scroll to position [0, 0]
click at [201, 384] on input "卡券名稱/代號" at bounding box center [253, 392] width 130 height 23
type input "二段自備卡(407)"
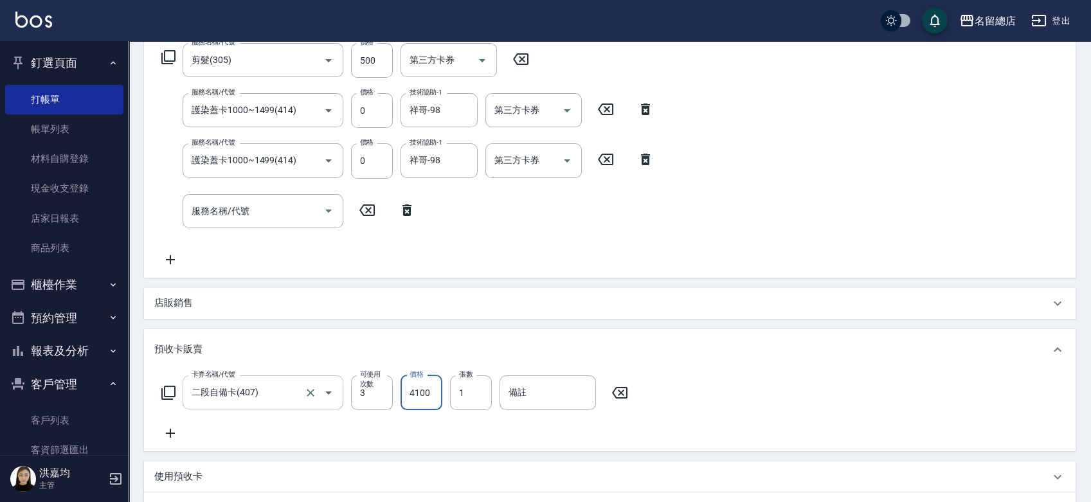
type input "4100"
type input "9128"
click at [409, 353] on div "預收卡販賣" at bounding box center [602, 350] width 896 height 14
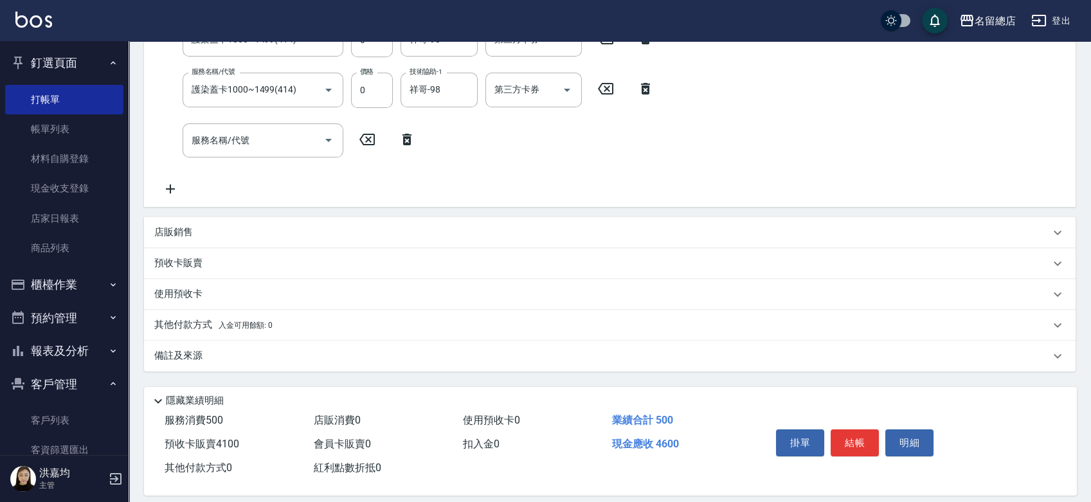
scroll to position [285, 0]
click at [187, 264] on p "預收卡販賣" at bounding box center [178, 263] width 48 height 14
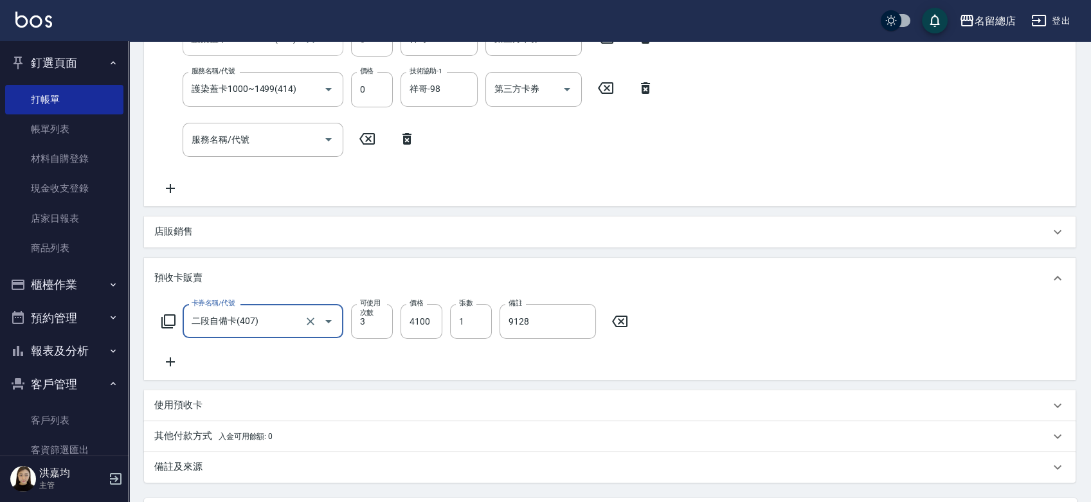
scroll to position [0, 0]
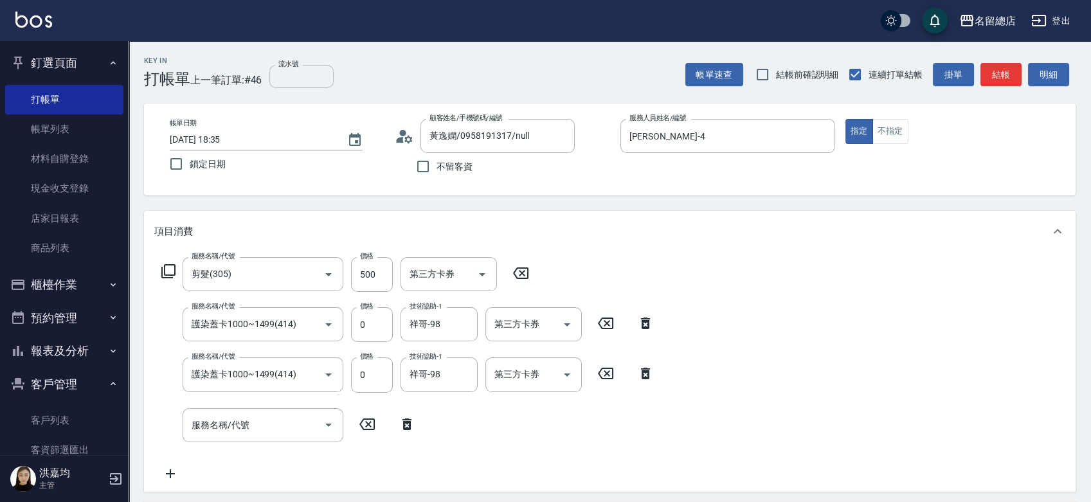
click at [304, 76] on input "流水號" at bounding box center [301, 76] width 64 height 23
type input "9128"
click at [873, 315] on div "服務名稱/代號 剪髮(305) 服務名稱/代號 價格 500 價格 第三方卡券 第三方卡券 服務名稱/代號 護染蓋卡1000~1499(414) 服務名稱/代…" at bounding box center [610, 372] width 932 height 240
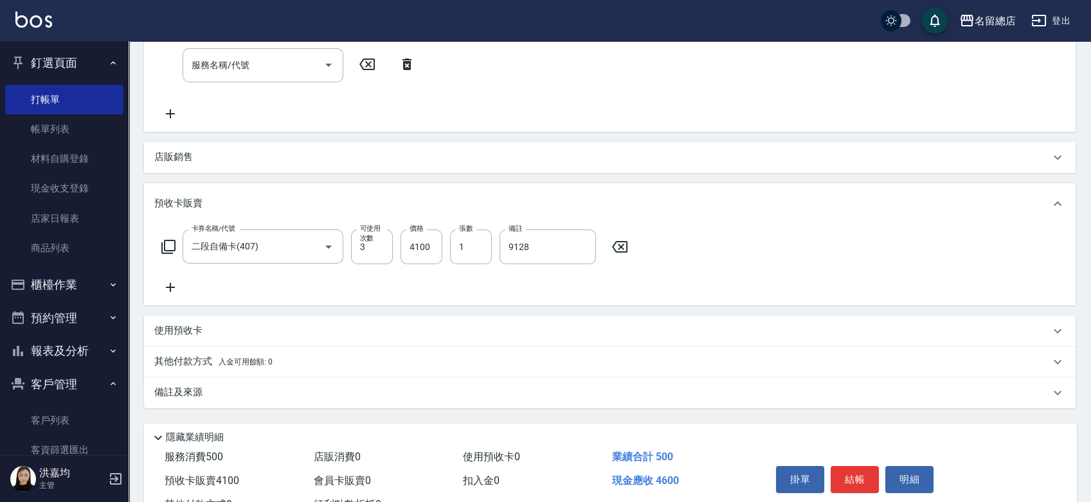
scroll to position [409, 0]
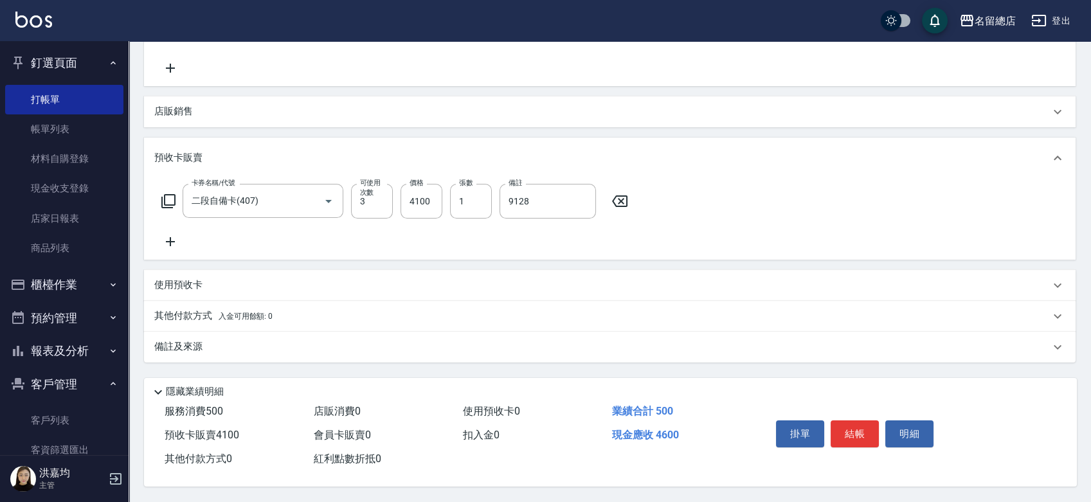
click at [175, 309] on p "其他付款方式 入金可用餘額: 0" at bounding box center [213, 316] width 118 height 14
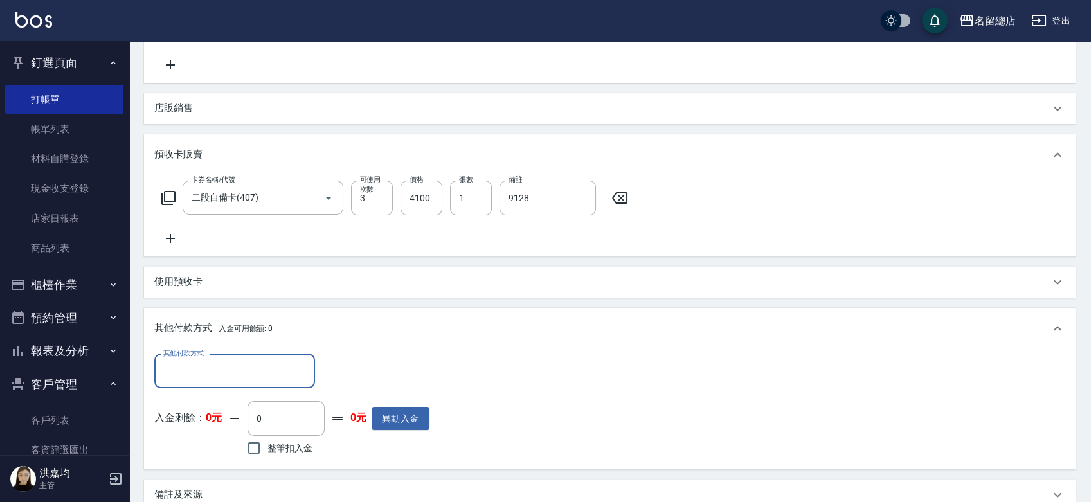
scroll to position [0, 0]
click at [194, 362] on input "其他付款方式" at bounding box center [234, 371] width 149 height 23
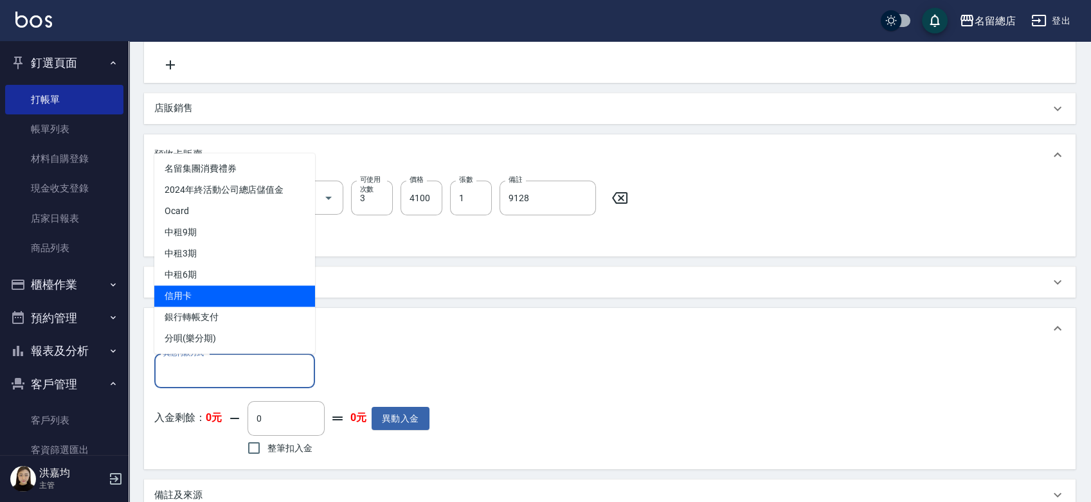
click at [196, 288] on span "信用卡" at bounding box center [234, 295] width 161 height 21
type input "信用卡"
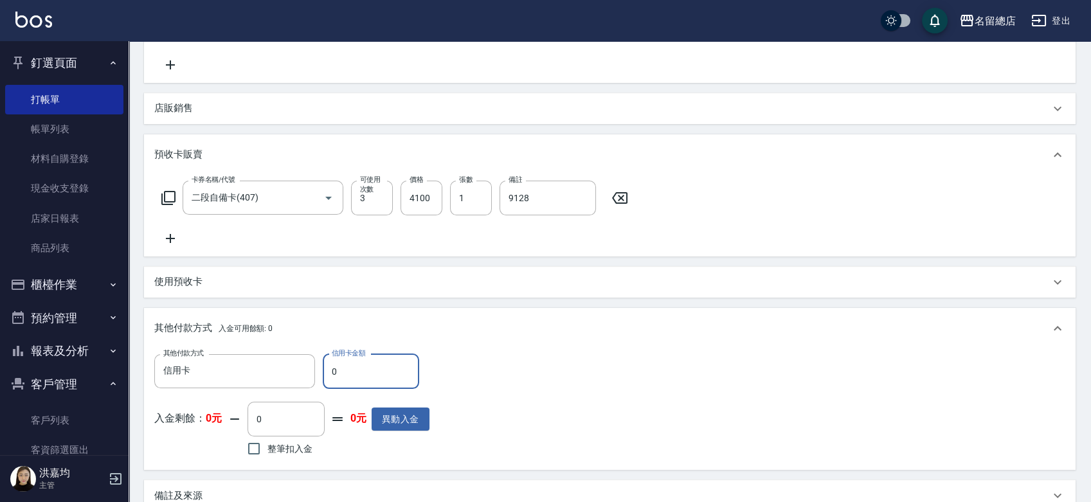
click at [374, 368] on input "0" at bounding box center [371, 371] width 96 height 35
type input "4600"
click at [530, 282] on div "使用預收卡" at bounding box center [602, 282] width 896 height 14
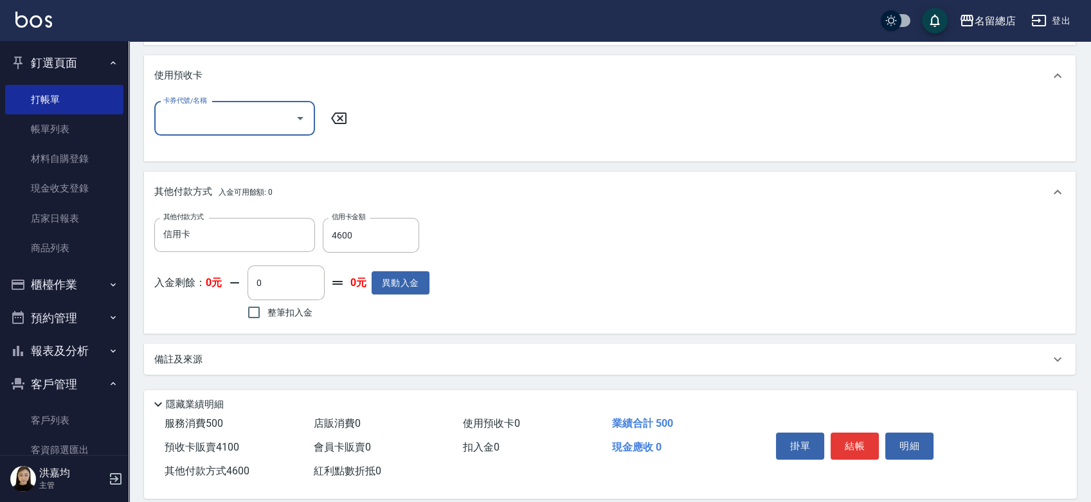
scroll to position [636, 0]
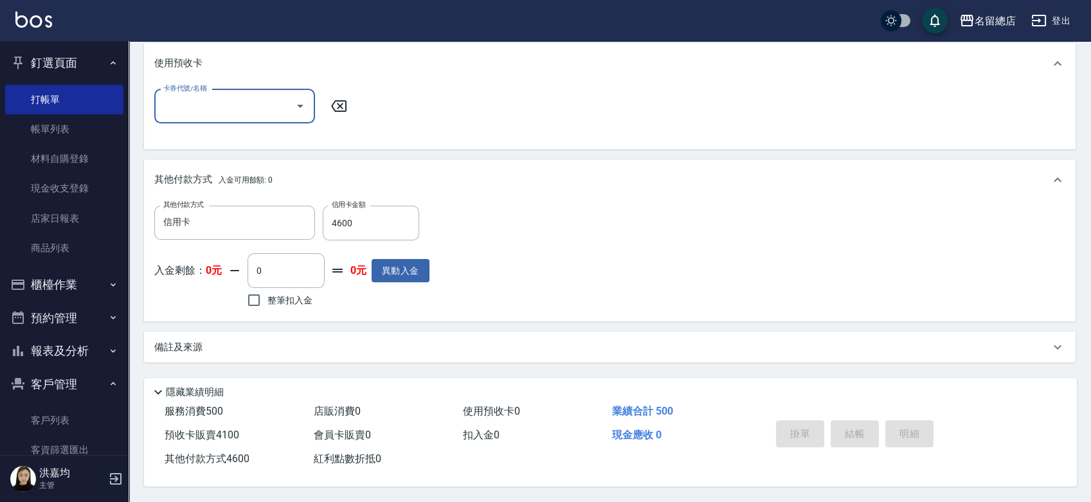
type input "2025/08/14 18:36"
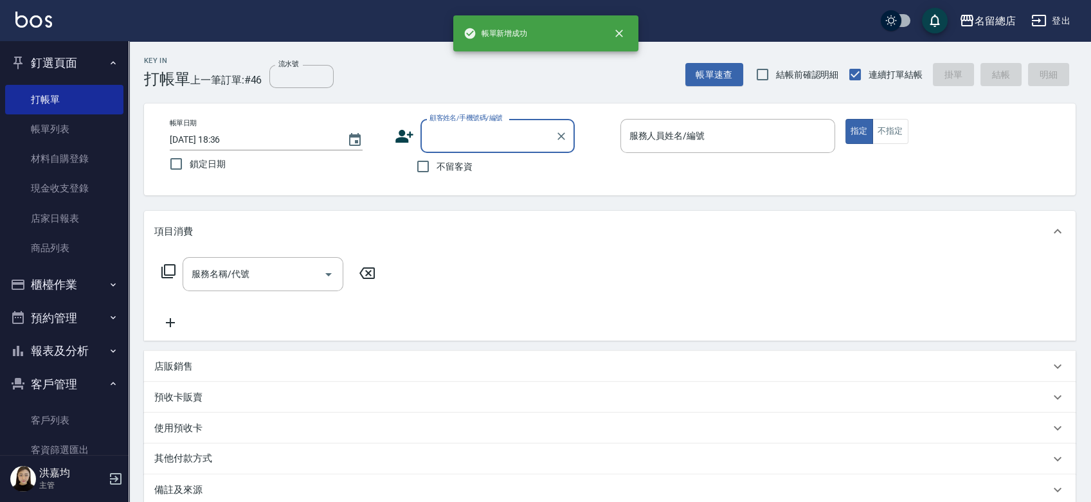
scroll to position [0, 0]
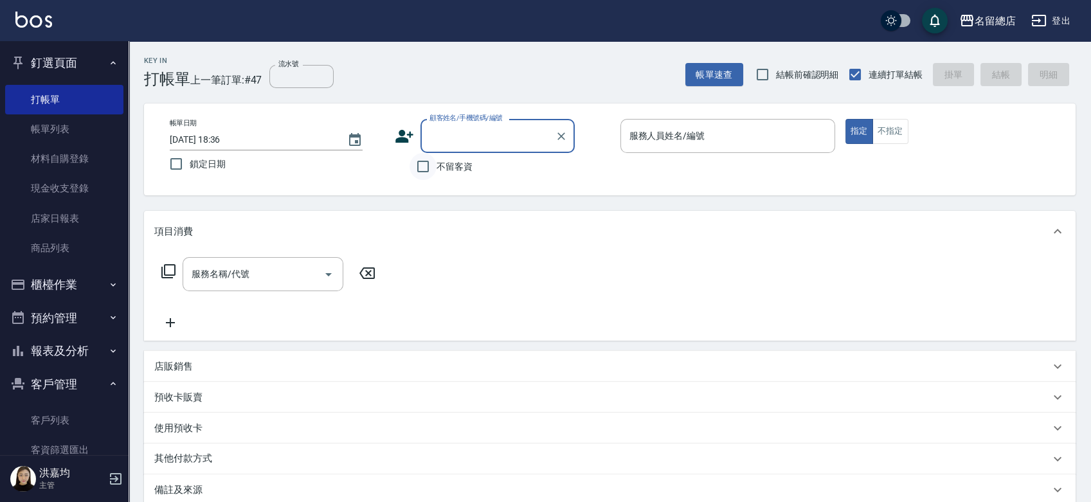
click at [415, 168] on input "不留客資" at bounding box center [423, 166] width 27 height 27
checkbox input "true"
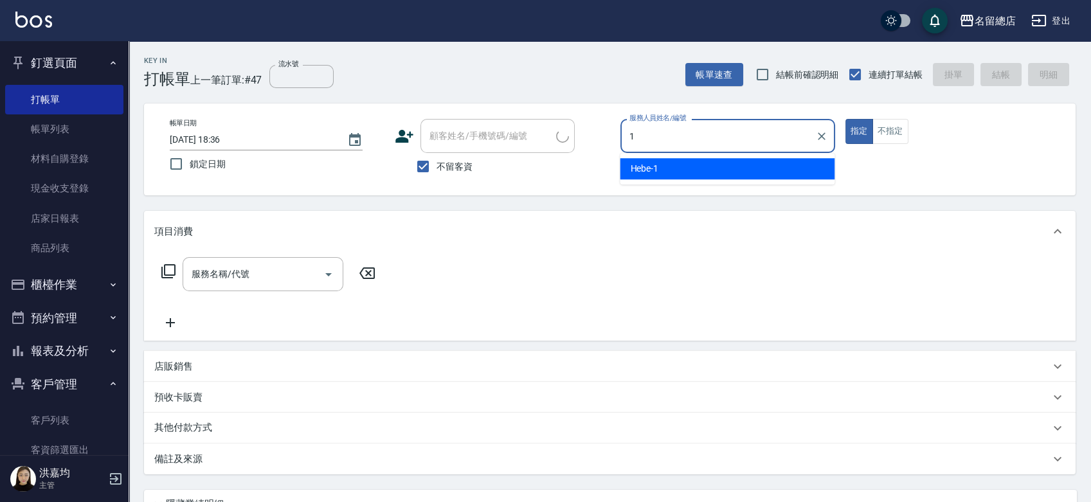
type input "17"
type input "李采琳/0979420888/"
type input "Peter-17"
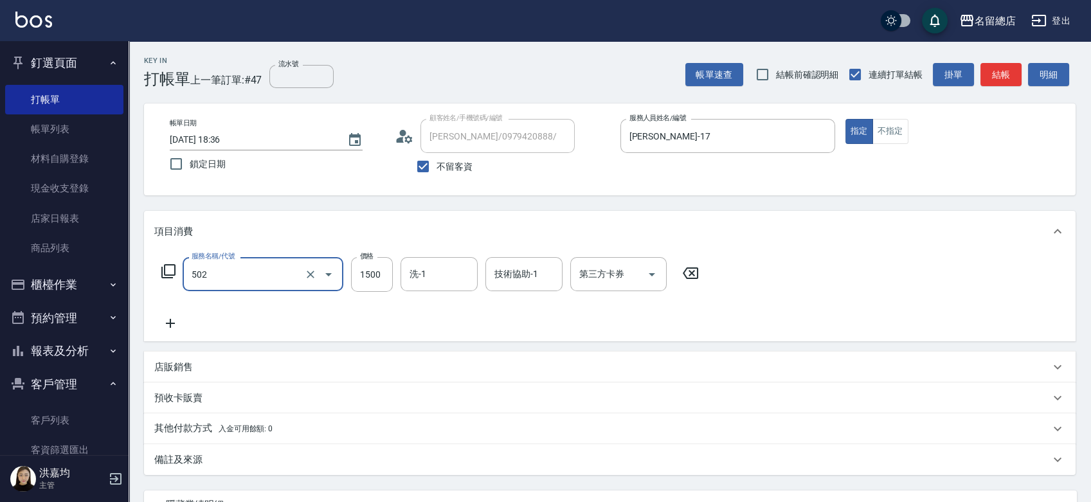
type input "染髮1500以上(502)"
type input "3000"
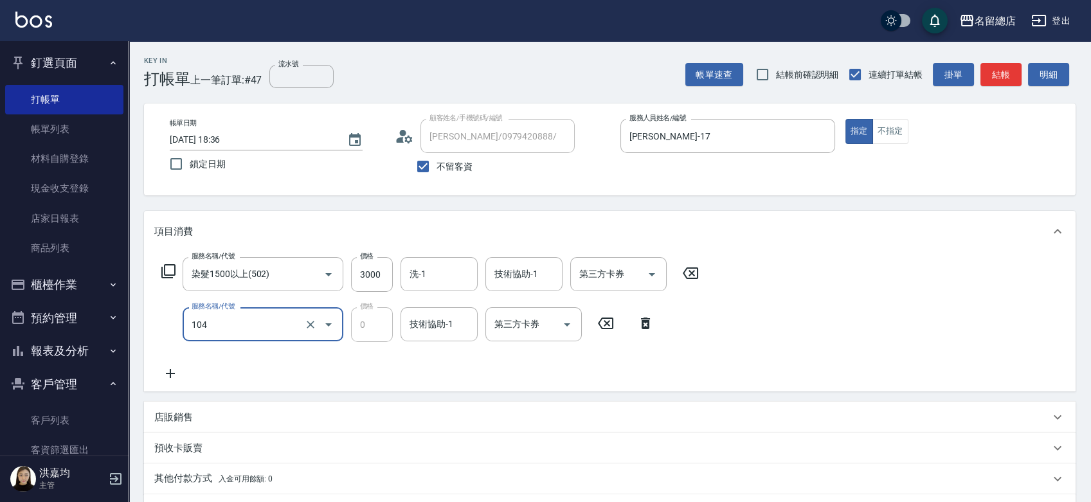
type input "頭皮蓋卡2點(104)"
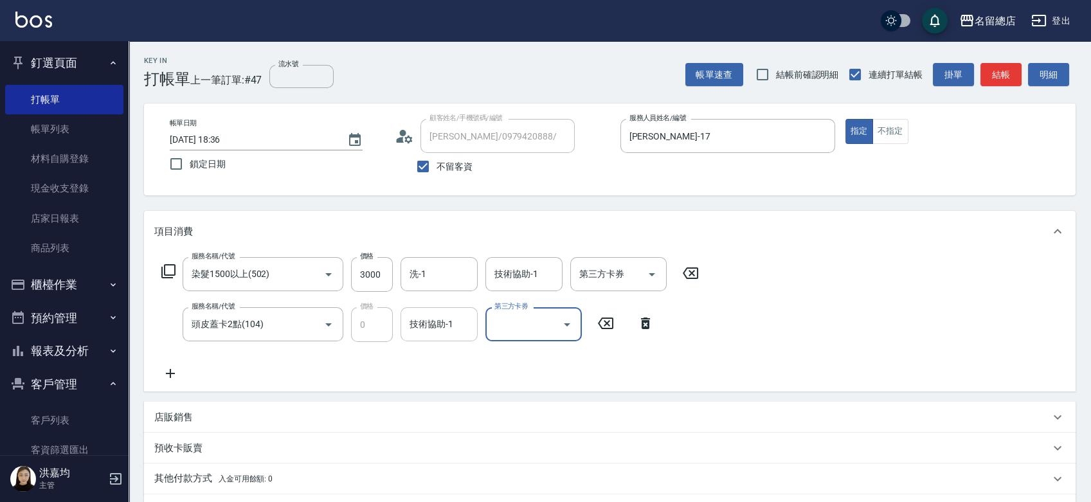
click at [431, 316] on input "技術協助-1" at bounding box center [439, 324] width 66 height 23
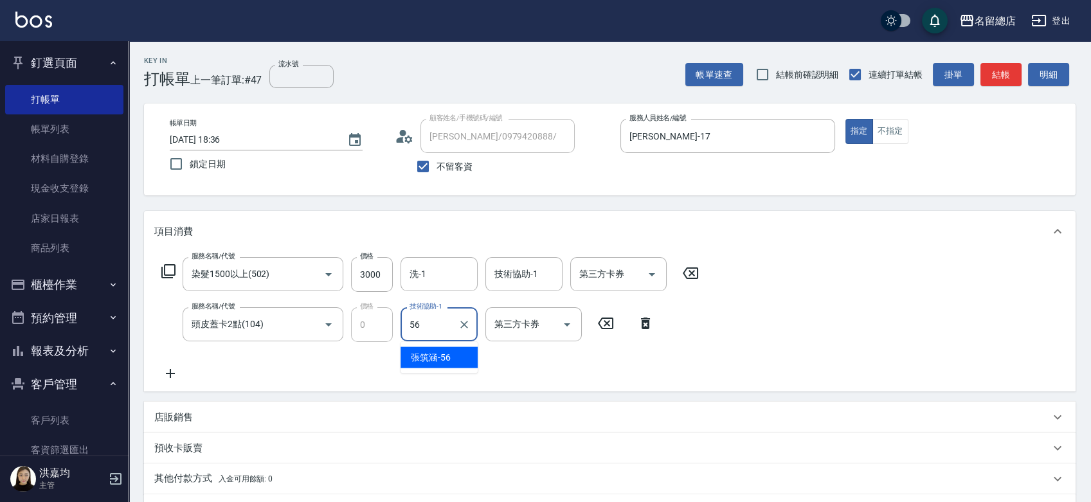
type input "張筑涵-56"
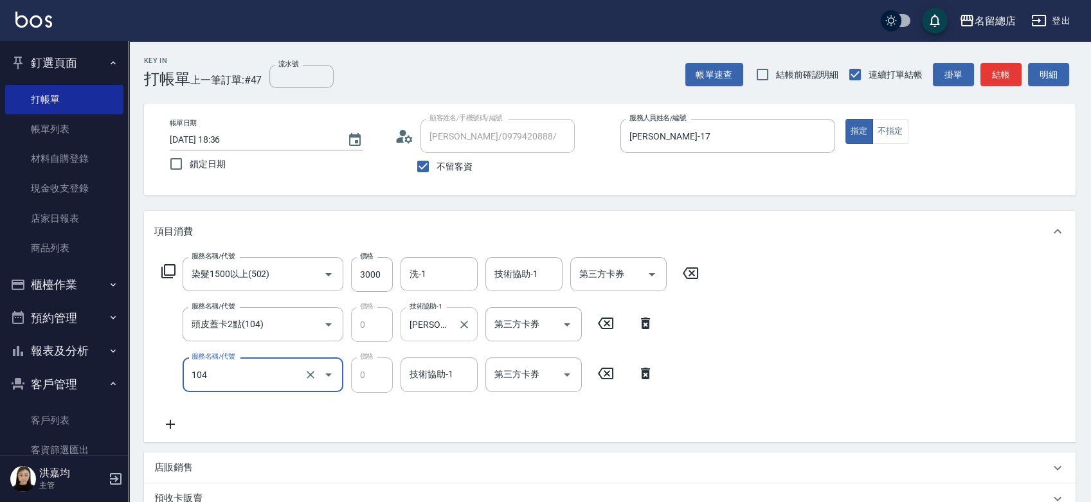
type input "頭皮蓋卡2點(104)"
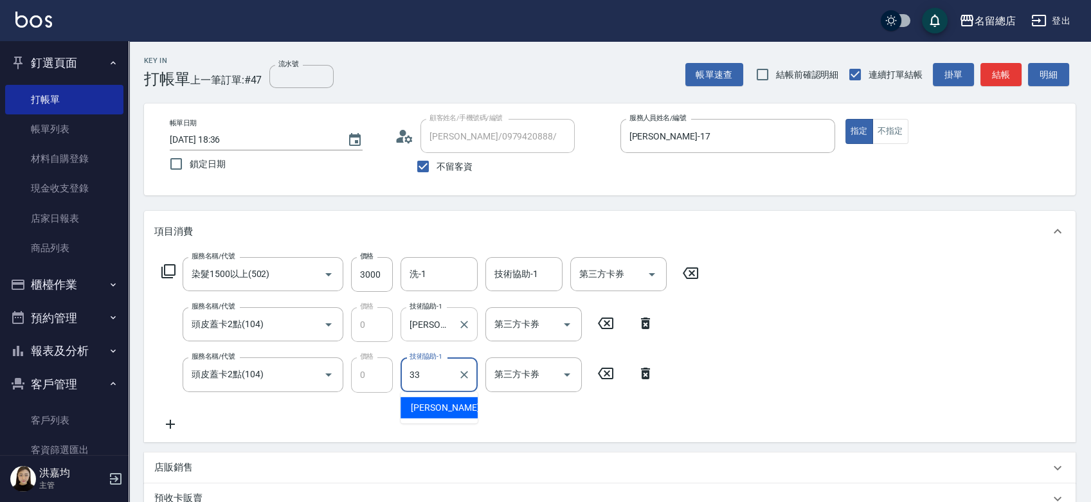
type input "蔡㚥晴-33"
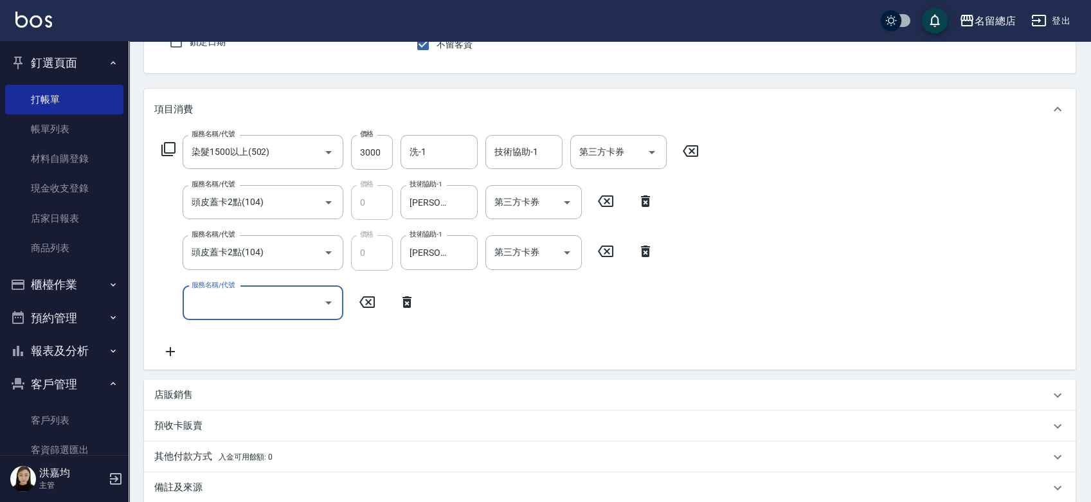
scroll to position [266, 0]
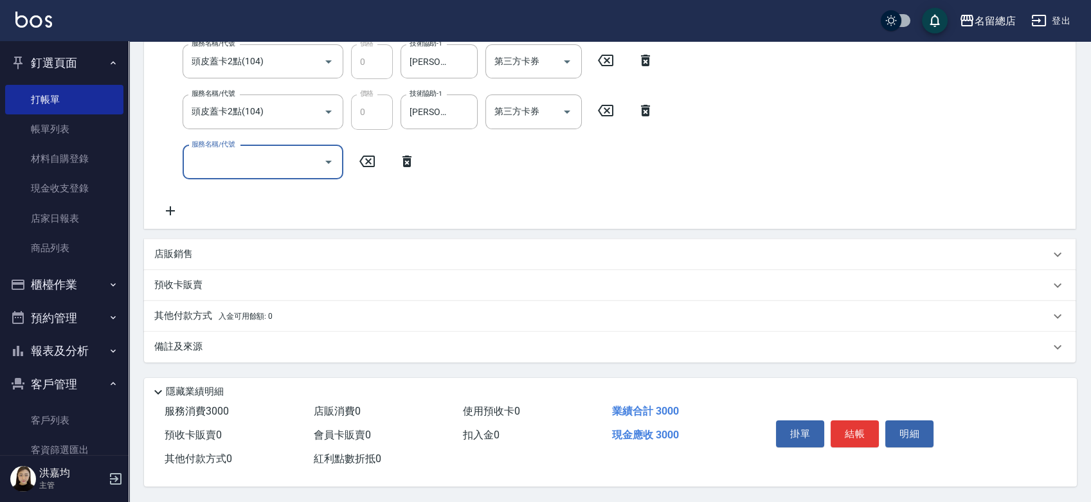
click at [175, 311] on p "其他付款方式 入金可用餘額: 0" at bounding box center [213, 316] width 118 height 14
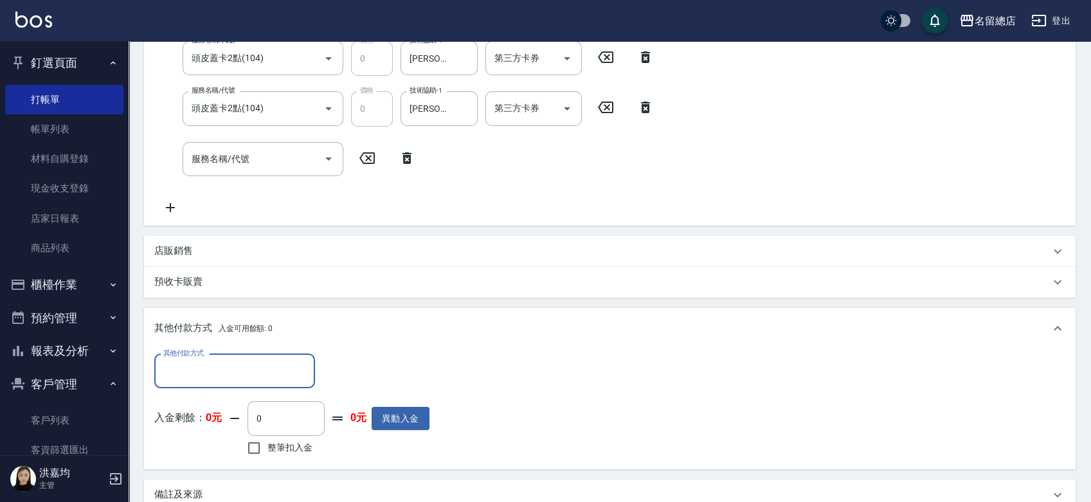
scroll to position [0, 0]
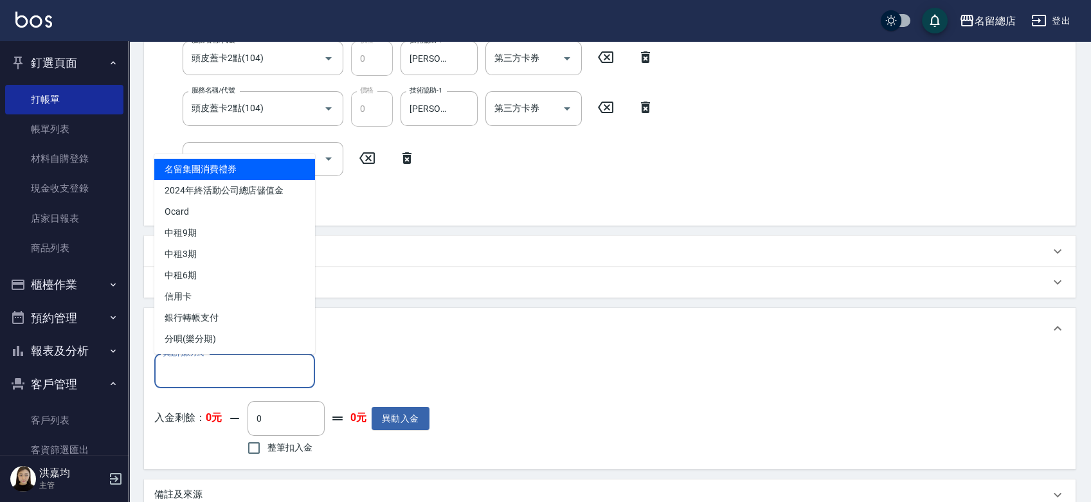
click at [192, 363] on input "其他付款方式" at bounding box center [234, 371] width 149 height 23
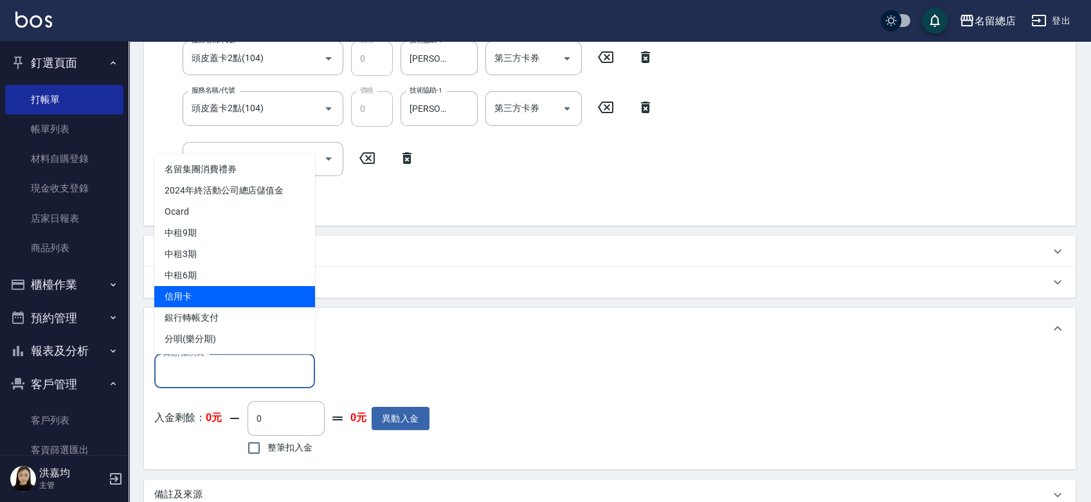
click at [201, 295] on span "信用卡" at bounding box center [234, 296] width 161 height 21
type input "信用卡"
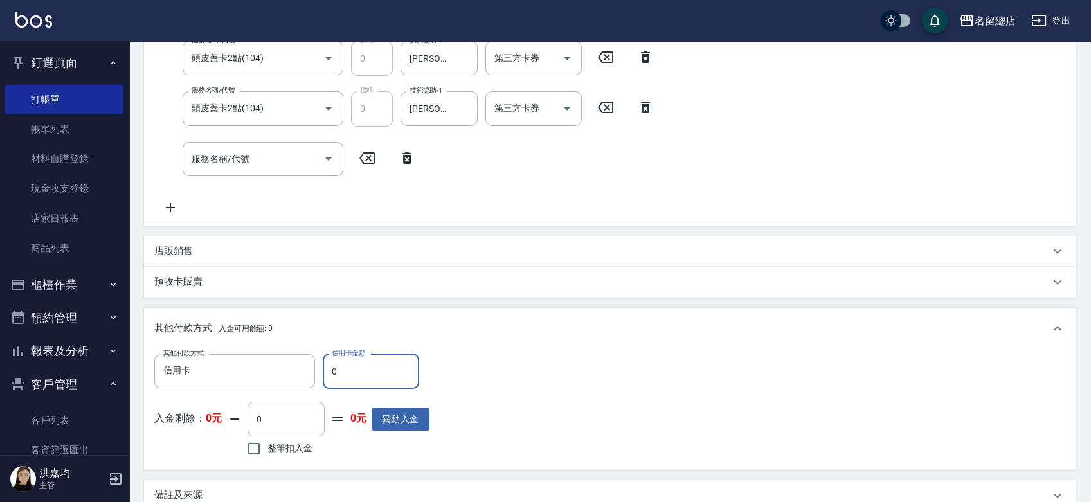
click at [363, 378] on input "0" at bounding box center [371, 371] width 96 height 35
type input "3000"
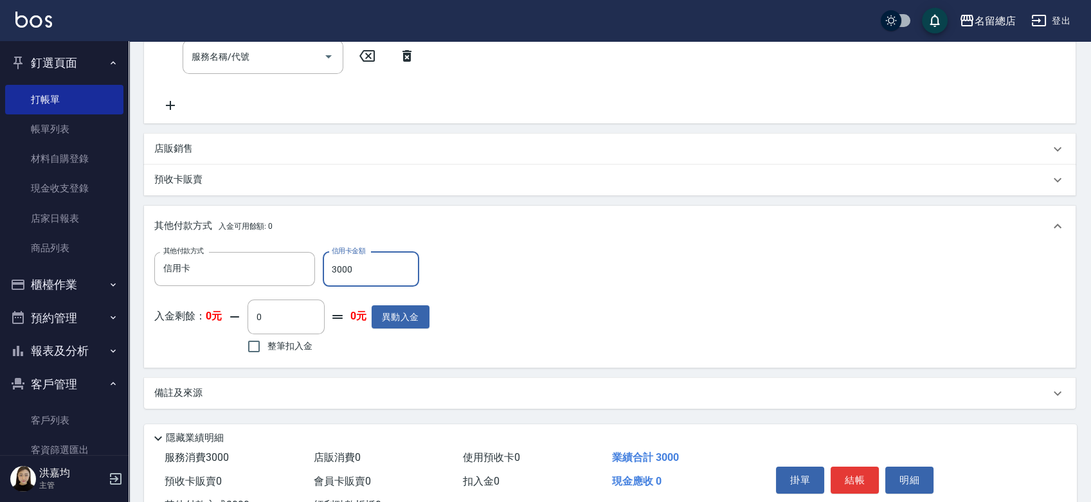
scroll to position [409, 0]
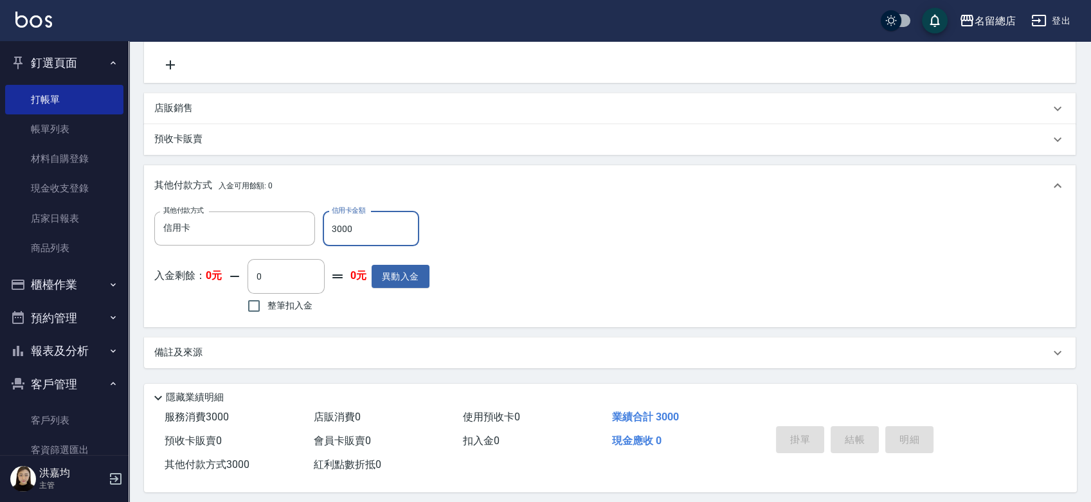
type input "2025/08/14 18:38"
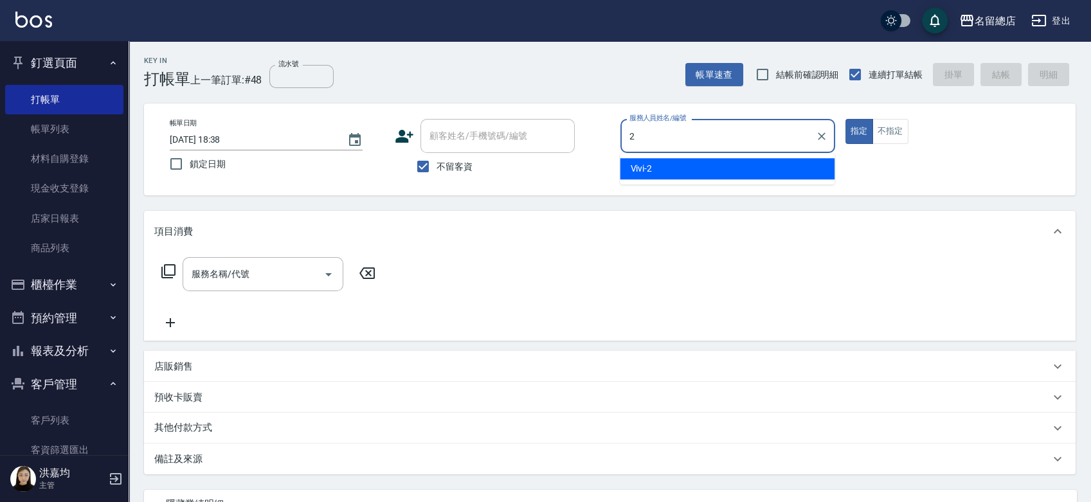
type input "Vivi-2"
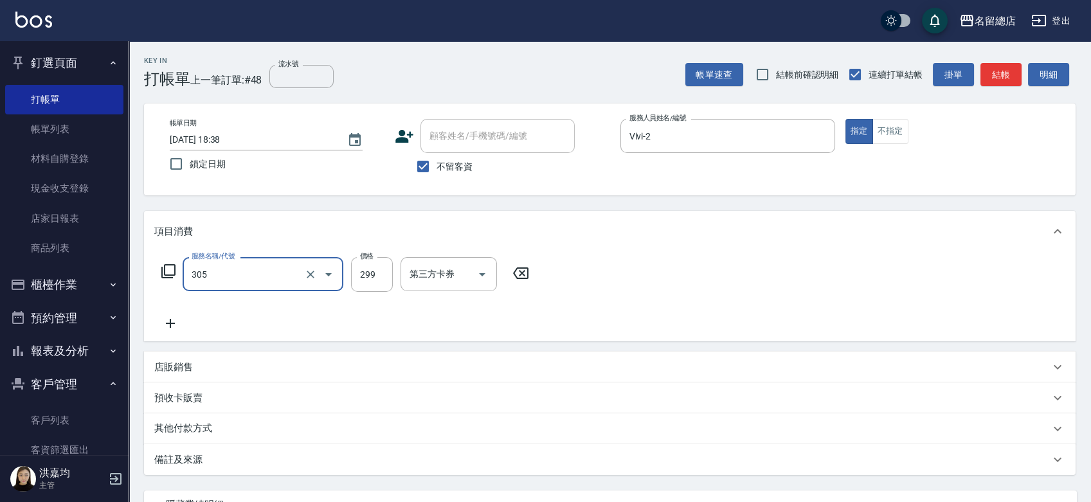
type input "剪髮(305)"
type input "590"
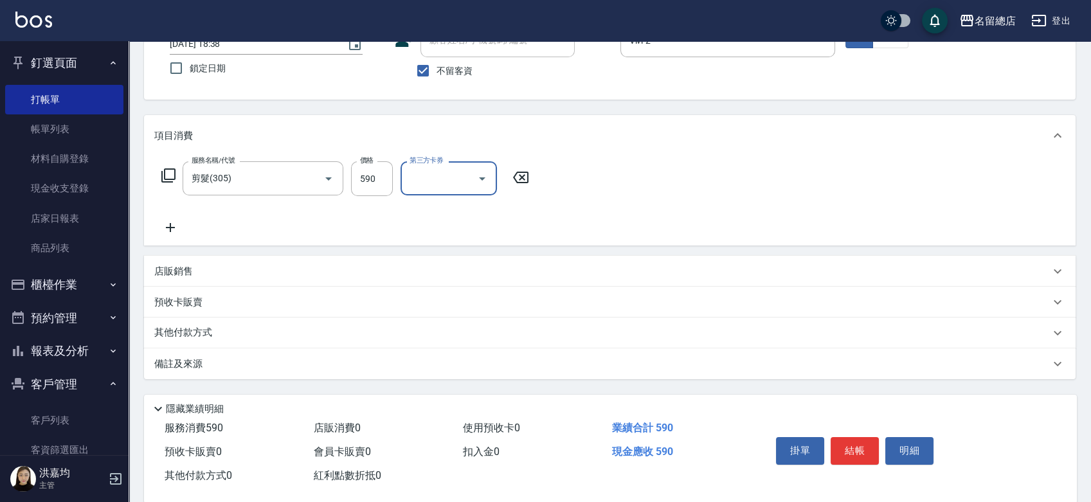
scroll to position [116, 0]
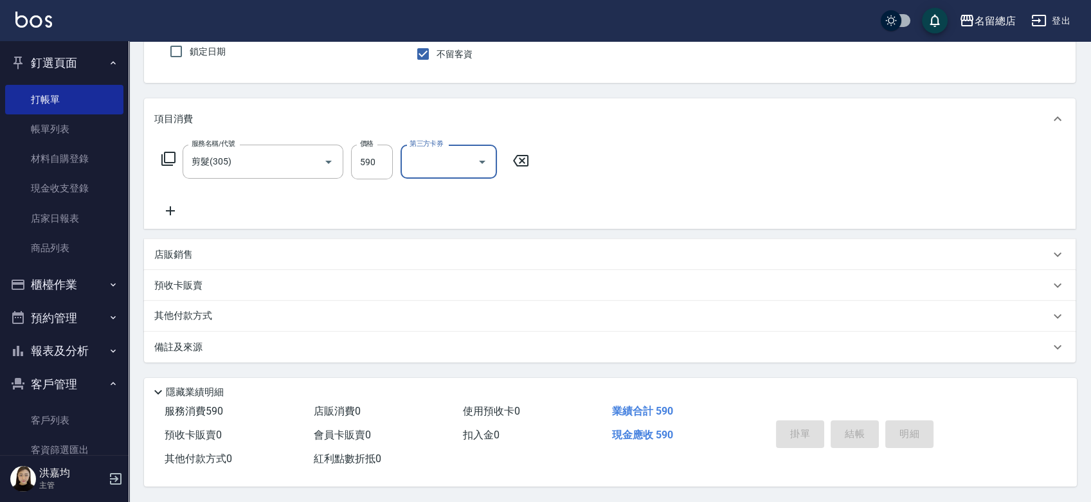
type input "2025/08/14 18:39"
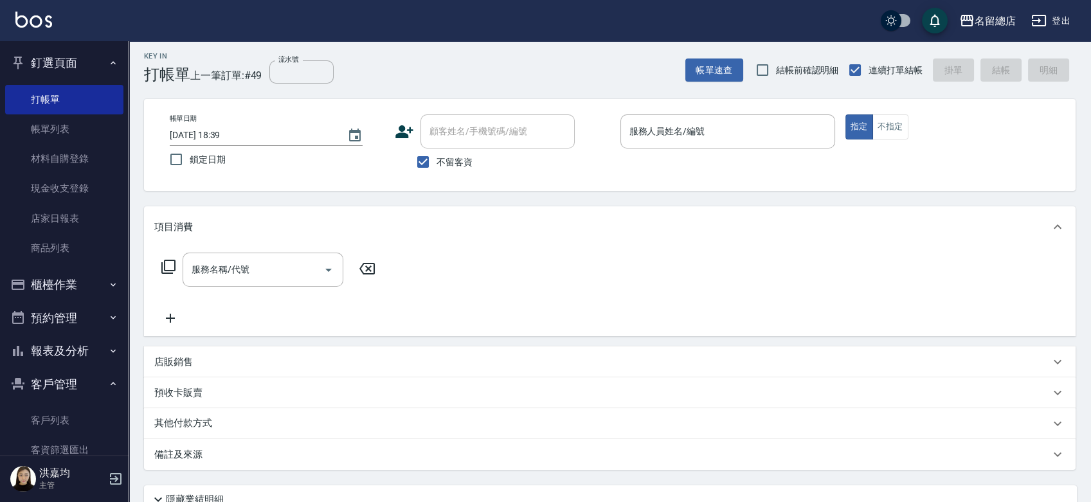
scroll to position [0, 0]
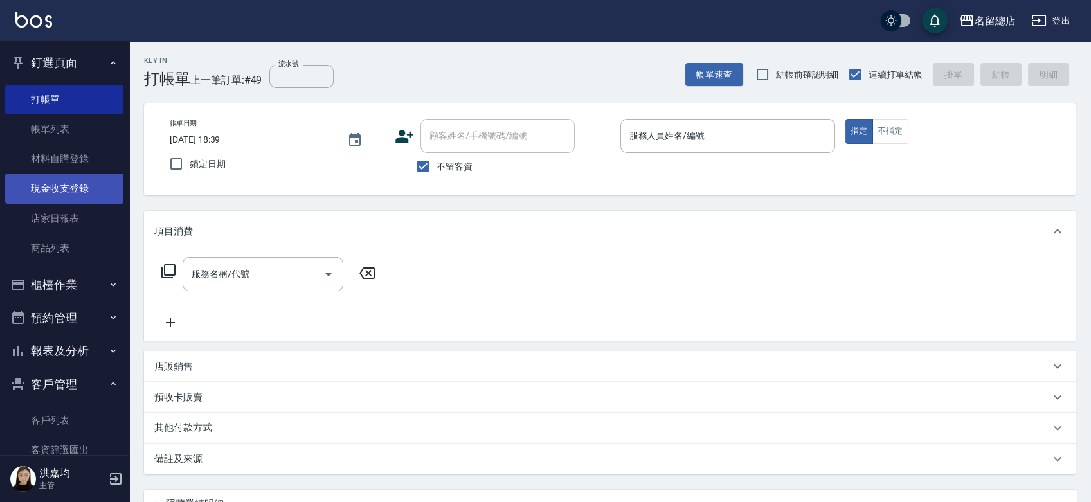
drag, startPoint x: 108, startPoint y: 298, endPoint x: 61, endPoint y: 191, distance: 117.2
click at [53, 127] on link "帳單列表" at bounding box center [64, 129] width 118 height 30
click at [64, 161] on link "材料自購登錄" at bounding box center [64, 159] width 118 height 30
click at [61, 191] on link "現金收支登錄" at bounding box center [64, 189] width 118 height 30
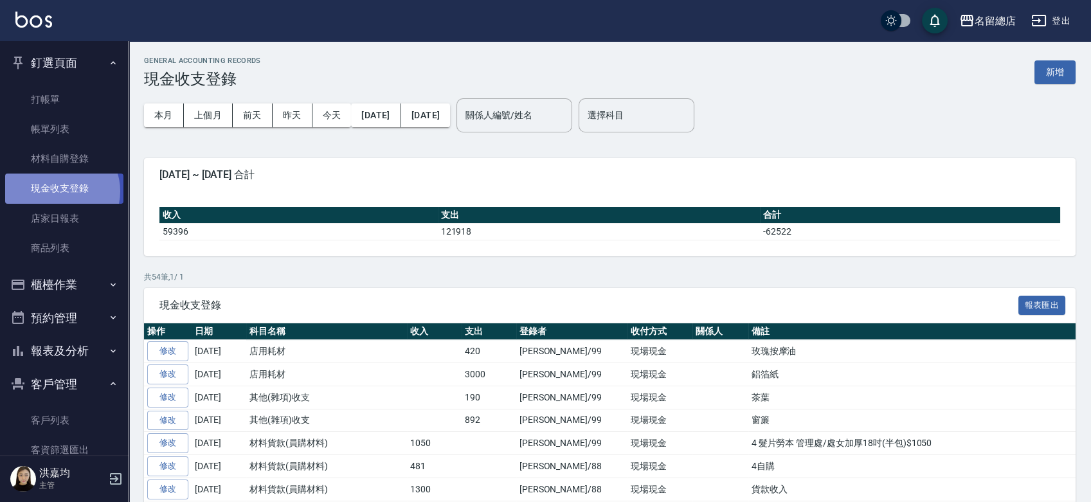
click at [60, 191] on link "現金收支登錄" at bounding box center [64, 189] width 118 height 30
click at [1061, 69] on button "新增" at bounding box center [1054, 72] width 41 height 24
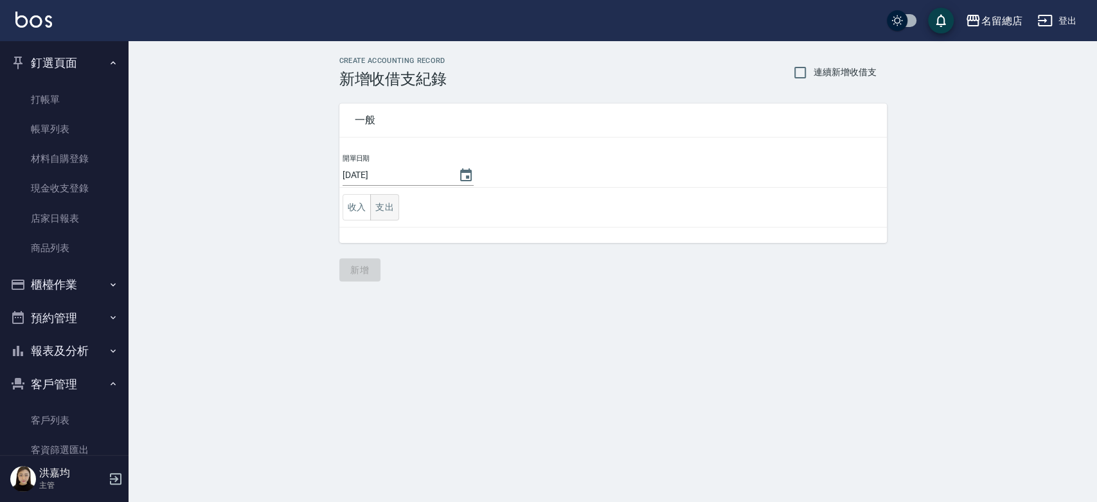
click at [377, 205] on button "支出" at bounding box center [384, 207] width 29 height 26
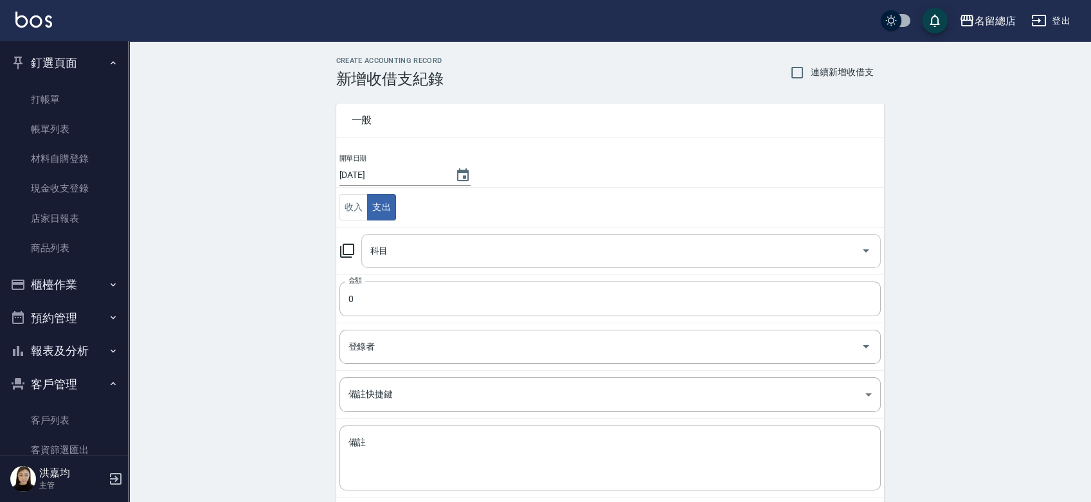
click at [381, 250] on input "科目" at bounding box center [611, 251] width 489 height 23
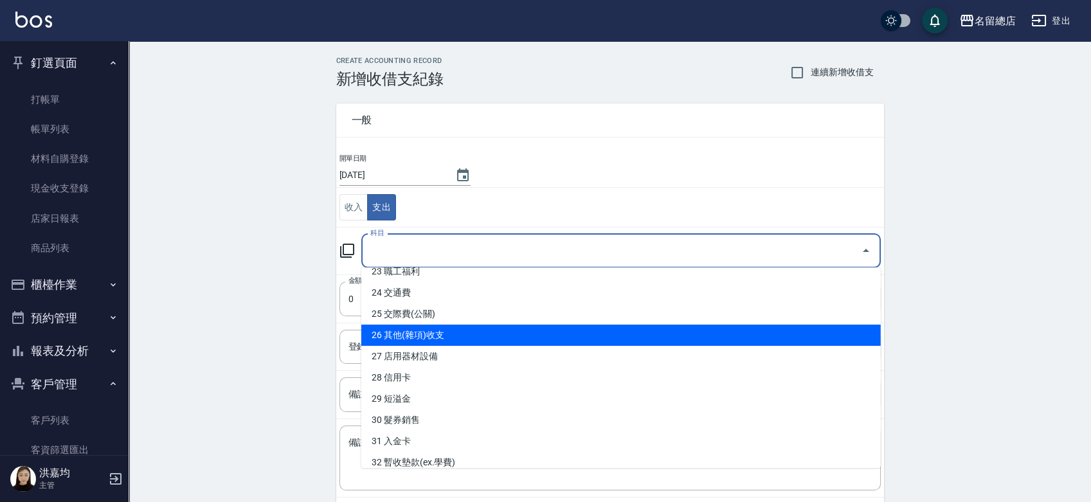
scroll to position [214, 0]
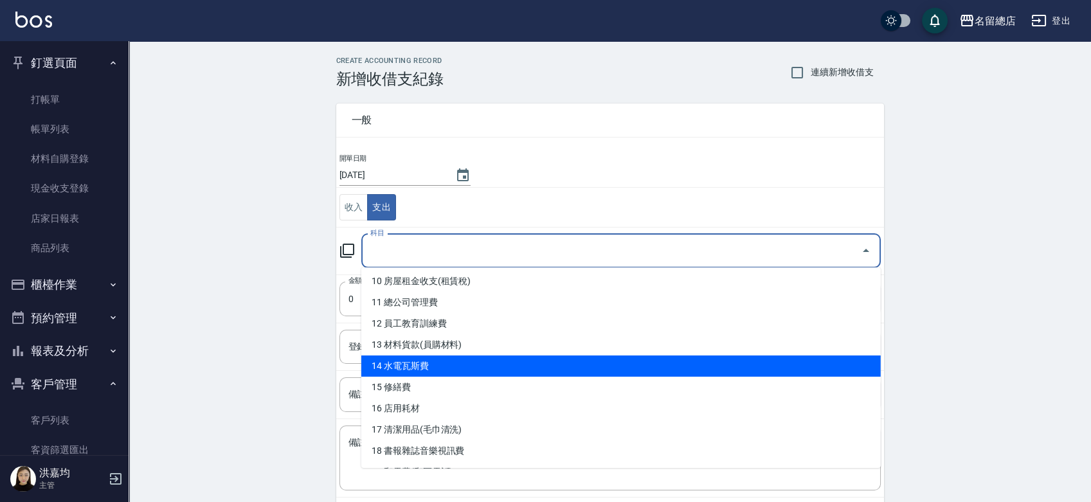
click at [425, 364] on li "14 水電瓦斯費" at bounding box center [620, 366] width 519 height 21
type input "14 水電瓦斯費"
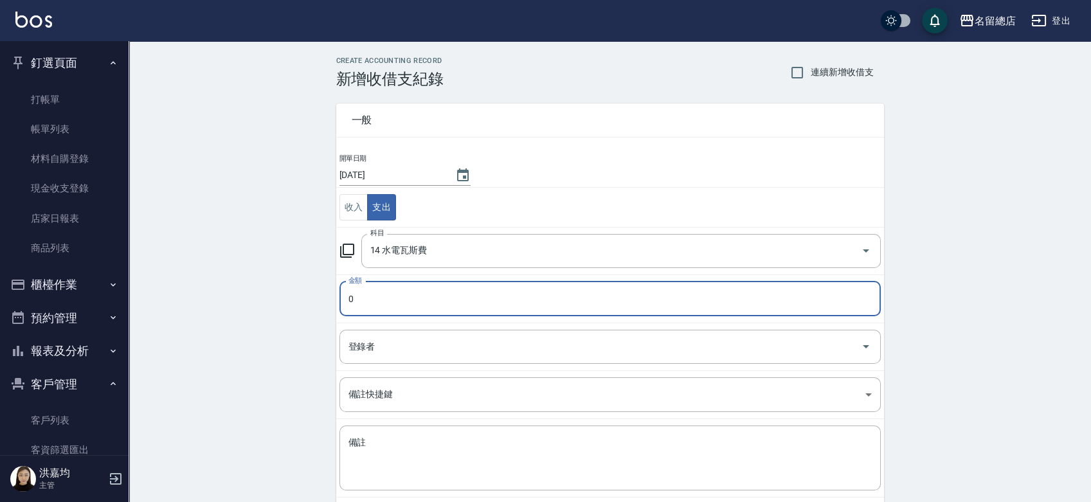
click at [422, 296] on input "0" at bounding box center [609, 299] width 541 height 35
type input "04605"
click at [452, 352] on input "登錄者" at bounding box center [600, 347] width 510 height 23
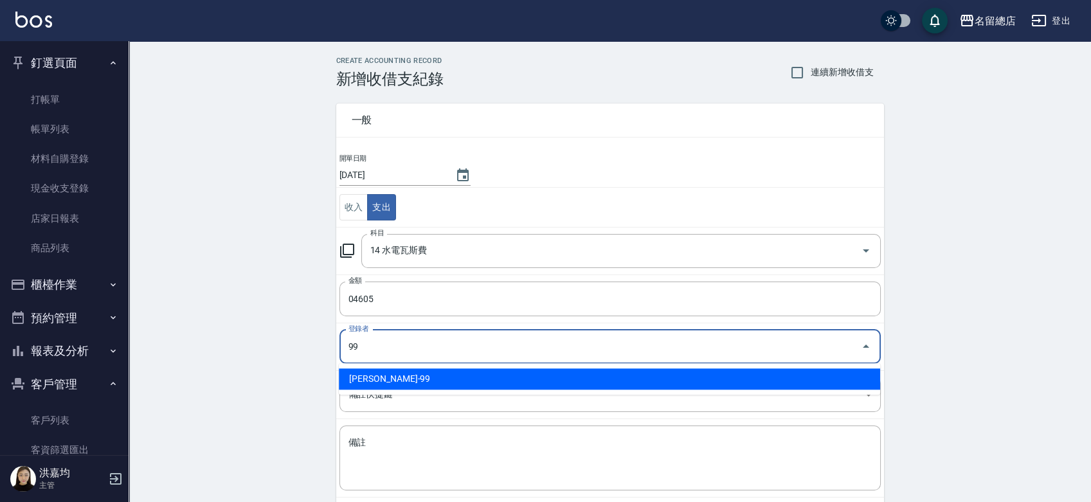
type input "洪嘉均-99"
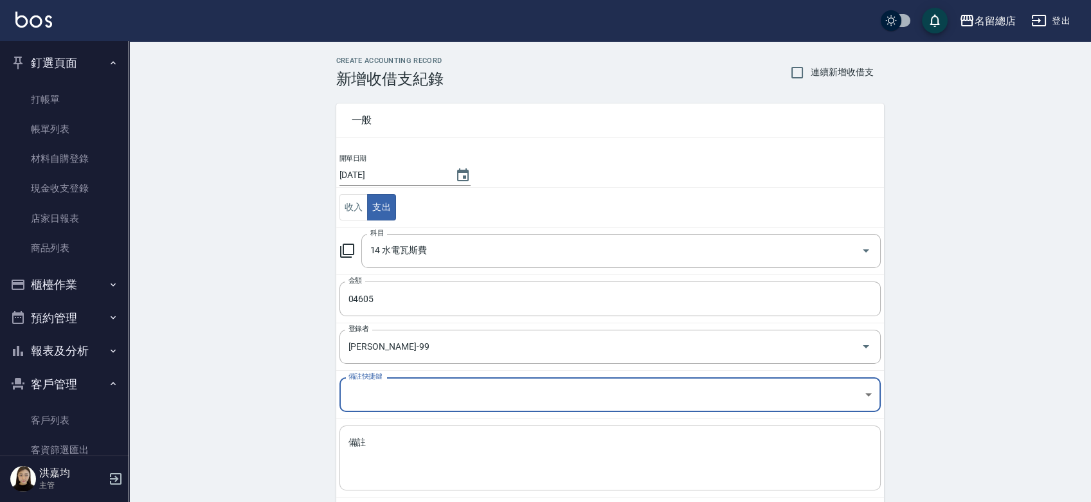
click at [424, 438] on textarea "備註" at bounding box center [609, 459] width 523 height 44
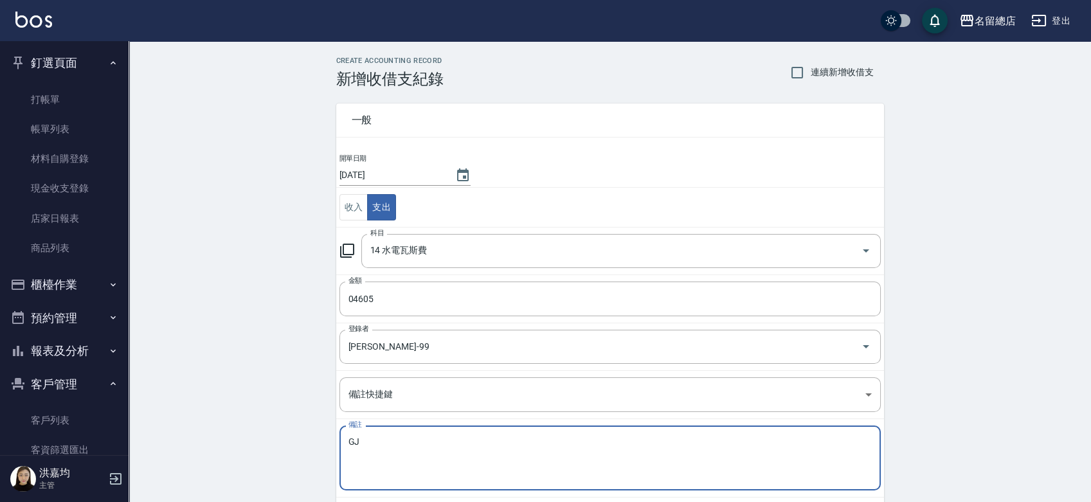
type textarea "G"
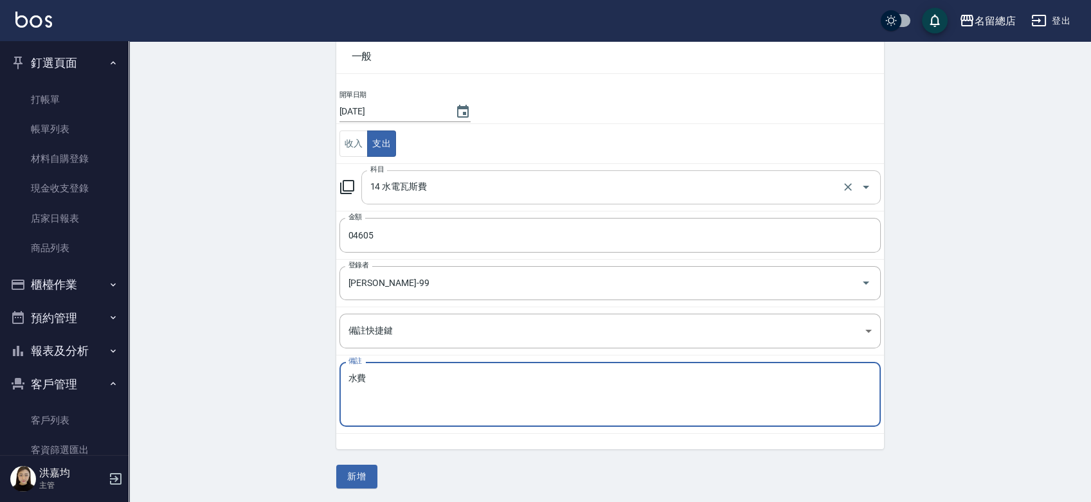
scroll to position [64, 0]
type textarea "水費"
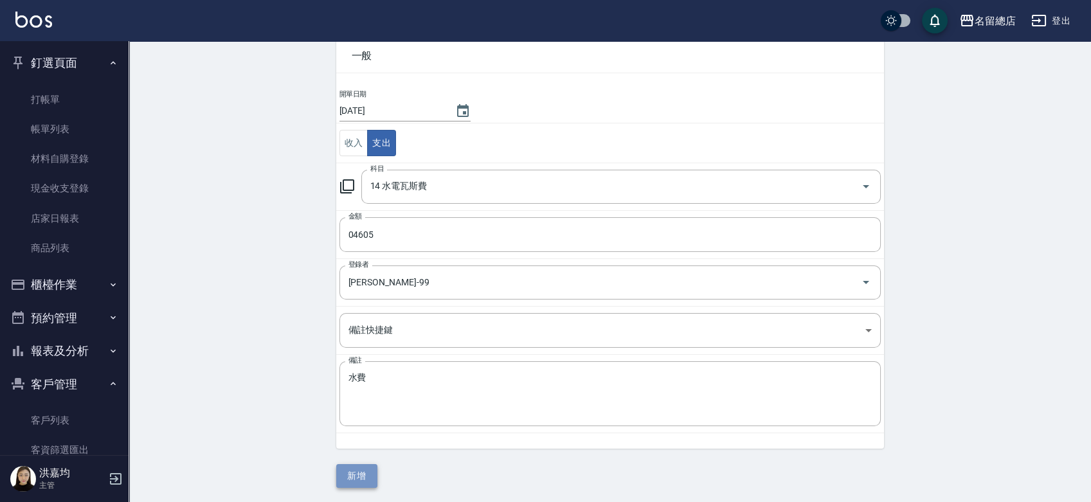
click at [359, 467] on button "新增" at bounding box center [356, 476] width 41 height 24
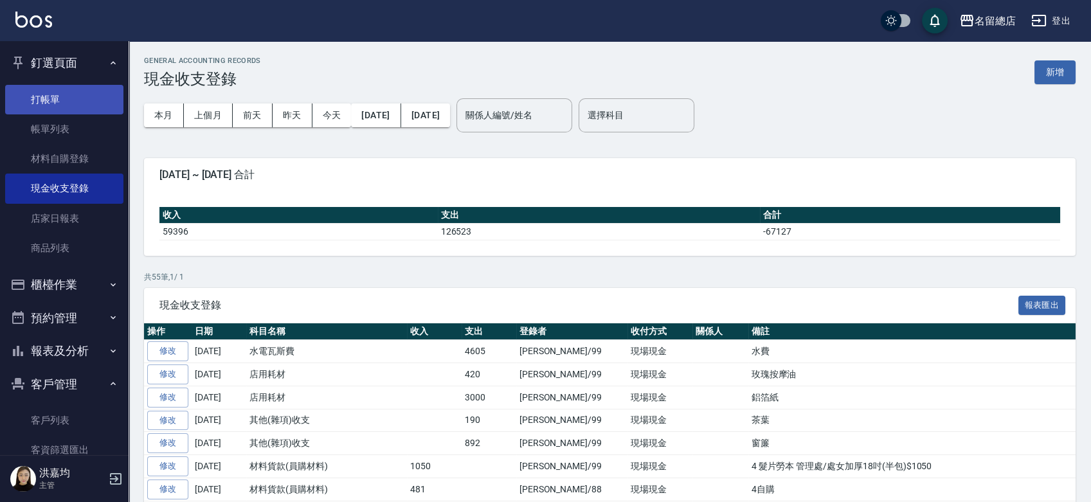
click at [43, 100] on link "打帳單" at bounding box center [64, 100] width 118 height 30
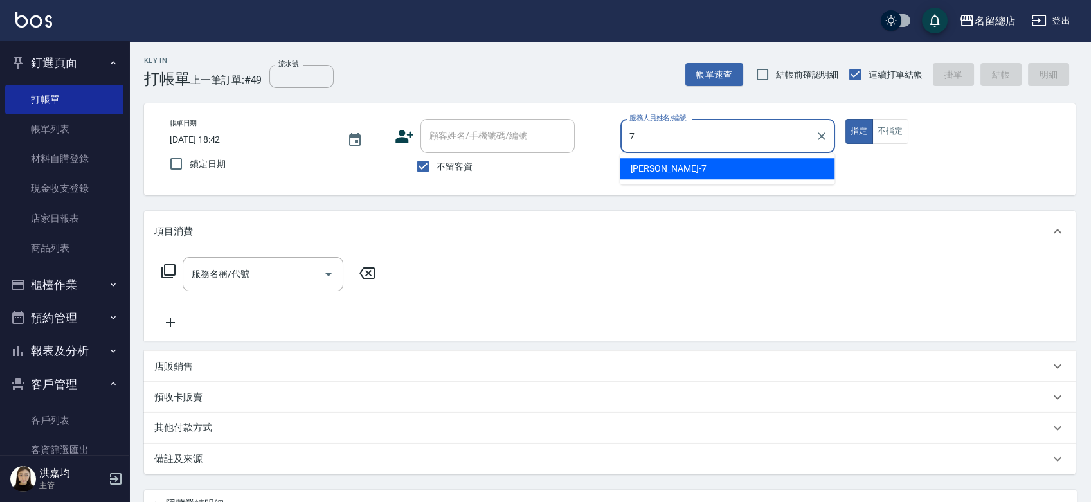
type input "Mick-7"
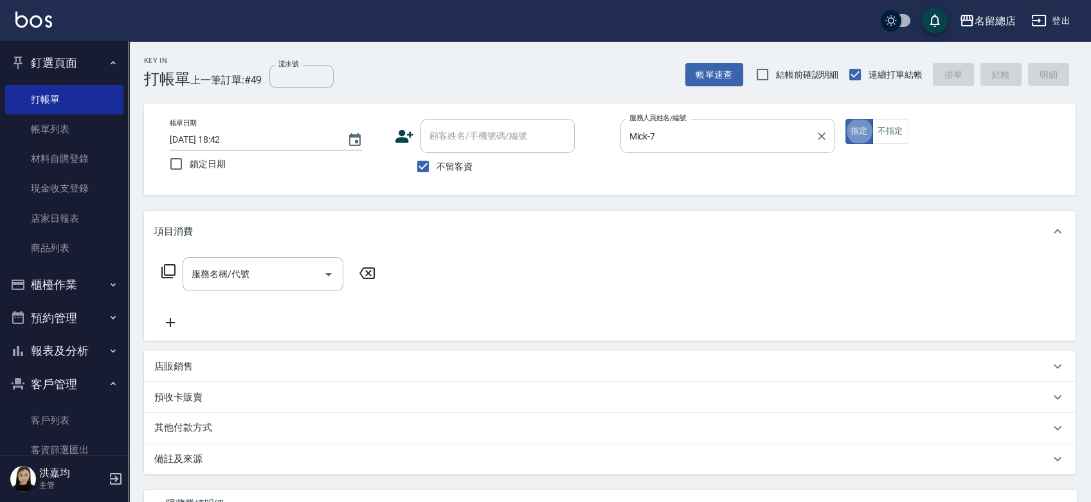
type button "true"
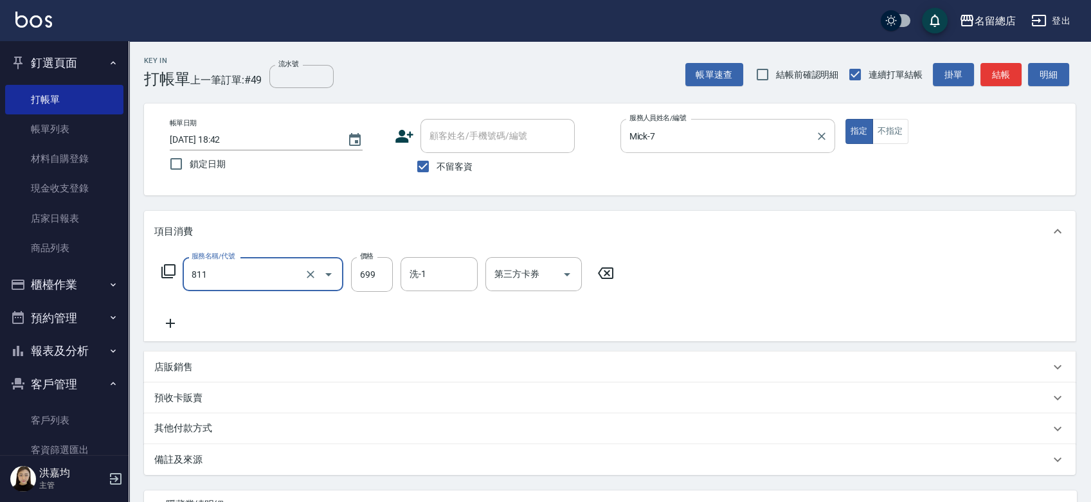
type input "洗+剪(811)"
type input "700"
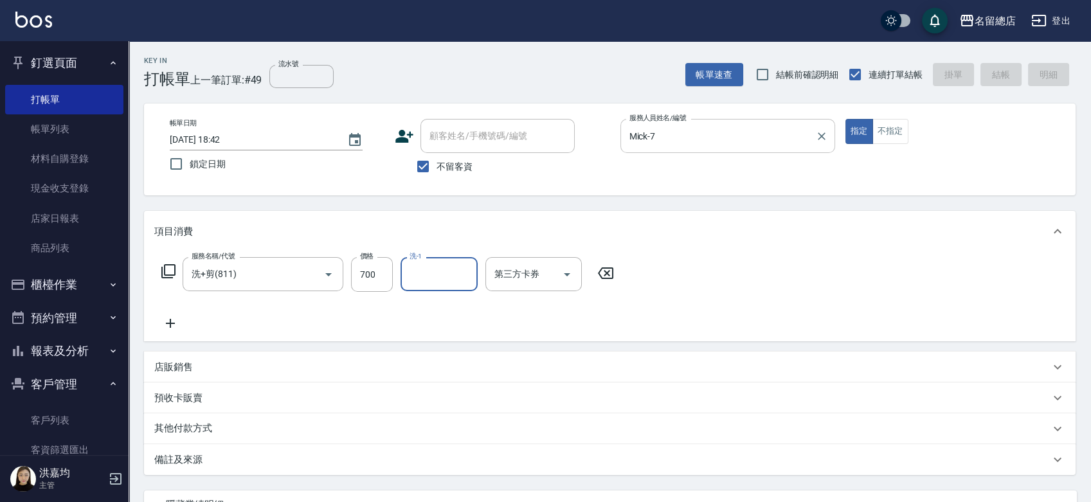
type input "2025/08/14 18:44"
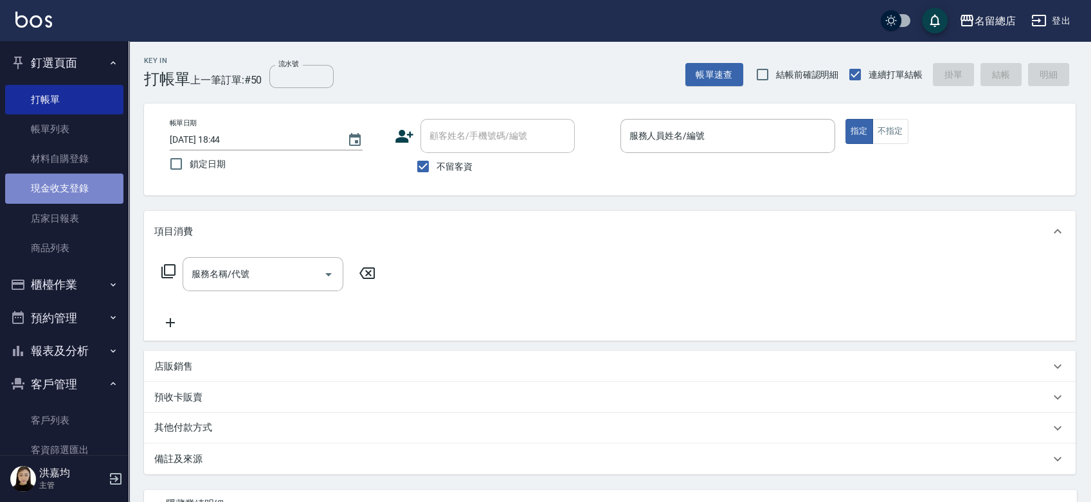
click at [73, 194] on link "現金收支登錄" at bounding box center [64, 189] width 118 height 30
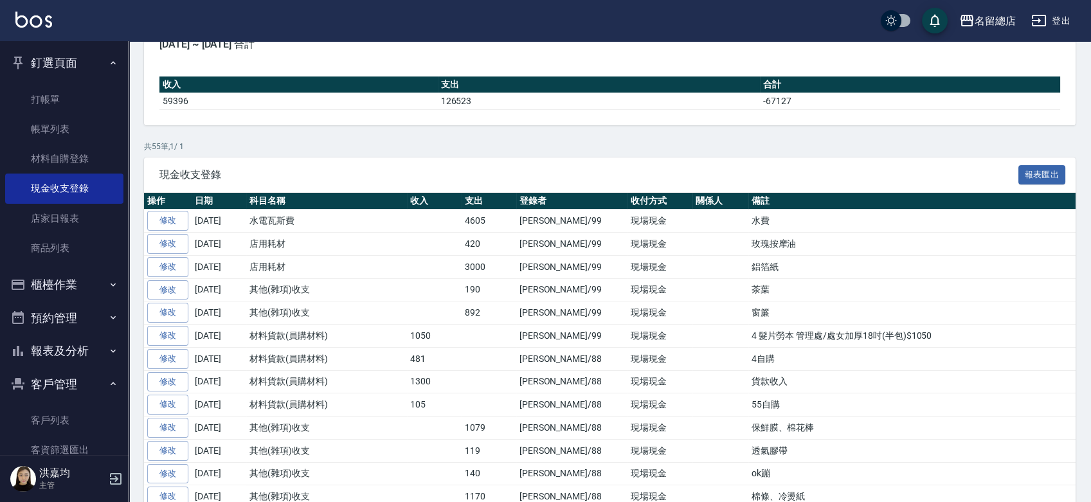
scroll to position [285, 0]
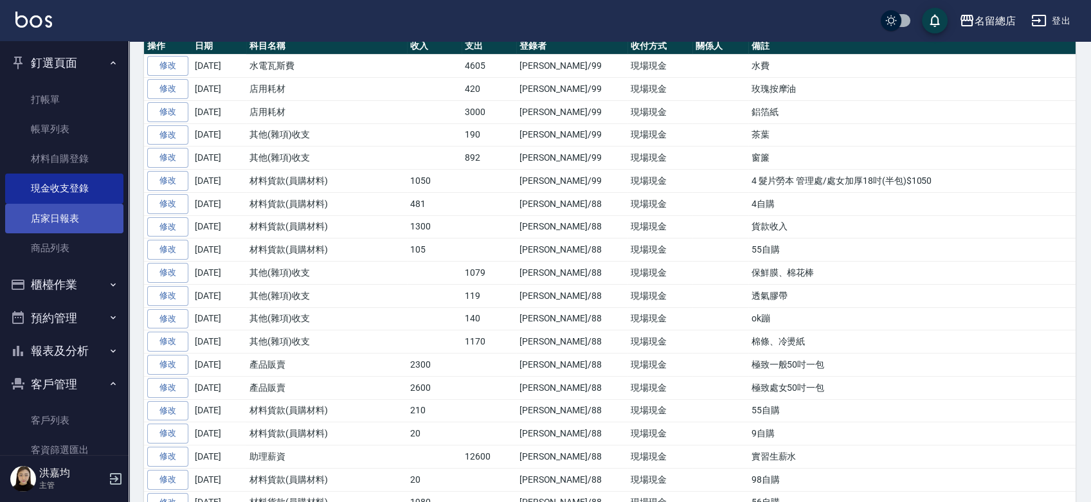
drag, startPoint x: 49, startPoint y: 131, endPoint x: 79, endPoint y: 219, distance: 93.1
click at [50, 131] on link "帳單列表" at bounding box center [64, 129] width 118 height 30
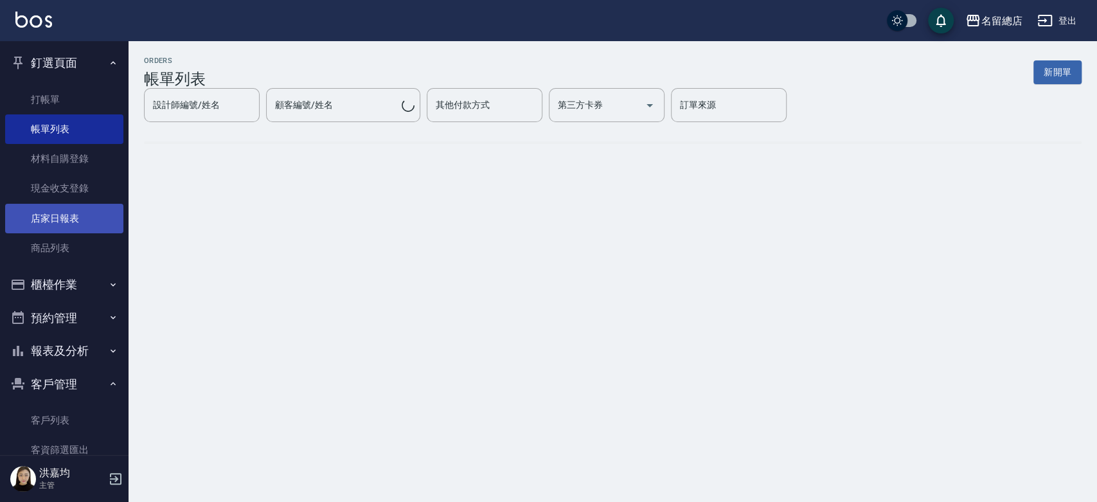
click at [78, 220] on link "店家日報表" at bounding box center [64, 219] width 118 height 30
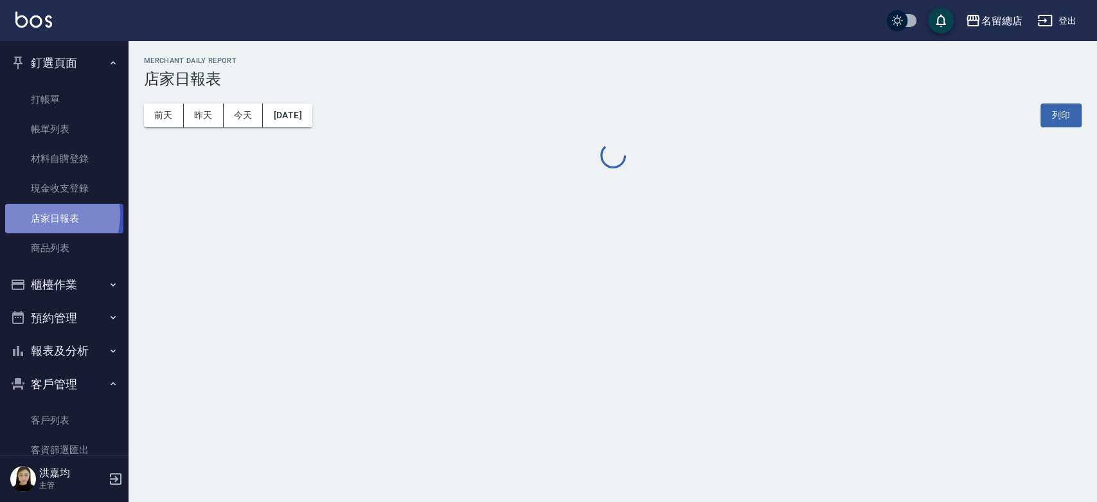
click at [43, 215] on link "店家日報表" at bounding box center [64, 219] width 118 height 30
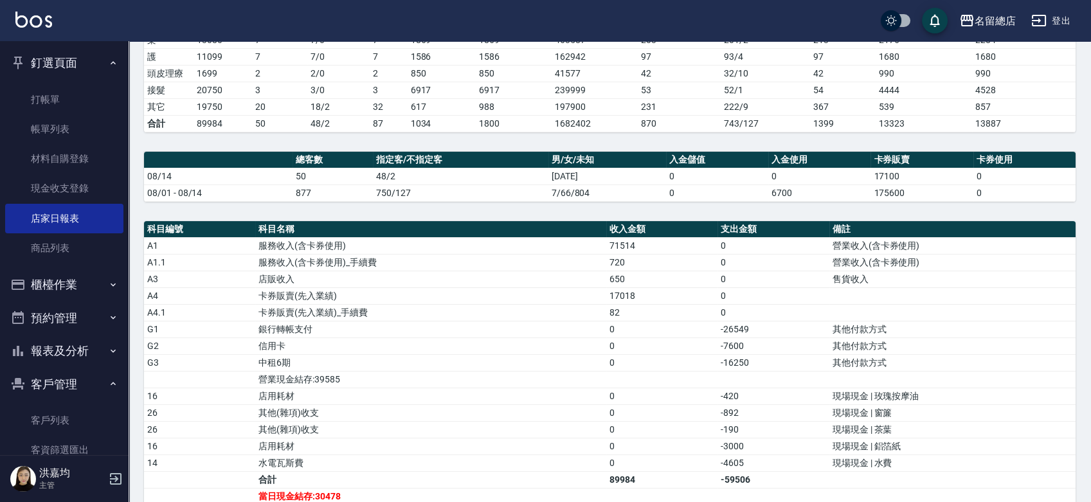
scroll to position [285, 0]
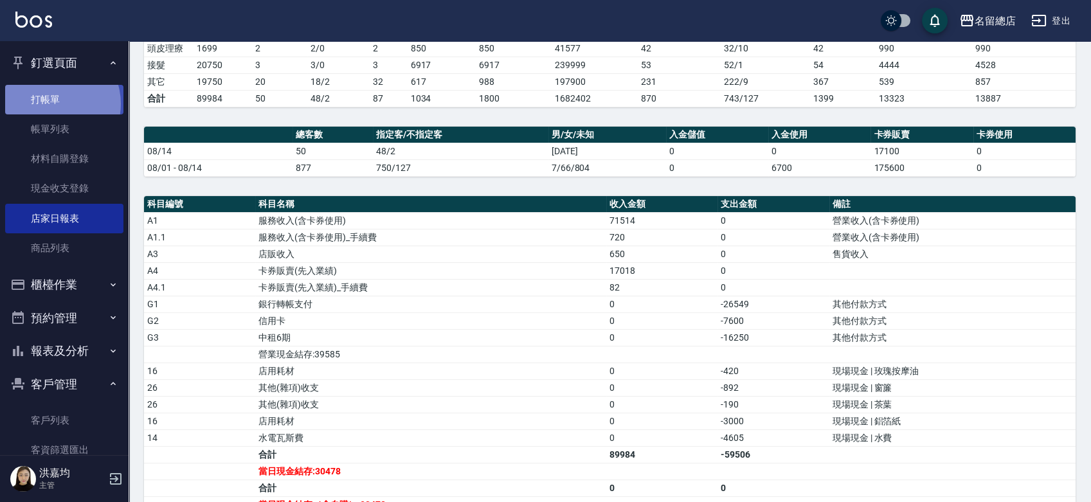
click at [51, 104] on link "打帳單" at bounding box center [64, 100] width 118 height 30
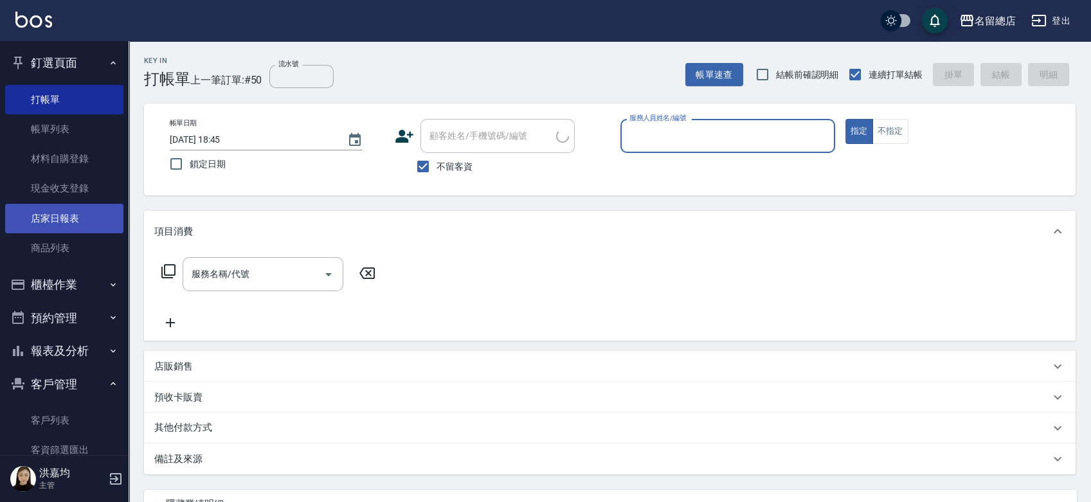
click at [66, 222] on link "店家日報表" at bounding box center [64, 219] width 118 height 30
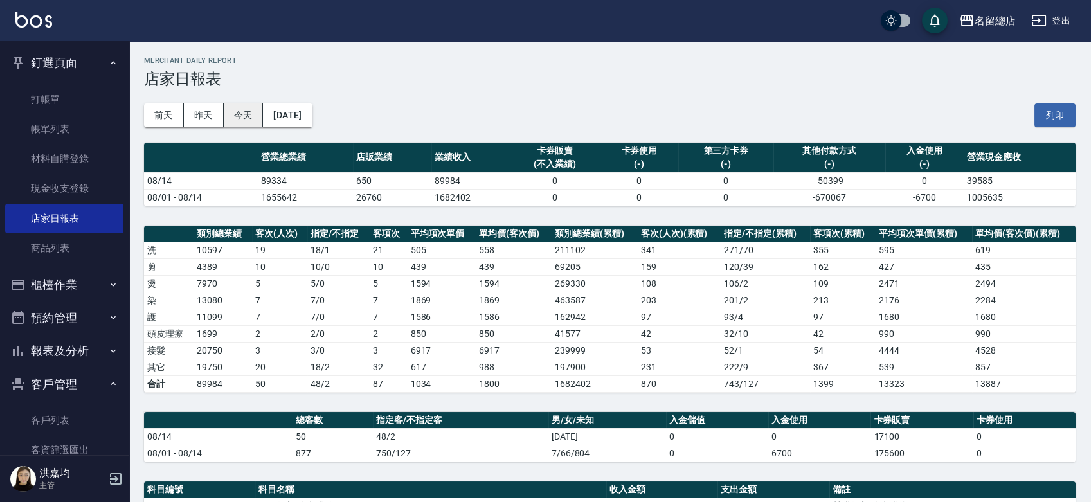
click at [239, 119] on button "今天" at bounding box center [244, 116] width 40 height 24
click at [62, 94] on link "打帳單" at bounding box center [64, 100] width 118 height 30
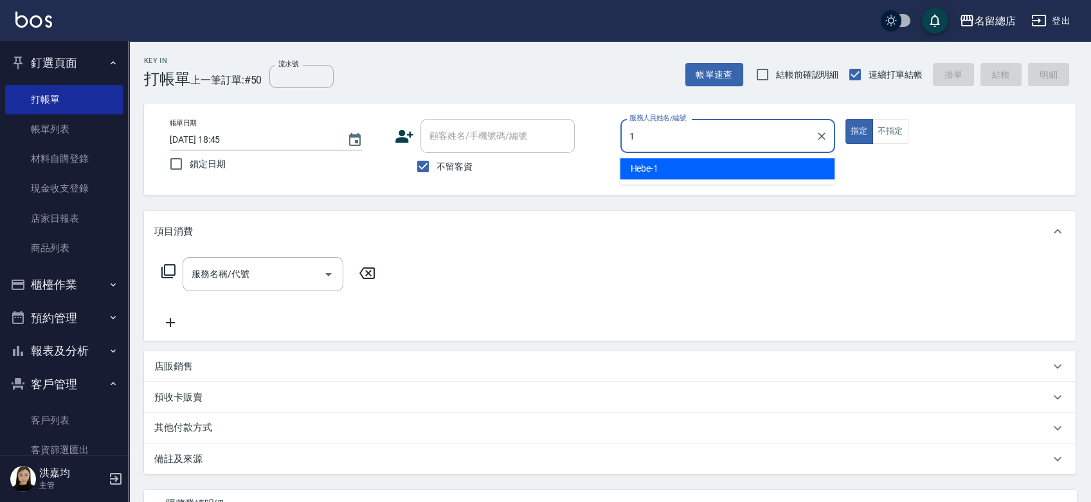
type input "Hebe-1"
type button "true"
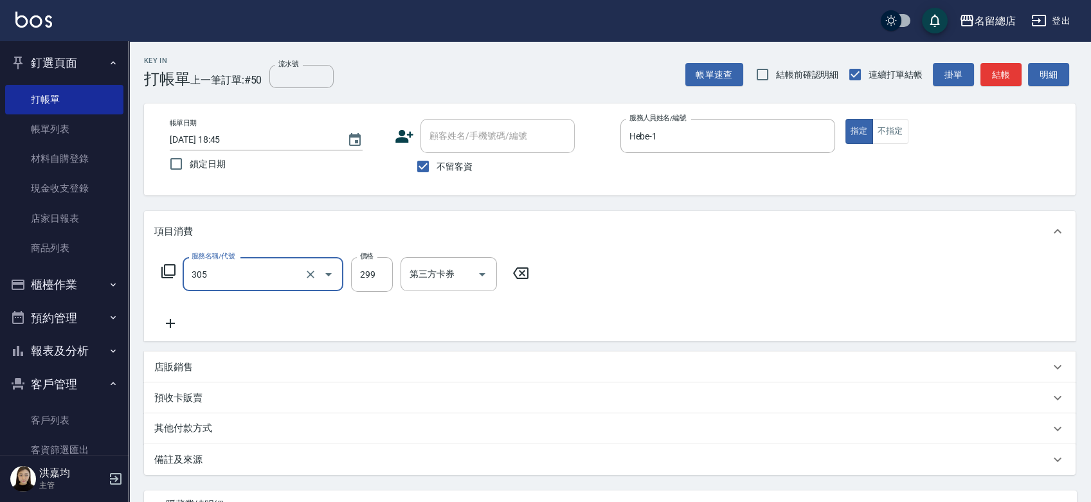
type input "剪髮(305)"
type input "500"
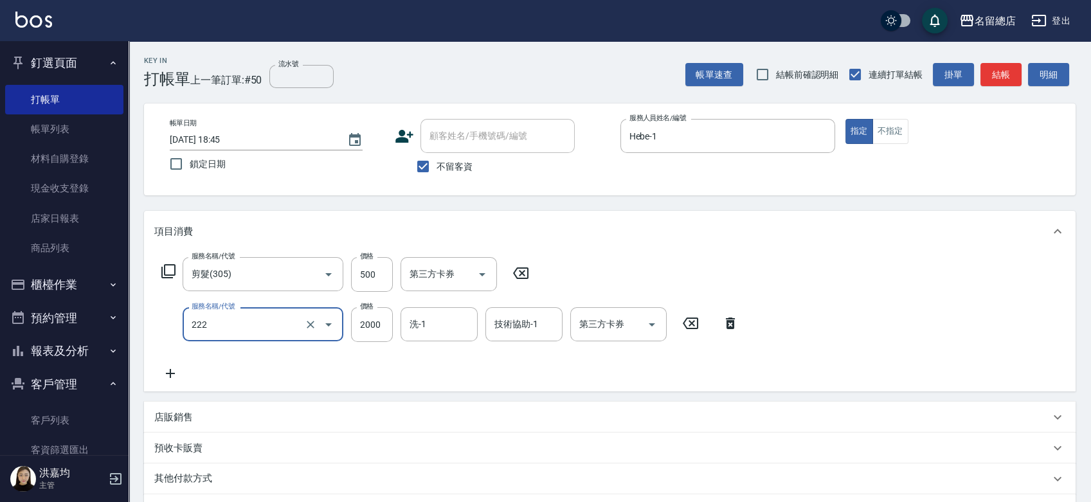
type input "燙髮2000以上(222)"
type input "3000"
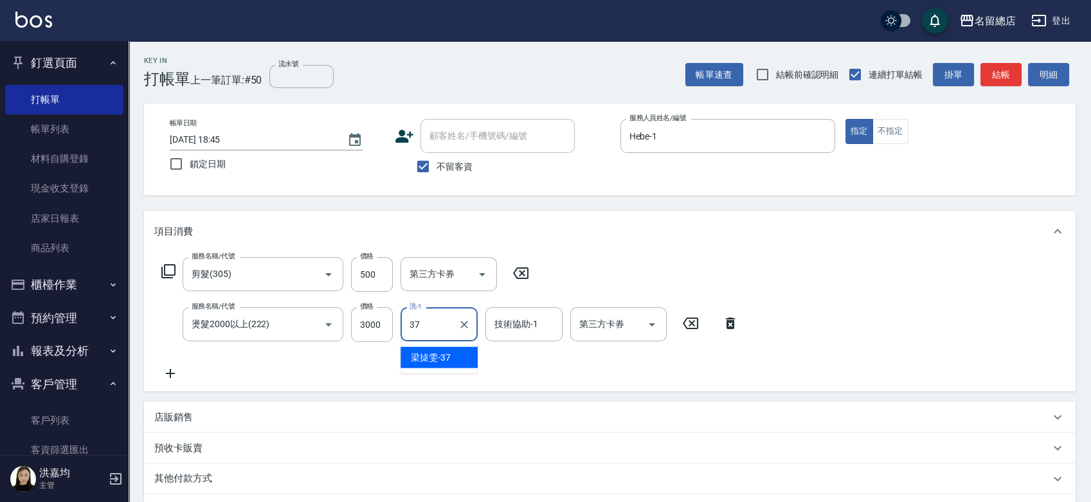
type input "梁㨗雯-37"
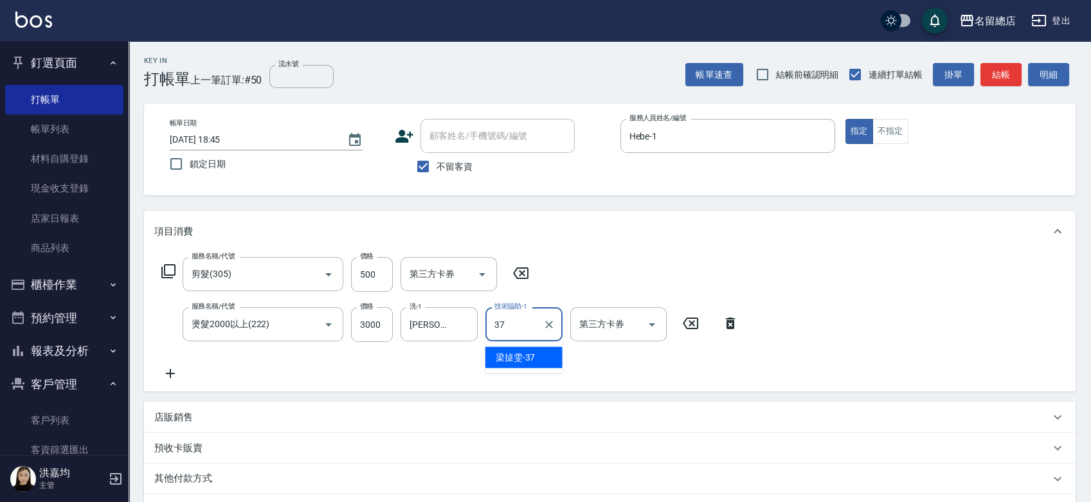
type input "梁㨗雯-37"
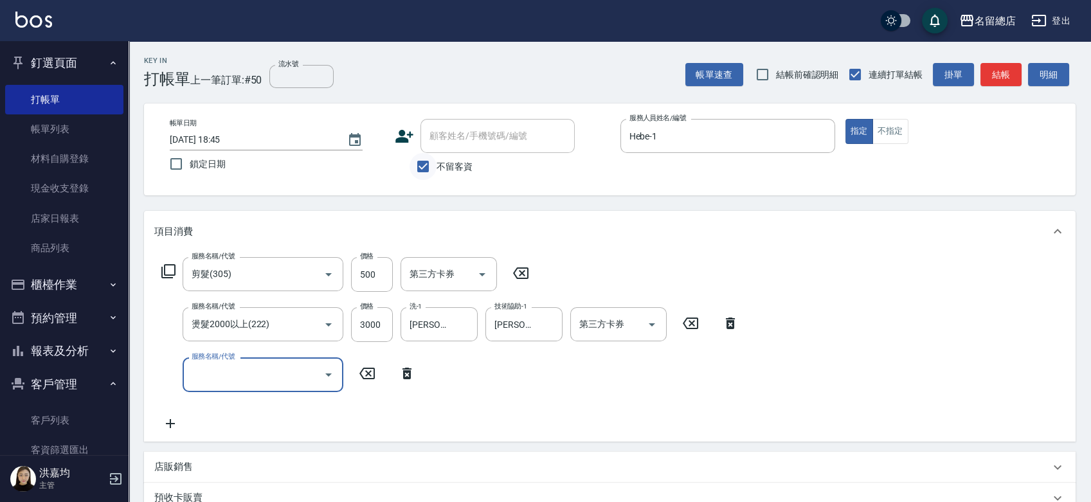
click at [426, 167] on input "不留客資" at bounding box center [423, 166] width 27 height 27
checkbox input "false"
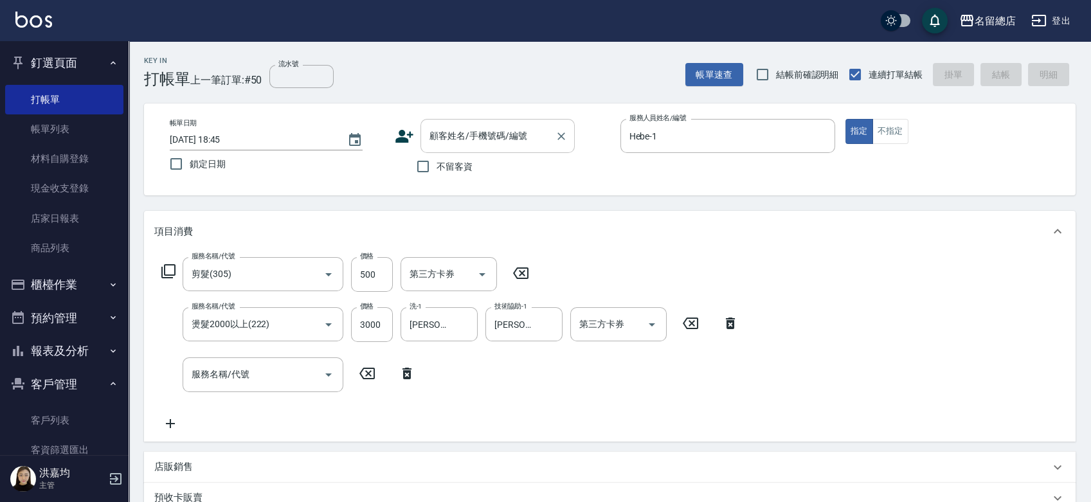
click at [462, 132] on input "顧客姓名/手機號碼/編號" at bounding box center [487, 136] width 123 height 23
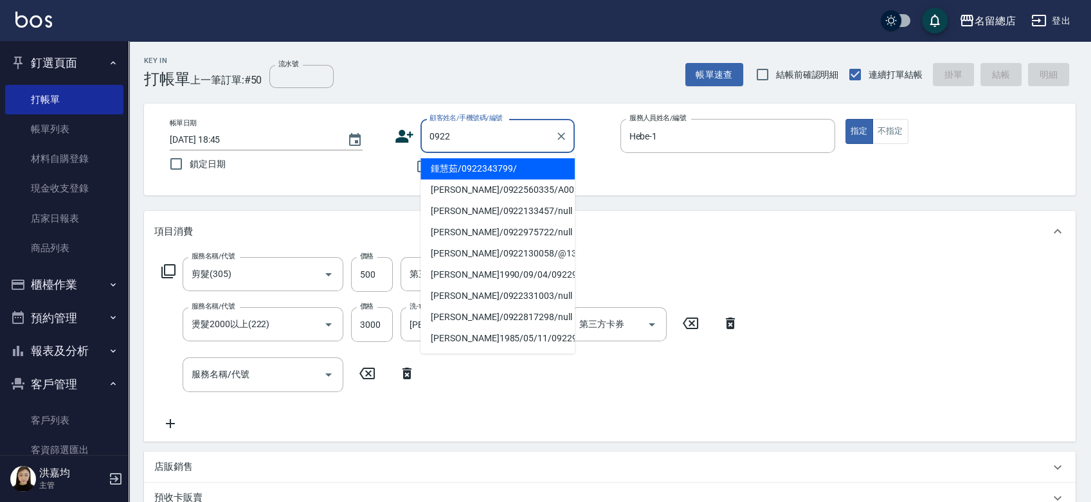
click at [489, 152] on div "0922 顧客姓名/手機號碼/編號" at bounding box center [497, 136] width 154 height 34
click at [487, 163] on li "鍾慧茹/0922343799/" at bounding box center [497, 168] width 154 height 21
type input "鍾慧茹/0922343799/"
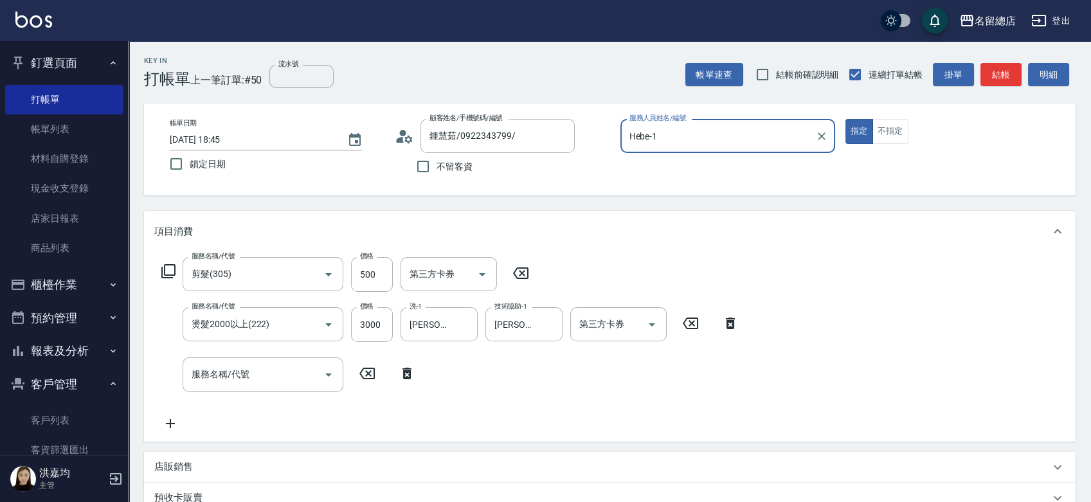
click at [845, 119] on button "指定" at bounding box center [859, 131] width 28 height 25
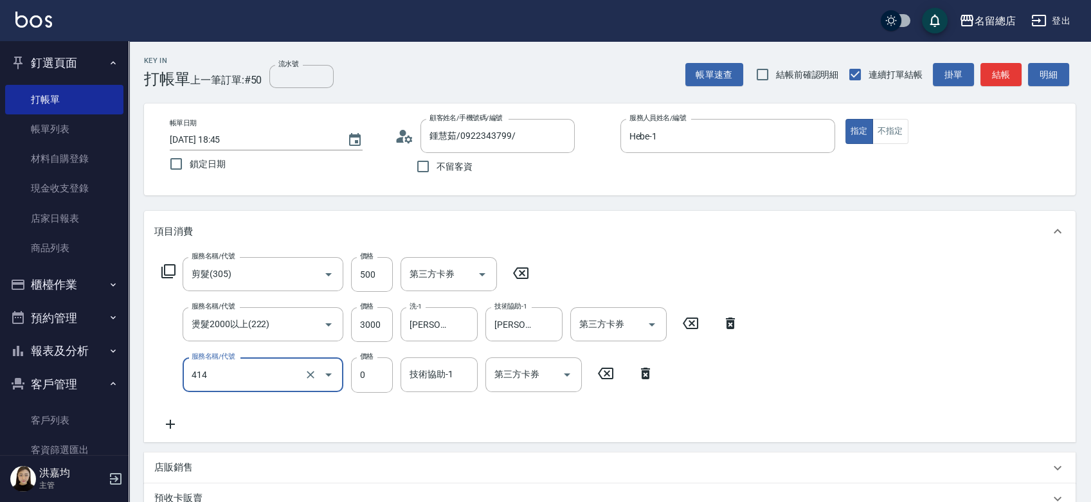
type input "護染蓋卡1000~1499(414)"
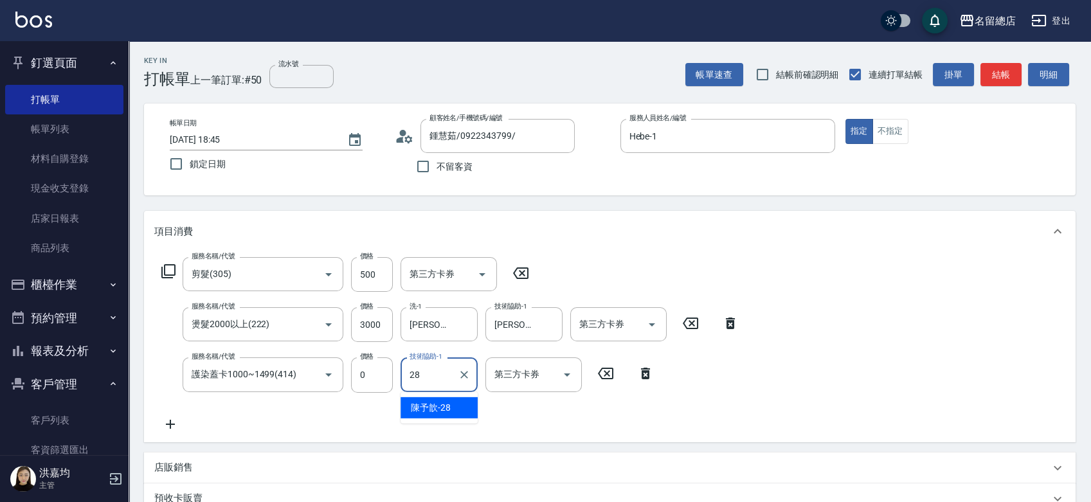
type input "陳予歆-28"
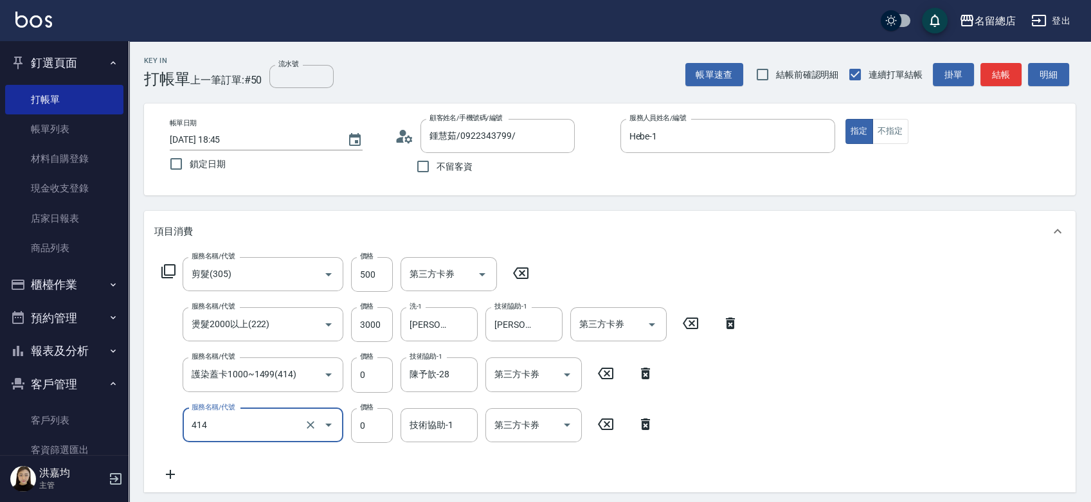
type input "護染蓋卡1000~1499(414)"
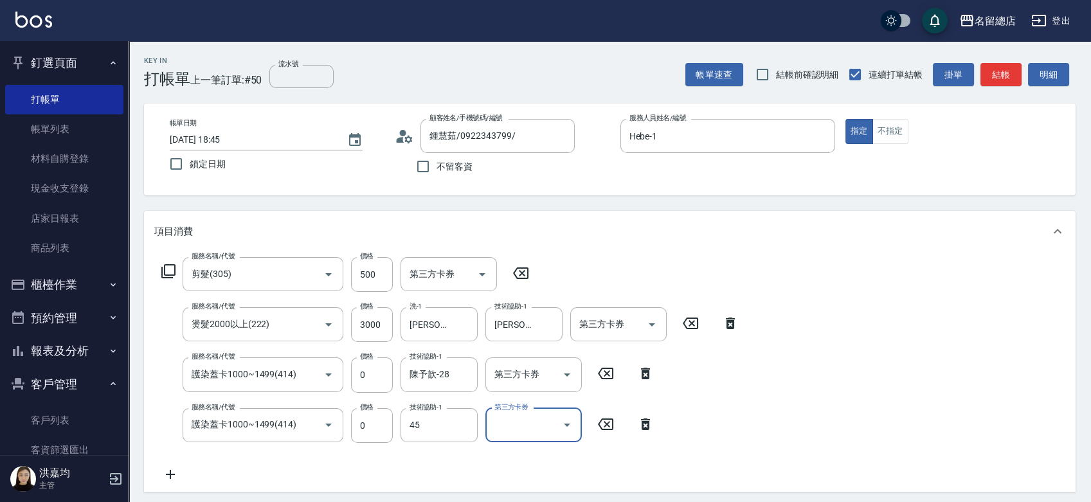
type input "YY-45"
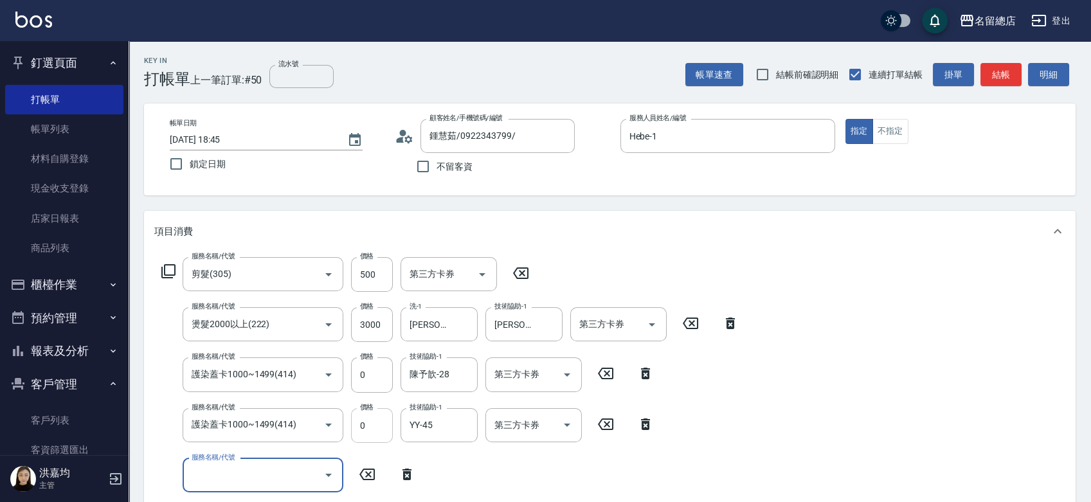
scroll to position [143, 0]
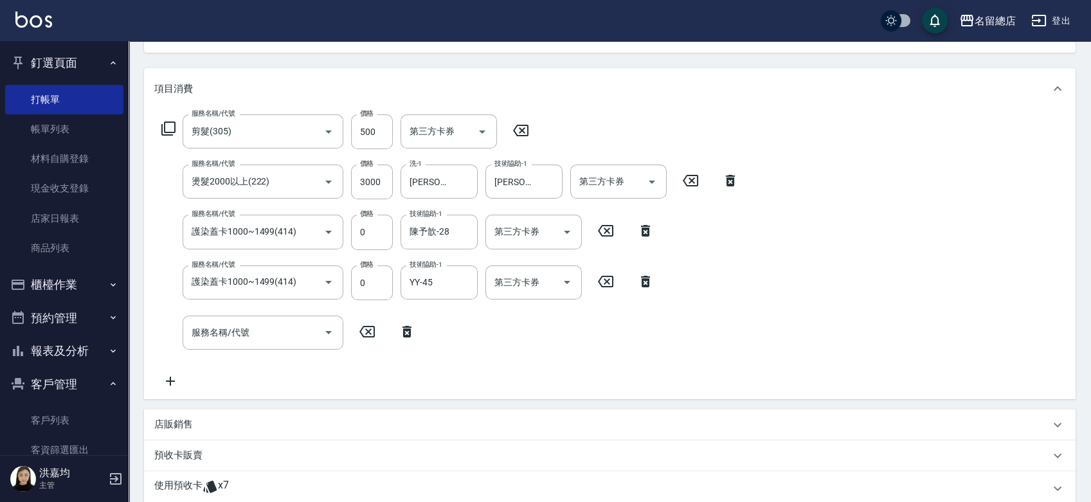
click at [647, 231] on icon at bounding box center [645, 230] width 32 height 15
type input "YY-45"
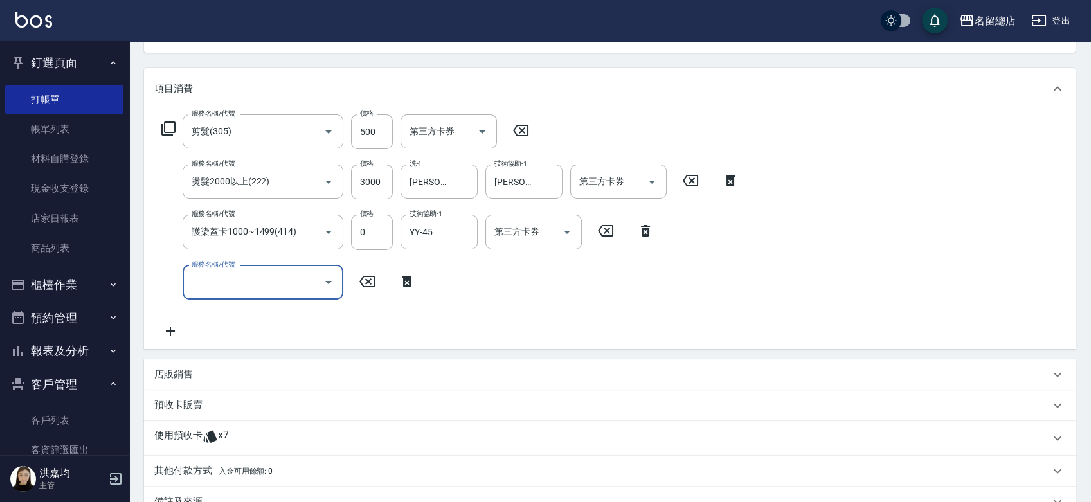
click at [648, 231] on icon at bounding box center [645, 231] width 9 height 12
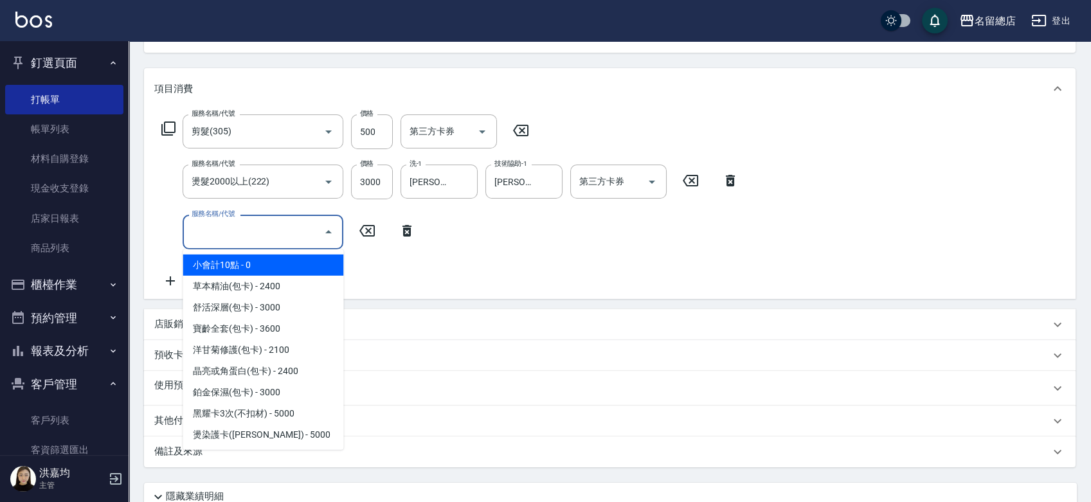
click at [267, 229] on input "服務名稱/代號" at bounding box center [253, 232] width 130 height 23
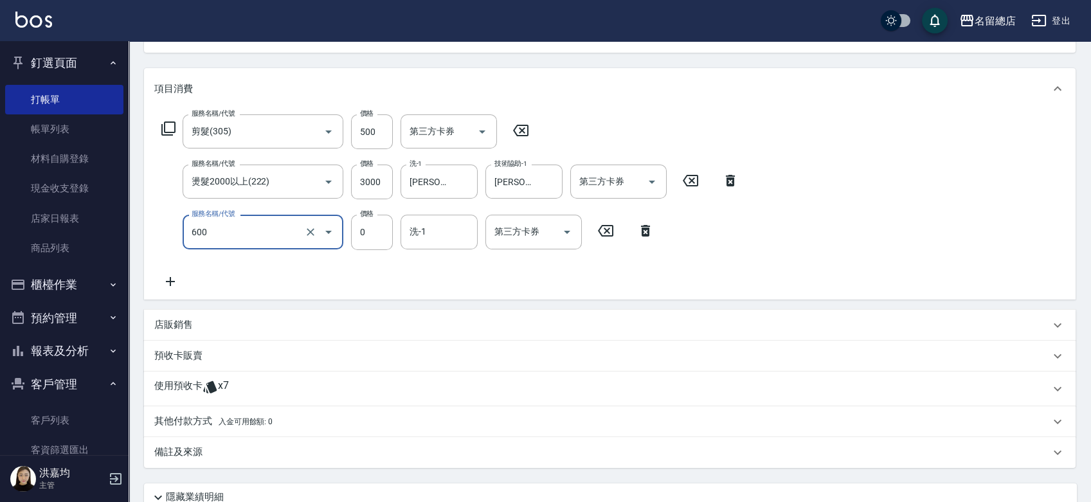
type input "洗髮(免費)(600)"
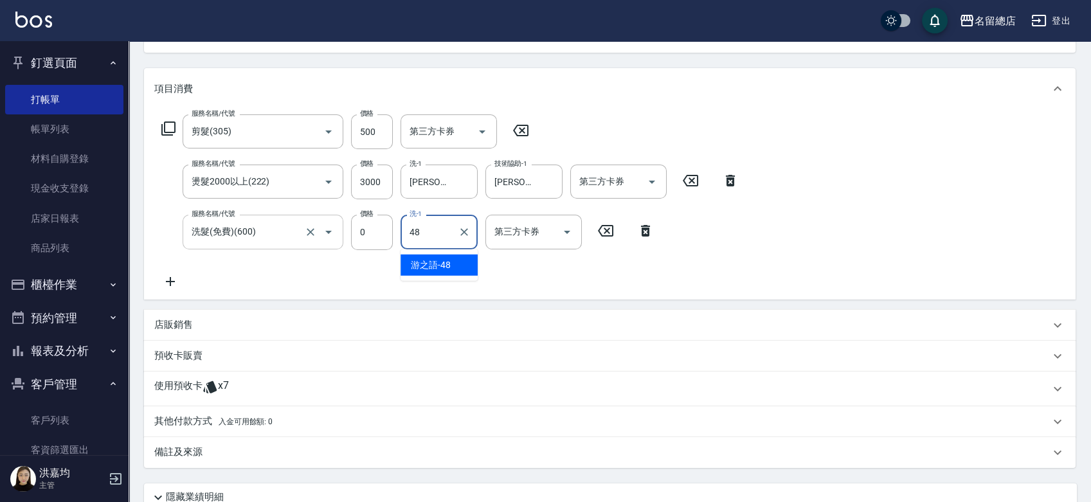
type input "游之語-48"
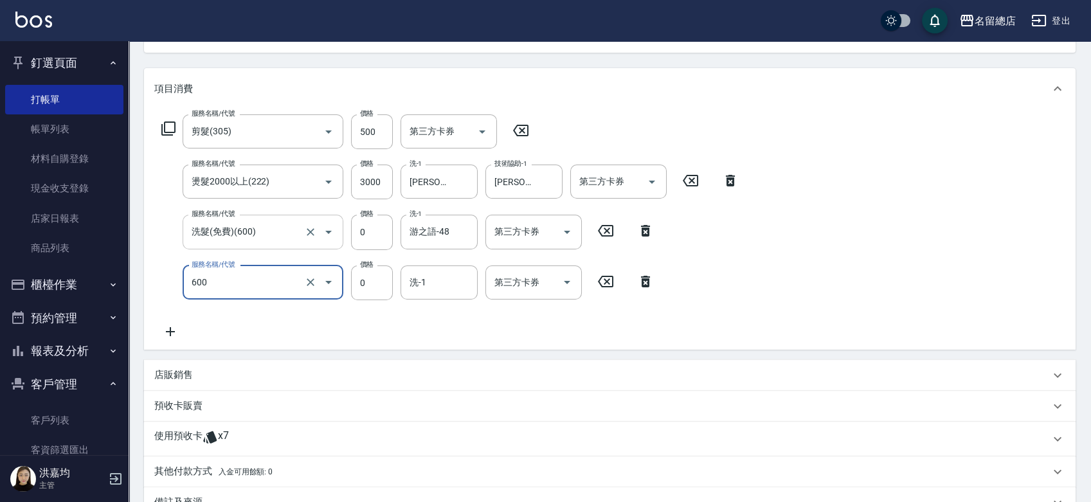
type input "洗髮(免費)(600)"
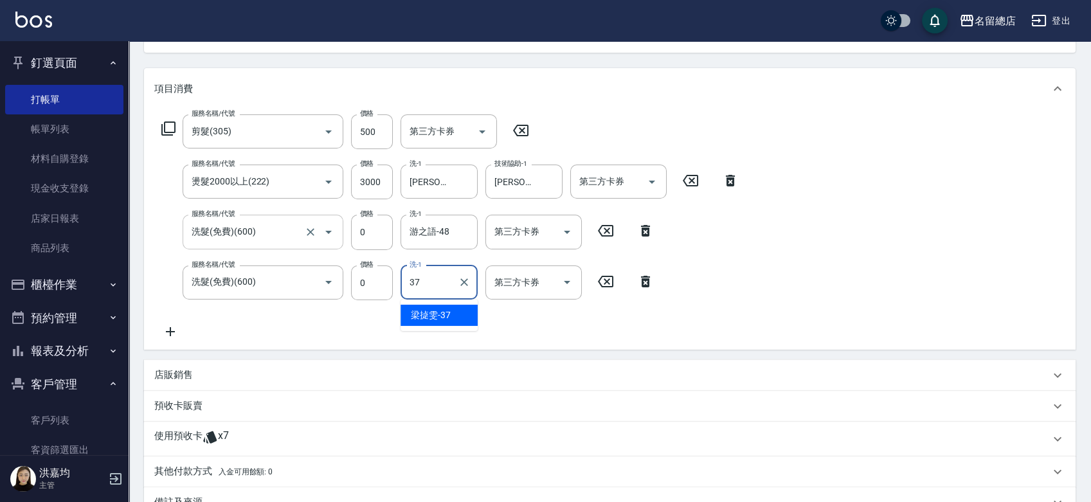
type input "梁㨗雯-37"
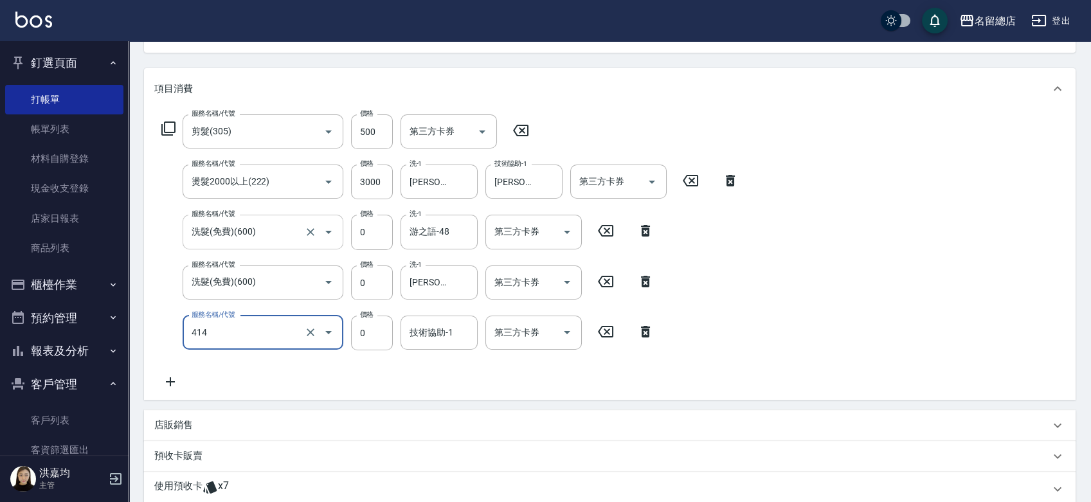
type input "護染蓋卡1000~1499(414)"
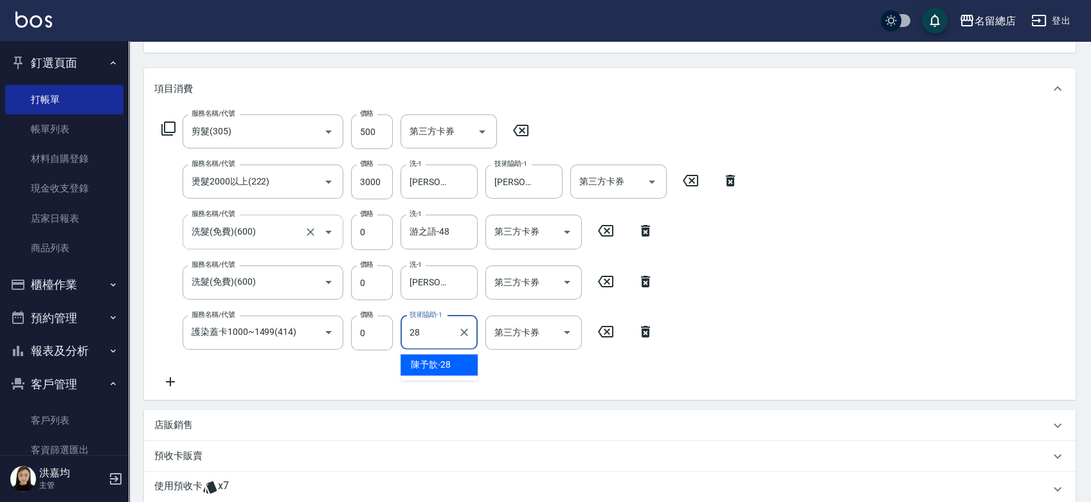
type input "陳予歆-28"
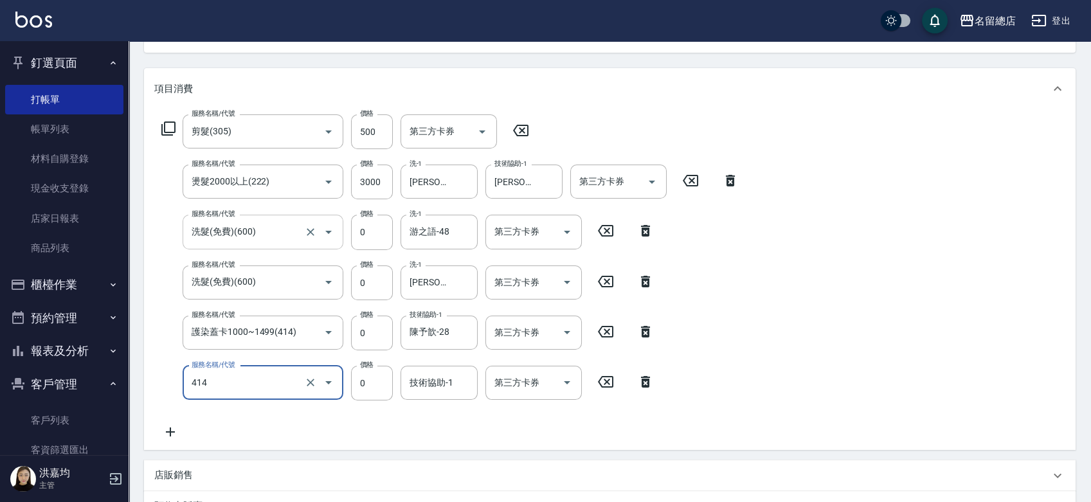
type input "護染蓋卡1000~1499(414)"
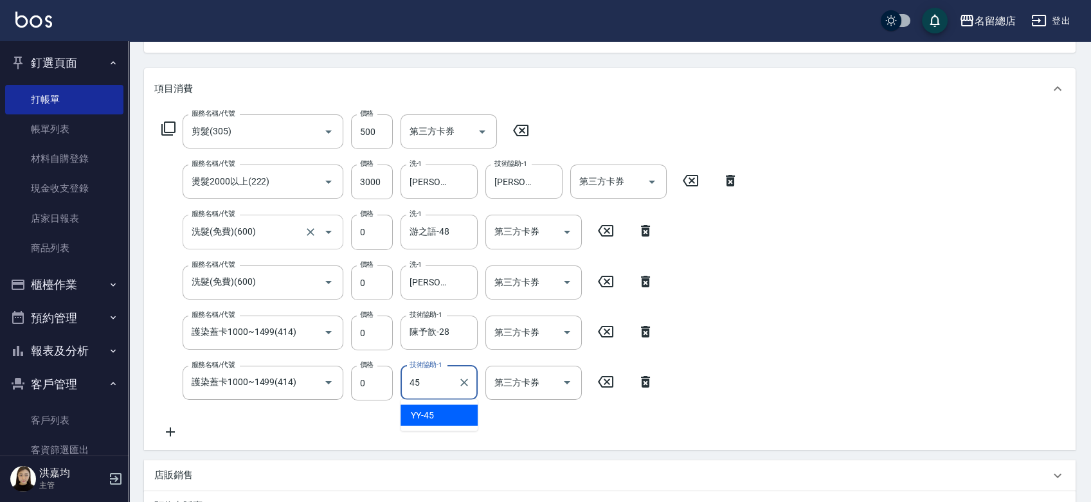
type input "YY-45"
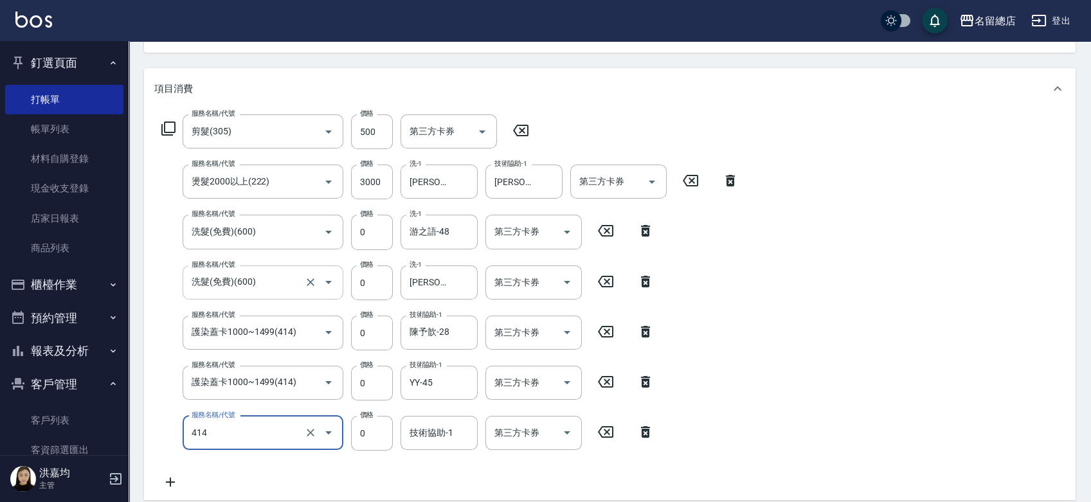
type input "護染蓋卡1000~1499(414)"
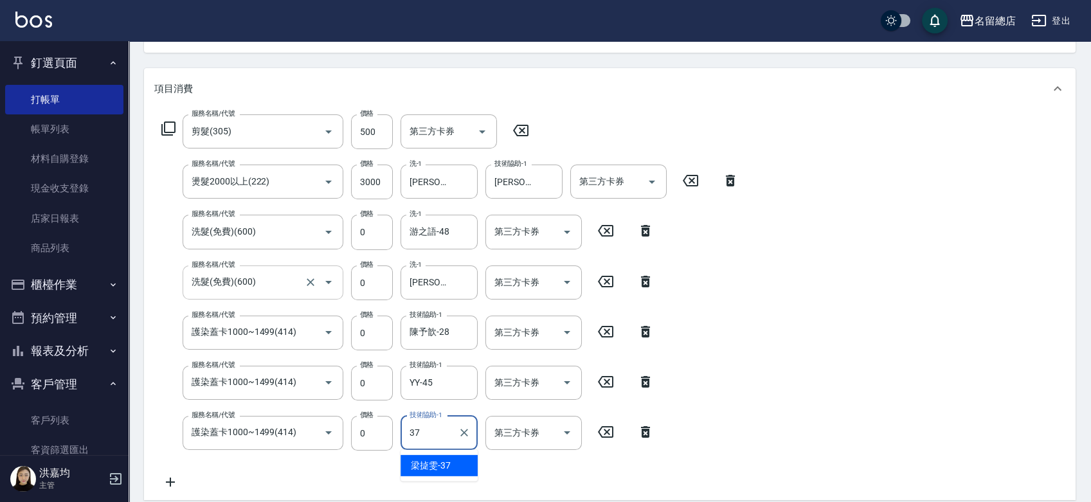
type input "梁㨗雯-37"
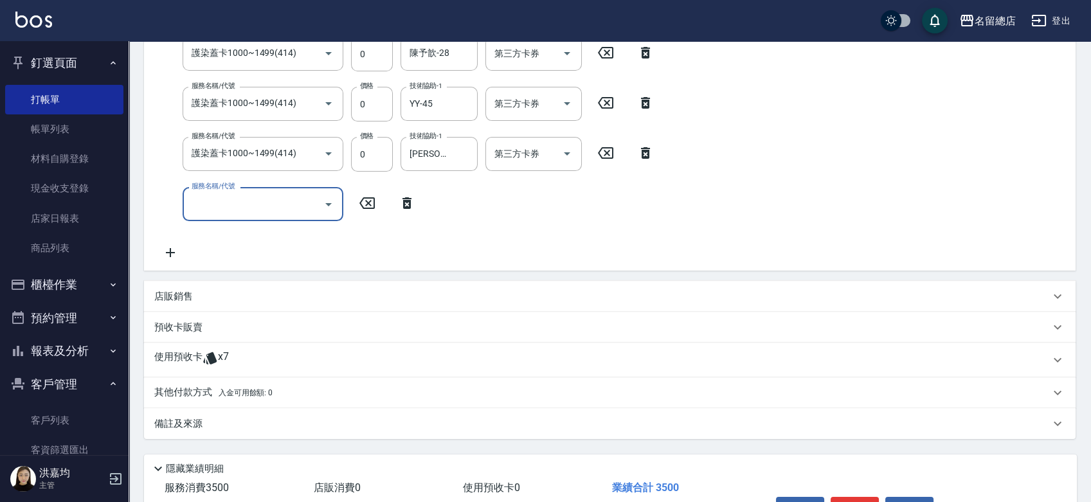
scroll to position [428, 0]
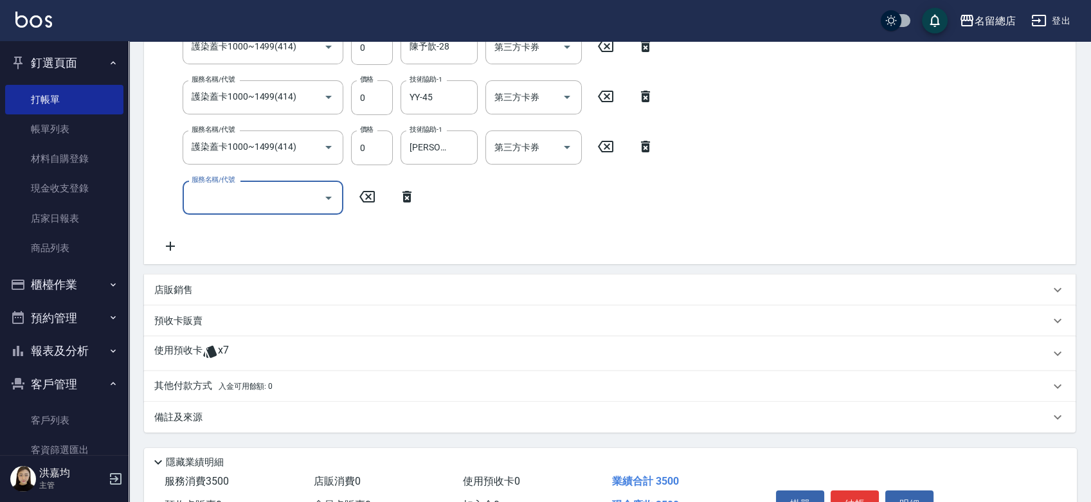
click at [172, 318] on p "預收卡販賣" at bounding box center [178, 321] width 48 height 14
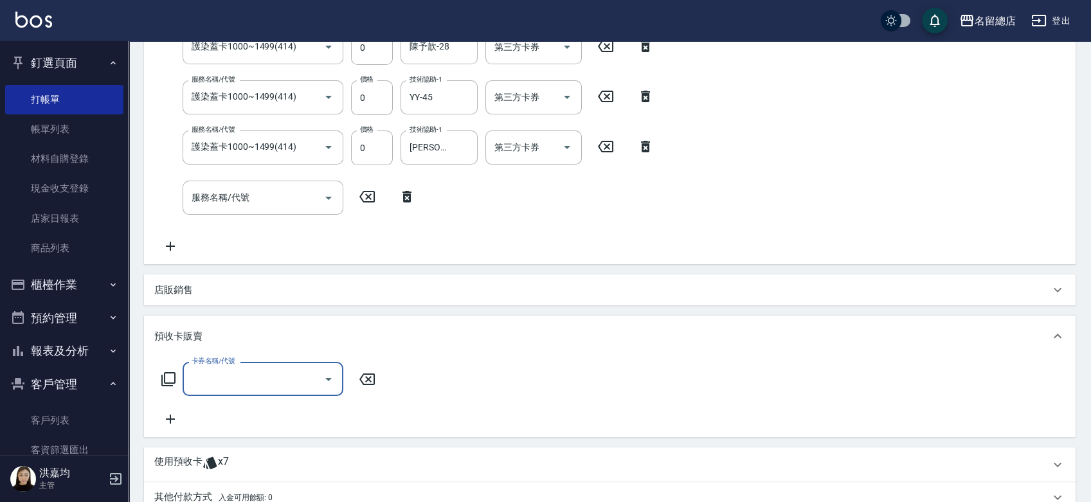
scroll to position [0, 0]
click at [226, 377] on input "卡券名稱/代號" at bounding box center [253, 379] width 130 height 23
type input "二段自備卡(407)"
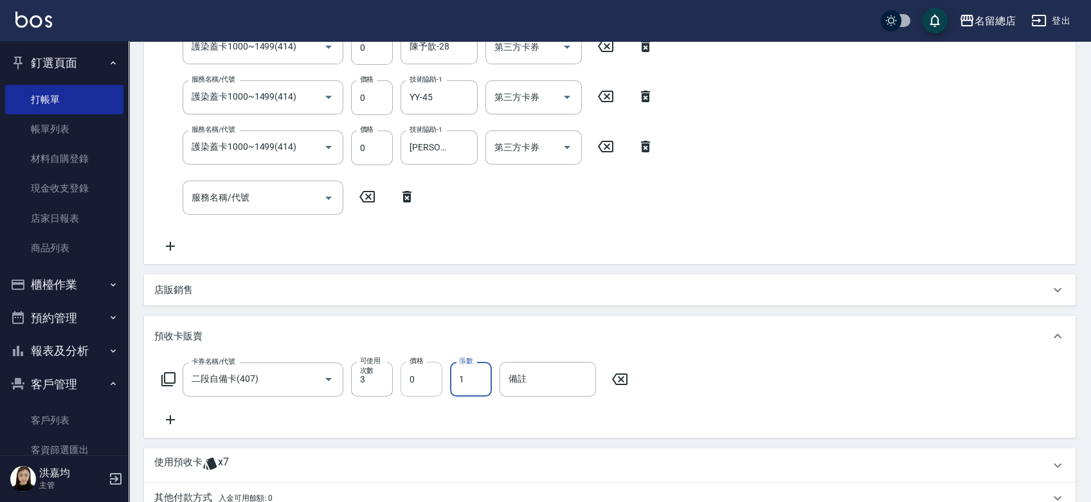
click at [419, 381] on input "0" at bounding box center [422, 379] width 42 height 35
type input "4500"
type input "9130"
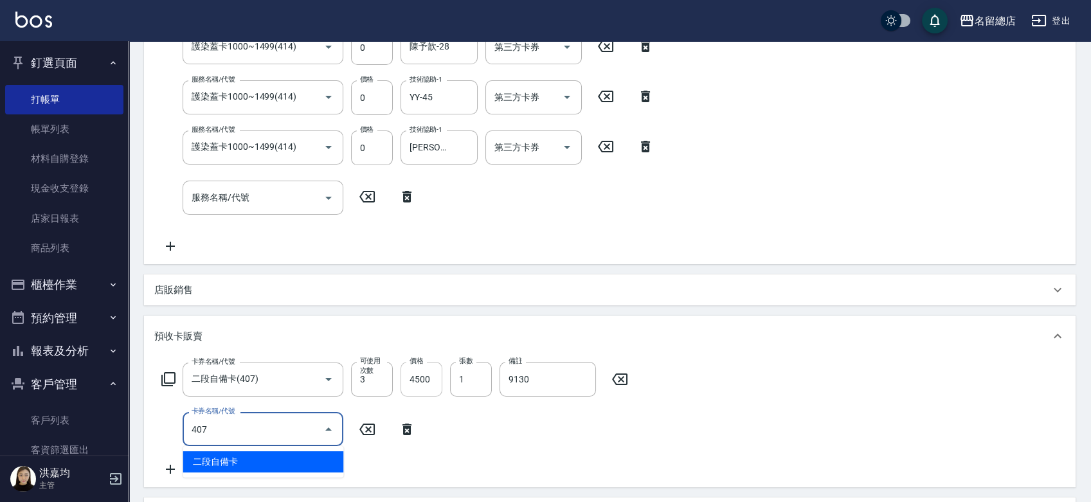
type input "二段自備卡(407)"
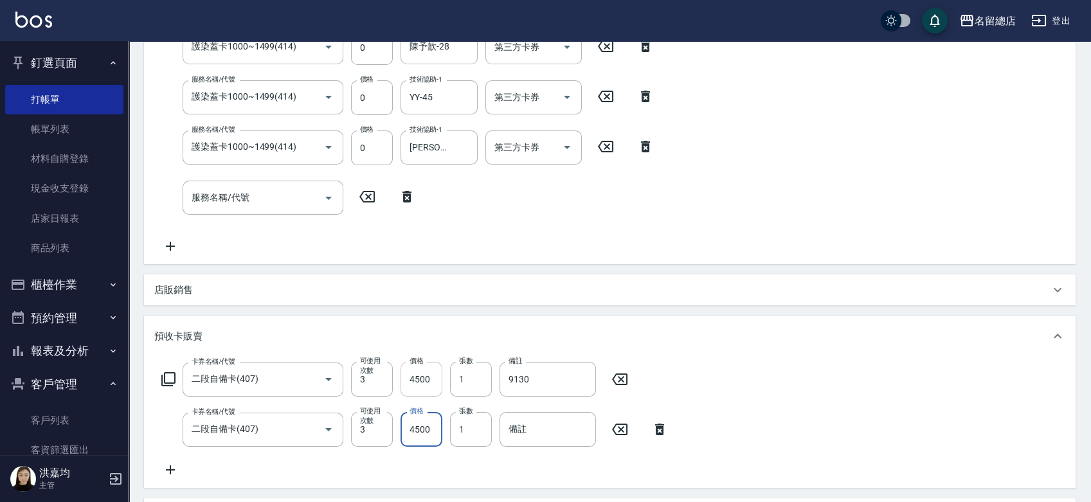
type input "4500"
type input "9129"
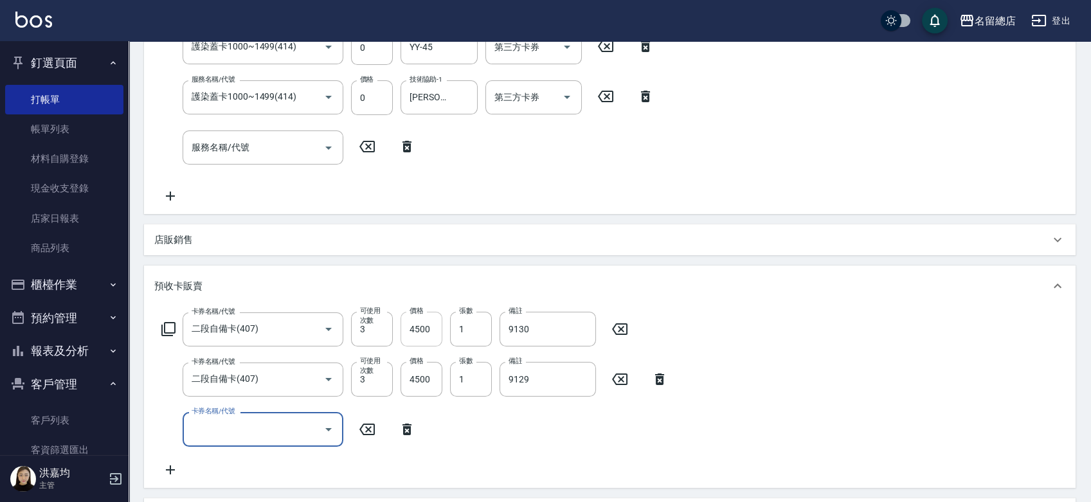
scroll to position [643, 0]
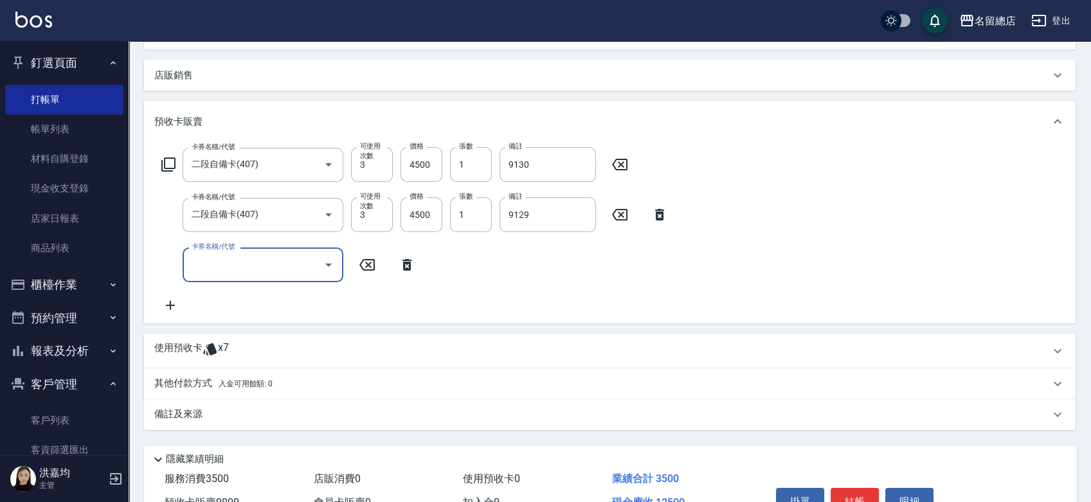
click at [456, 286] on div "卡券名稱/代號 二段自備卡(407) 卡券名稱/代號 可使用次數 3 可使用次數 價格 4500 價格 張數 1 張數 備註 9130 備註 卡券名稱/代號 …" at bounding box center [609, 229] width 911 height 165
click at [172, 343] on p "使用預收卡" at bounding box center [178, 350] width 48 height 19
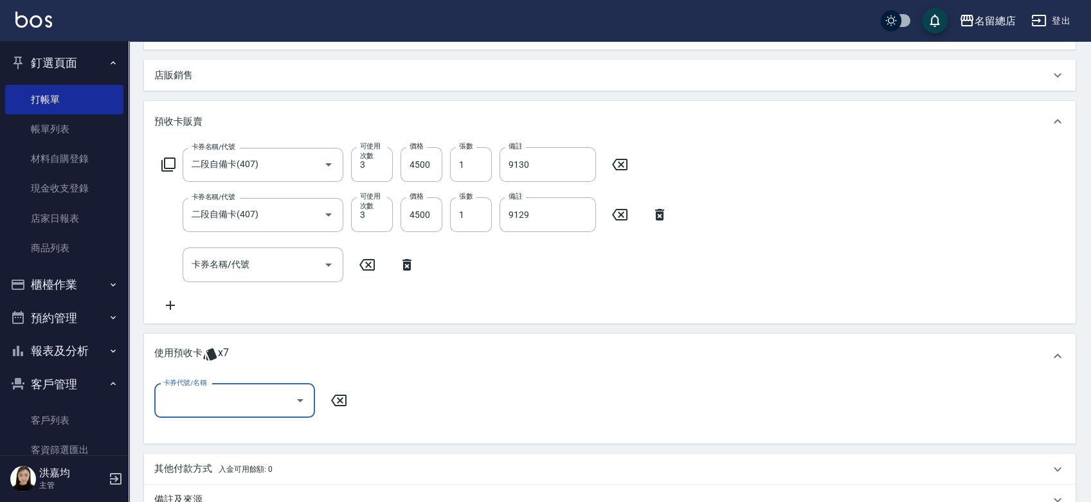
scroll to position [0, 0]
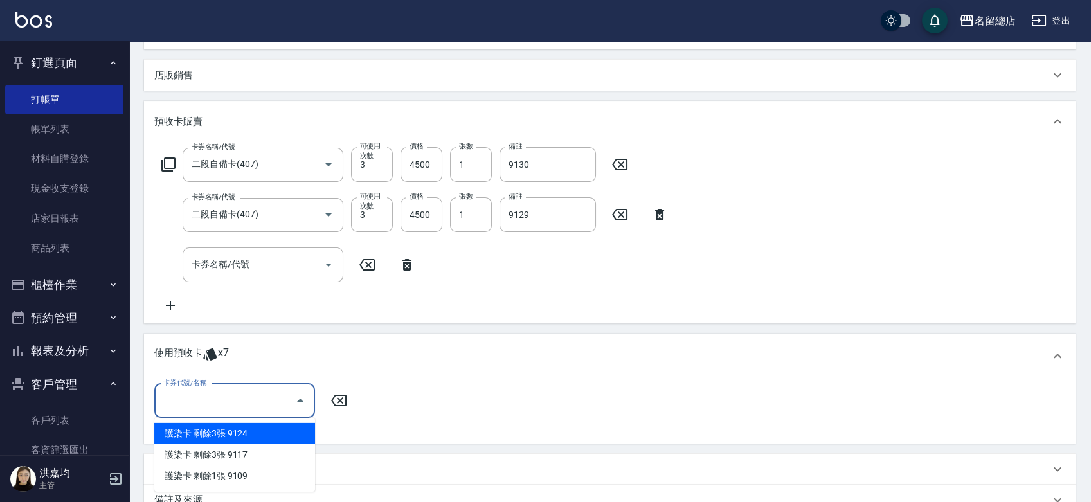
click at [209, 401] on input "卡券代號/名稱" at bounding box center [225, 401] width 130 height 23
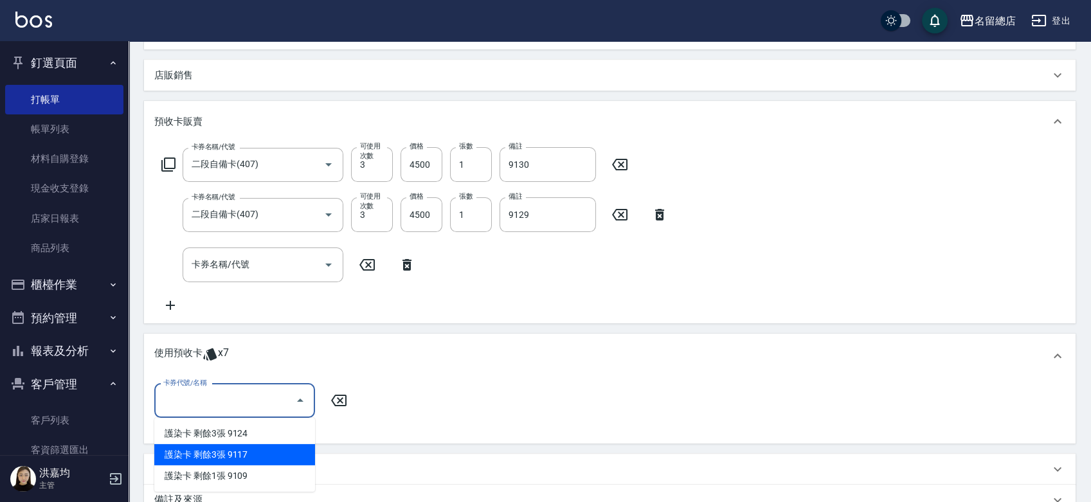
click at [208, 449] on div "護染卡 剩餘3張 9117" at bounding box center [234, 454] width 161 height 21
type input "護染卡 9117"
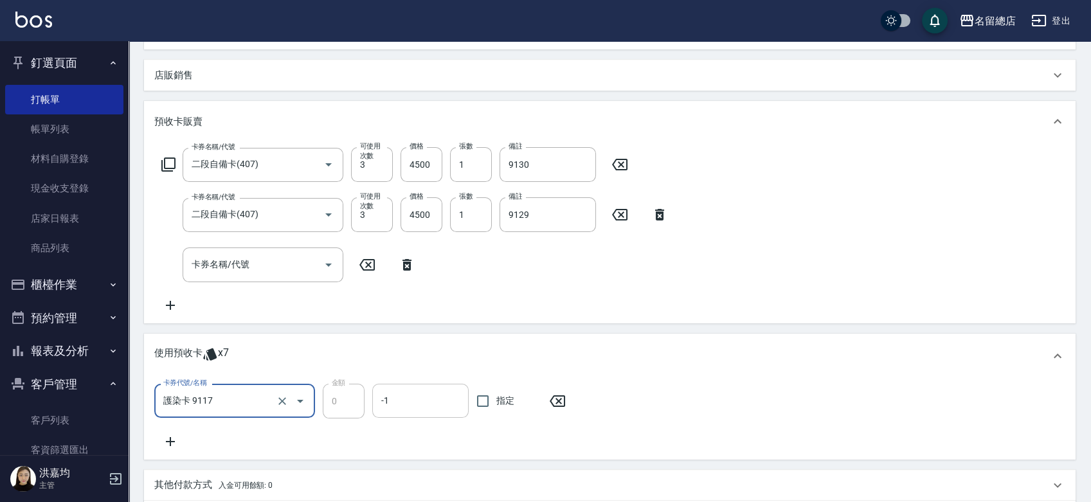
click at [422, 402] on input "-1" at bounding box center [420, 401] width 85 height 23
click at [534, 338] on div "使用預收卡 x7" at bounding box center [610, 356] width 932 height 45
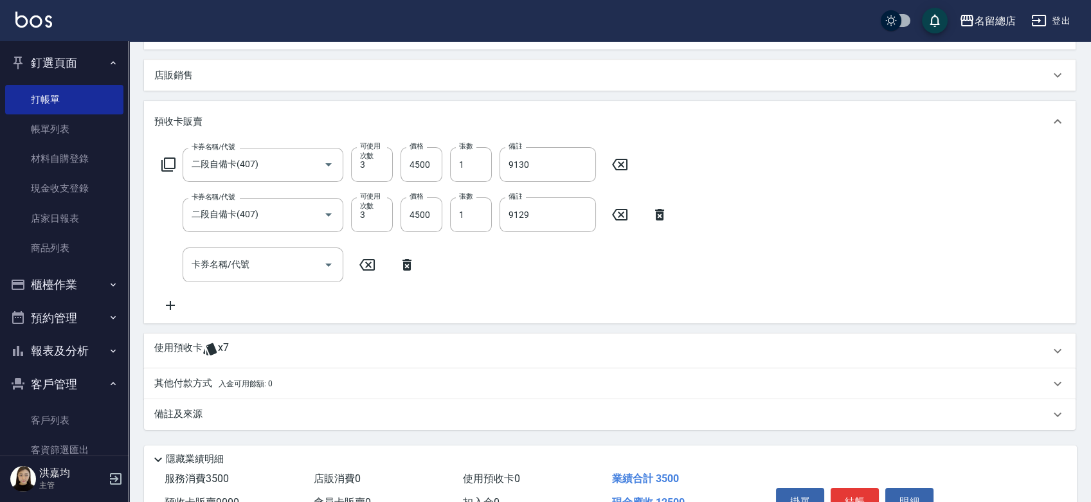
click at [179, 340] on div "使用預收卡 x7" at bounding box center [610, 351] width 932 height 35
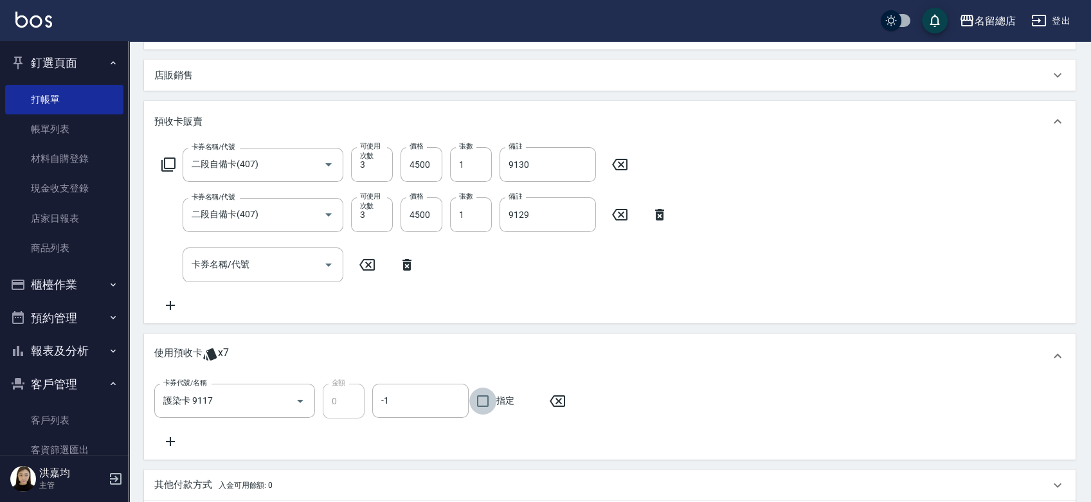
click at [476, 395] on input "指定" at bounding box center [482, 401] width 27 height 27
checkbox input "true"
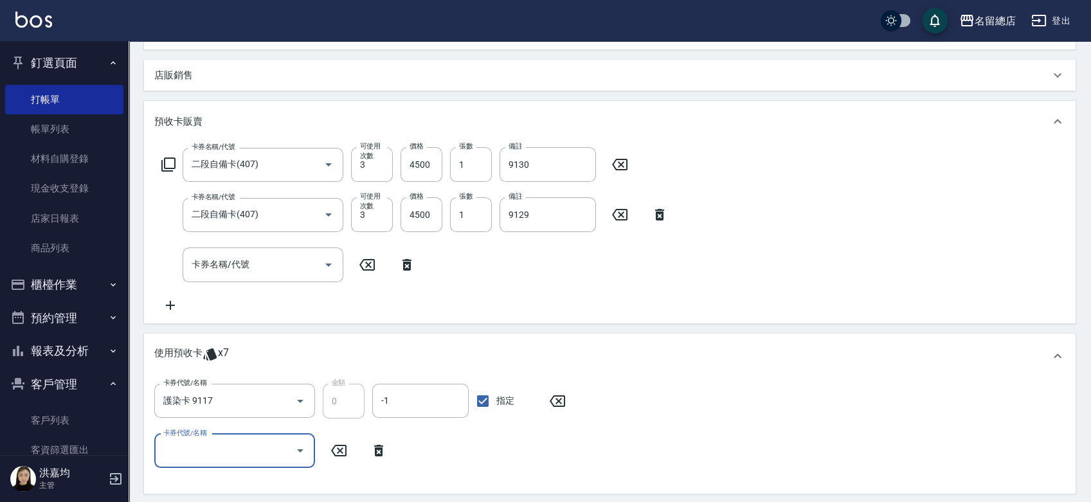
click at [237, 445] on input "卡券代號/名稱" at bounding box center [225, 451] width 130 height 23
click at [254, 402] on div "護染卡 剩餘2張 9117" at bounding box center [234, 396] width 161 height 21
type input "護染卡 9117"
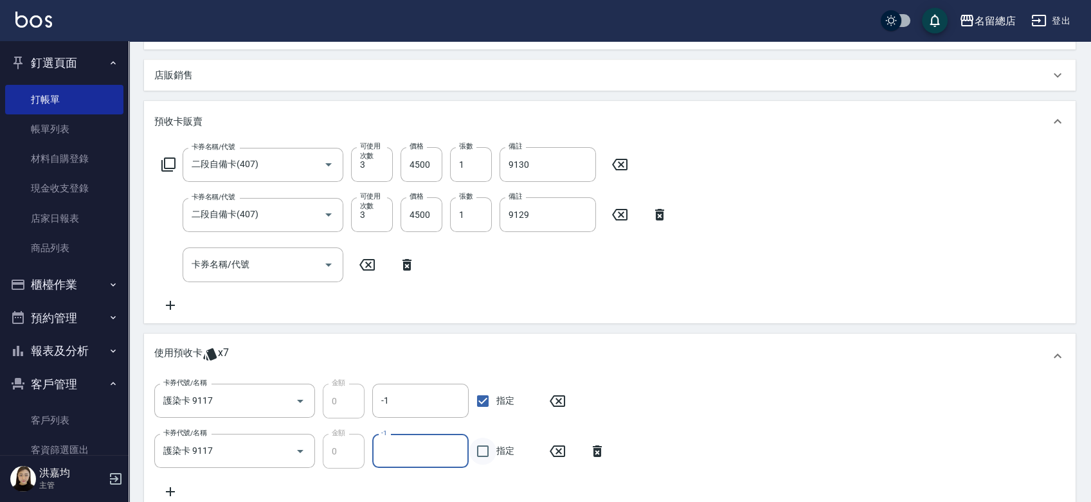
click at [476, 449] on input "指定" at bounding box center [482, 451] width 27 height 27
checkbox input "true"
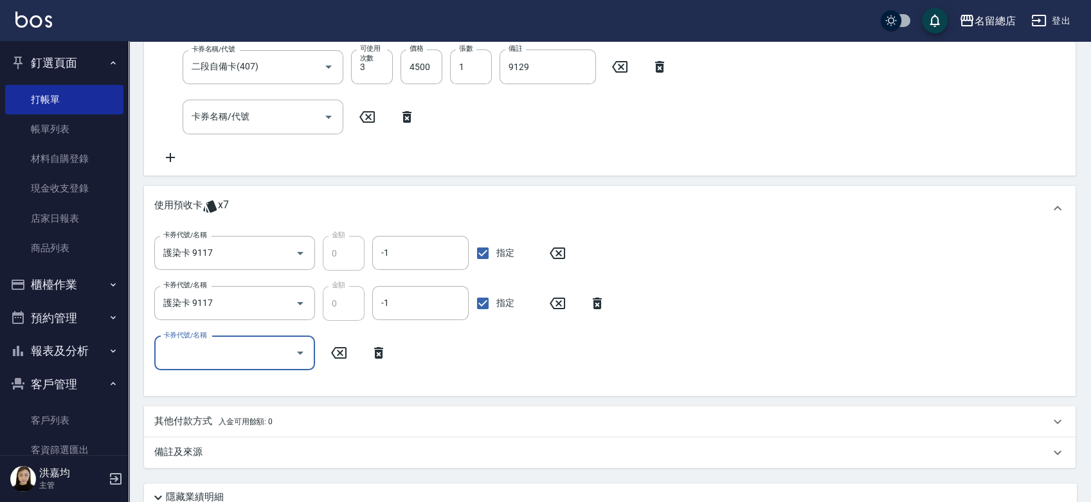
scroll to position [795, 0]
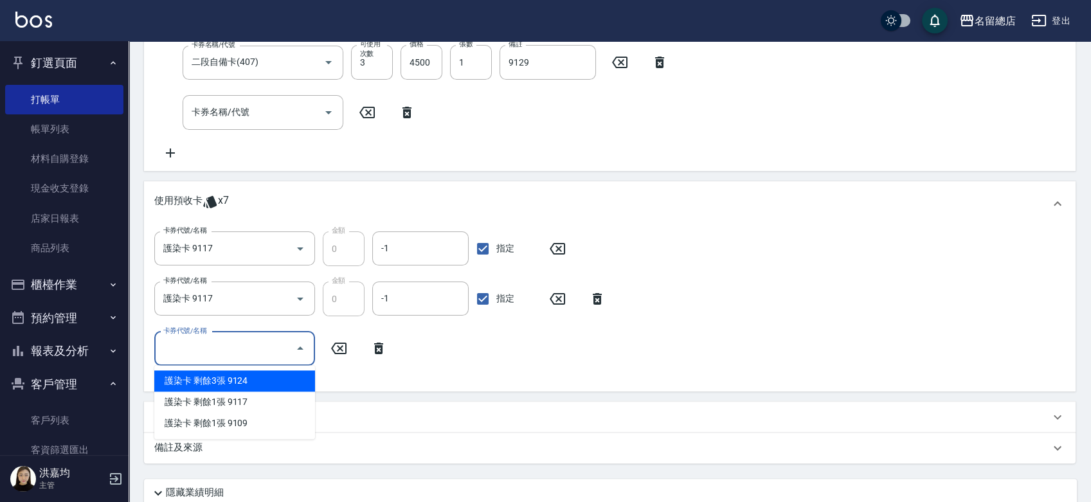
click at [212, 348] on input "卡券代號/名稱" at bounding box center [225, 349] width 130 height 23
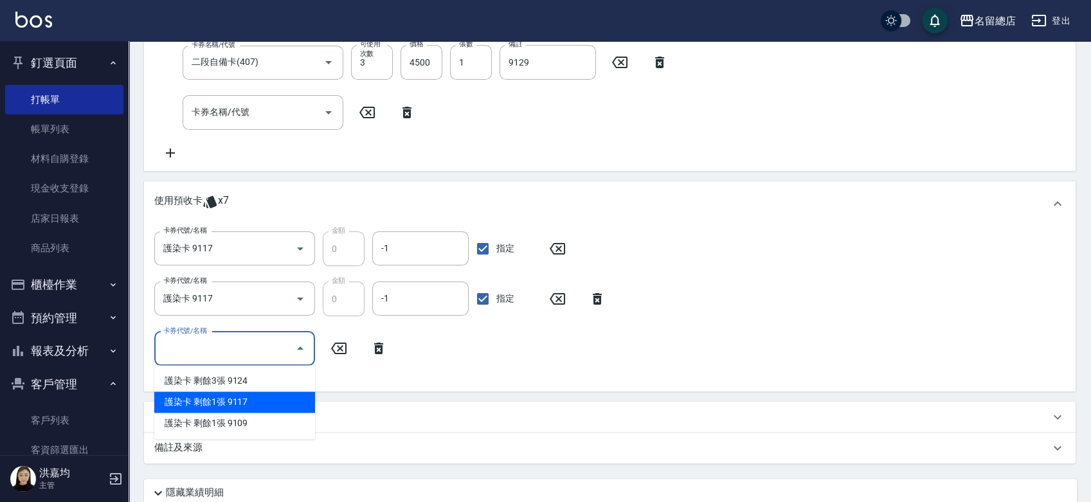
click at [249, 399] on div "護染卡 剩餘1張 9117" at bounding box center [234, 402] width 161 height 21
type input "護染卡 9117"
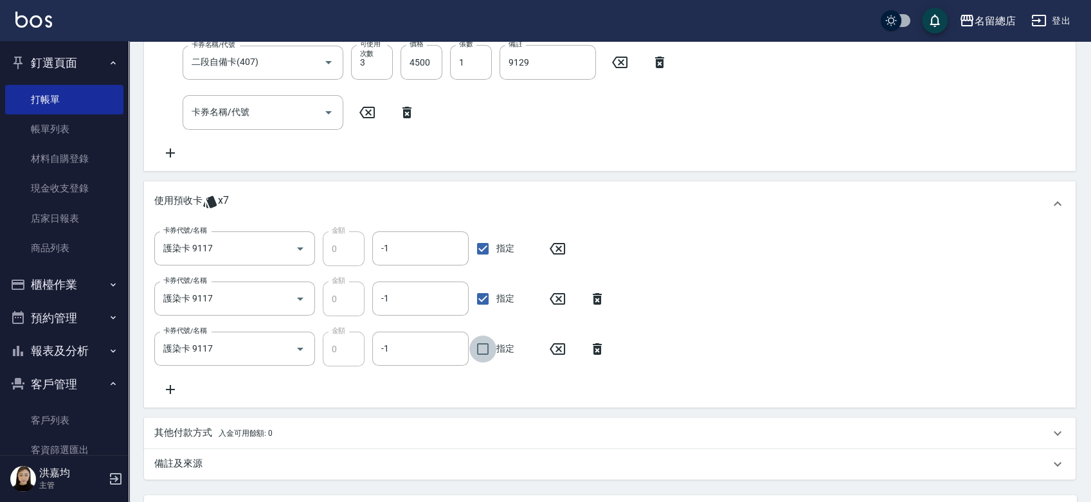
click at [475, 352] on input "指定" at bounding box center [482, 349] width 27 height 27
checkbox input "true"
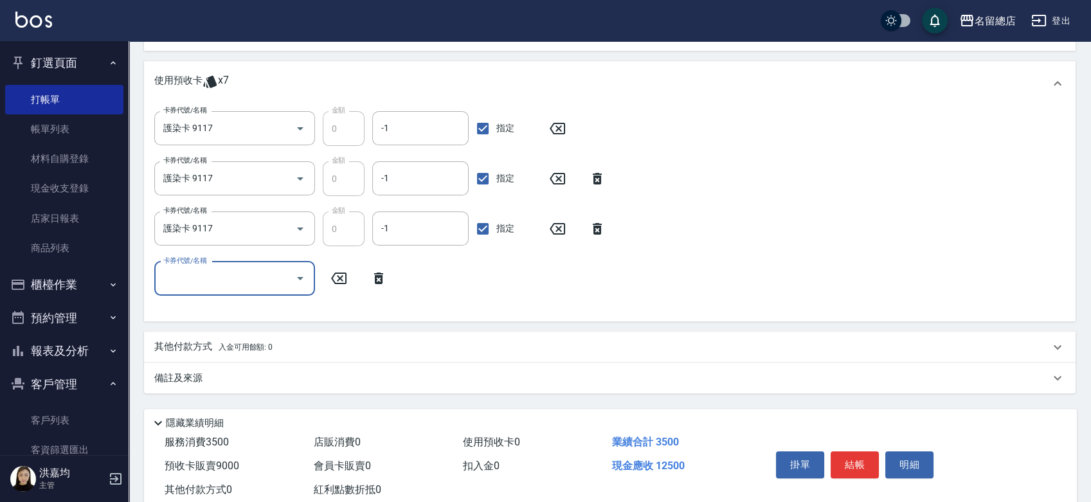
scroll to position [950, 0]
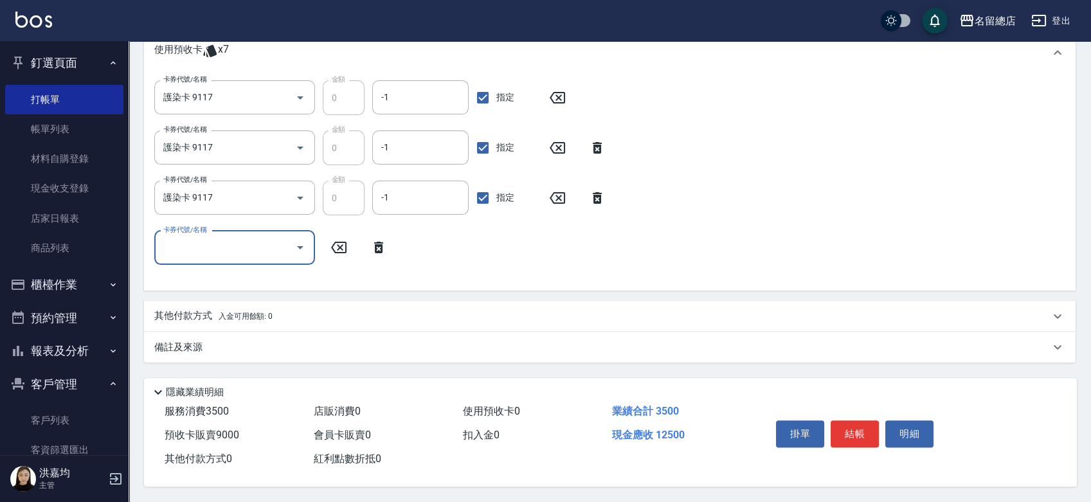
click at [174, 310] on p "其他付款方式 入金可用餘額: 0" at bounding box center [213, 316] width 118 height 14
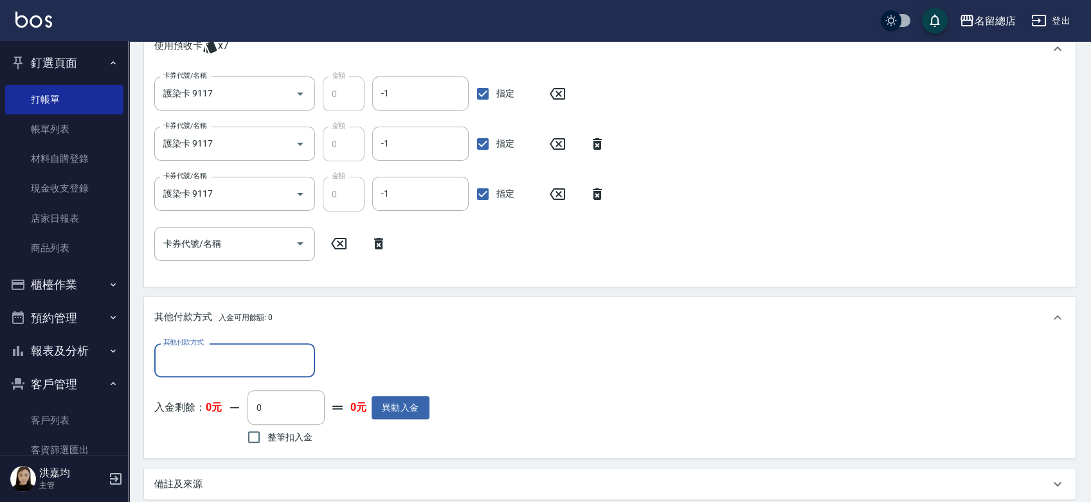
scroll to position [0, 0]
click at [175, 356] on input "其他付款方式" at bounding box center [234, 360] width 149 height 23
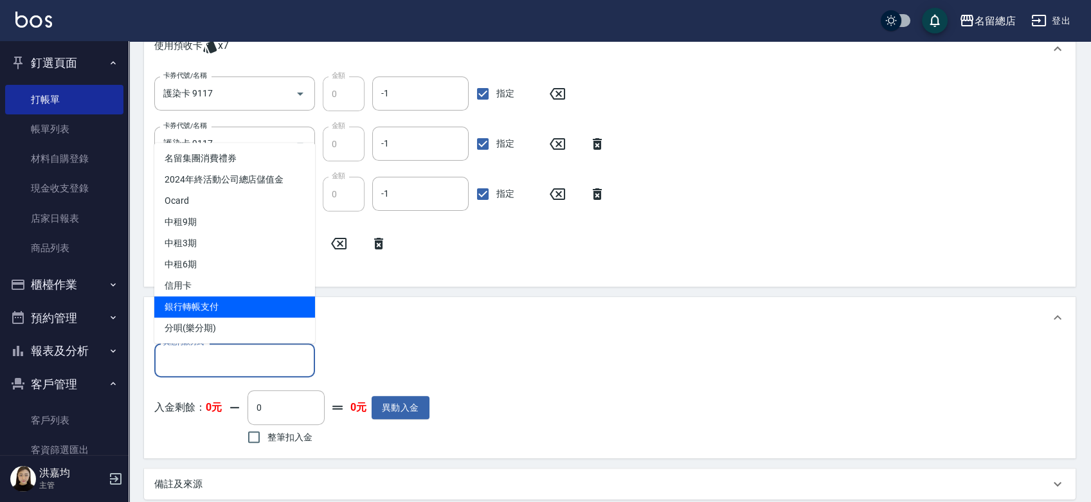
click at [195, 303] on span "銀行轉帳支付" at bounding box center [234, 306] width 161 height 21
type input "銀行轉帳支付"
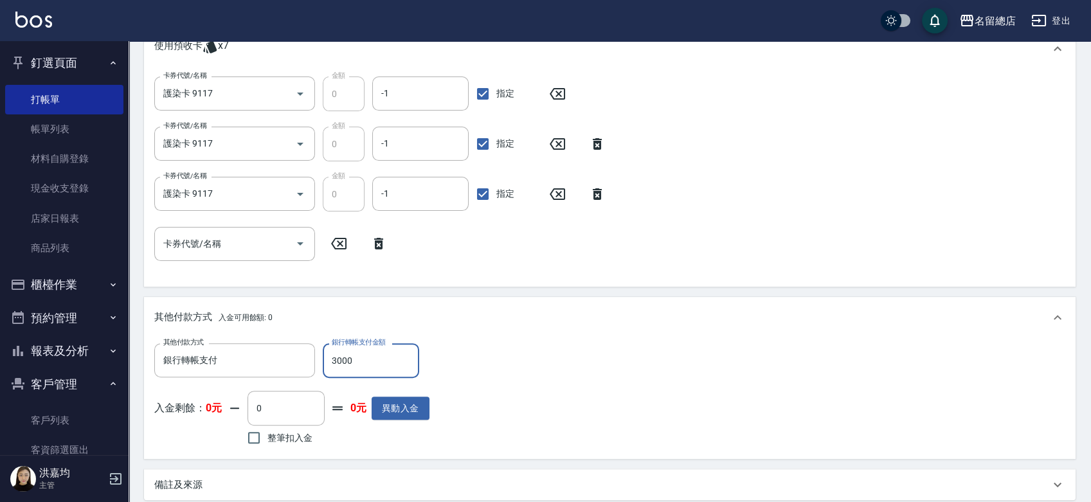
type input "3000"
click at [464, 372] on div "其他付款方式 銀行轉帳支付 其他付款方式 銀行轉帳支付金額 3000 銀行轉帳支付金額 入金剩餘： 0元 0 ​ 整筆扣入金 0元 異動入金" at bounding box center [609, 395] width 911 height 105
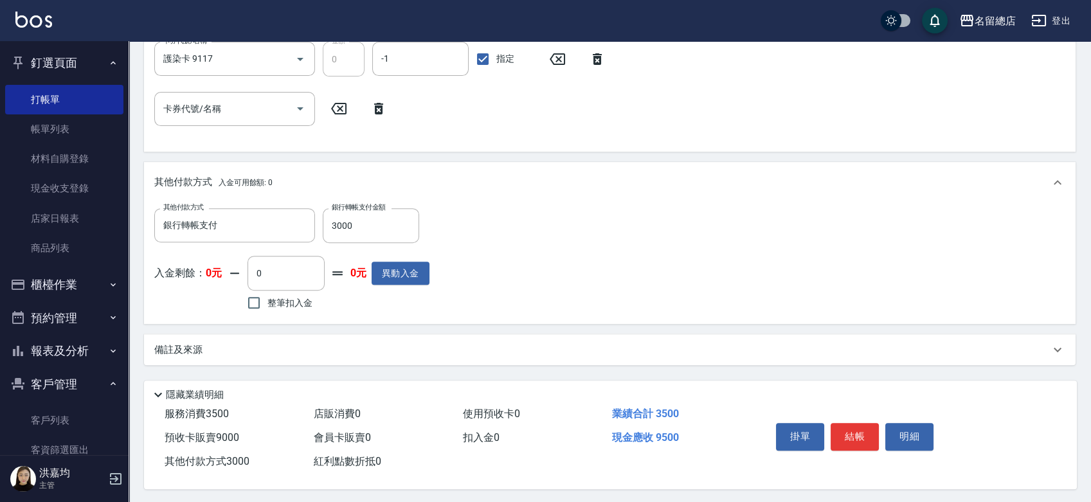
scroll to position [1091, 0]
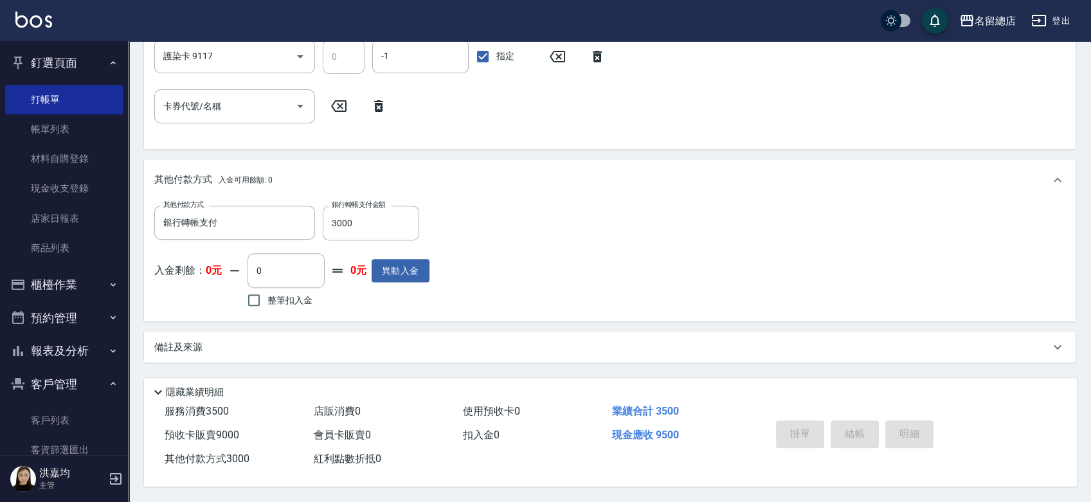
type input "2025/08/14 19:19"
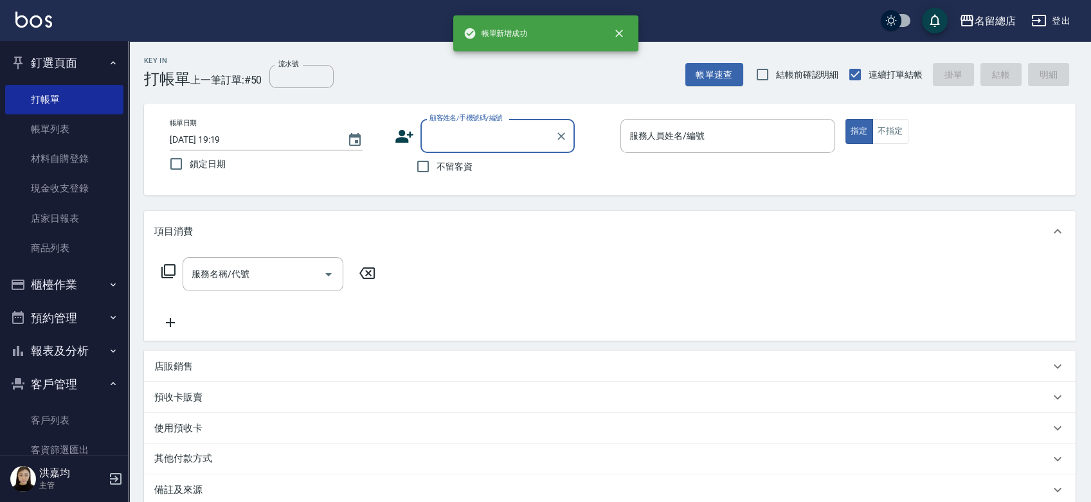
scroll to position [0, 0]
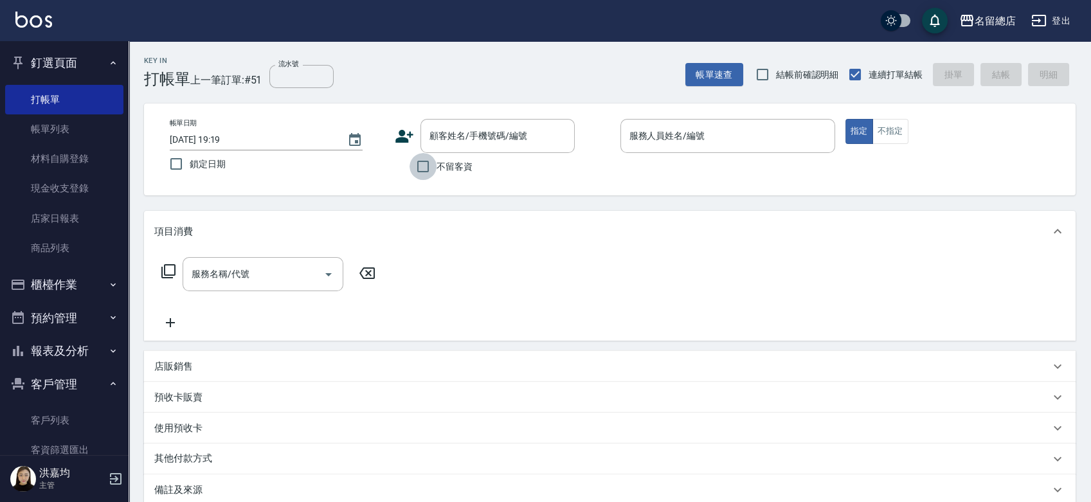
click at [429, 167] on input "不留客資" at bounding box center [423, 166] width 27 height 27
checkbox input "true"
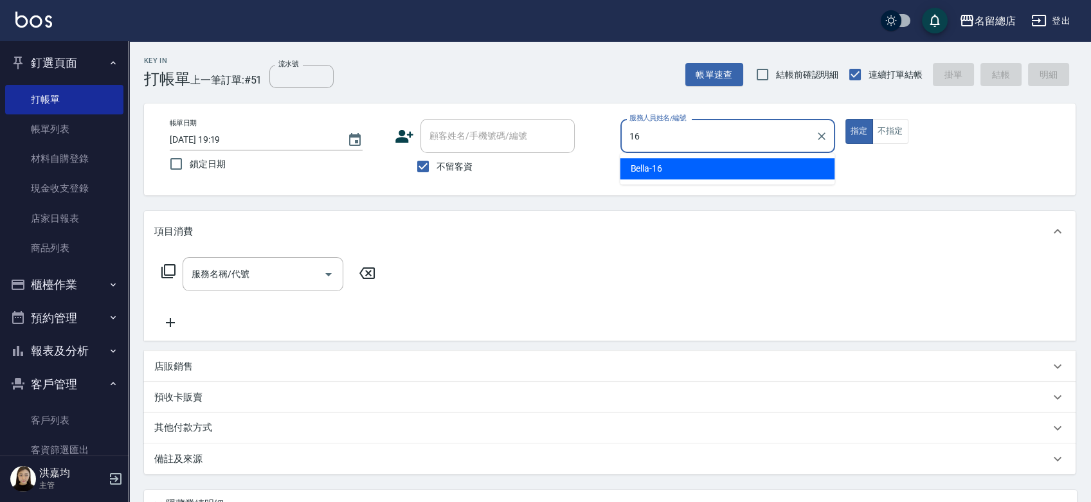
type input "Bella-16"
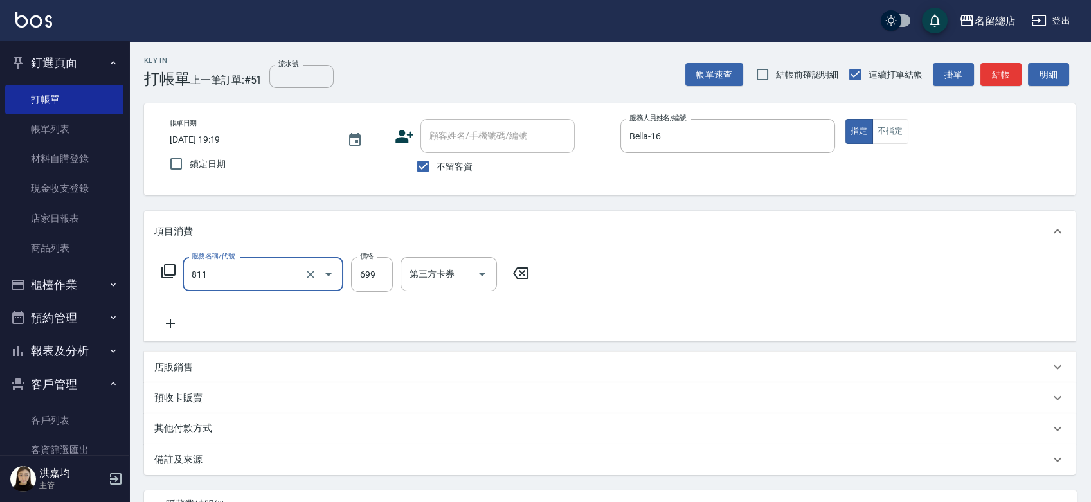
type input "洗+剪(811)"
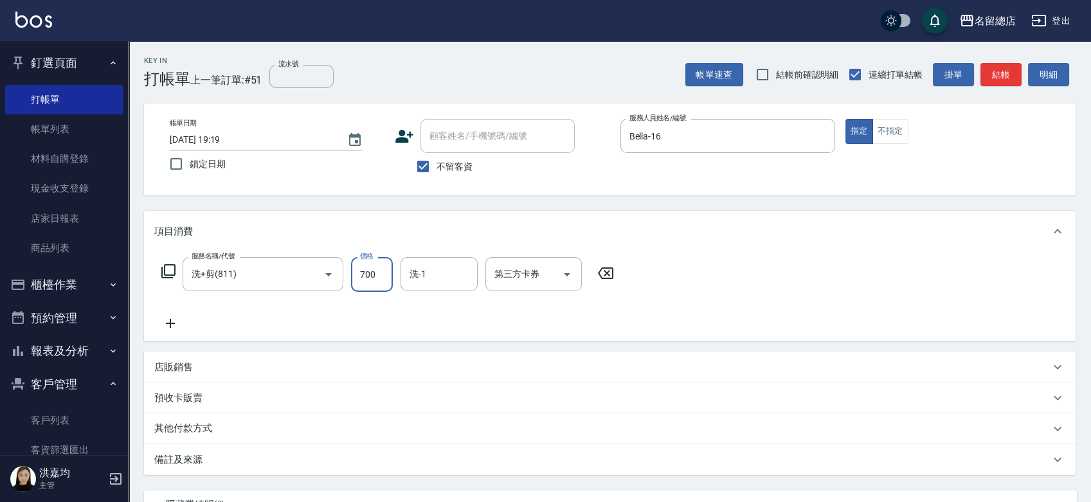
type input "700"
type input "張育婷-55"
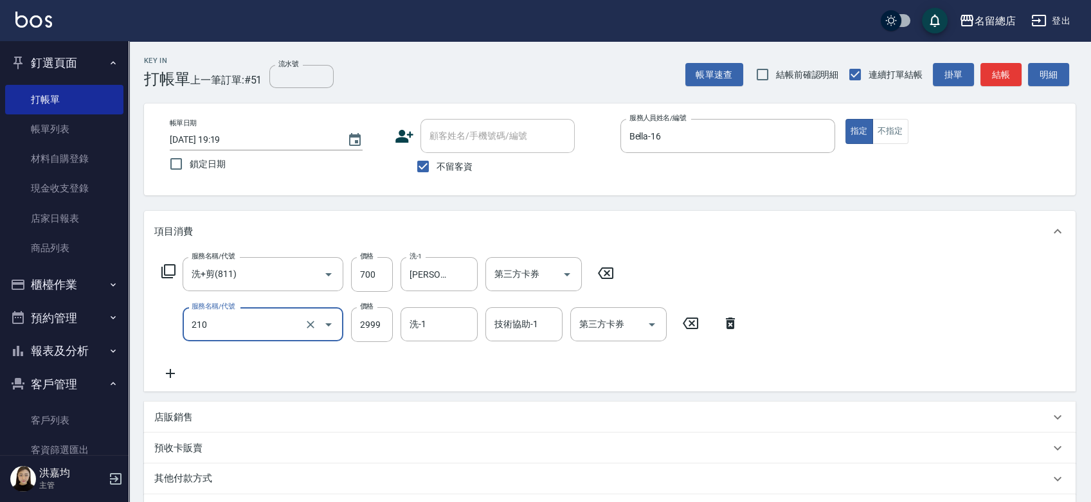
type input "離陶溫1501~2999(210)"
type input "2000"
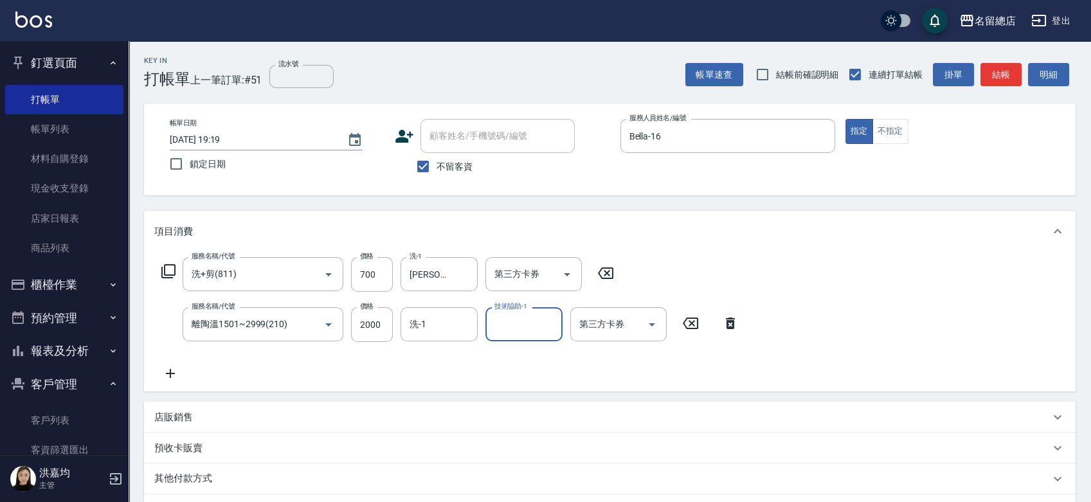
click at [413, 323] on input "洗-1" at bounding box center [439, 324] width 66 height 23
type input "張育婷-55"
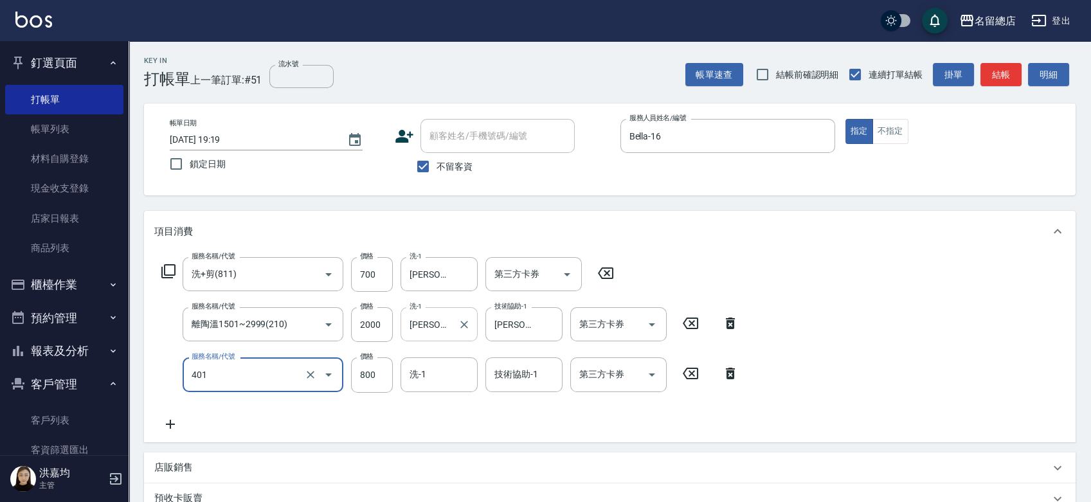
type input "自備護髮(401)"
type input "500"
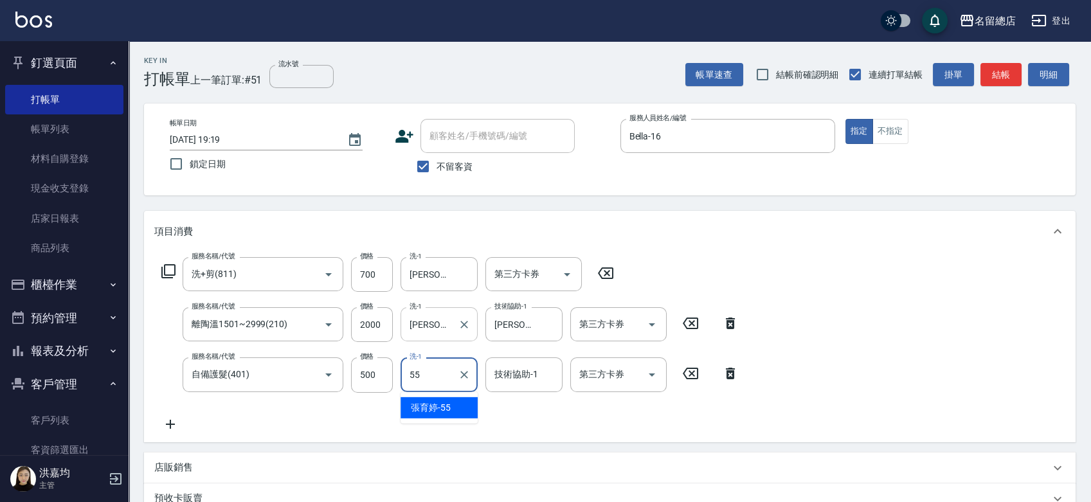
type input "張育婷-55"
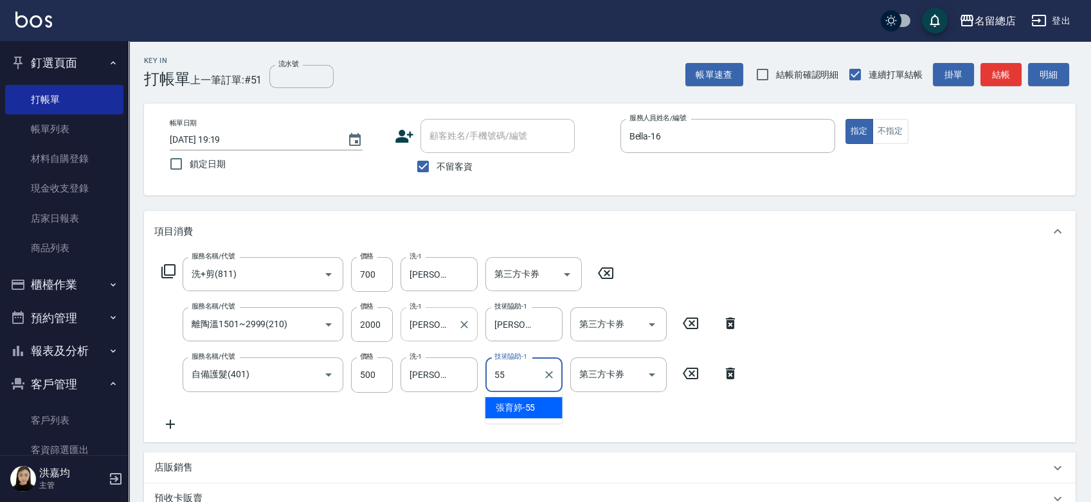
type input "張育婷-55"
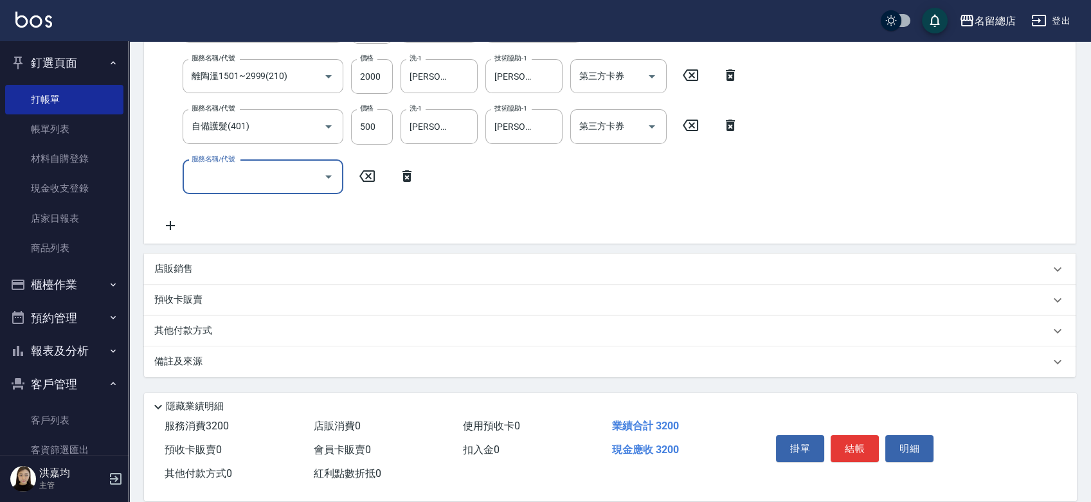
scroll to position [266, 0]
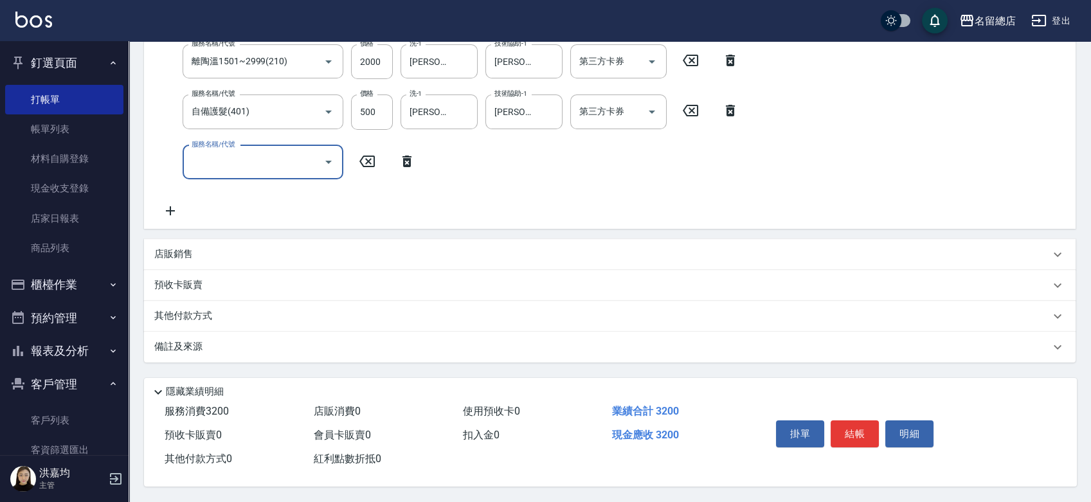
click at [188, 309] on p "其他付款方式" at bounding box center [186, 316] width 64 height 14
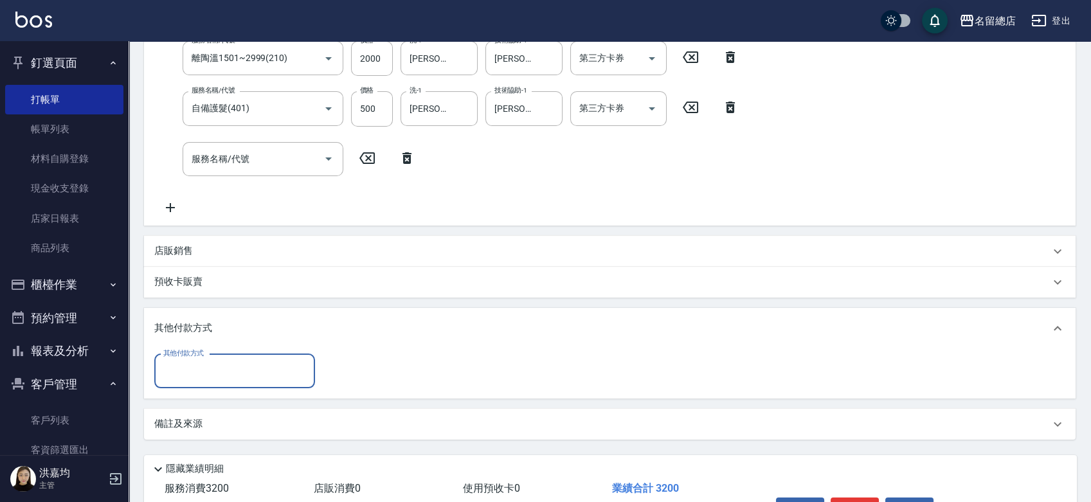
scroll to position [0, 0]
click at [203, 370] on input "其他付款方式" at bounding box center [234, 371] width 149 height 23
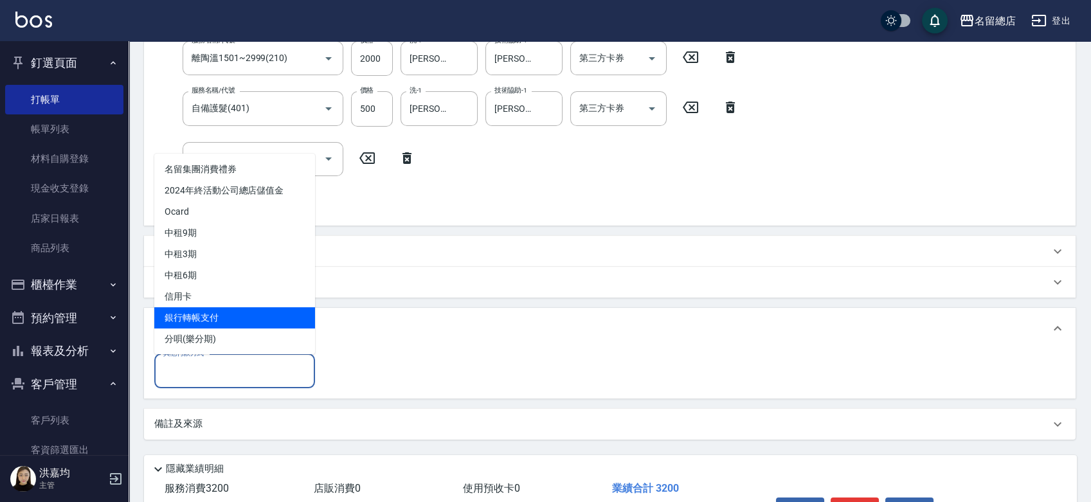
click at [200, 321] on span "銀行轉帳支付" at bounding box center [234, 317] width 161 height 21
type input "銀行轉帳支付"
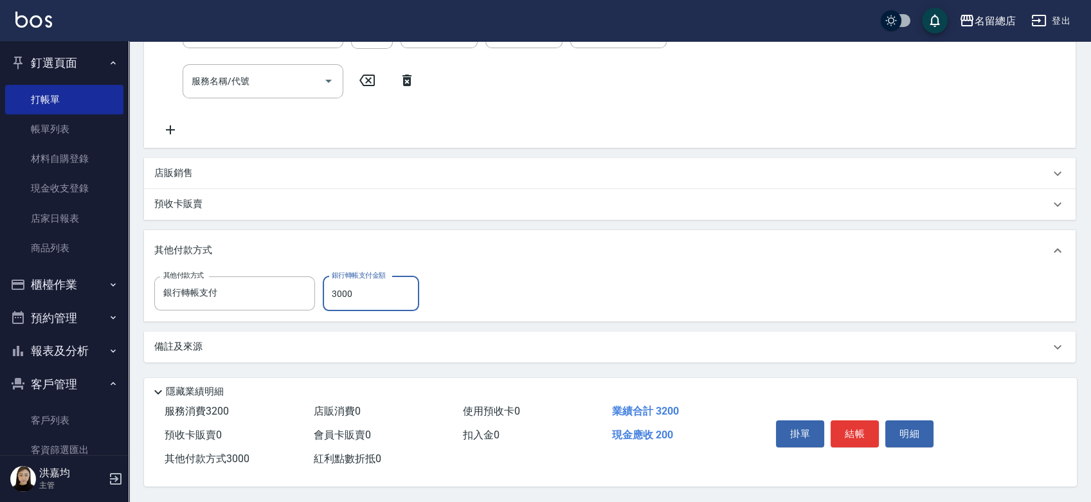
scroll to position [347, 0]
drag, startPoint x: 368, startPoint y: 280, endPoint x: 311, endPoint y: 286, distance: 57.5
click at [311, 286] on div "其他付款方式 銀行轉帳支付 其他付款方式 銀行轉帳支付金額 3000 銀行轉帳支付金額" at bounding box center [290, 293] width 273 height 35
type input "3200"
type input "2025/08/14 19:20"
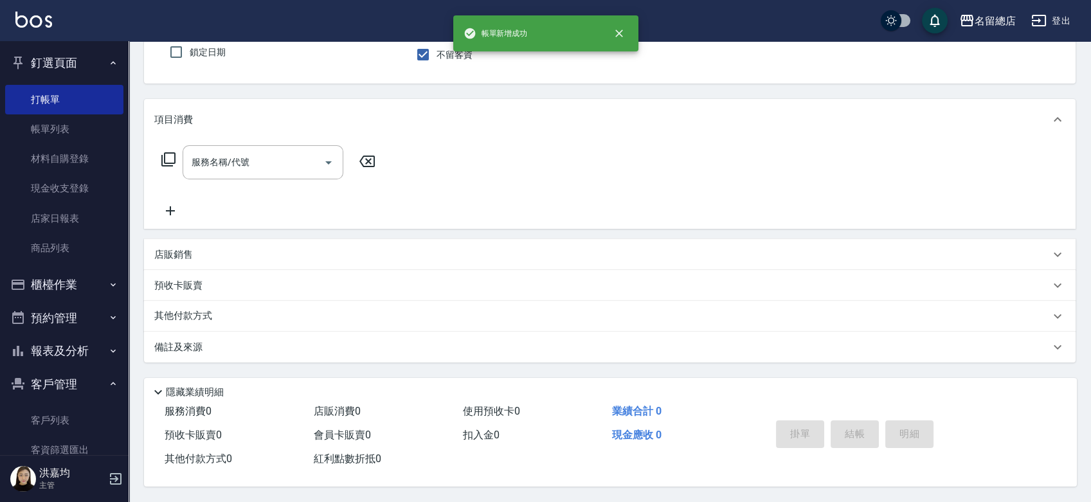
scroll to position [0, 0]
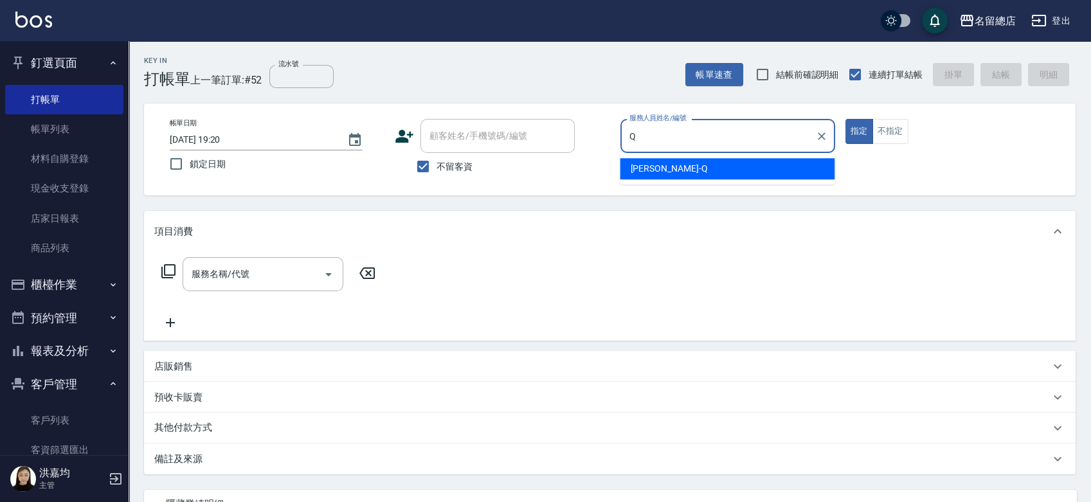
type input "Joyce-Q"
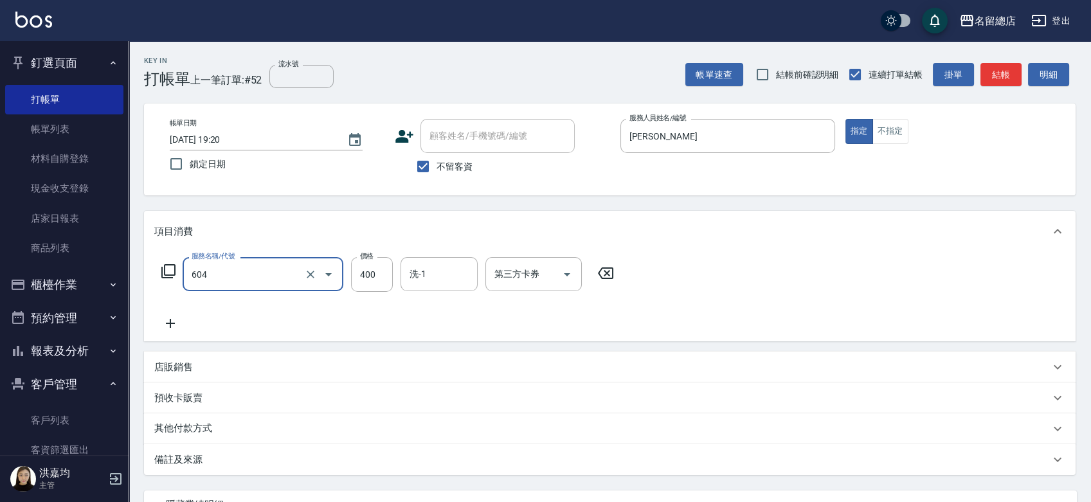
type input "健康洗髮(604)"
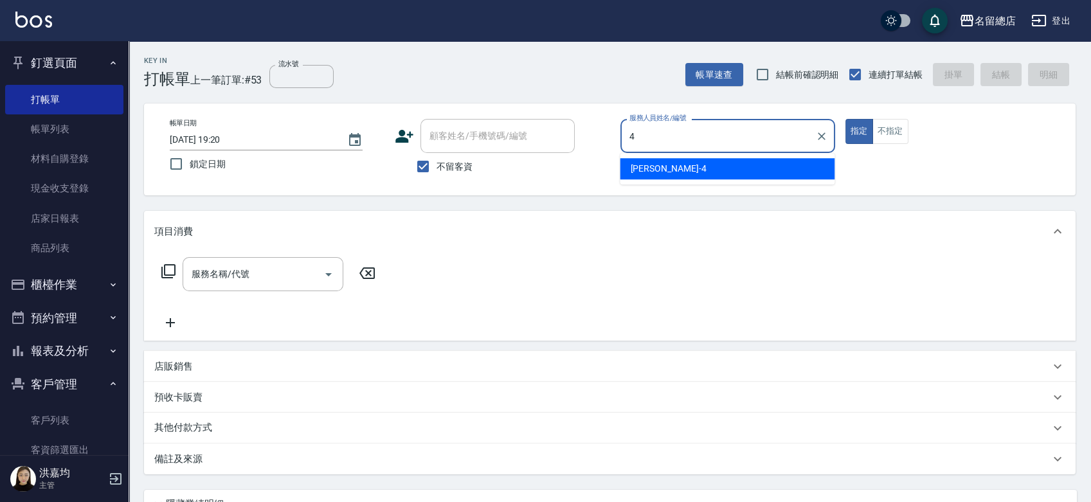
type input "Amy-4"
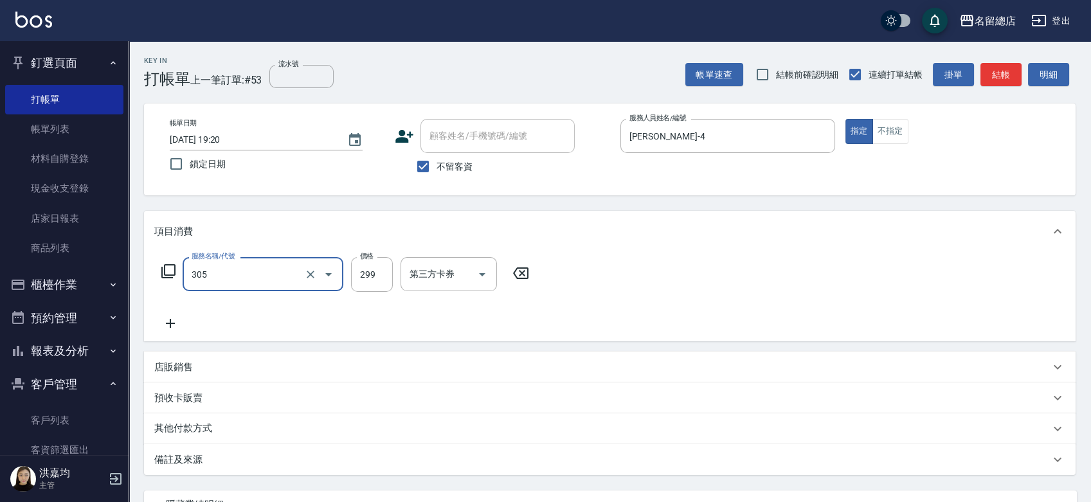
type input "剪髮(305)"
type input "500"
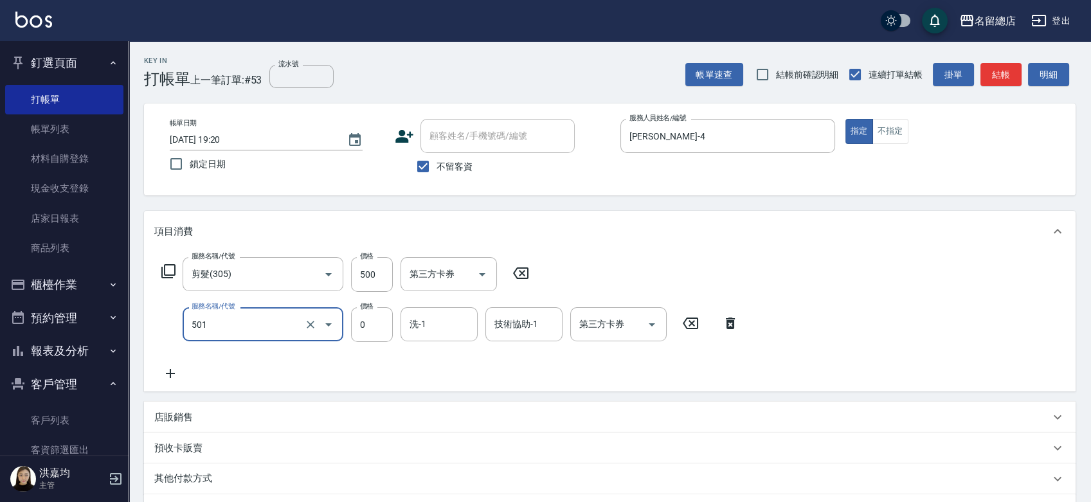
type input "2段蓋卡1300以上(501)"
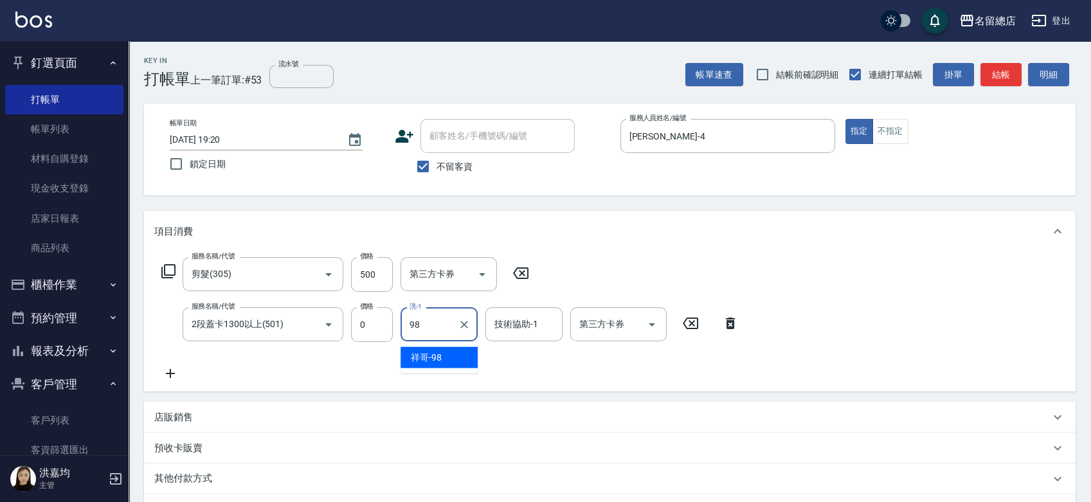
type input "祥哥-98"
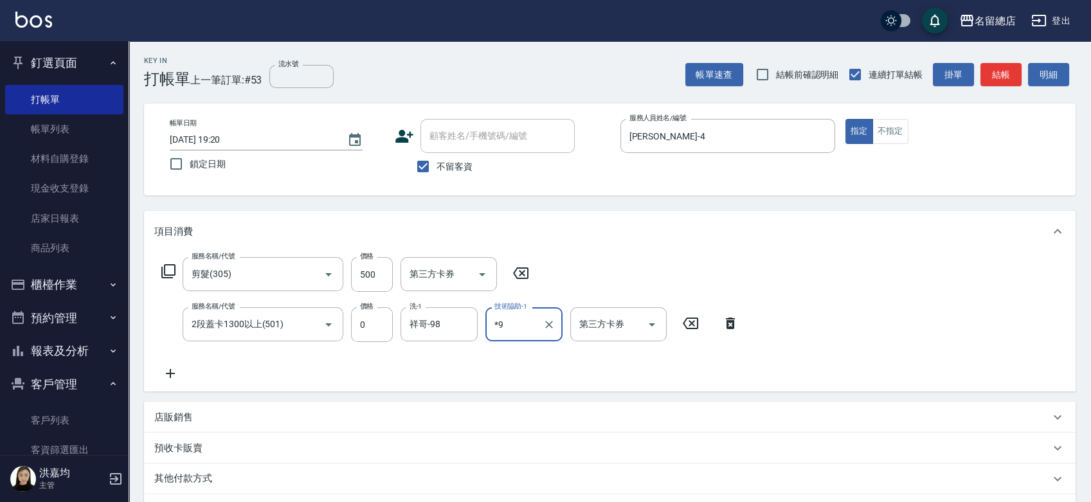
type input "*"
type input "祥哥-98"
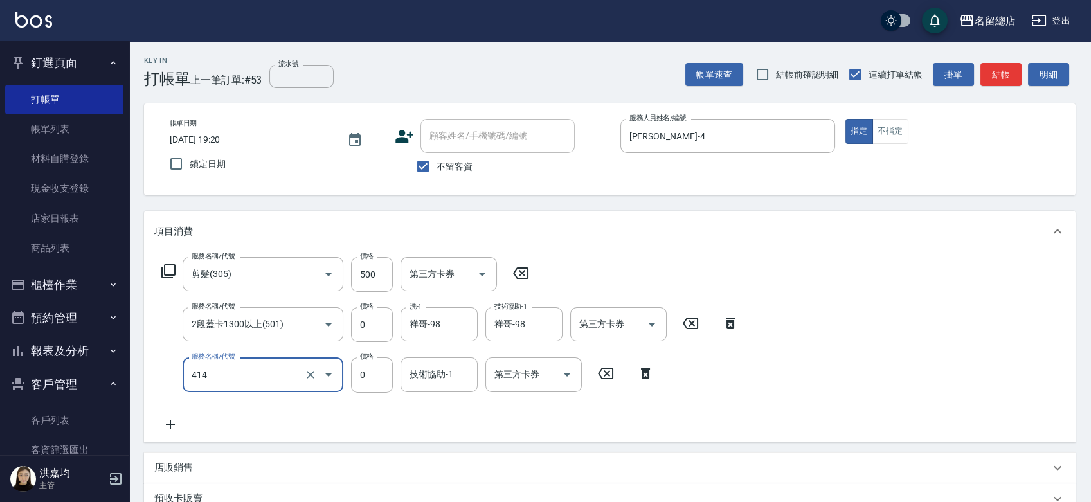
type input "護染蓋卡1000~1499(414)"
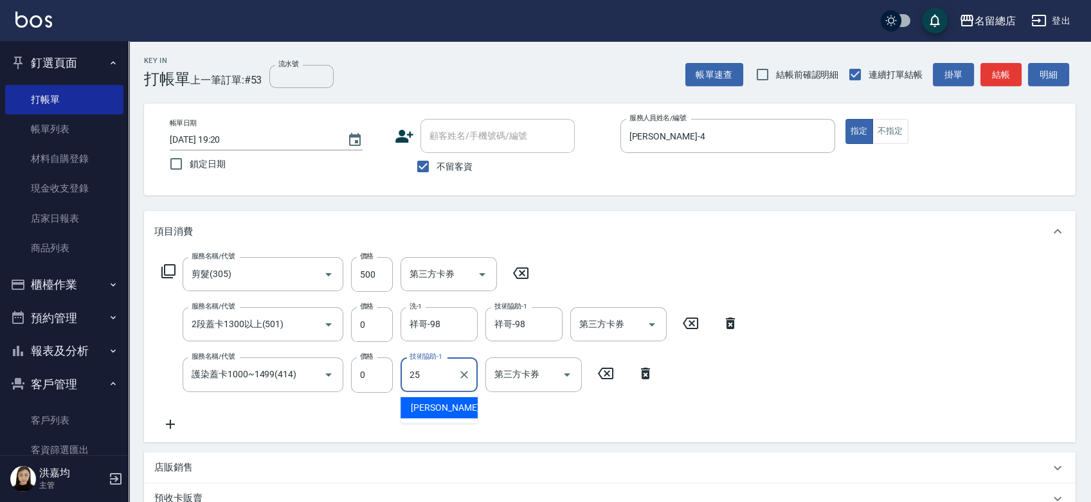
type input "王娟-25"
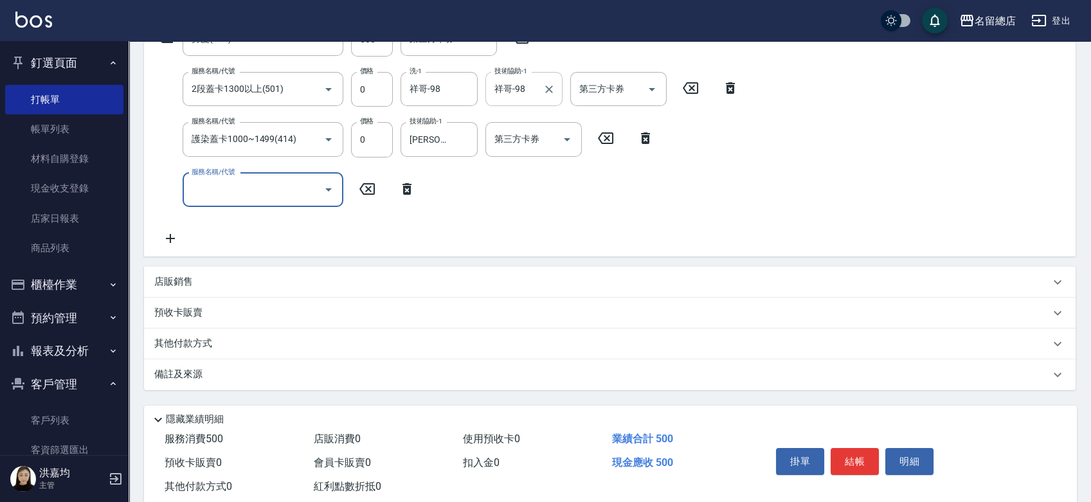
scroll to position [266, 0]
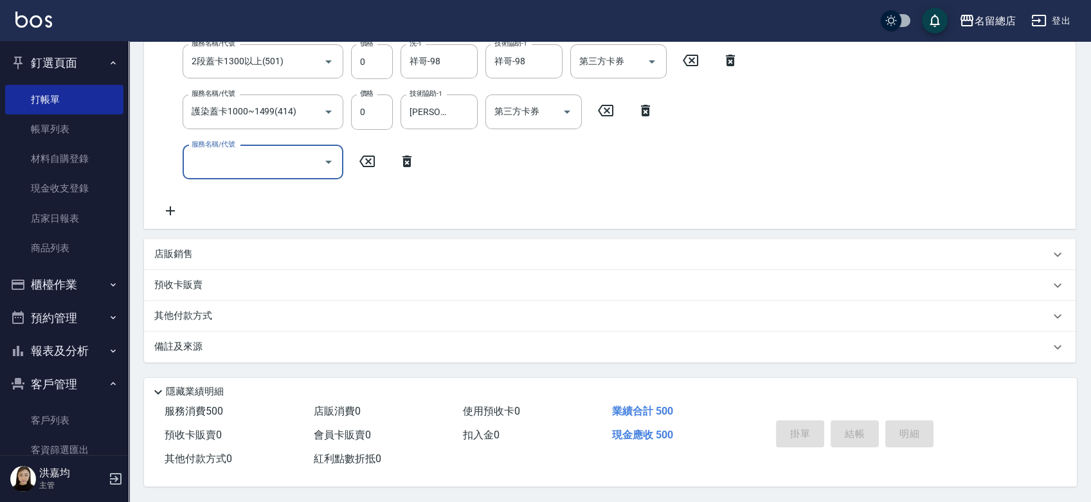
type input "2025/08/14 19:21"
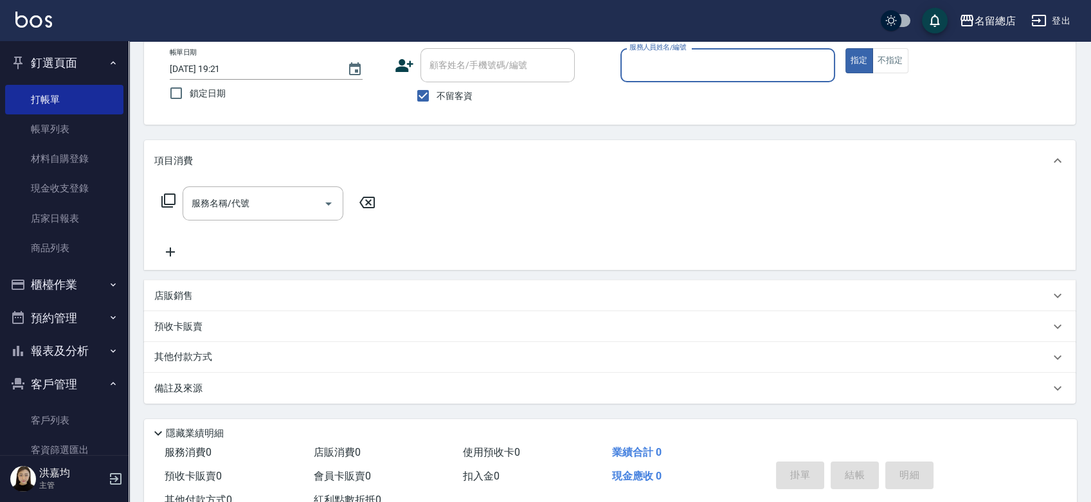
scroll to position [0, 0]
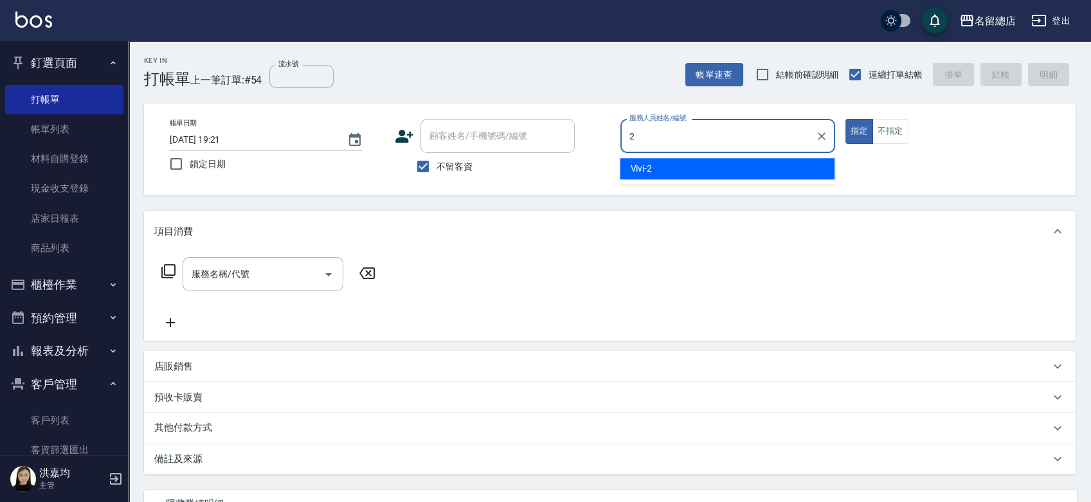
type input "Vivi-2"
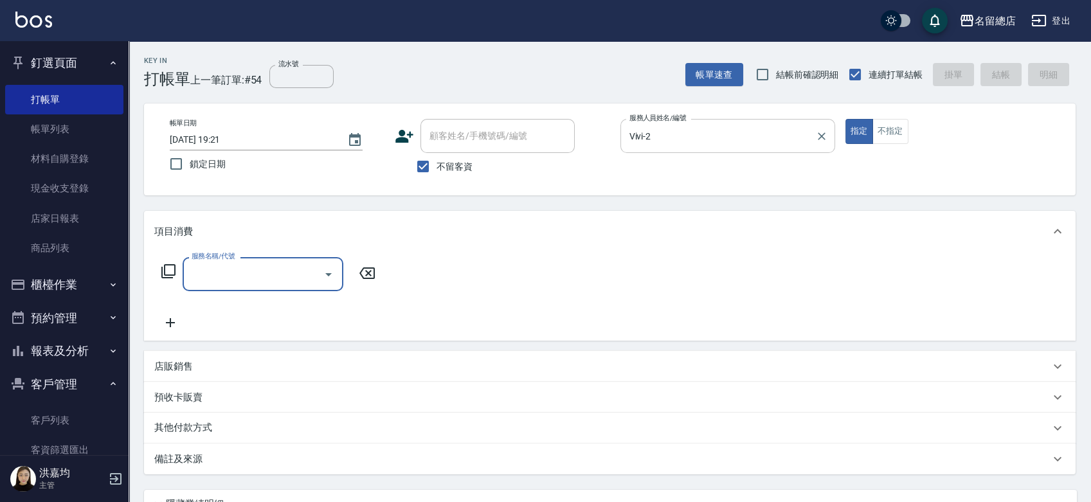
type input "6"
type input "剪髮(305)"
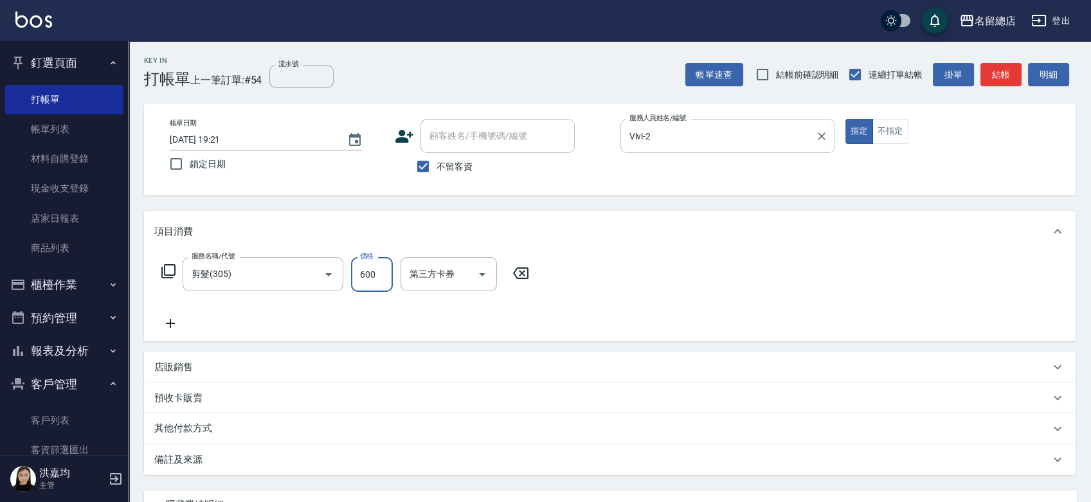
type input "600"
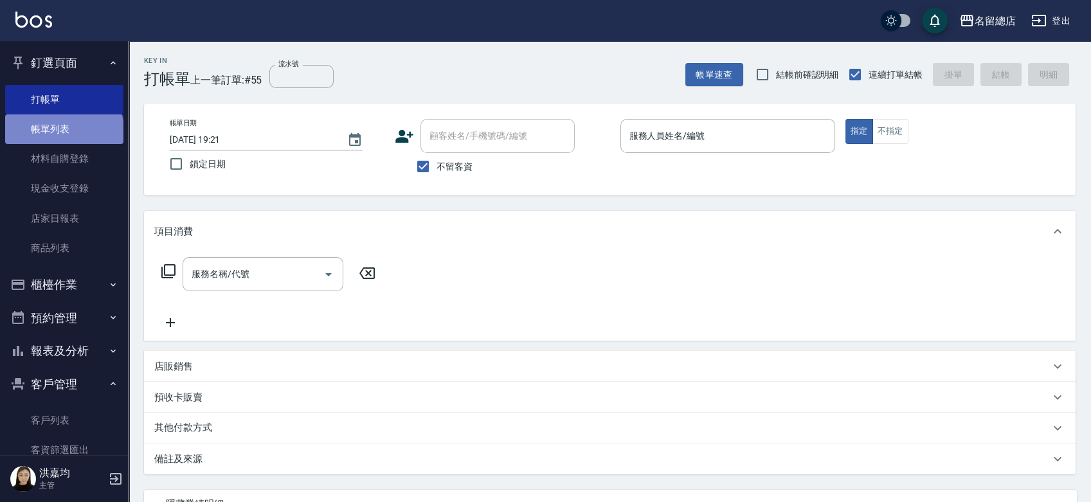
click at [63, 134] on link "帳單列表" at bounding box center [64, 129] width 118 height 30
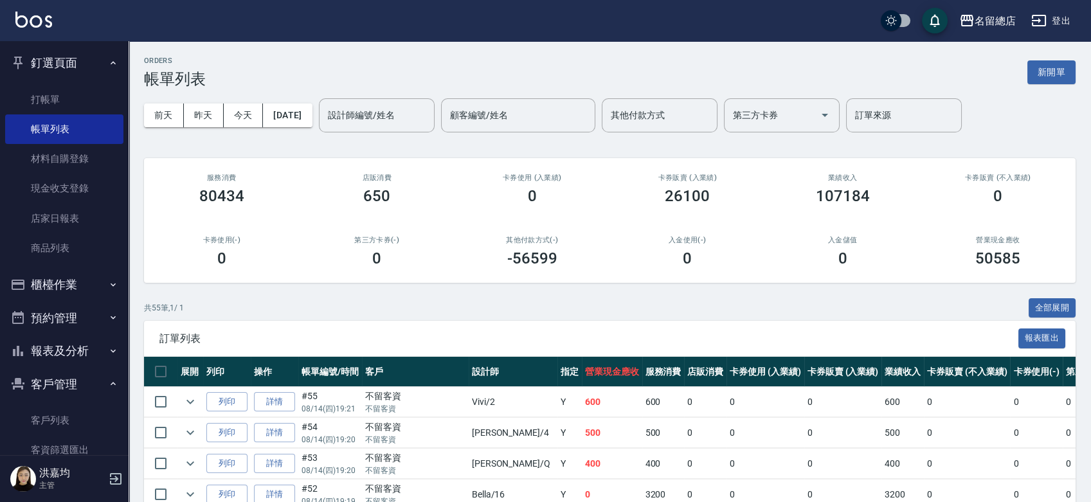
scroll to position [143, 0]
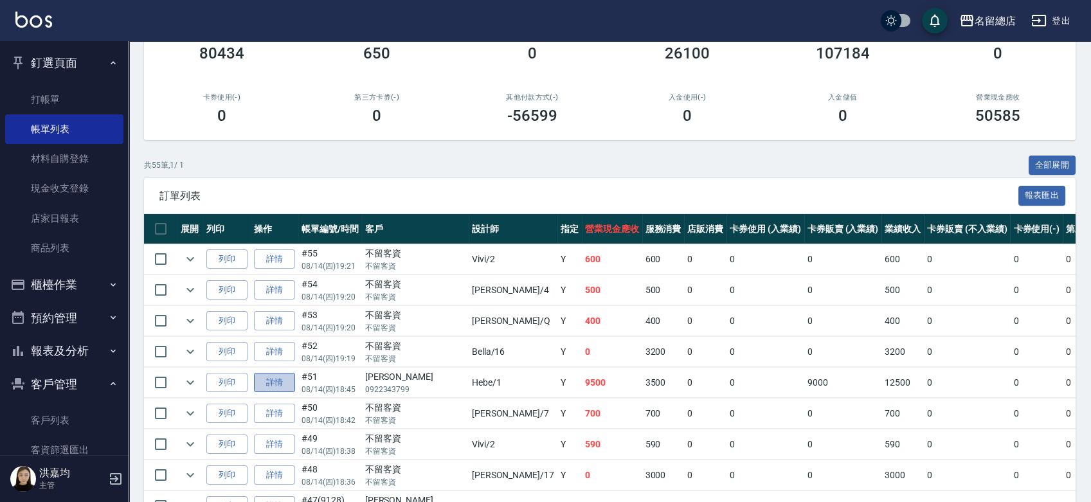
click at [273, 377] on link "詳情" at bounding box center [274, 383] width 41 height 20
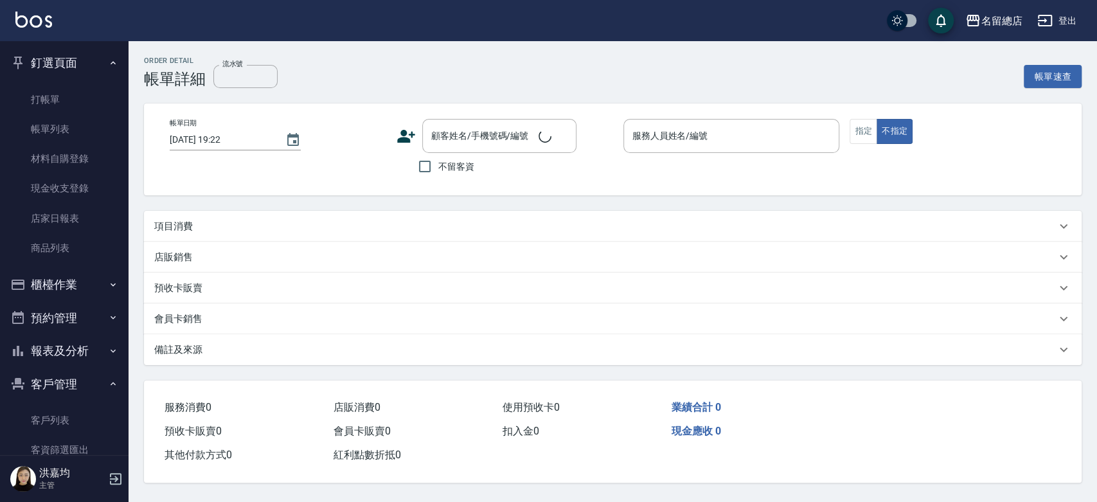
type input "2025/08/14 18:45"
type input "Hebe-1"
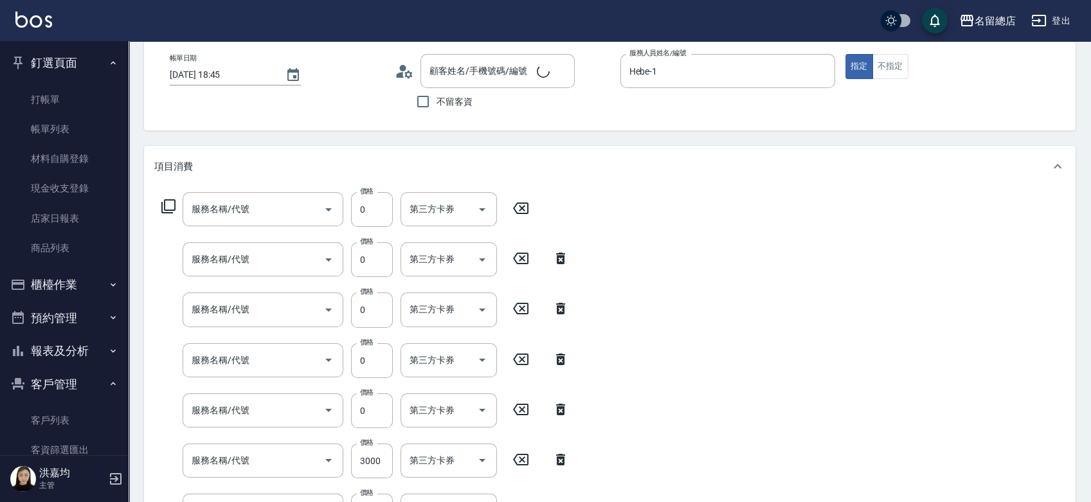
type input "護染卡(2/3) 9117"
type input "護染卡(3/3) 9117"
type input "護染卡(1/3) 9117"
type input "二段自備卡(407)"
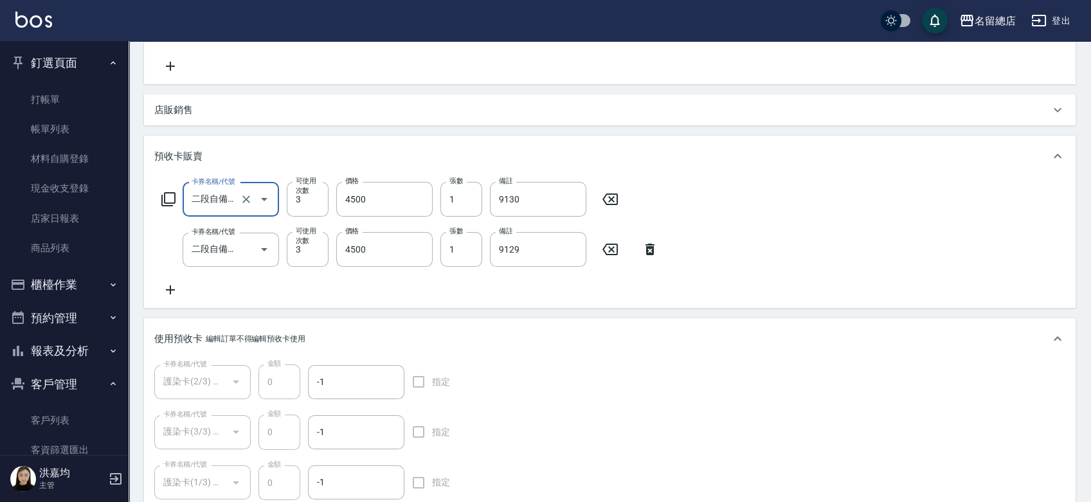
scroll to position [773, 0]
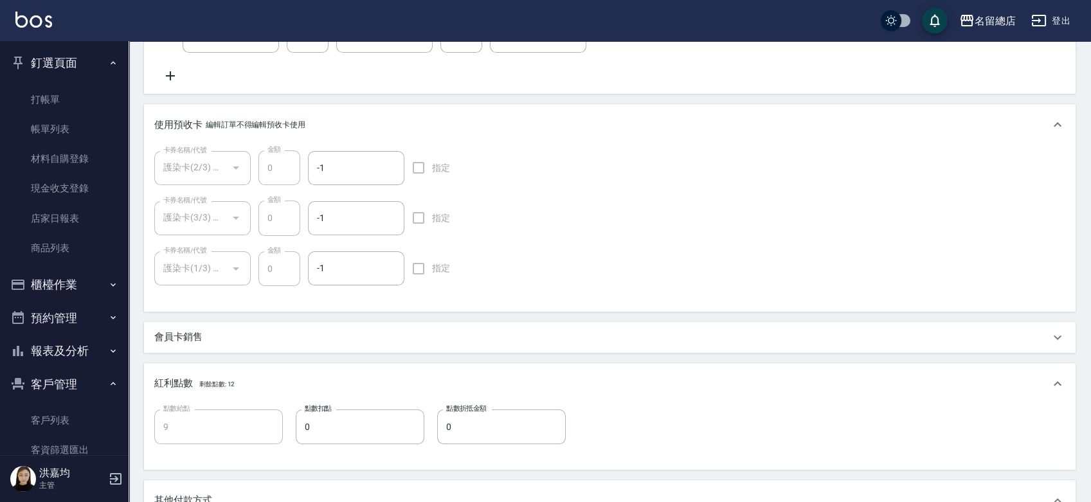
click at [261, 122] on p "編輯訂單不得編輯預收卡使用" at bounding box center [256, 125] width 100 height 14
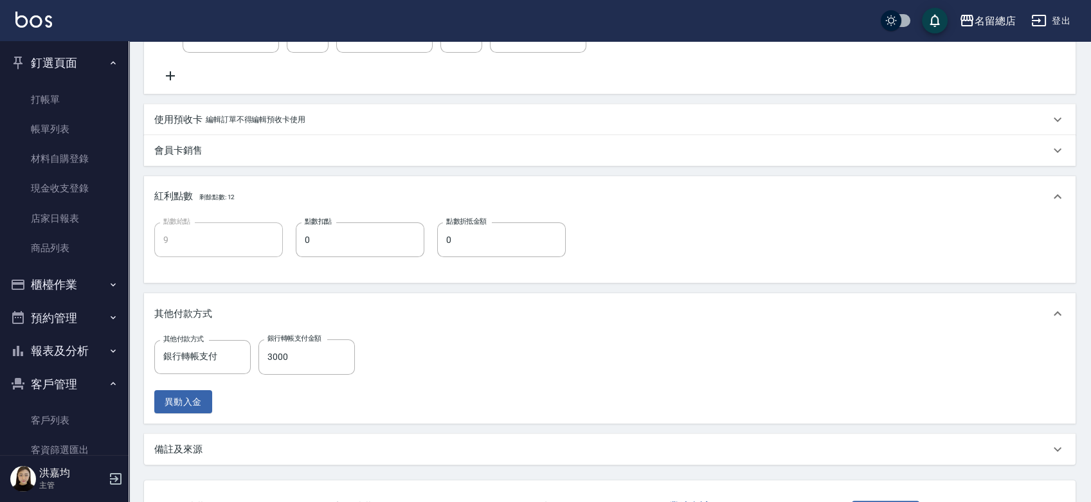
click at [261, 122] on p "編輯訂單不得編輯預收卡使用" at bounding box center [256, 120] width 100 height 14
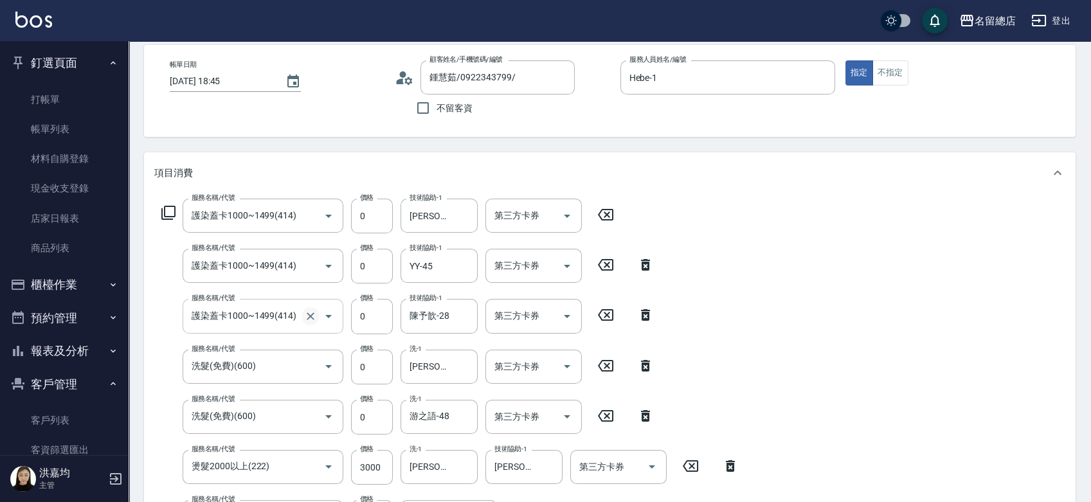
scroll to position [0, 0]
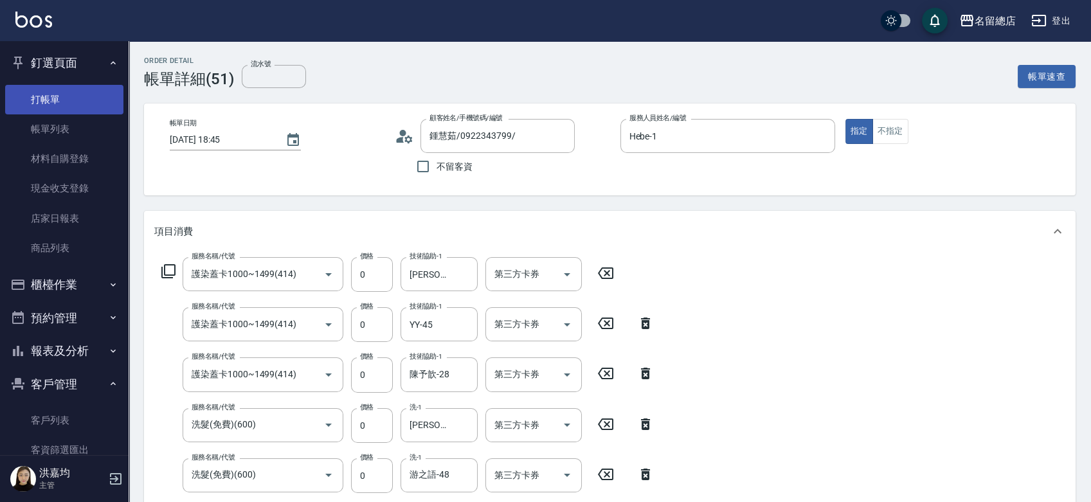
click at [66, 94] on link "打帳單" at bounding box center [64, 100] width 118 height 30
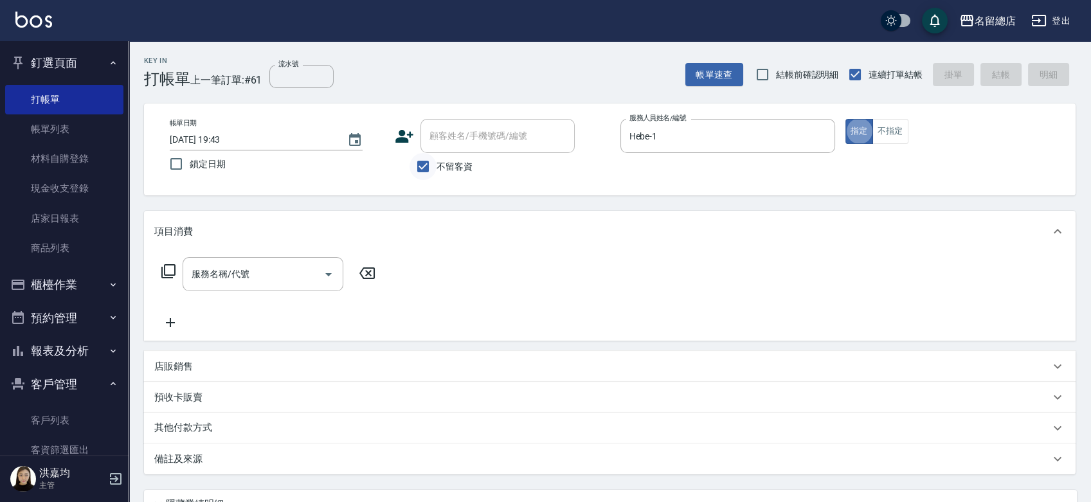
click at [417, 164] on input "不留客資" at bounding box center [423, 166] width 27 height 27
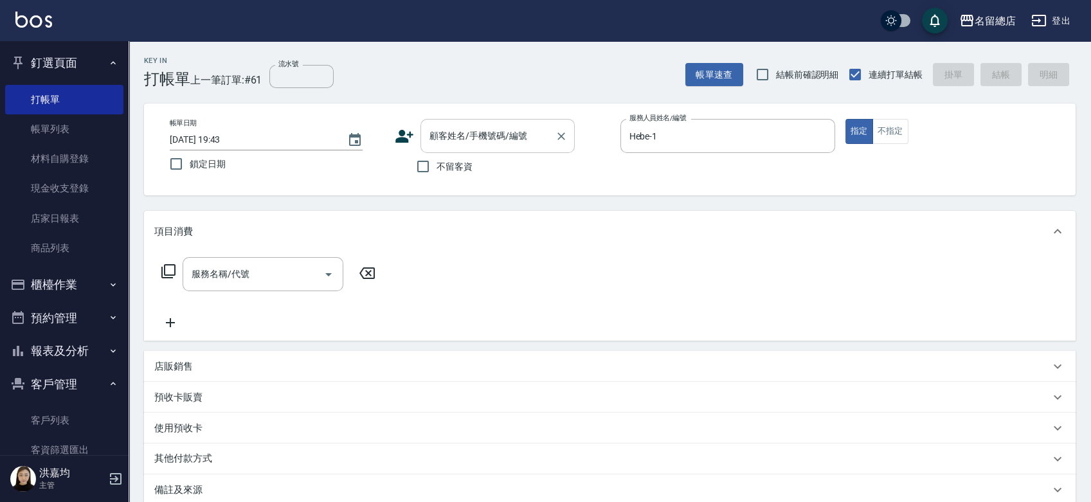
click at [501, 127] on input "顧客姓名/手機號碼/編號" at bounding box center [487, 136] width 123 height 23
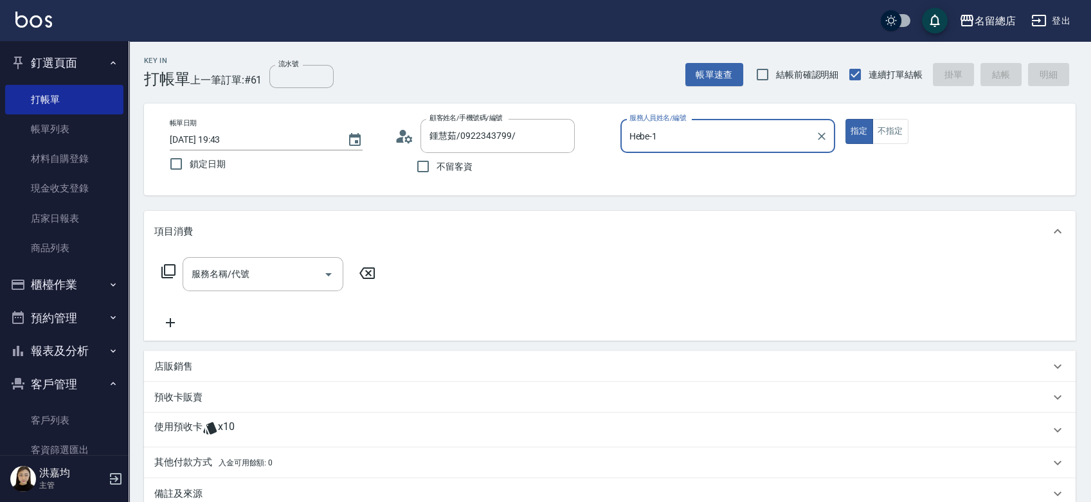
click at [845, 119] on button "指定" at bounding box center [859, 131] width 28 height 25
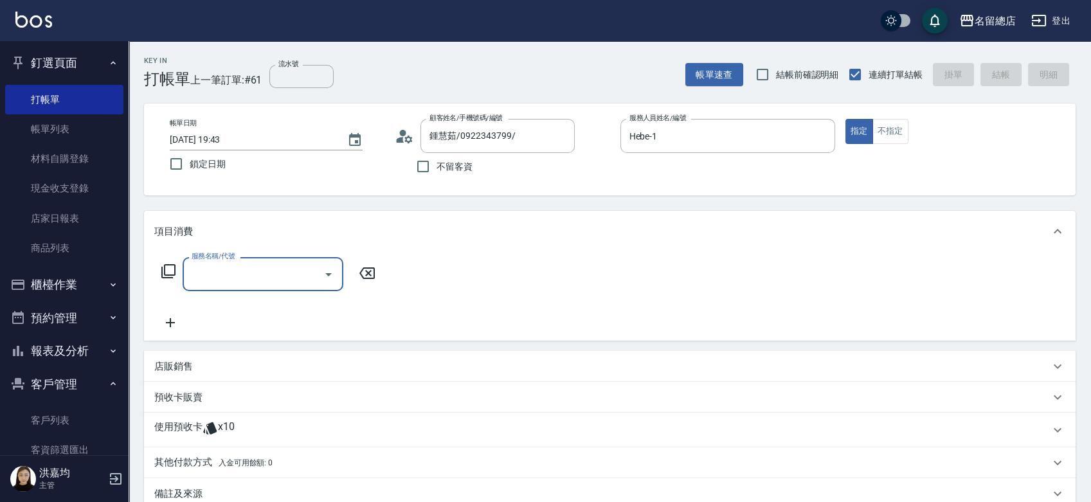
click at [181, 425] on p "使用預收卡" at bounding box center [178, 429] width 48 height 19
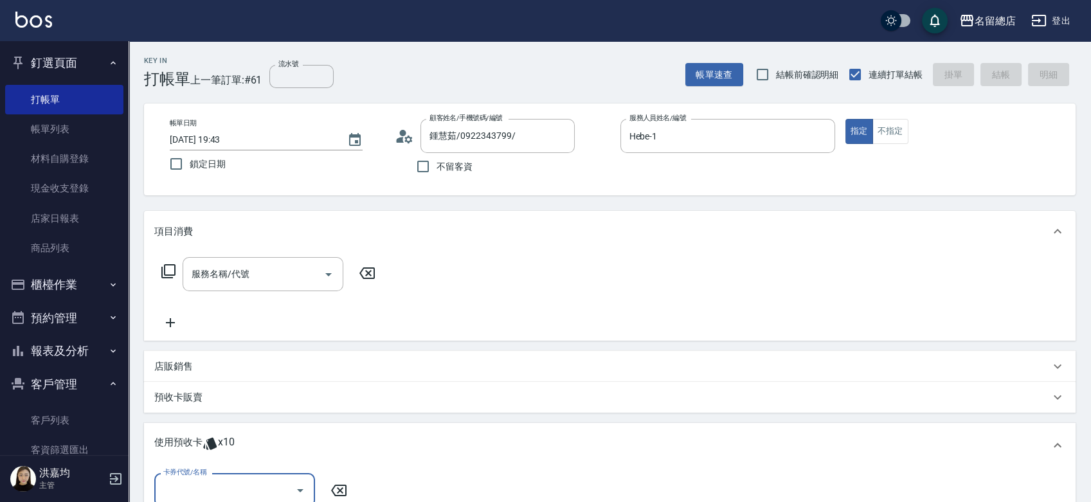
scroll to position [214, 0]
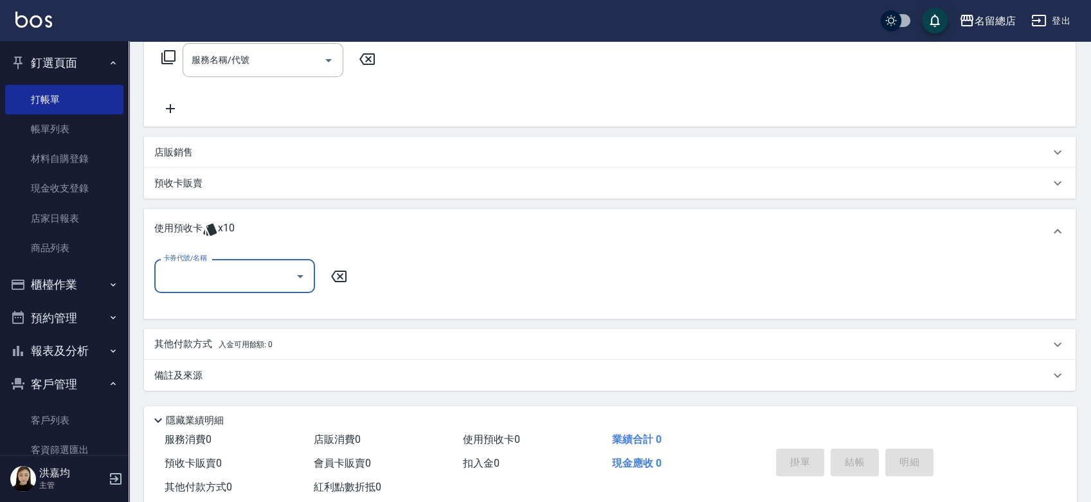
click at [181, 274] on input "卡券代號/名稱" at bounding box center [225, 276] width 130 height 23
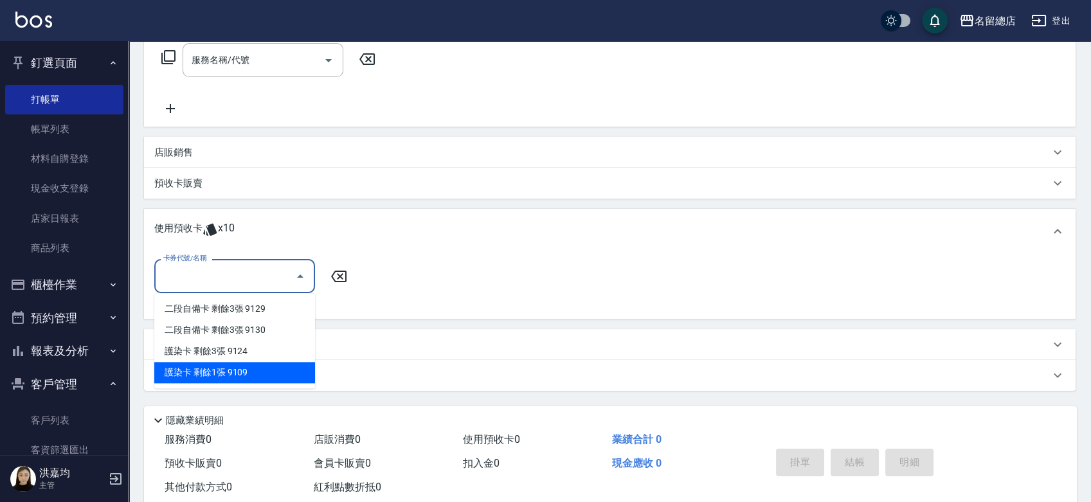
click at [224, 370] on div "護染卡 剩餘1張 9109" at bounding box center [234, 372] width 161 height 21
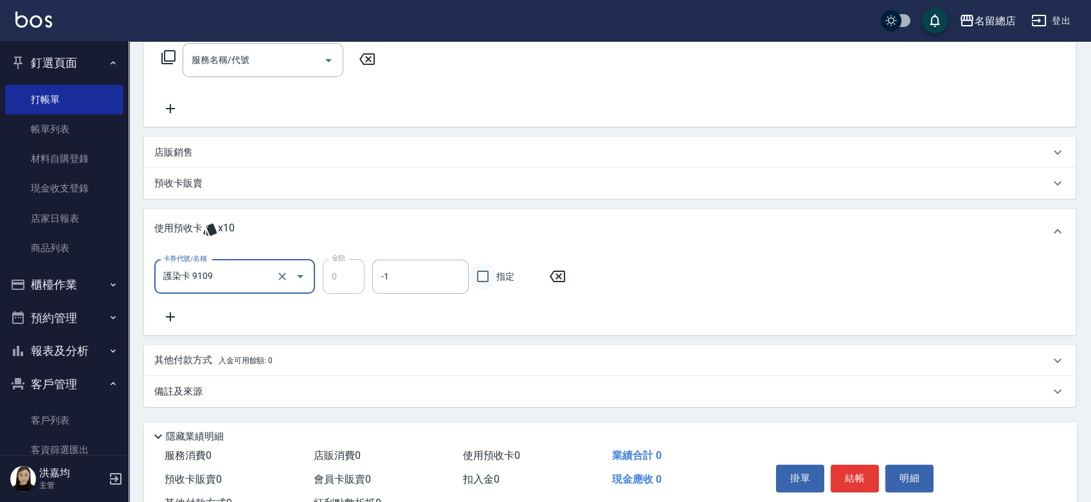
click at [479, 277] on input "指定" at bounding box center [482, 276] width 27 height 27
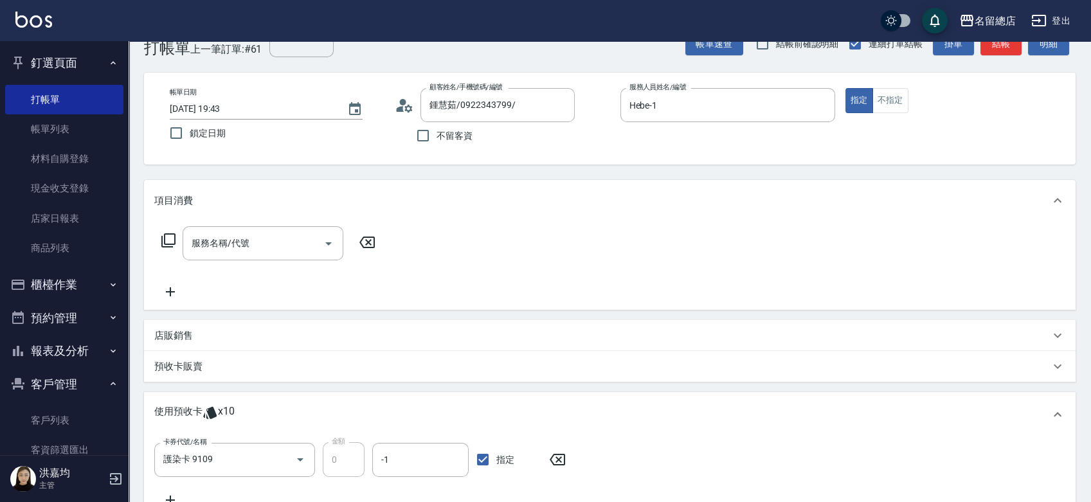
scroll to position [0, 0]
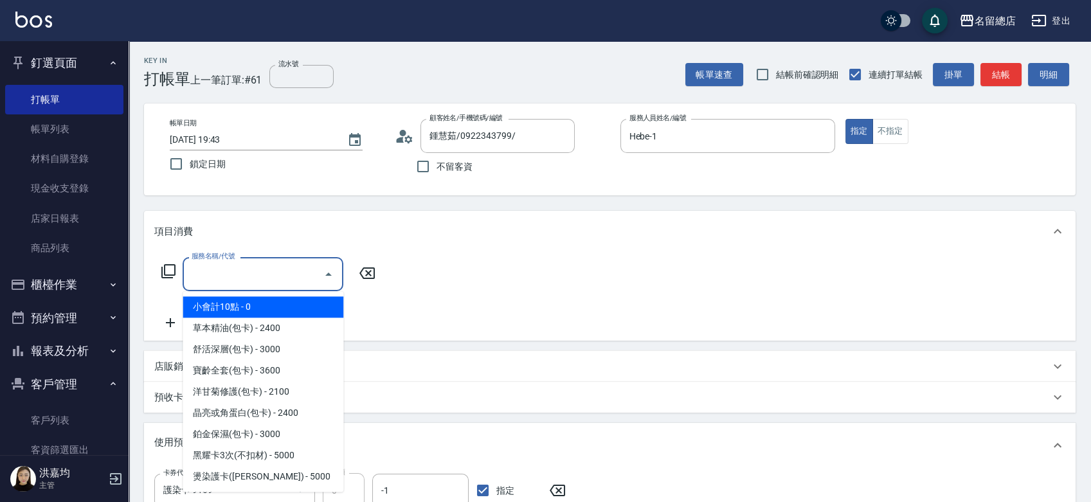
click at [224, 281] on input "服務名稱/代號" at bounding box center [253, 274] width 130 height 23
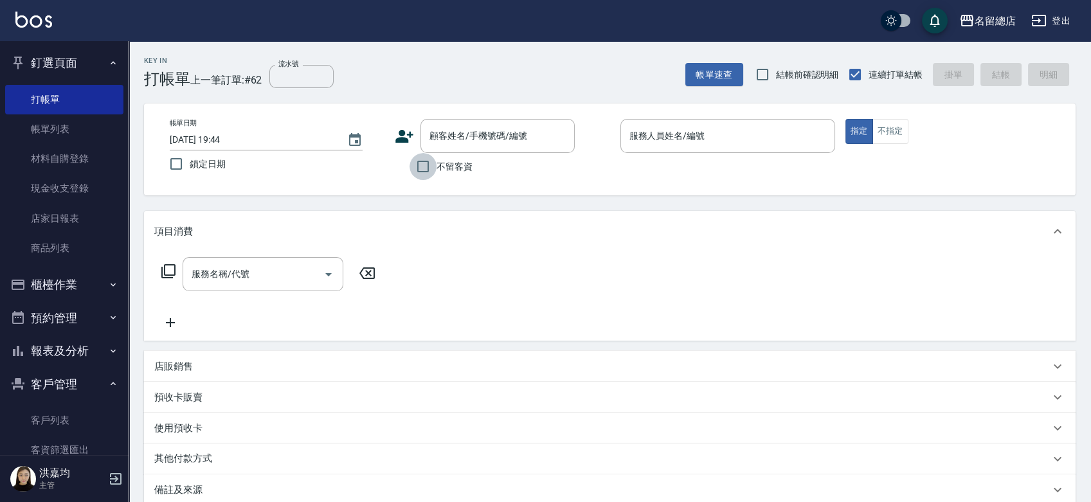
click at [428, 165] on input "不留客資" at bounding box center [423, 166] width 27 height 27
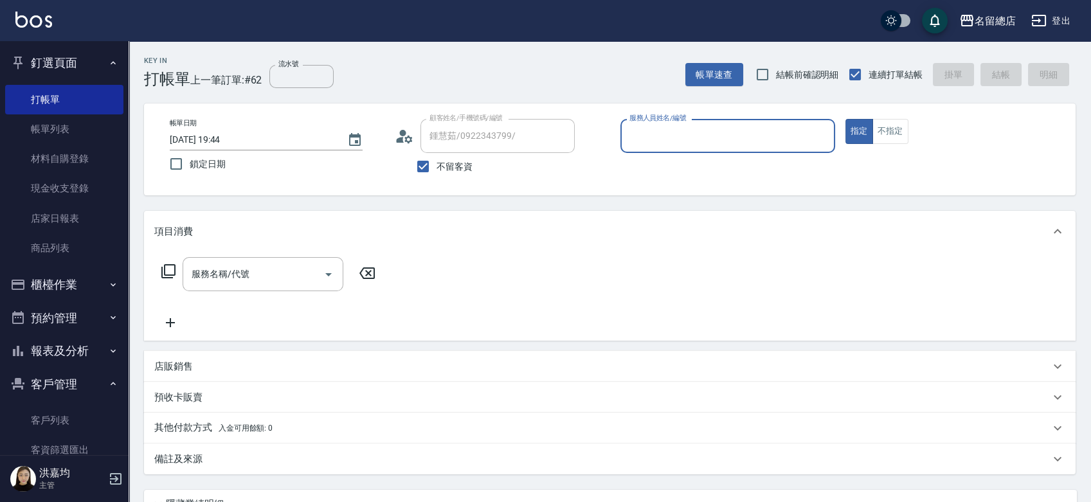
click at [657, 145] on input "服務人員姓名/編號" at bounding box center [727, 136] width 203 height 23
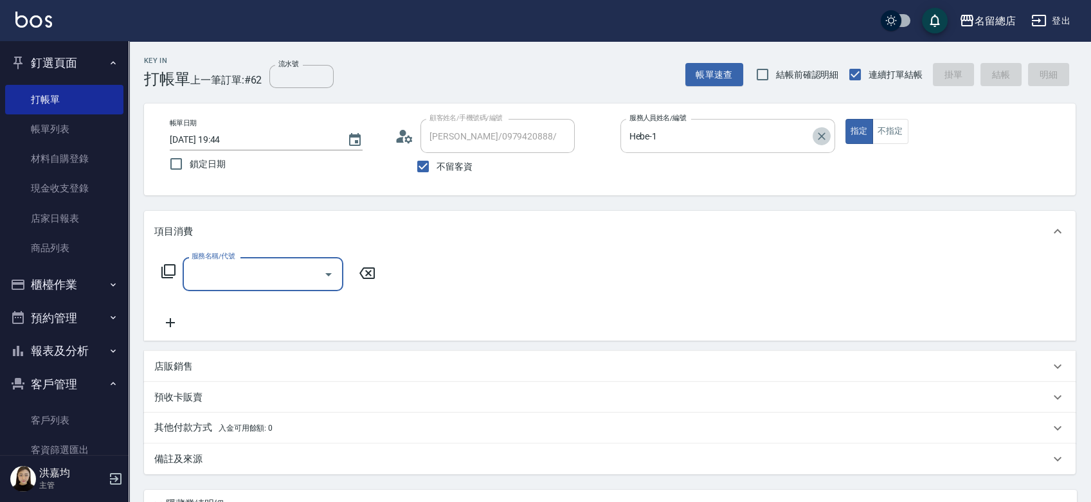
click at [820, 136] on icon "Clear" at bounding box center [821, 136] width 13 height 13
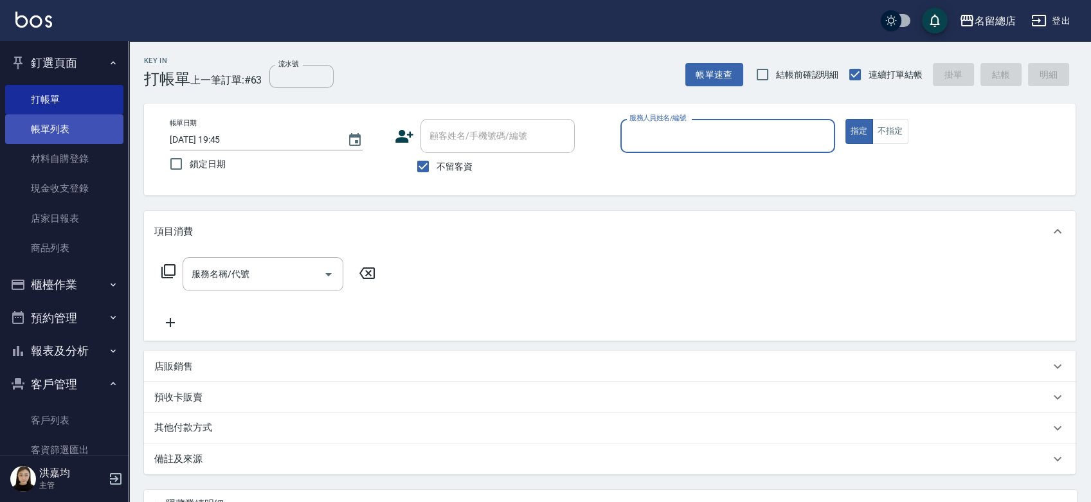
click at [71, 127] on link "帳單列表" at bounding box center [64, 129] width 118 height 30
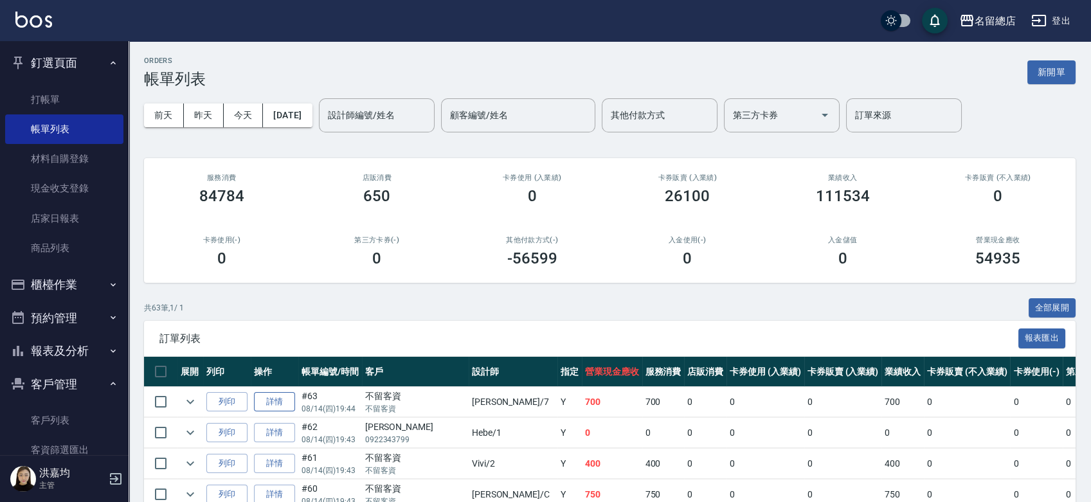
click at [280, 405] on link "詳情" at bounding box center [274, 402] width 41 height 20
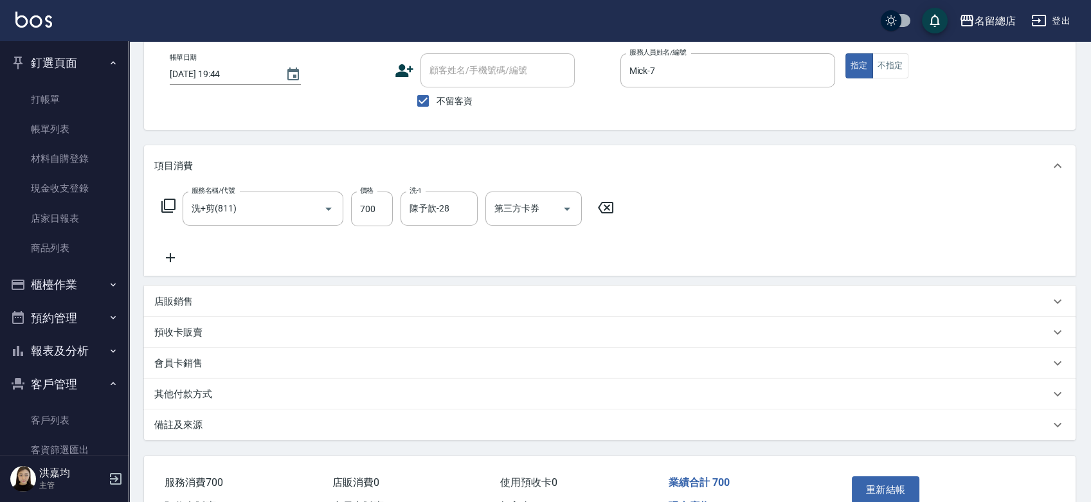
scroll to position [139, 0]
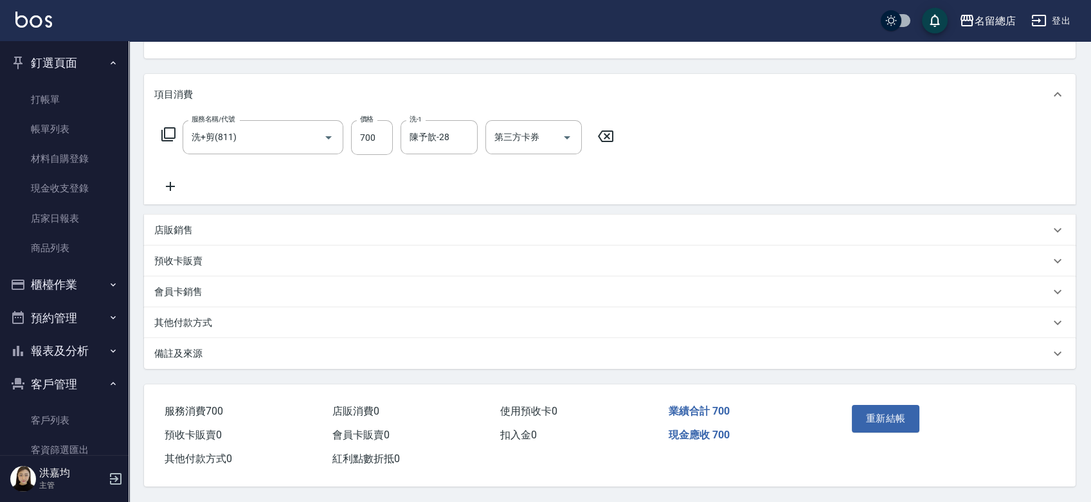
click at [185, 255] on p "預收卡販賣" at bounding box center [178, 262] width 48 height 14
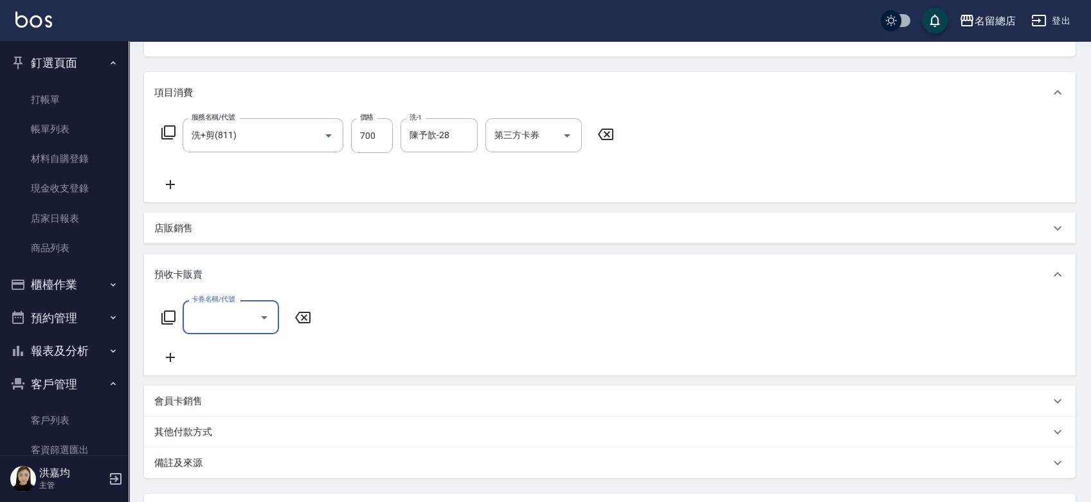
scroll to position [0, 0]
click at [176, 457] on p "備註及來源" at bounding box center [178, 463] width 48 height 14
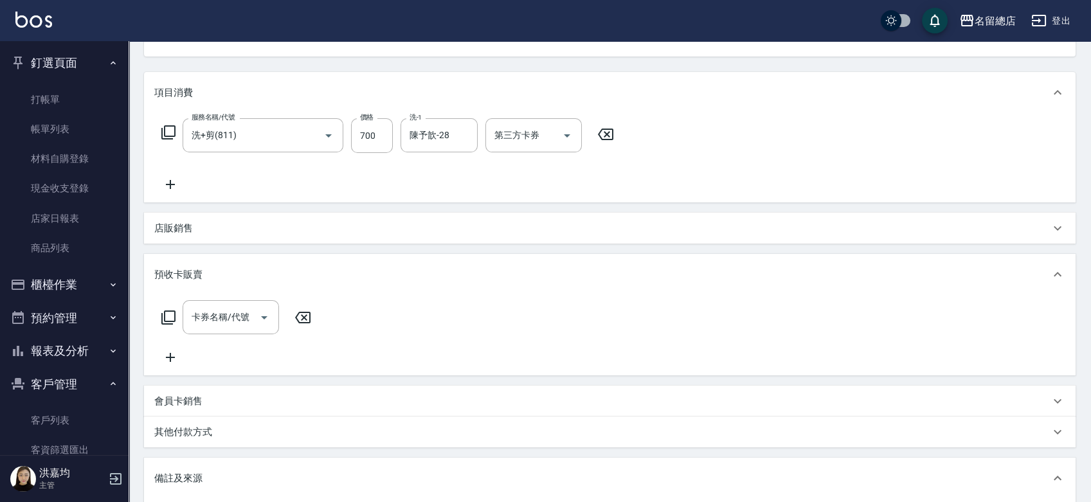
click at [176, 442] on div "其他付款方式" at bounding box center [610, 432] width 932 height 31
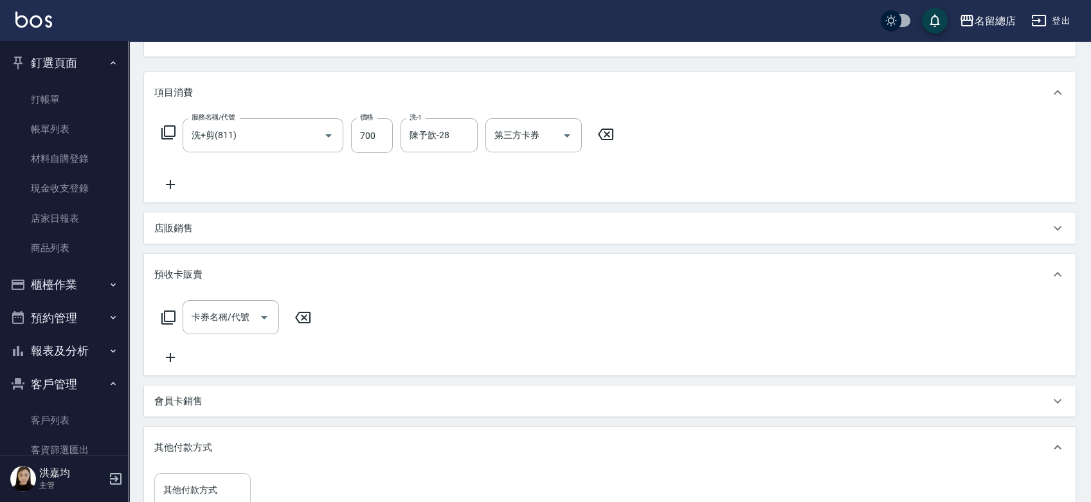
click at [194, 482] on div "其他付款方式 其他付款方式" at bounding box center [202, 490] width 96 height 34
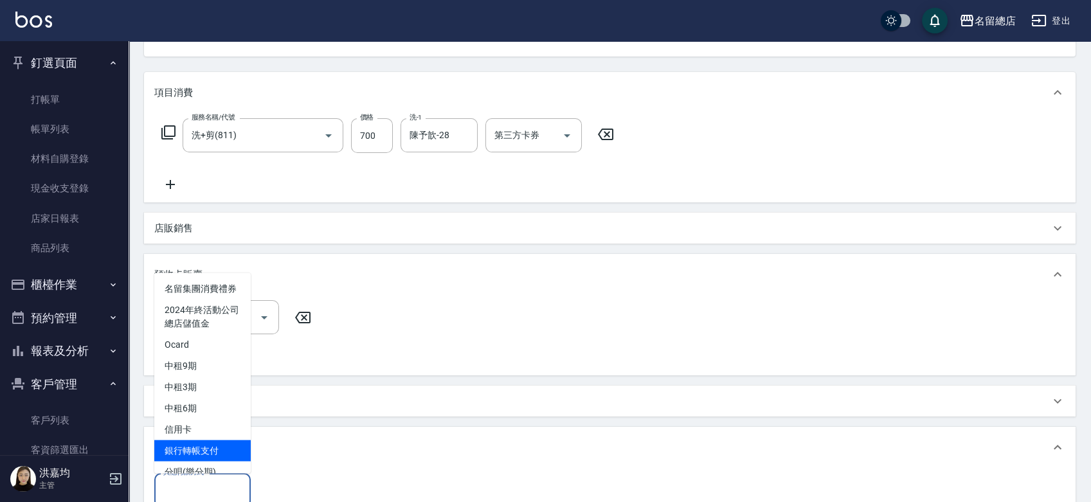
click at [192, 461] on span "銀行轉帳支付" at bounding box center [202, 450] width 96 height 21
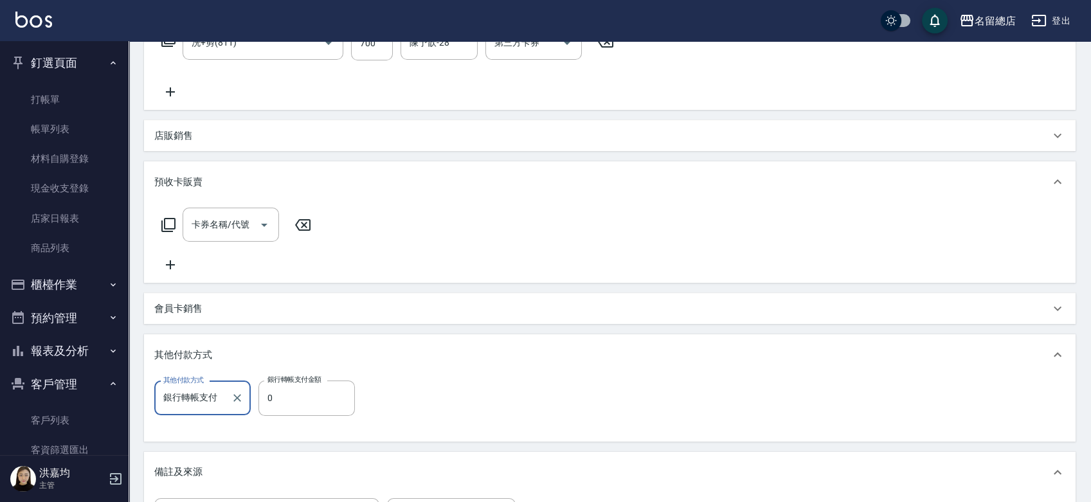
scroll to position [424, 0]
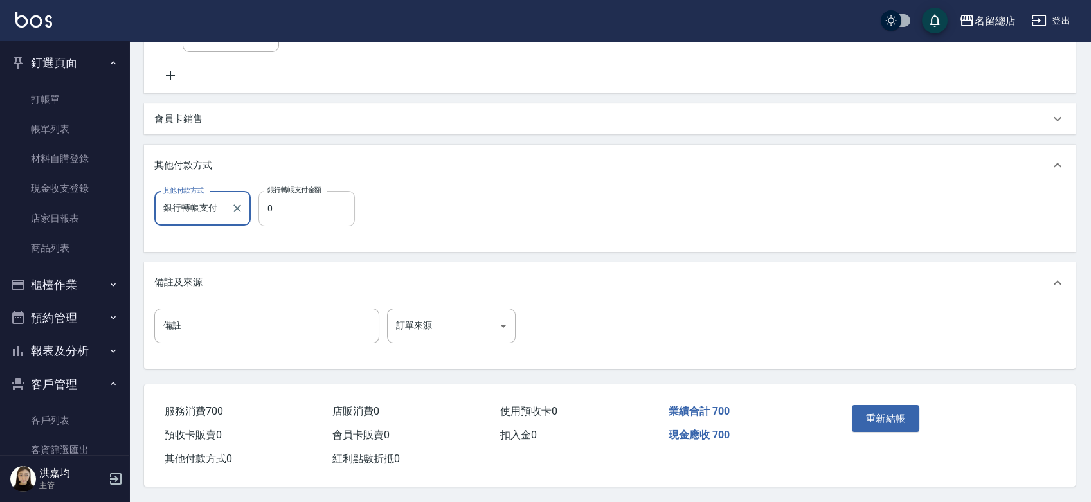
click at [297, 213] on input "0" at bounding box center [306, 208] width 96 height 35
click at [911, 420] on button "重新結帳" at bounding box center [886, 418] width 68 height 27
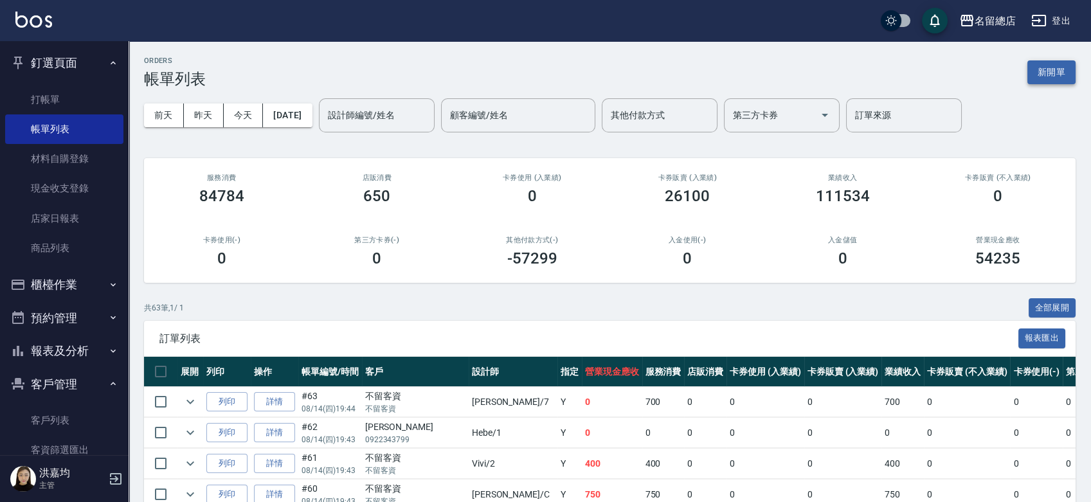
click at [1037, 62] on button "新開單" at bounding box center [1051, 72] width 48 height 24
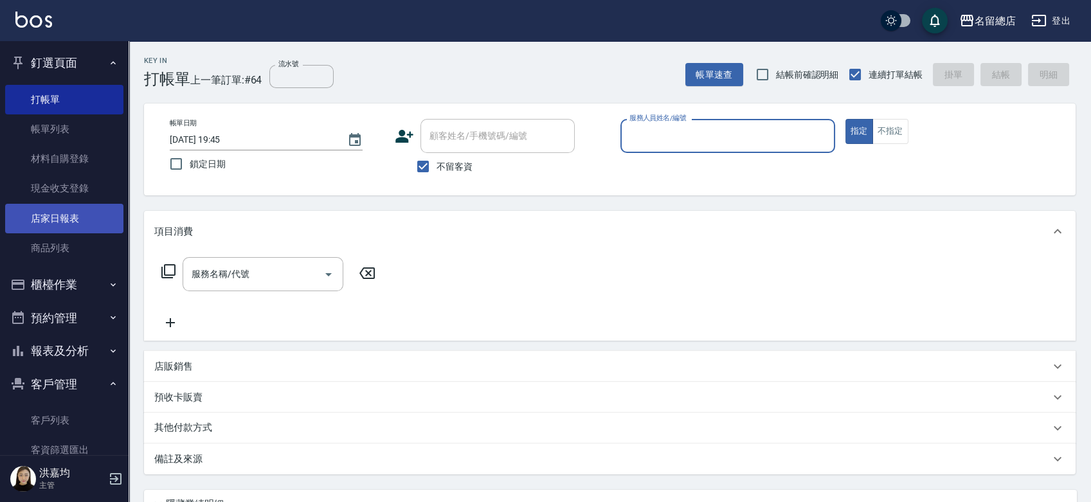
click at [85, 219] on link "店家日報表" at bounding box center [64, 219] width 118 height 30
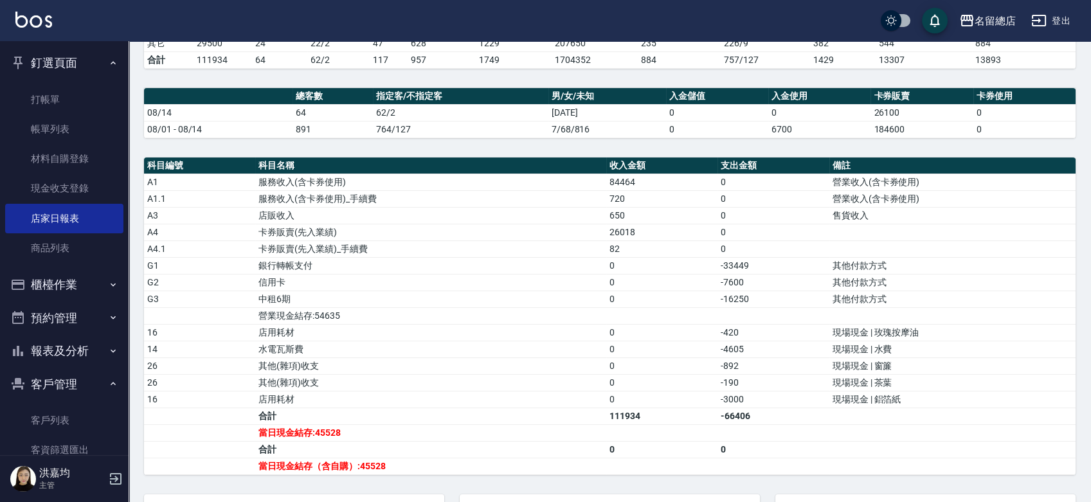
scroll to position [214, 0]
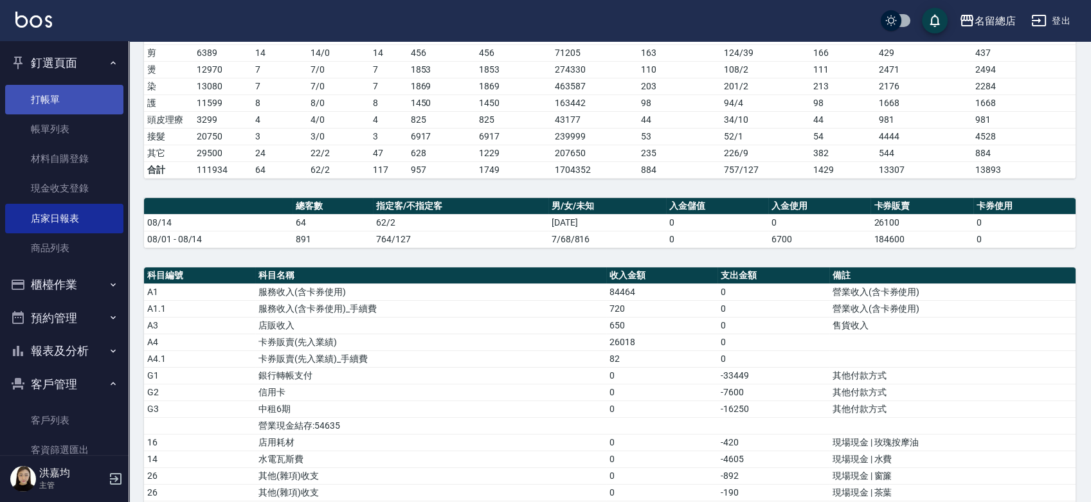
click at [60, 100] on link "打帳單" at bounding box center [64, 100] width 118 height 30
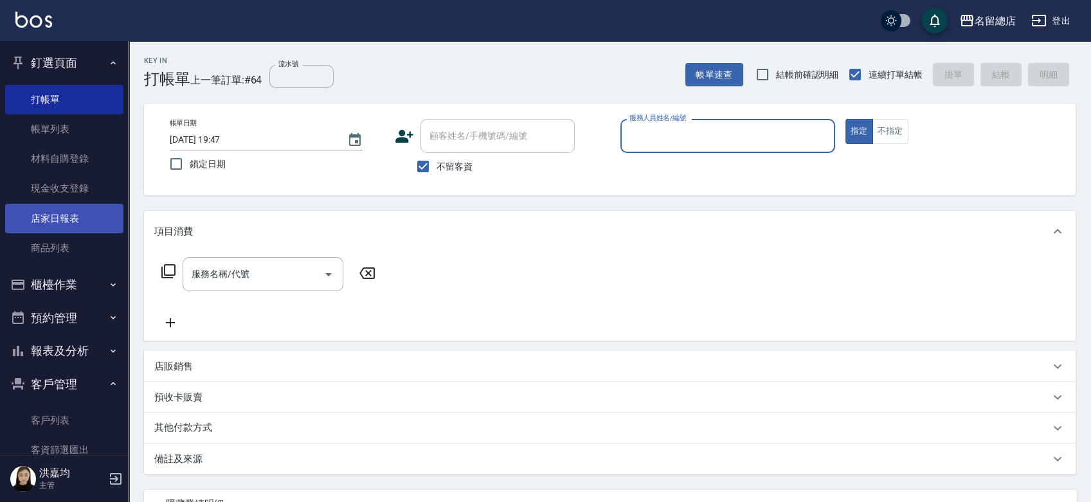
click at [57, 223] on link "店家日報表" at bounding box center [64, 219] width 118 height 30
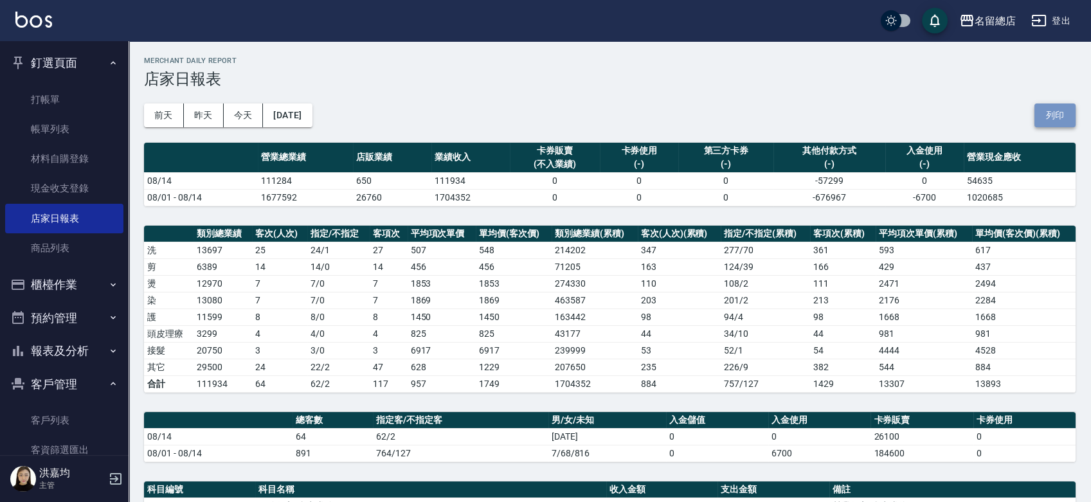
click at [1050, 121] on button "列印" at bounding box center [1054, 116] width 41 height 24
click at [246, 116] on button "今天" at bounding box center [244, 116] width 40 height 24
click at [1052, 107] on button "列印" at bounding box center [1054, 116] width 41 height 24
click at [112, 480] on icon "button" at bounding box center [115, 478] width 15 height 15
